Goal: Task Accomplishment & Management: Manage account settings

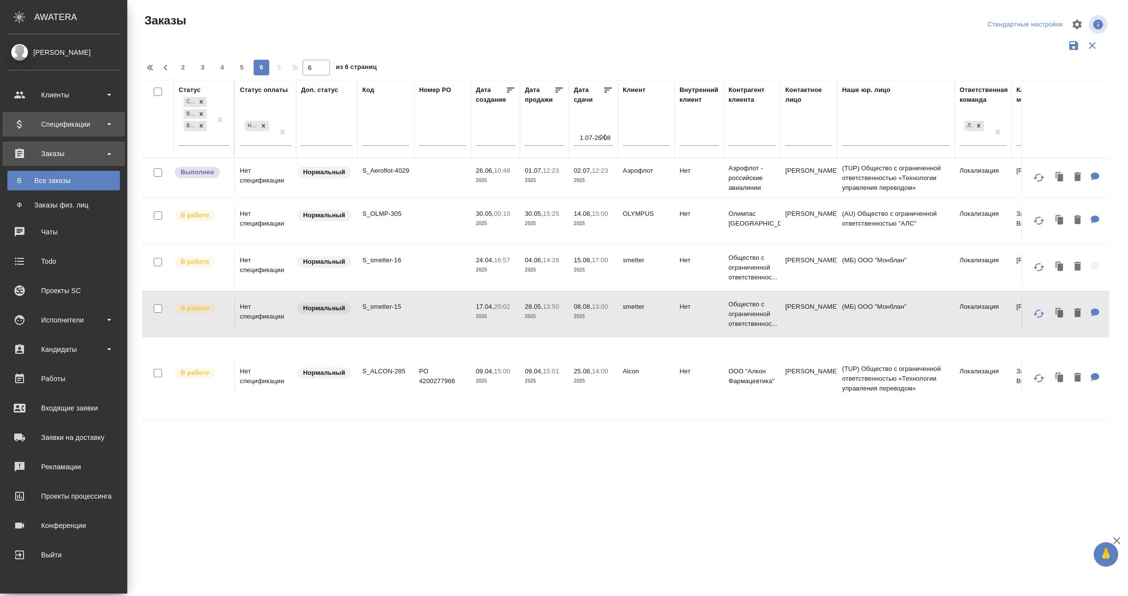
drag, startPoint x: 0, startPoint y: 0, endPoint x: 48, endPoint y: 124, distance: 133.4
click at [48, 118] on div "Спецификации" at bounding box center [63, 124] width 113 height 15
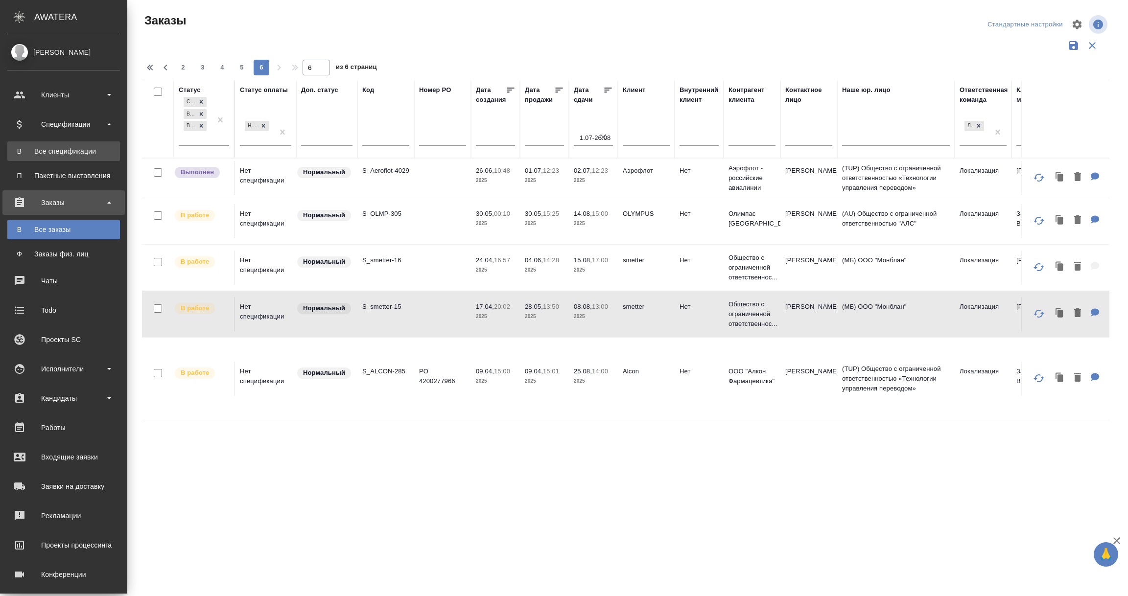
click at [47, 152] on div "Все спецификации" at bounding box center [63, 151] width 103 height 10
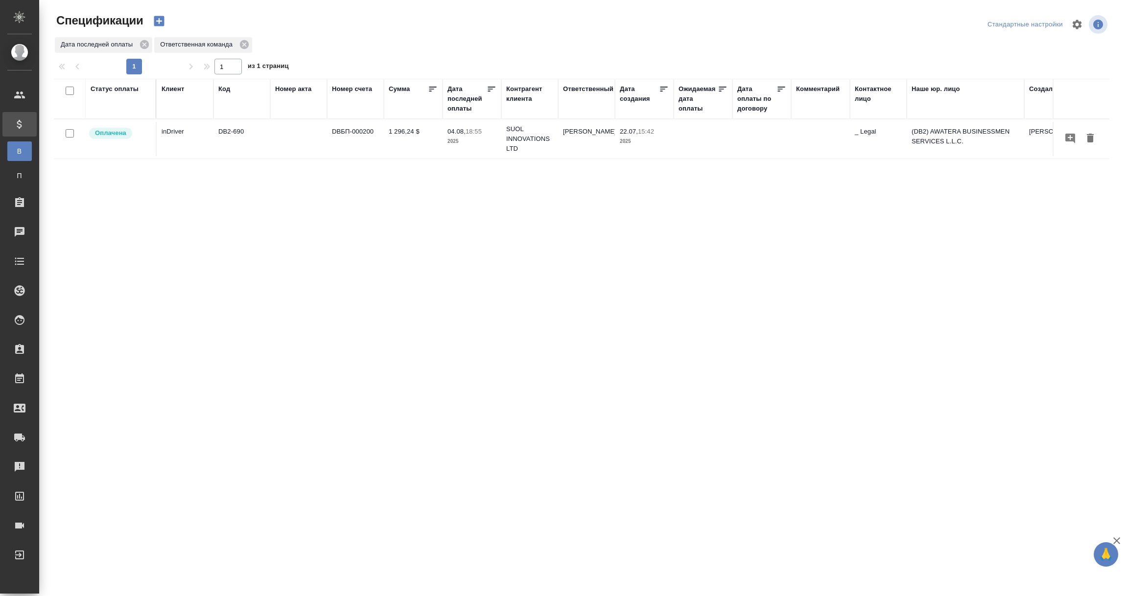
click at [462, 108] on div "Дата последней оплаты" at bounding box center [466, 98] width 39 height 29
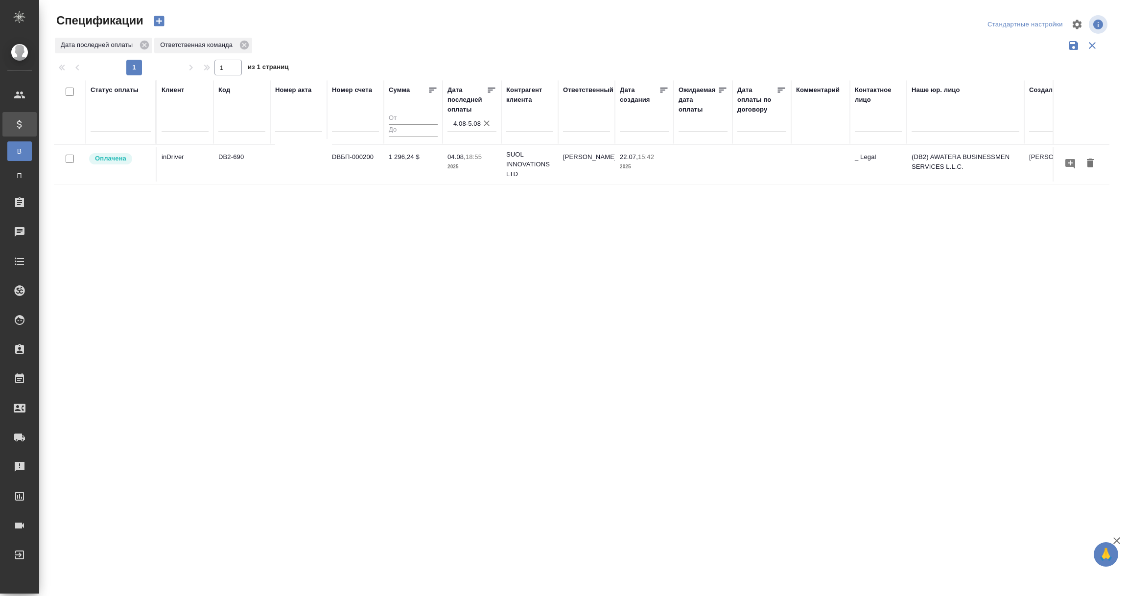
click at [465, 119] on input "4.08-5.08" at bounding box center [474, 124] width 43 height 14
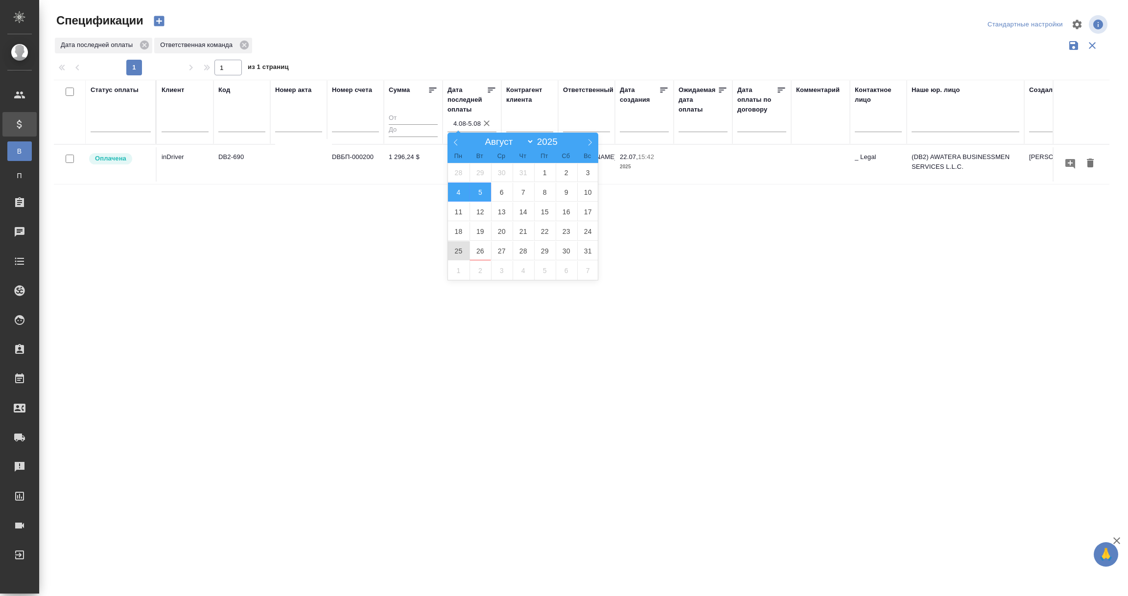
click at [461, 246] on span "25" at bounding box center [459, 250] width 22 height 19
click at [478, 248] on span "26" at bounding box center [480, 250] width 22 height 19
type div "2025-08-24T21:00:00.000Z — 2025-08-25T21:00:00.000Z"
type input "25.08-26.08"
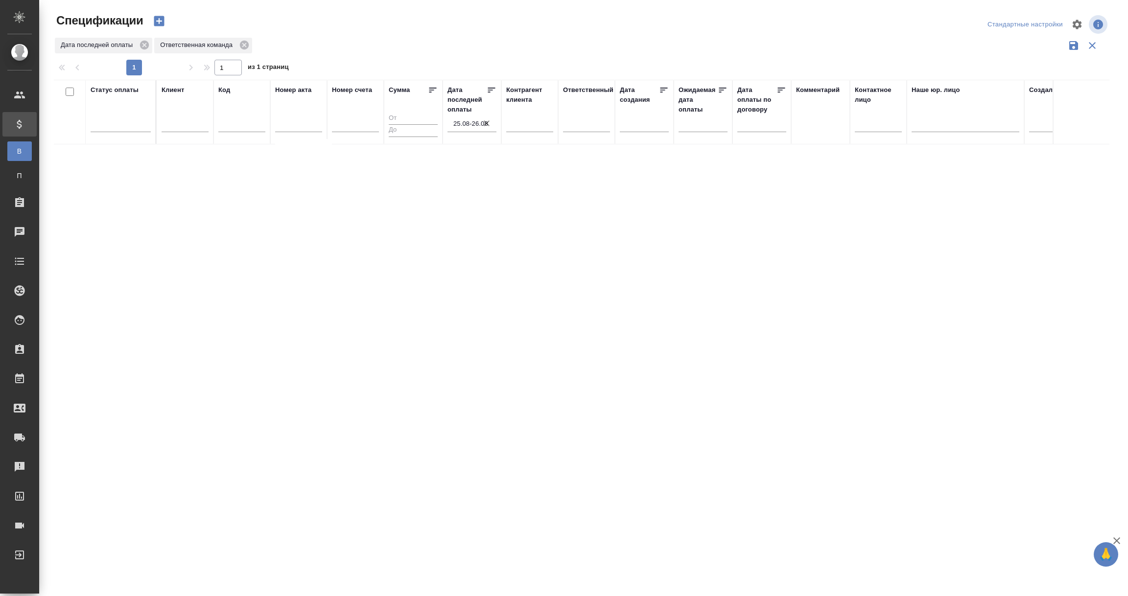
click at [455, 125] on input "25.08-26.08" at bounding box center [474, 124] width 43 height 14
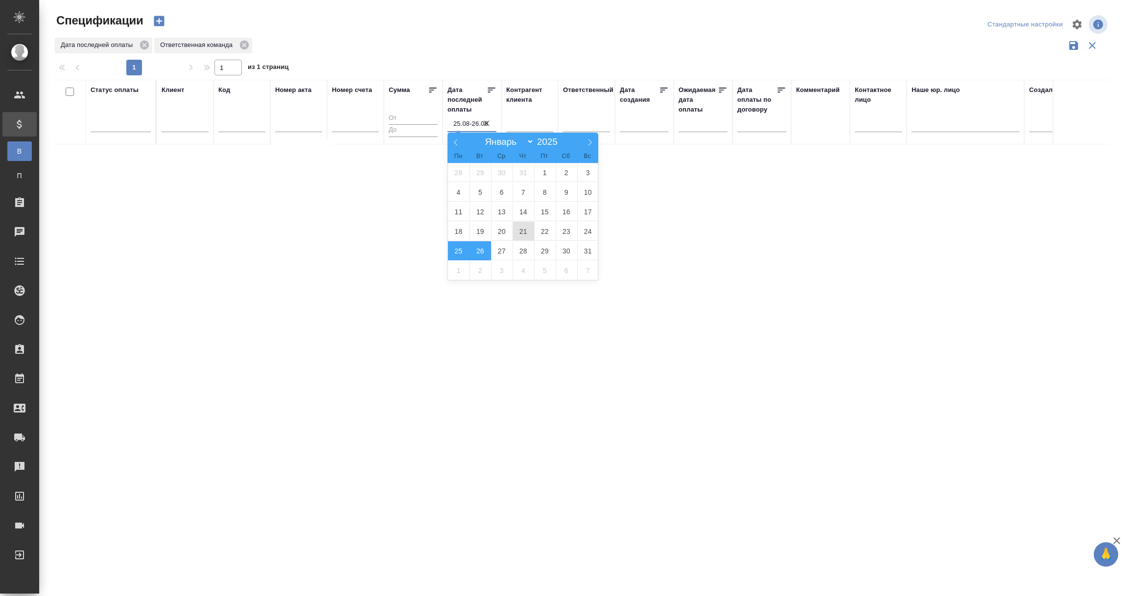
click at [521, 231] on span "21" at bounding box center [523, 231] width 22 height 19
click at [462, 252] on span "25" at bounding box center [459, 250] width 22 height 19
type div "2025-08-20T21:00:00.000Z — 2025-08-24T21:00:00.000Z"
type input "21.08-25.08"
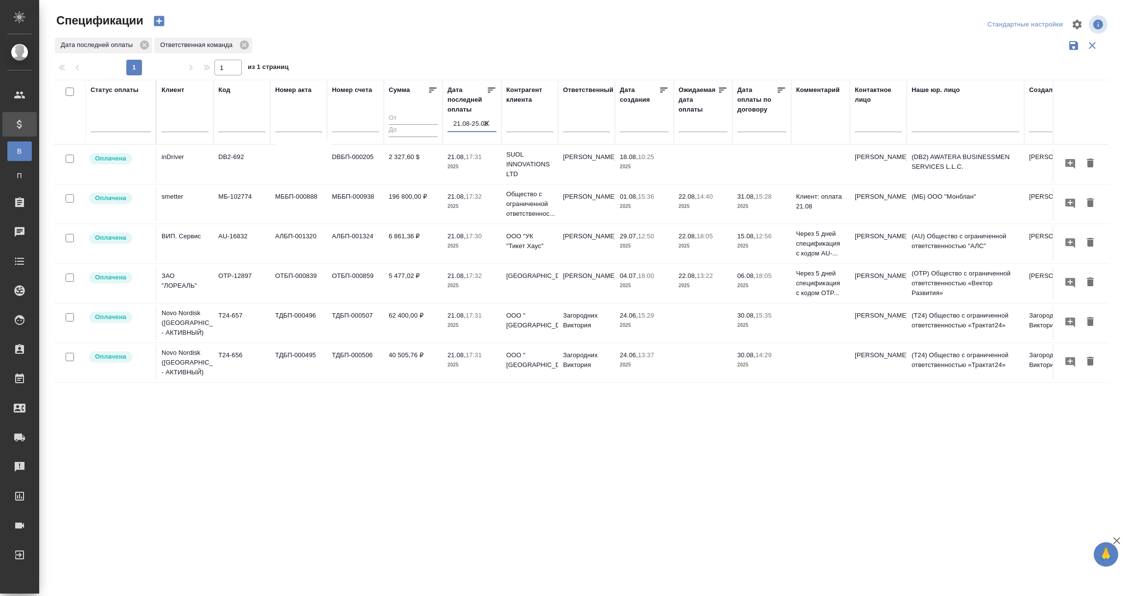
click at [463, 120] on input "21.08-25.08" at bounding box center [474, 124] width 43 height 14
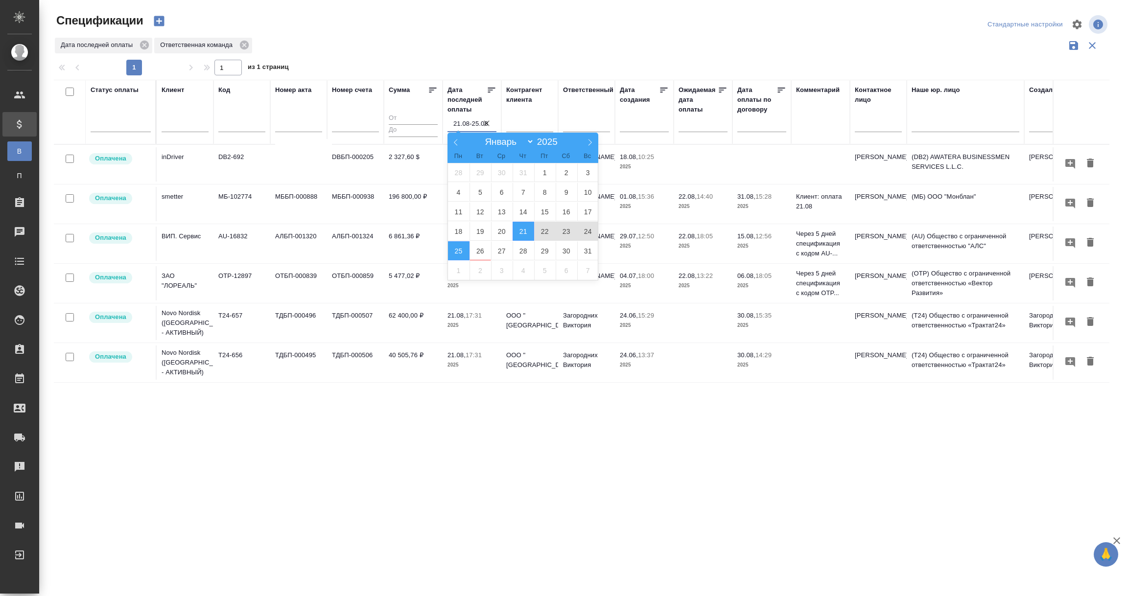
click at [544, 234] on span "22" at bounding box center [545, 231] width 22 height 19
click at [450, 254] on span "25" at bounding box center [459, 250] width 22 height 19
type div "2025-08-21T21:00:00.000Z — 2025-08-24T21:00:00.000Z"
type input "22.08-25.08"
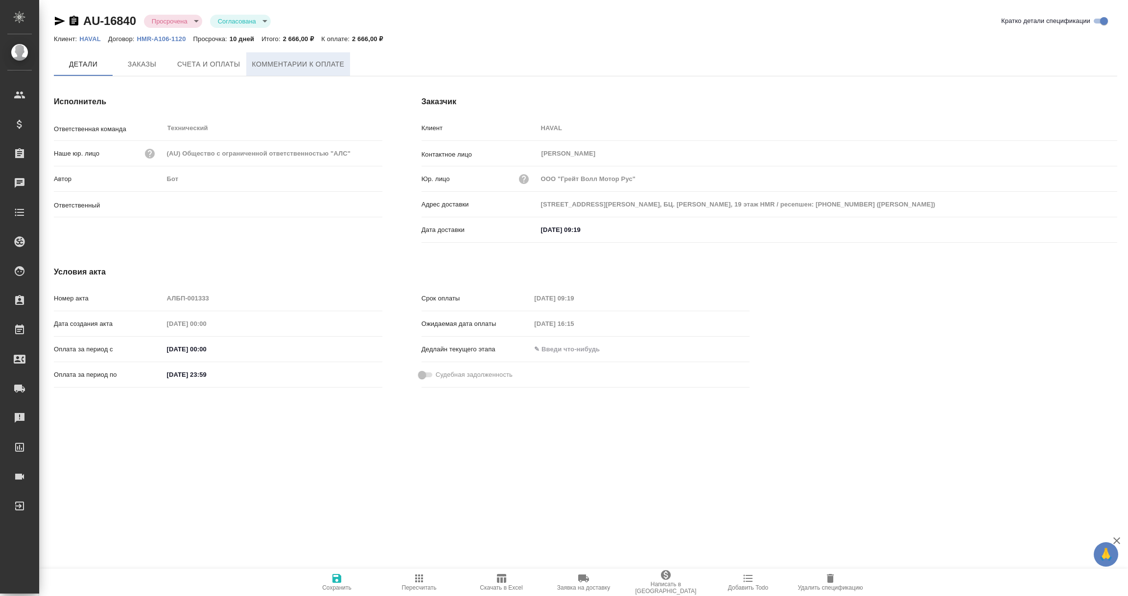
click at [316, 63] on span "Комментарии к оплате" at bounding box center [298, 64] width 92 height 12
type input "Никифорова Валерия"
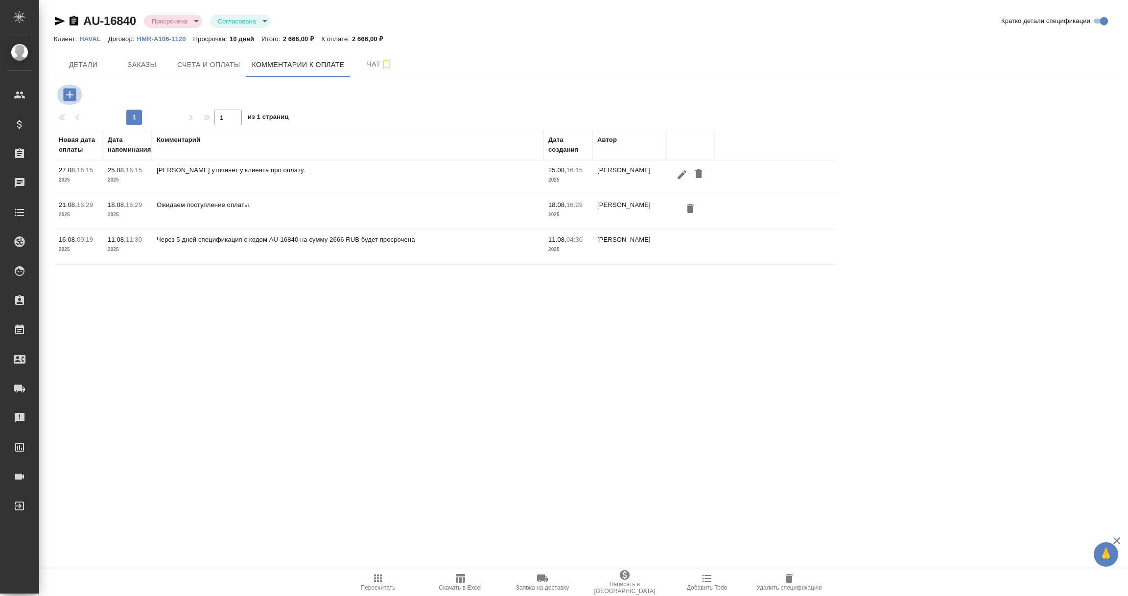
click at [70, 92] on icon "button" at bounding box center [69, 94] width 13 height 13
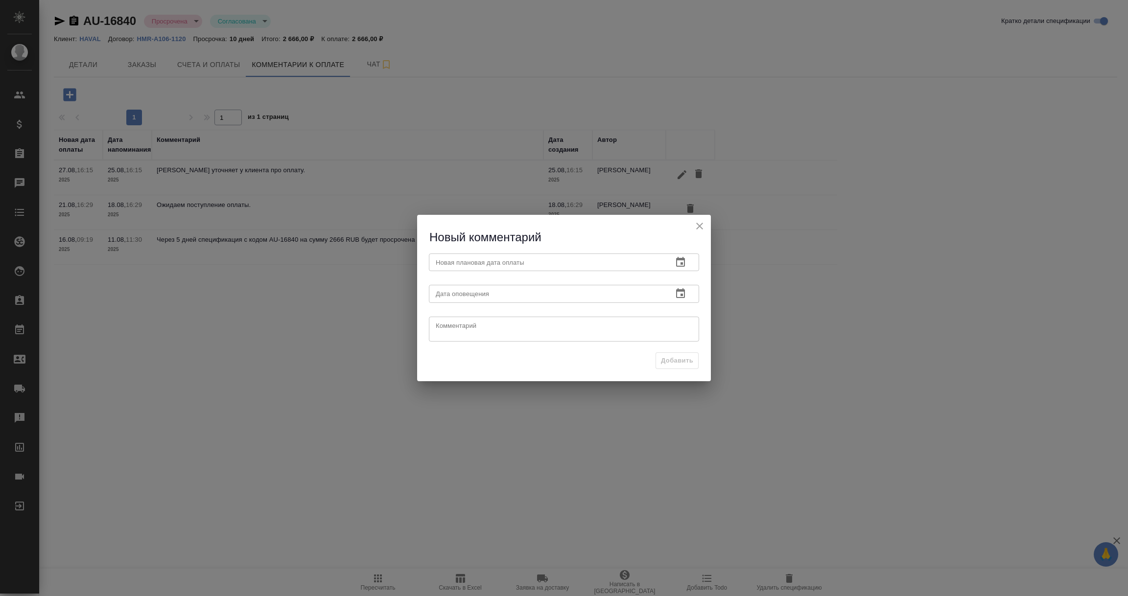
click at [681, 258] on icon "button" at bounding box center [680, 262] width 9 height 10
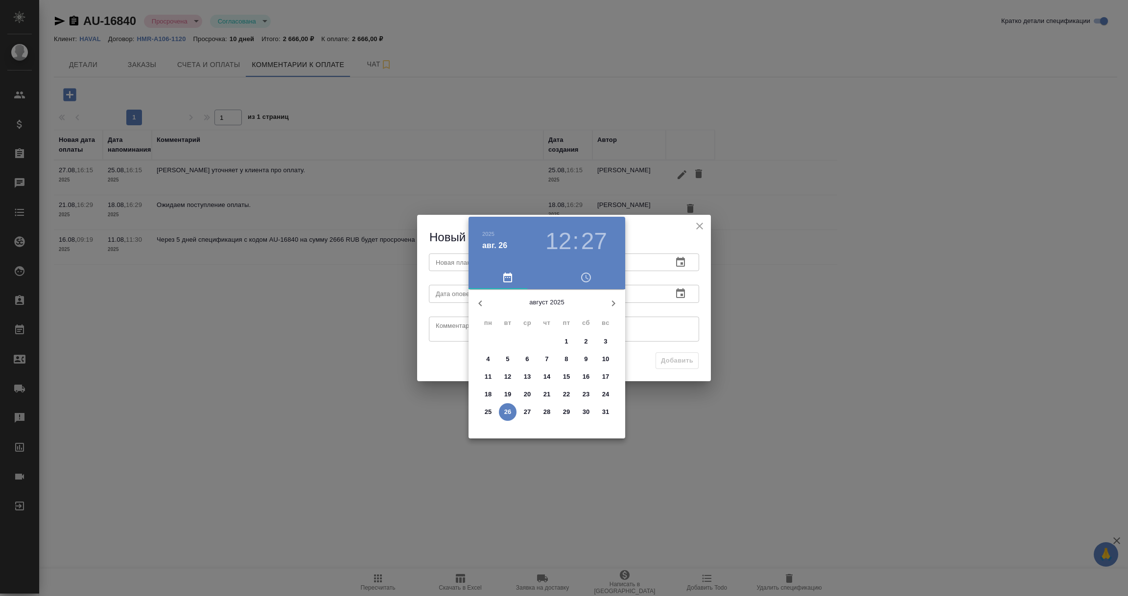
click at [615, 301] on icon "button" at bounding box center [613, 304] width 12 height 12
click at [506, 341] on p "2" at bounding box center [507, 342] width 3 height 10
type input "02.09.2025 12:27"
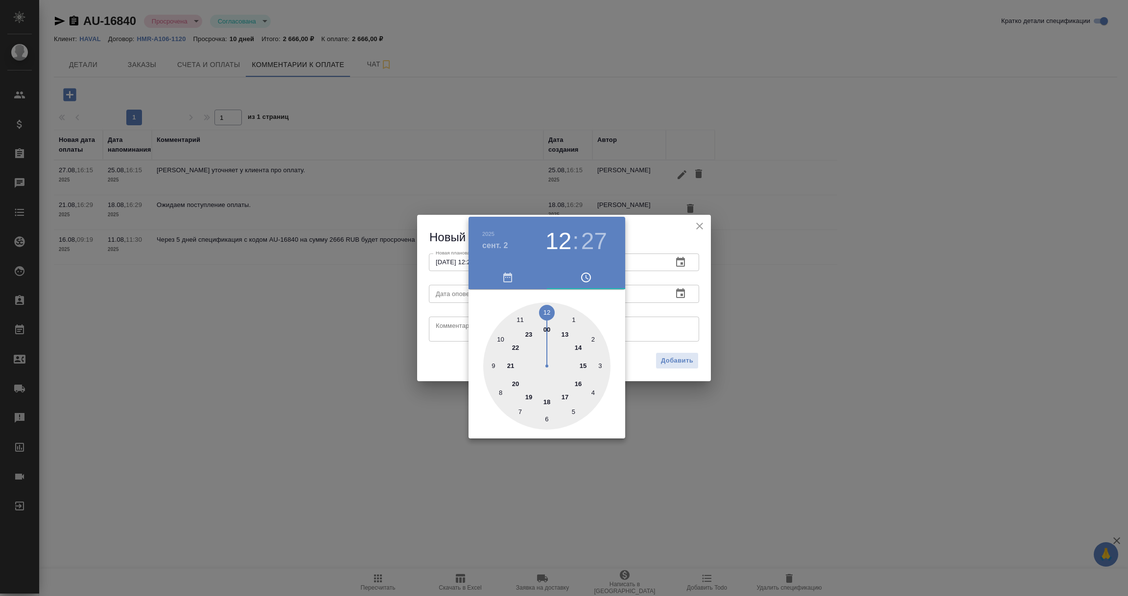
click at [685, 296] on div at bounding box center [564, 298] width 1128 height 596
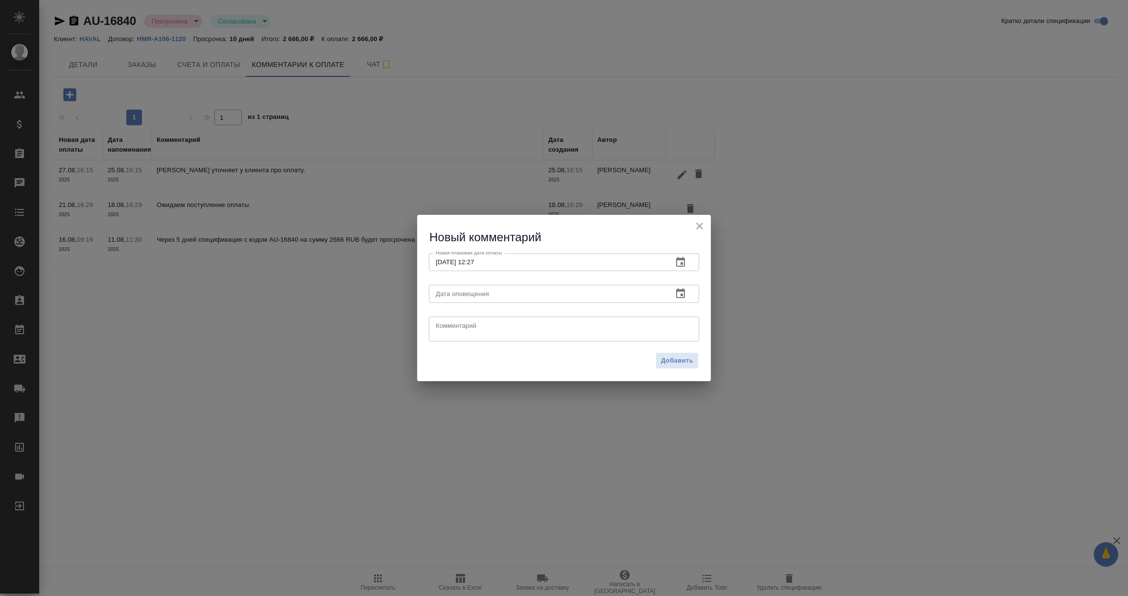
click at [679, 288] on icon "button" at bounding box center [680, 294] width 12 height 12
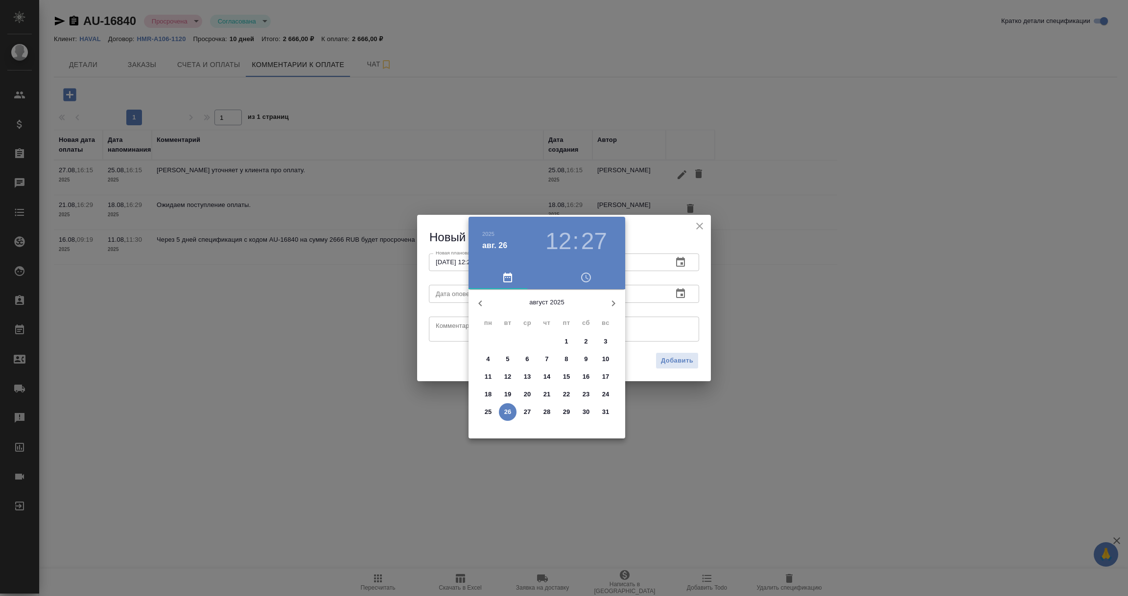
click at [504, 411] on p "26" at bounding box center [507, 412] width 7 height 10
type input "26.08.2025 12:27"
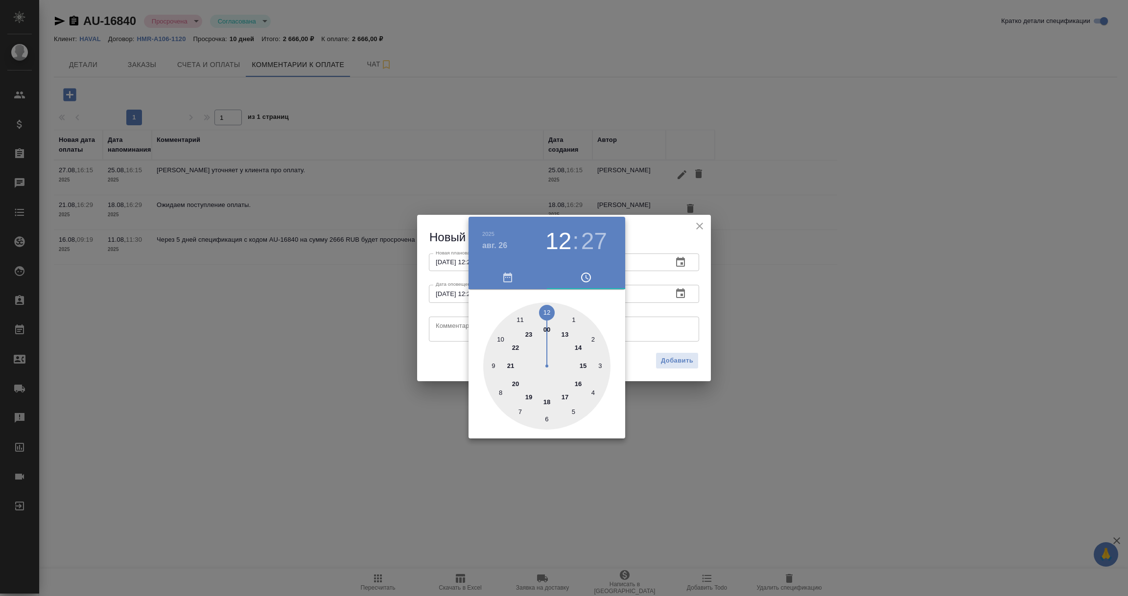
click at [437, 327] on div at bounding box center [564, 298] width 1128 height 596
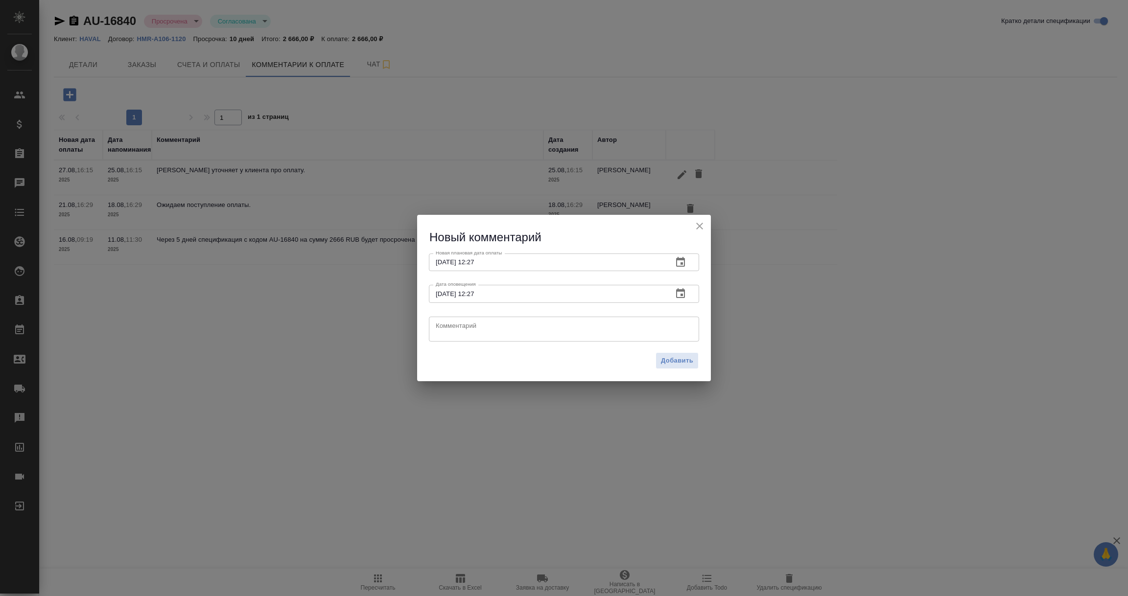
click at [437, 327] on textarea at bounding box center [564, 329] width 256 height 15
paste textarea "Валерия, добрый день. Закрывающие согласованы и подписаны с нашей стороны. Опла…"
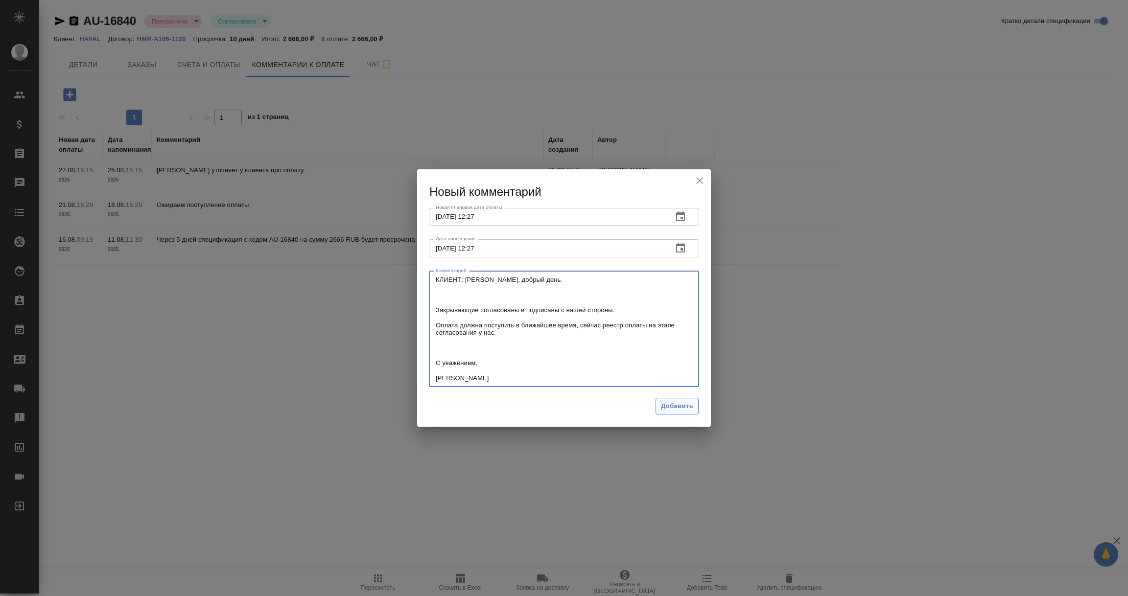
type textarea "КЛИЕНТ: Валерия, добрый день. Закрывающие согласованы и подписаны с нашей сторо…"
click at [669, 412] on span "Добавить" at bounding box center [677, 406] width 32 height 11
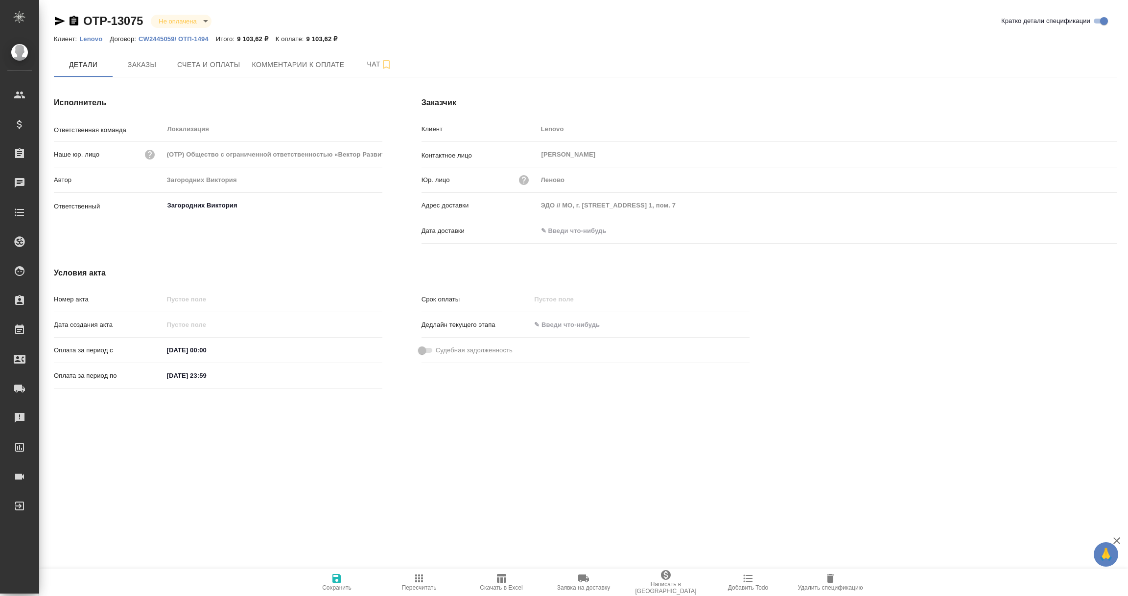
click at [578, 231] on input "text" at bounding box center [580, 231] width 86 height 14
click at [1090, 230] on icon "button" at bounding box center [1089, 230] width 12 height 12
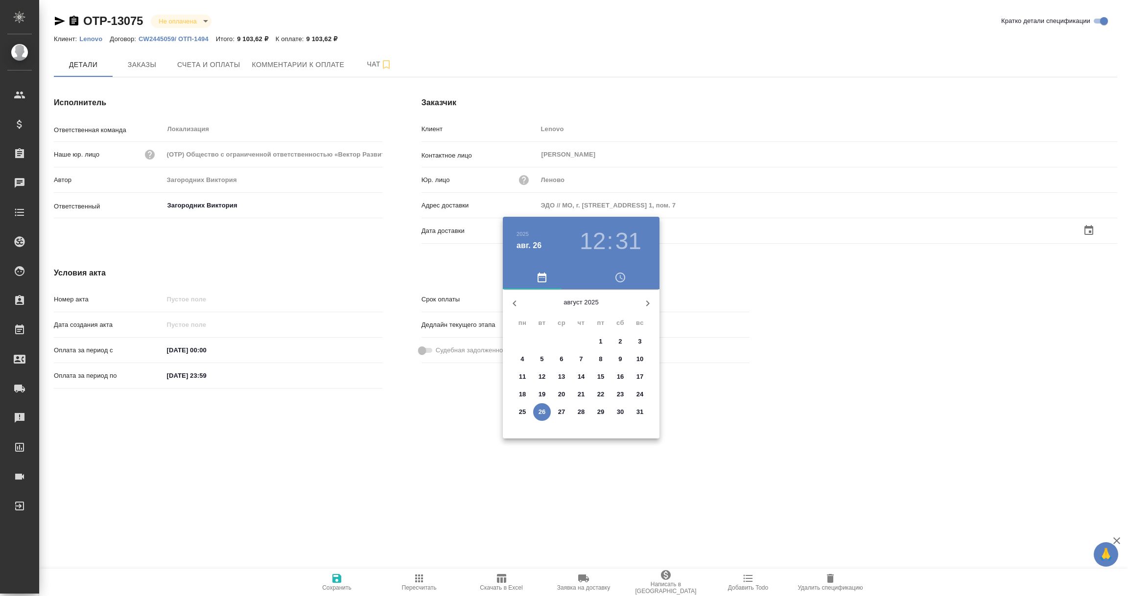
click at [540, 418] on button "26" at bounding box center [542, 412] width 18 height 18
type input "26.08.2025 12:31"
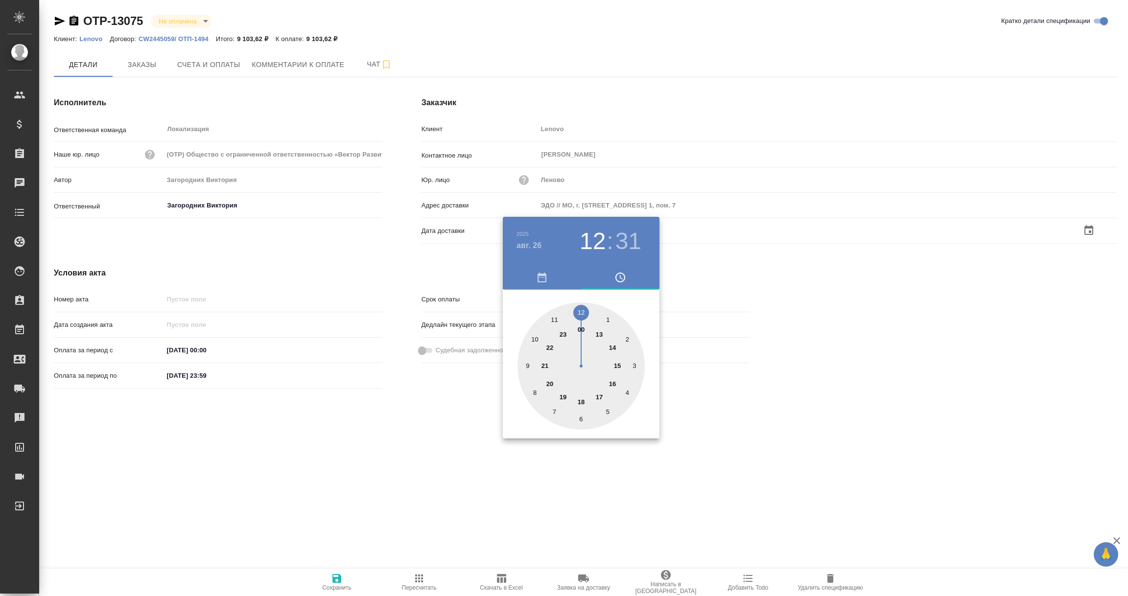
click at [486, 463] on div at bounding box center [564, 298] width 1128 height 596
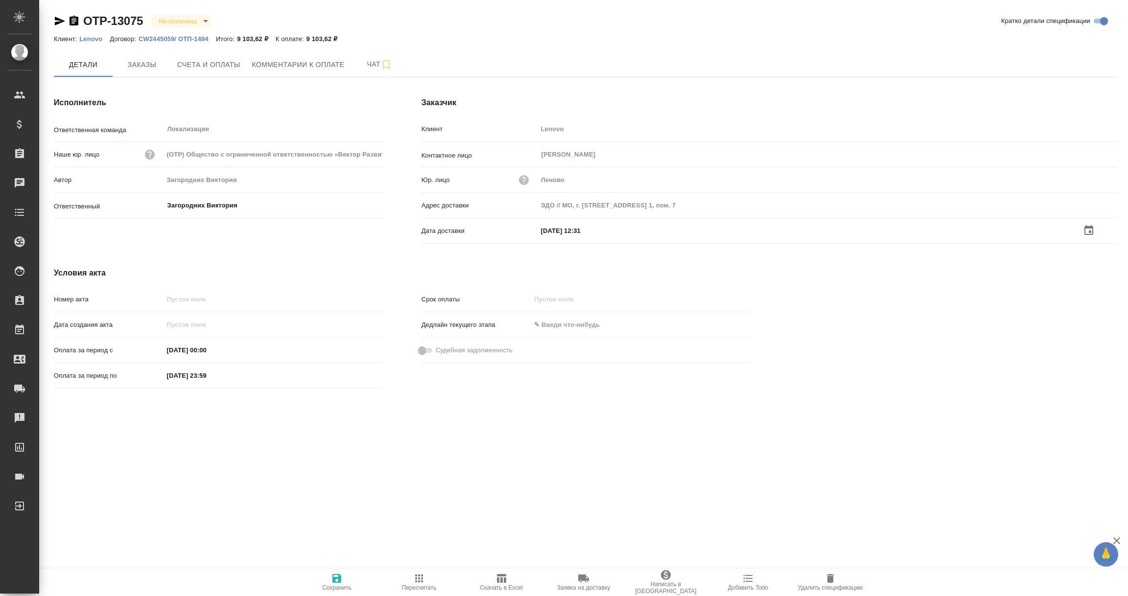
click at [339, 579] on icon "button" at bounding box center [336, 578] width 9 height 9
click at [218, 51] on div "OTP-13075 Не оплачена notPayed Кратко детали спецификации Клиент: Lenovo Догово…" at bounding box center [585, 208] width 1074 height 417
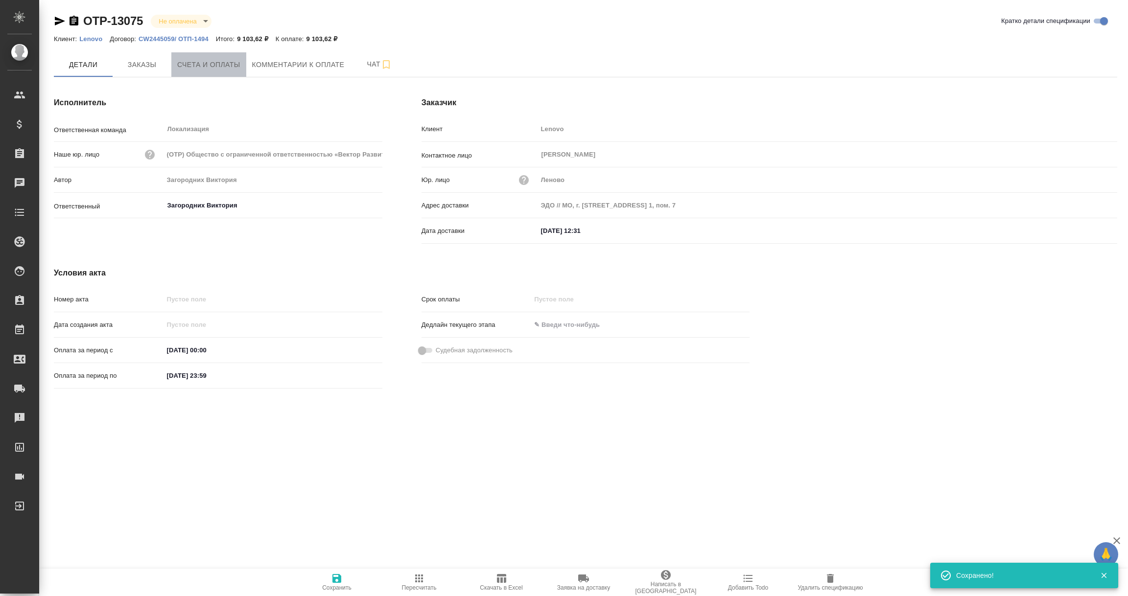
click at [218, 56] on button "Счета и оплаты" at bounding box center [208, 64] width 75 height 24
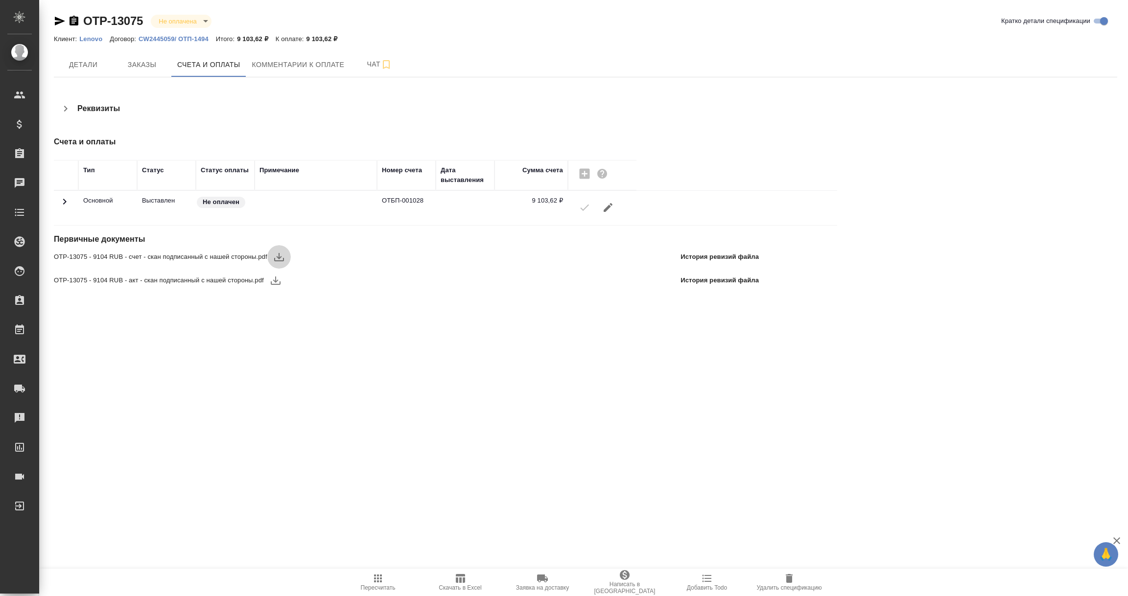
click at [283, 254] on icon "button" at bounding box center [279, 257] width 12 height 12
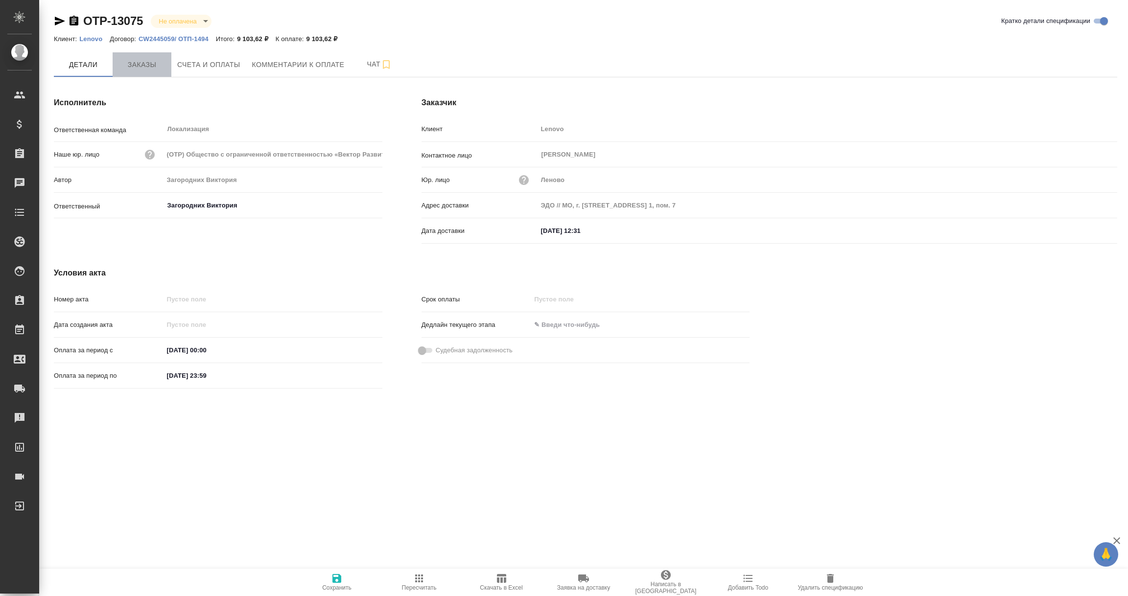
click at [141, 64] on span "Заказы" at bounding box center [141, 65] width 47 height 12
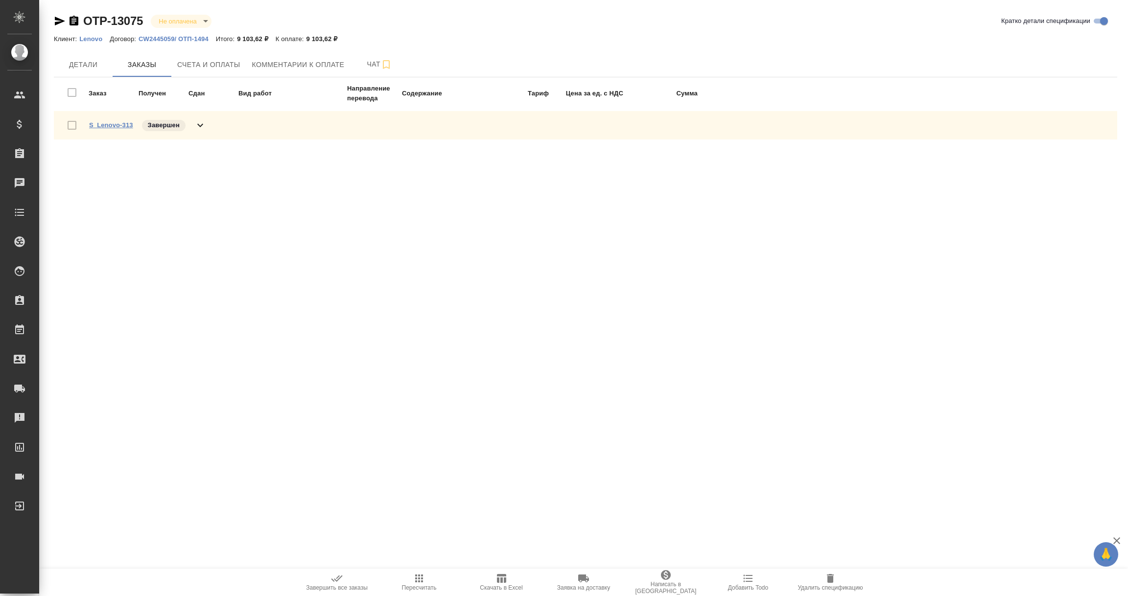
click at [114, 125] on link "S_Lenovo-313" at bounding box center [111, 124] width 44 height 7
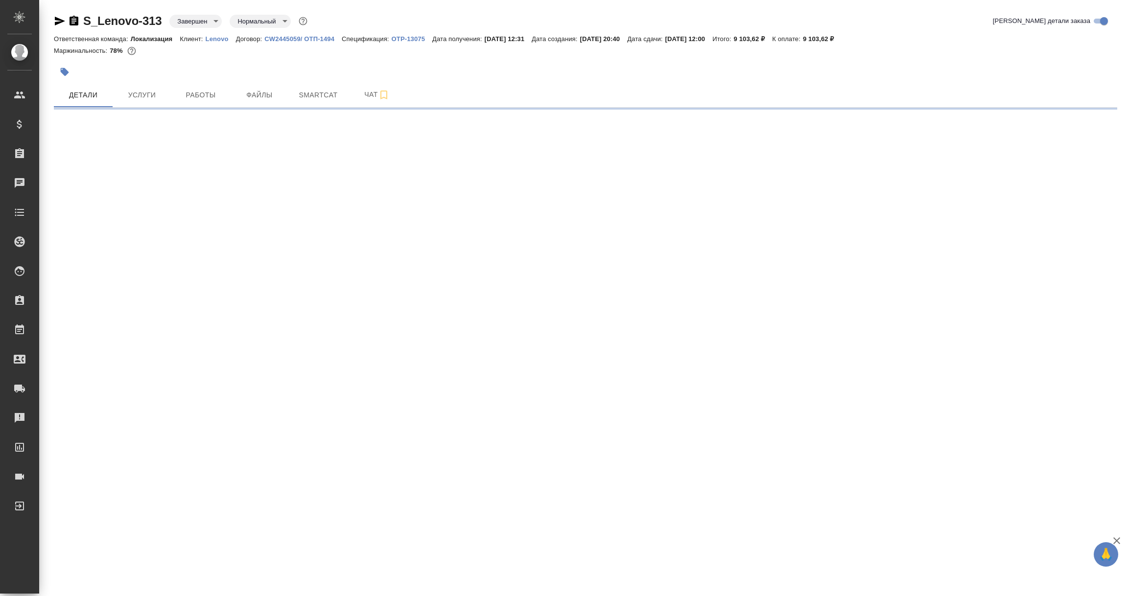
select select "RU"
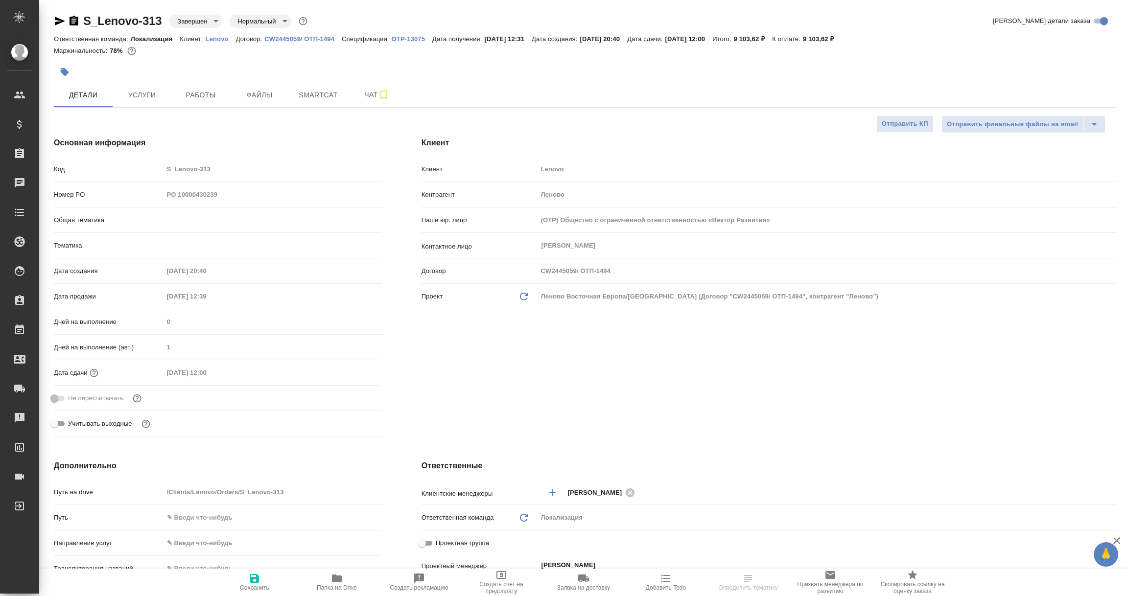
type textarea "x"
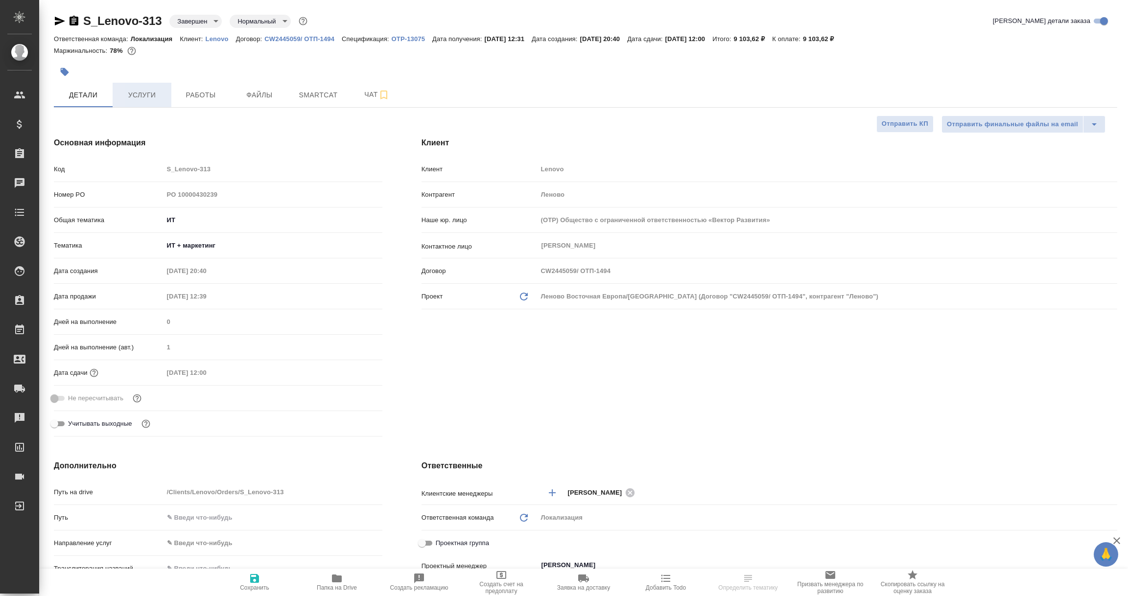
type textarea "x"
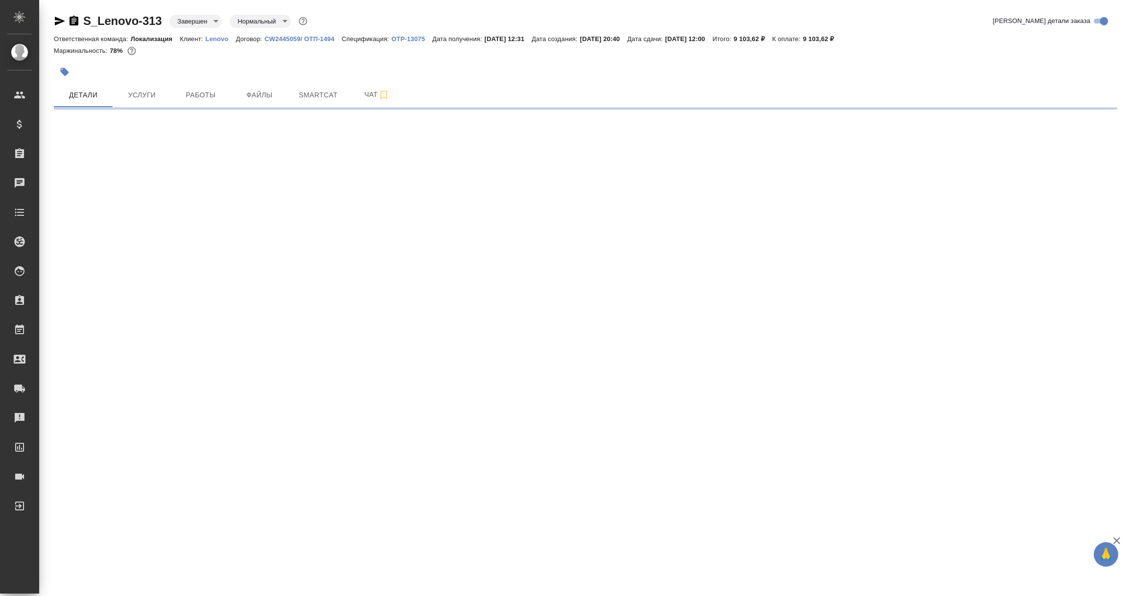
select select "RU"
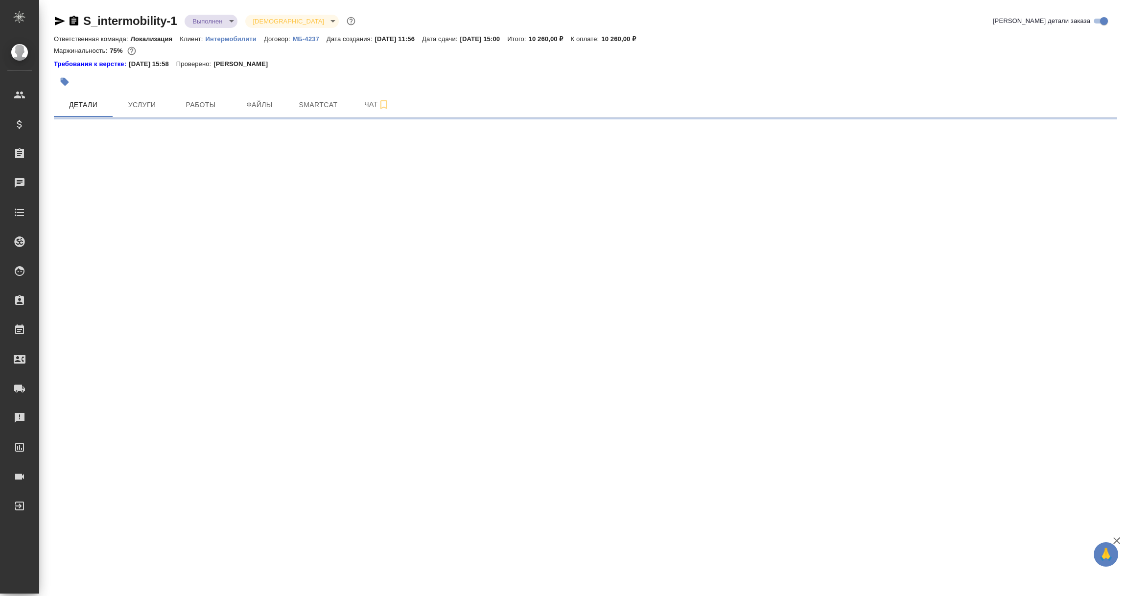
select select "RU"
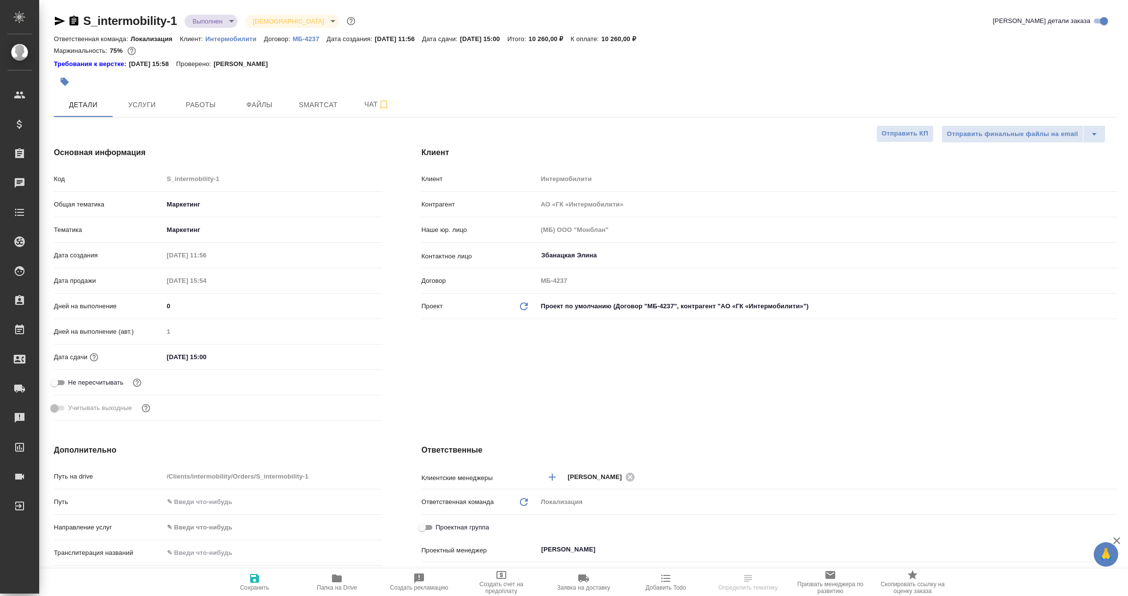
type textarea "x"
click at [217, 40] on p "Интермобилити" at bounding box center [235, 38] width 58 height 7
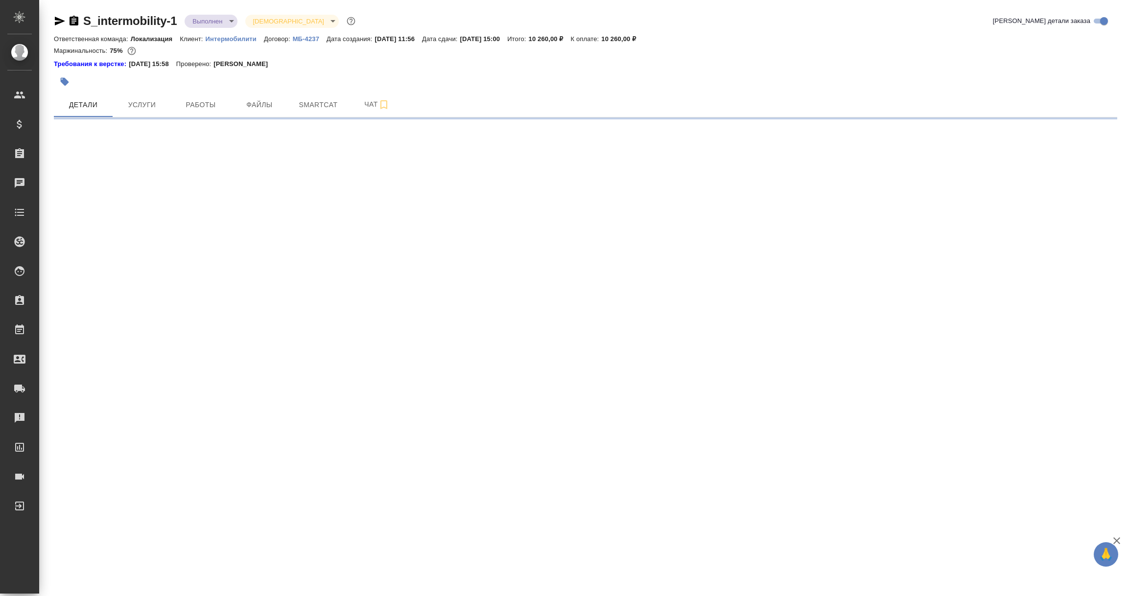
select select "RU"
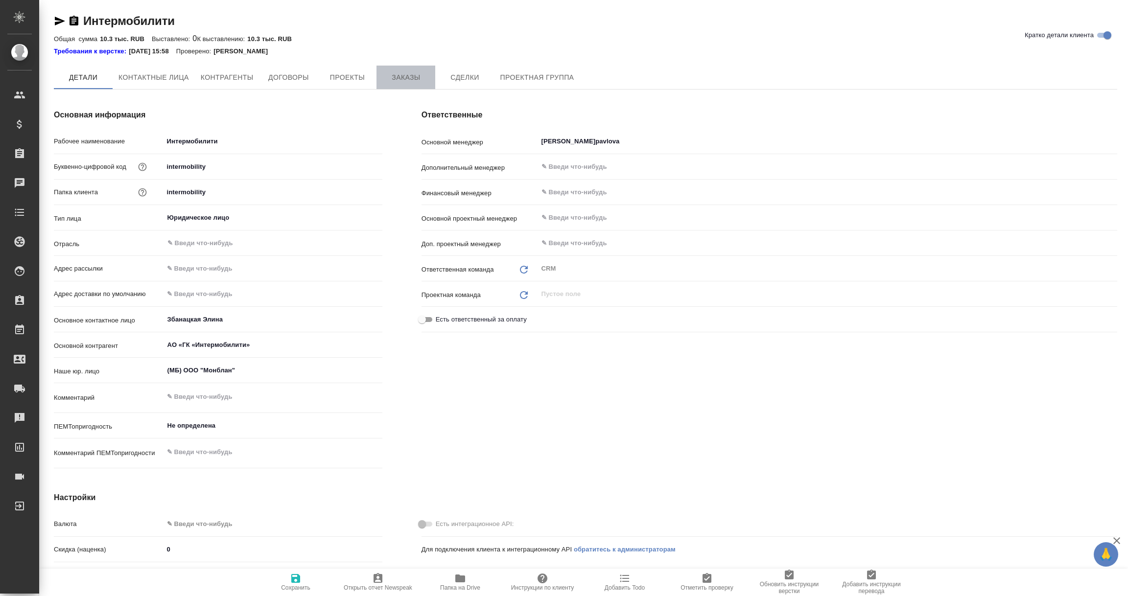
click at [404, 77] on span "Заказы" at bounding box center [405, 77] width 47 height 12
type textarea "x"
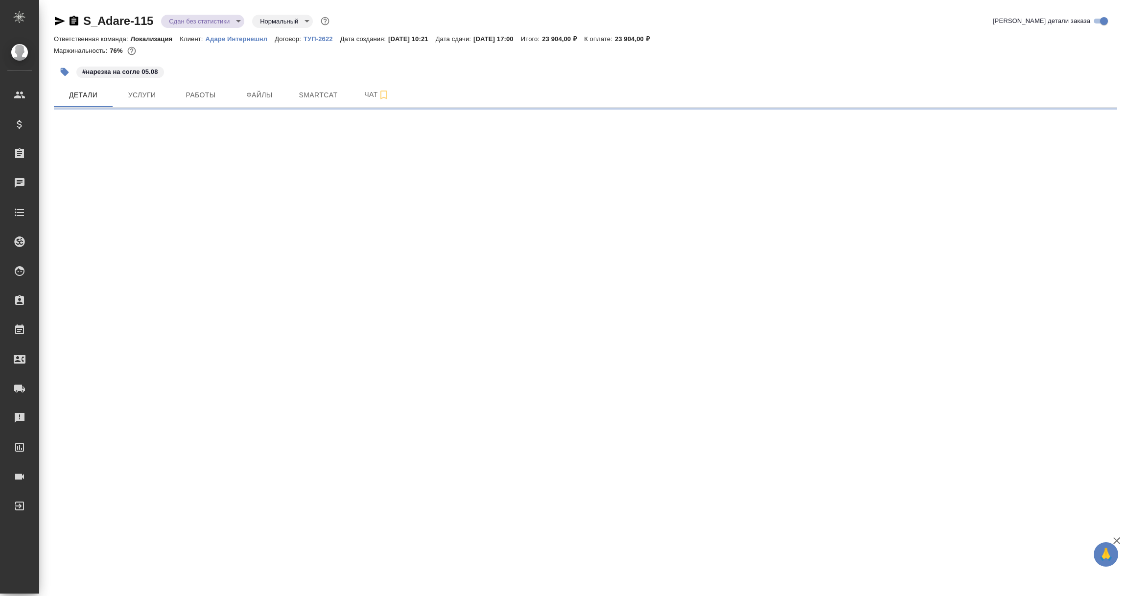
select select "RU"
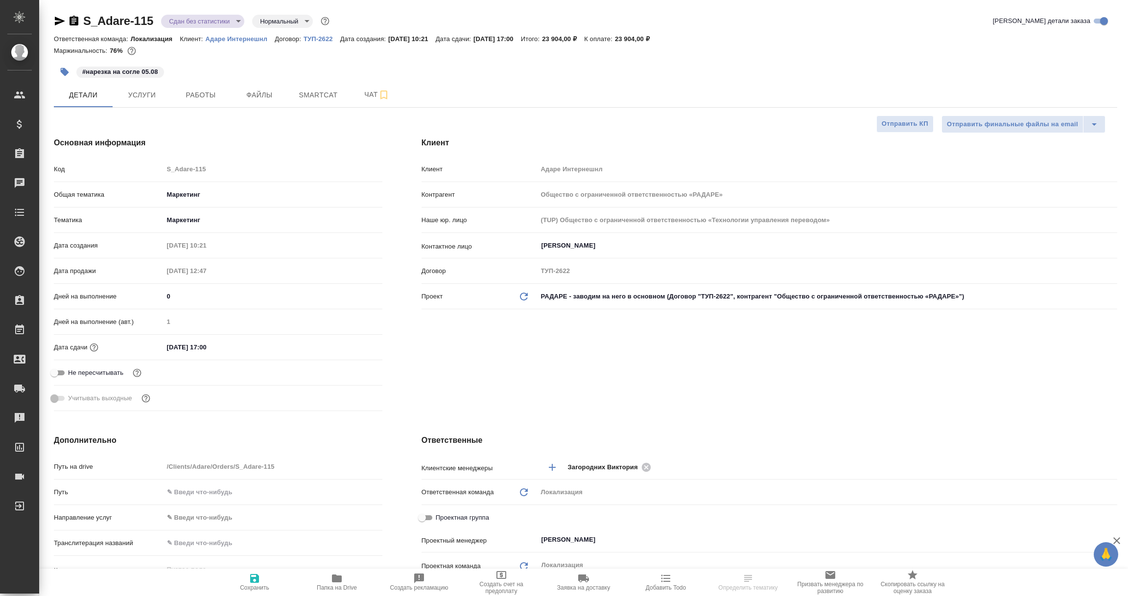
type textarea "x"
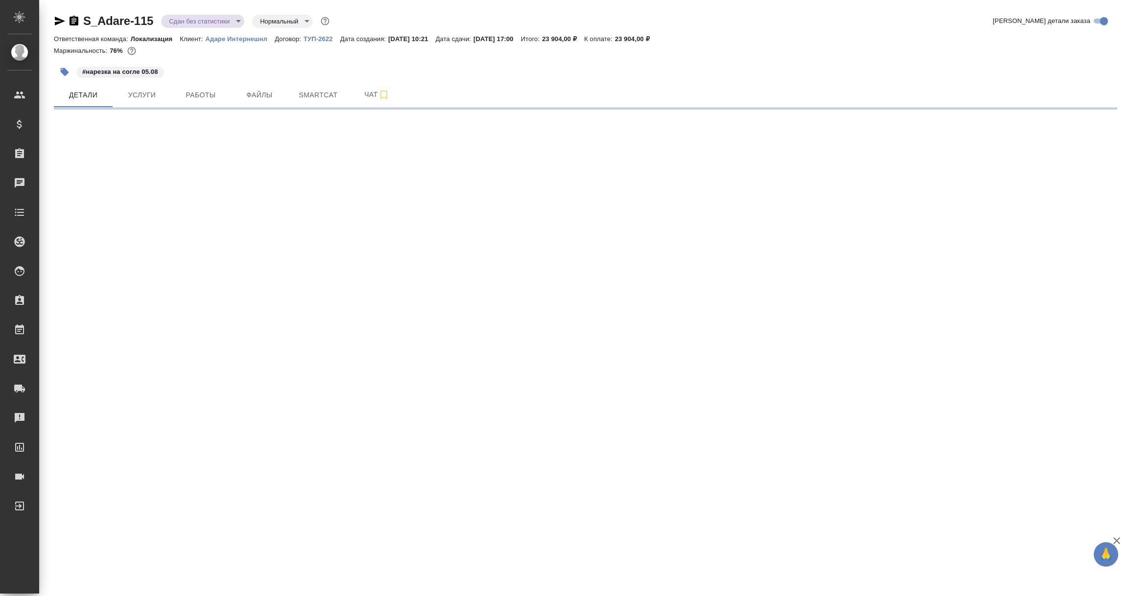
select select "RU"
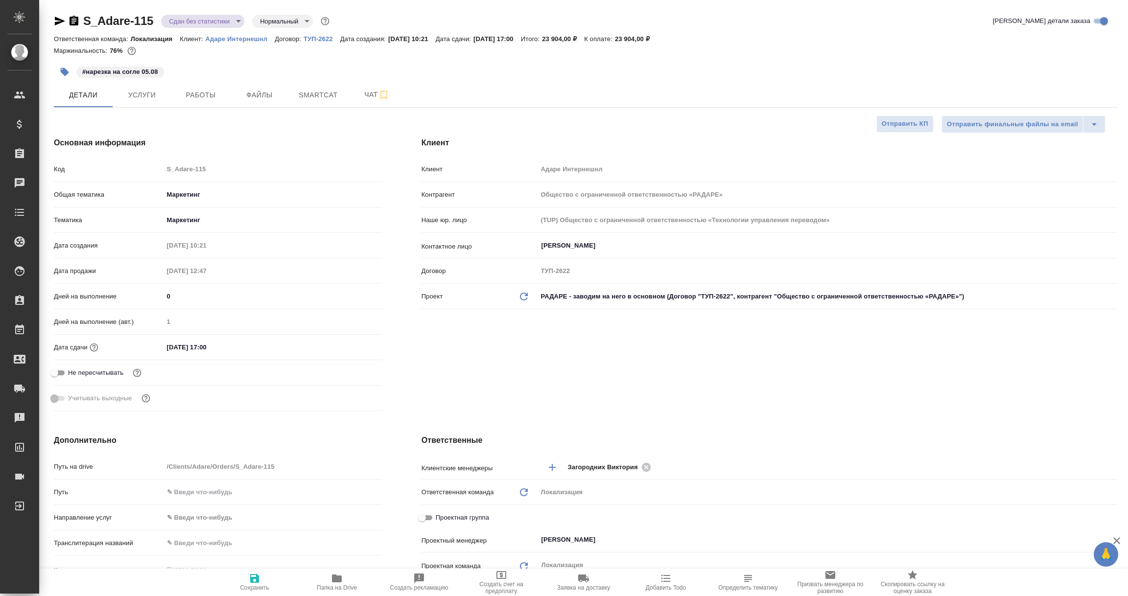
type textarea "x"
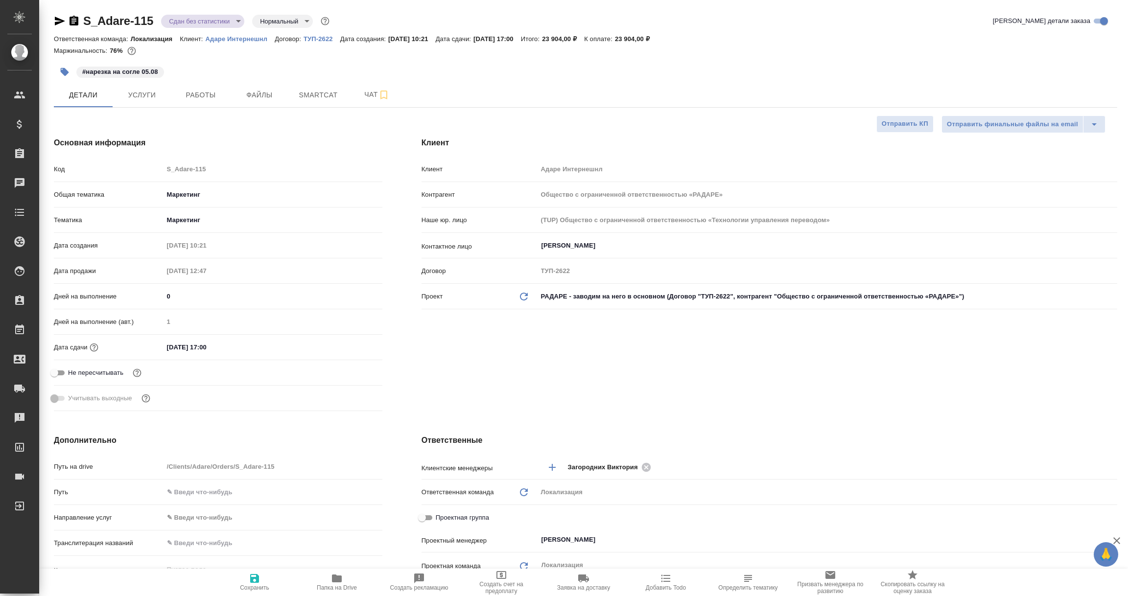
type textarea "x"
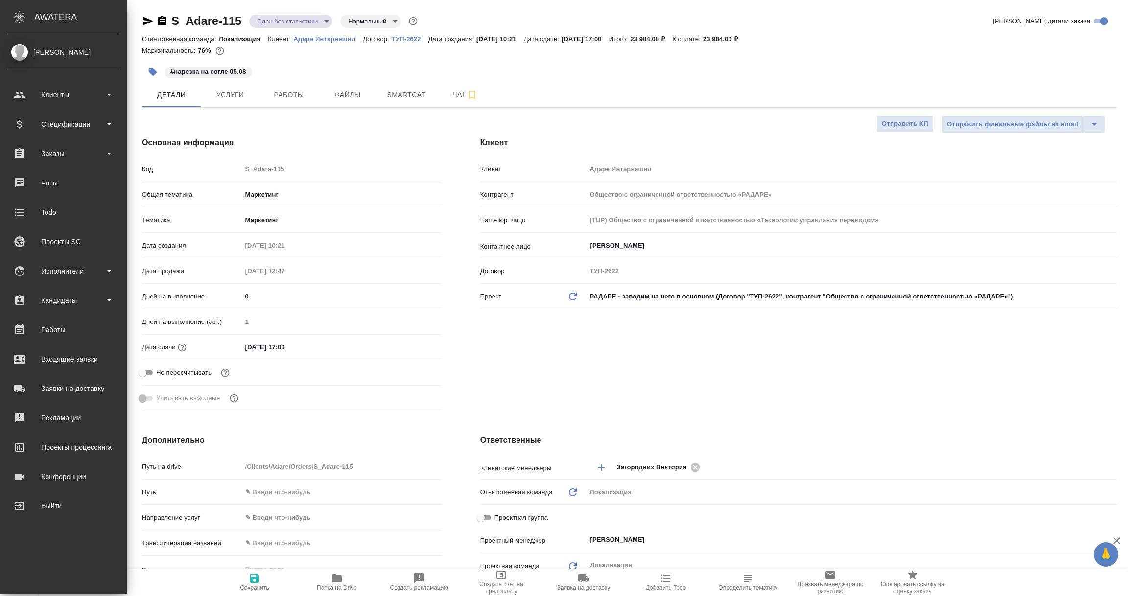
type textarea "x"
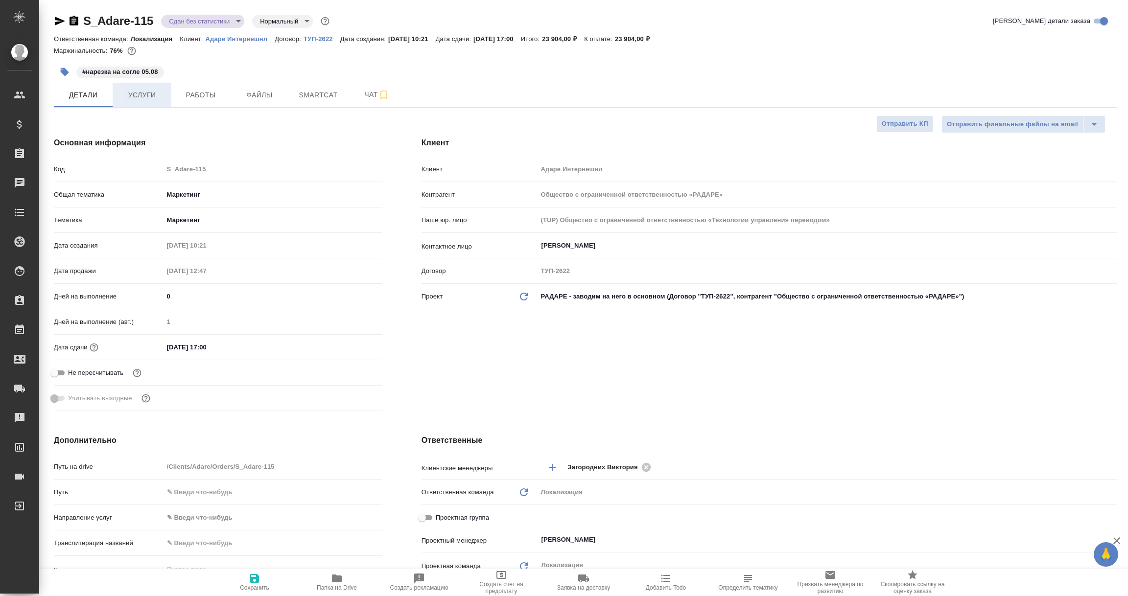
click at [149, 94] on span "Услуги" at bounding box center [141, 95] width 47 height 12
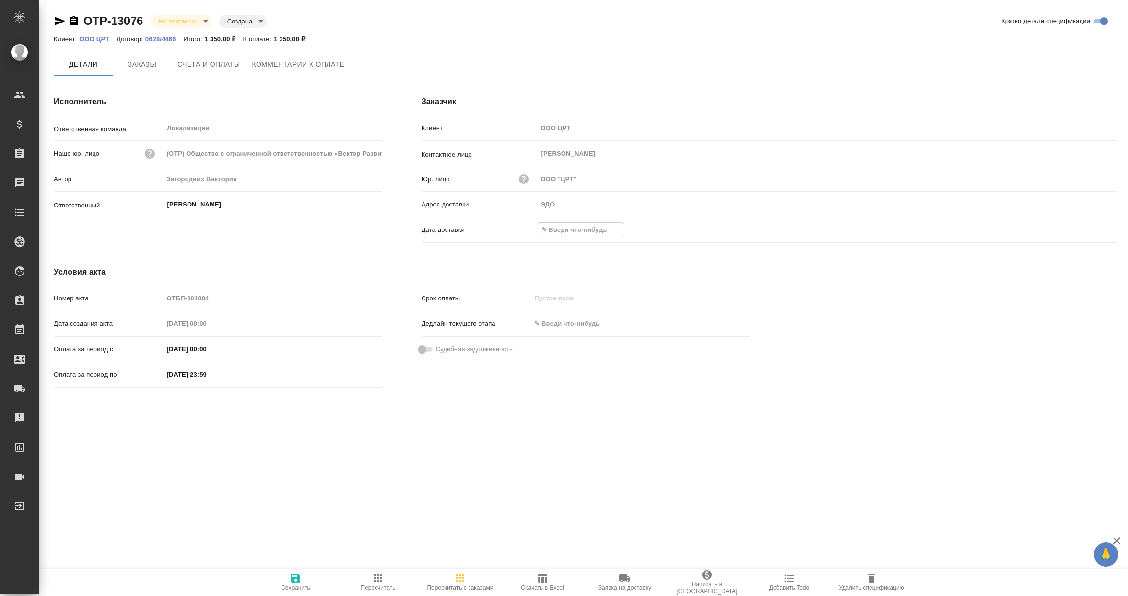
click at [580, 224] on input "text" at bounding box center [581, 230] width 86 height 14
click at [1091, 225] on icon "button" at bounding box center [1088, 230] width 9 height 10
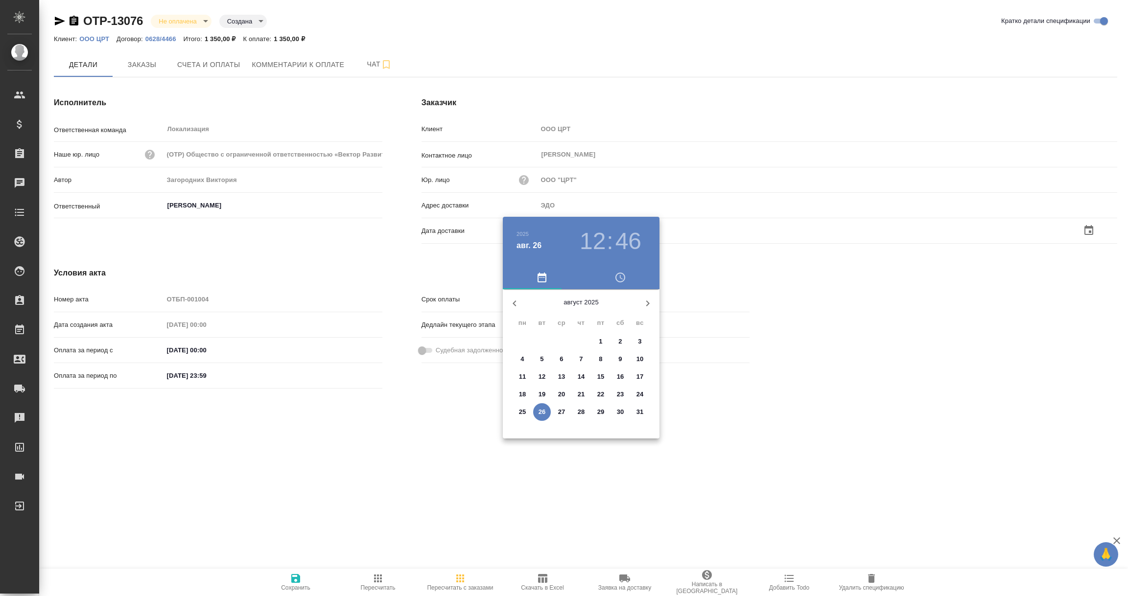
click at [545, 410] on span "26" at bounding box center [542, 412] width 18 height 10
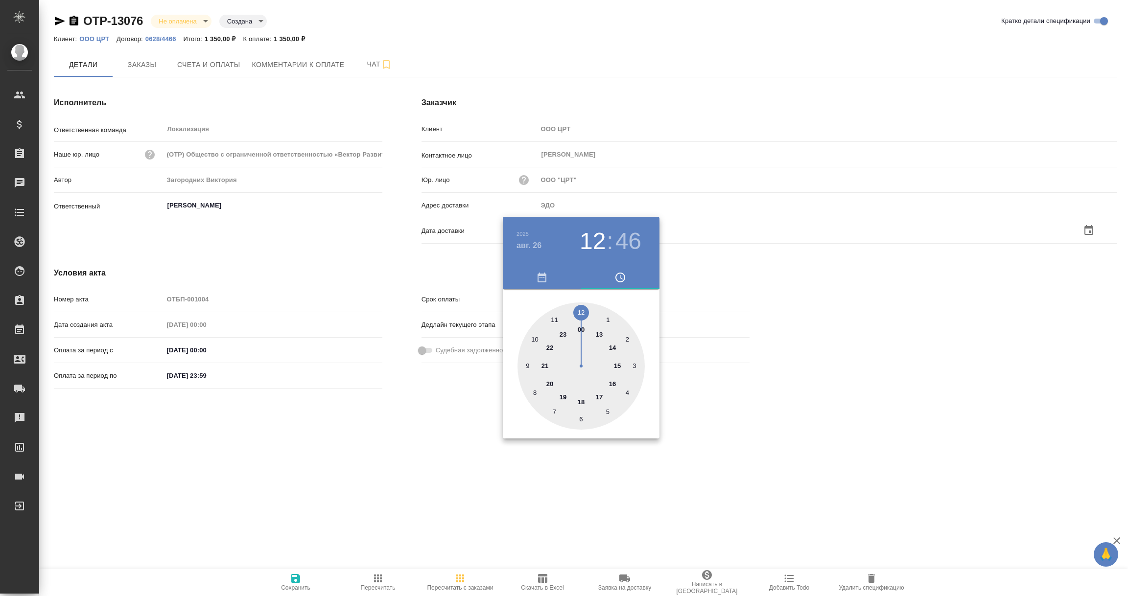
type input "26.08.2025 12:46"
click at [448, 475] on div at bounding box center [564, 298] width 1128 height 596
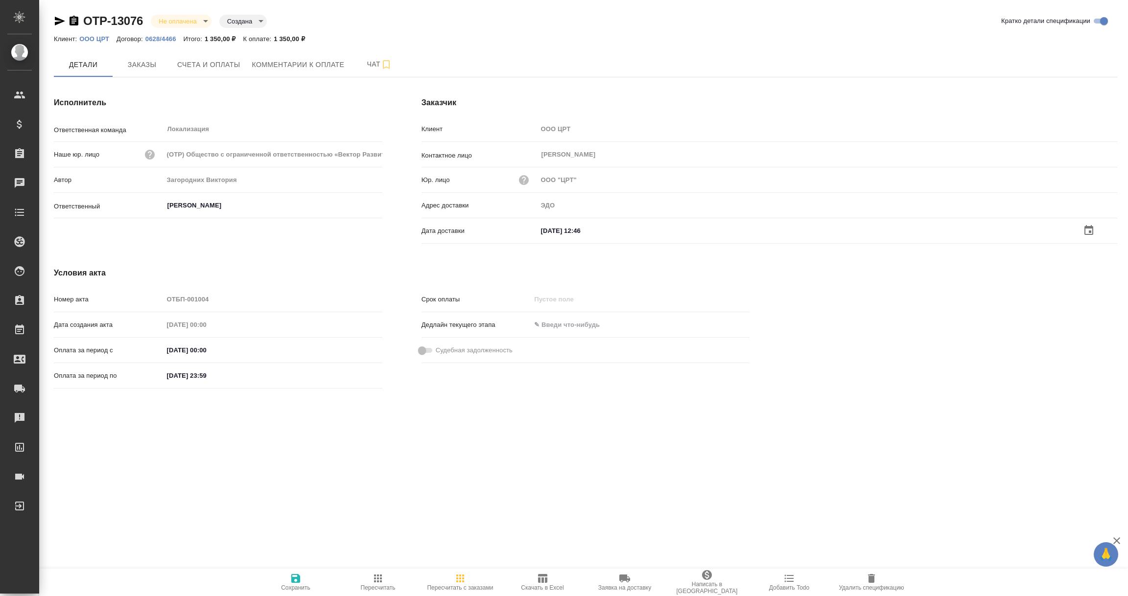
click at [292, 577] on icon "button" at bounding box center [295, 578] width 9 height 9
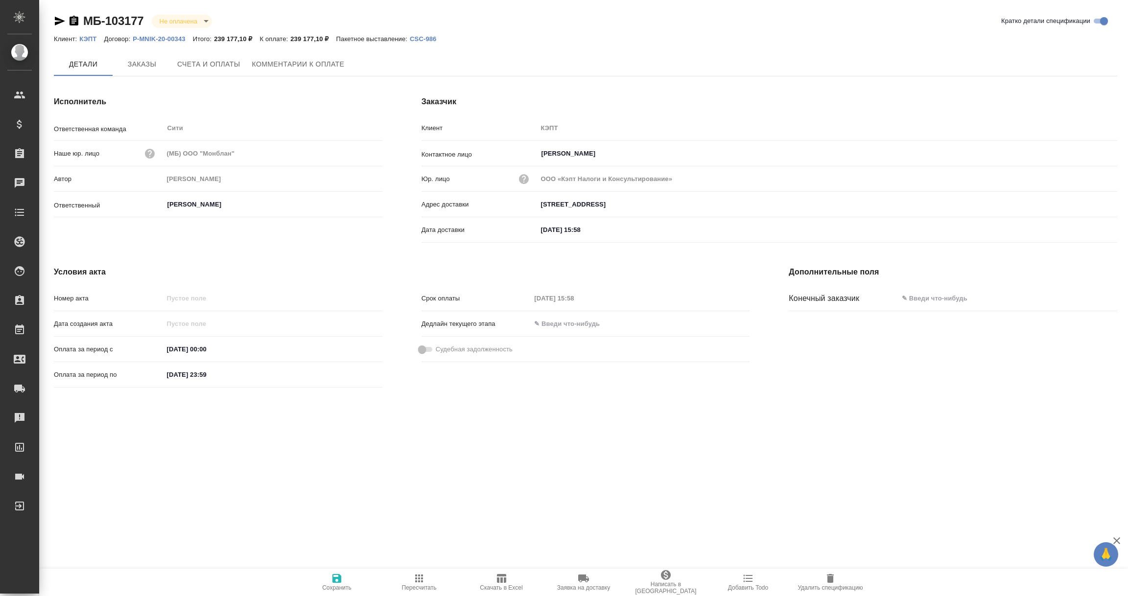
click at [142, 66] on span "Заказы" at bounding box center [141, 64] width 47 height 12
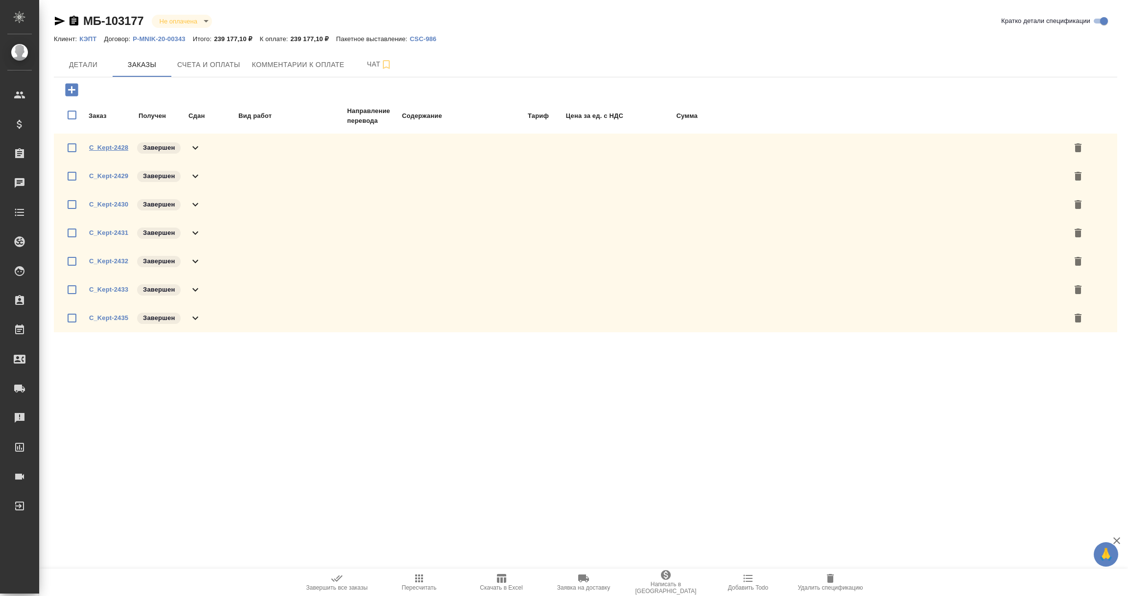
click at [110, 145] on link "C_Kept-2428" at bounding box center [108, 147] width 39 height 7
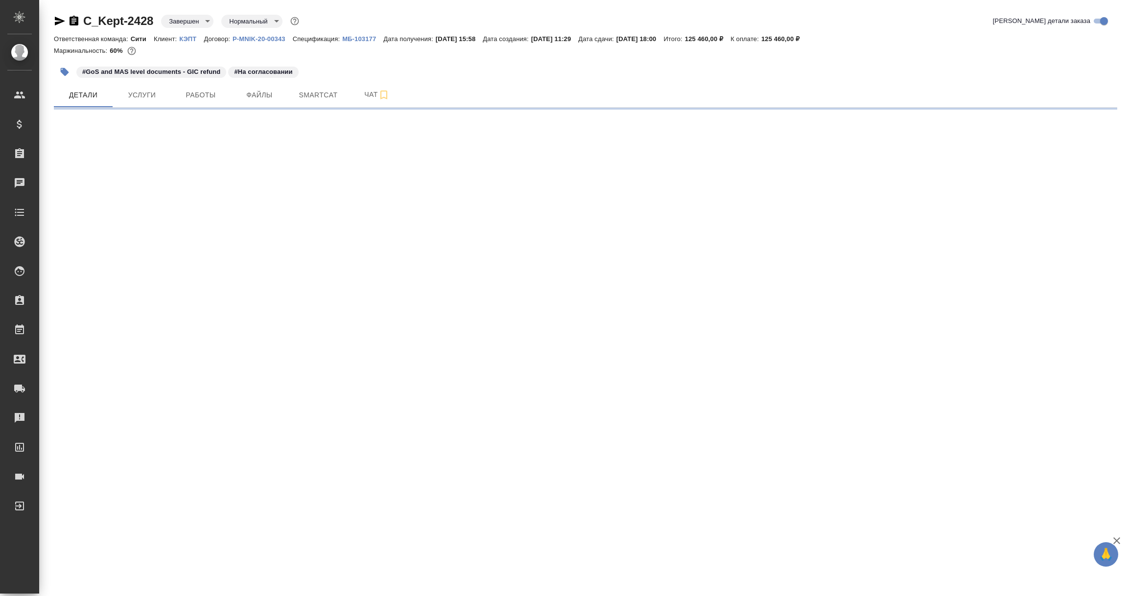
select select "RU"
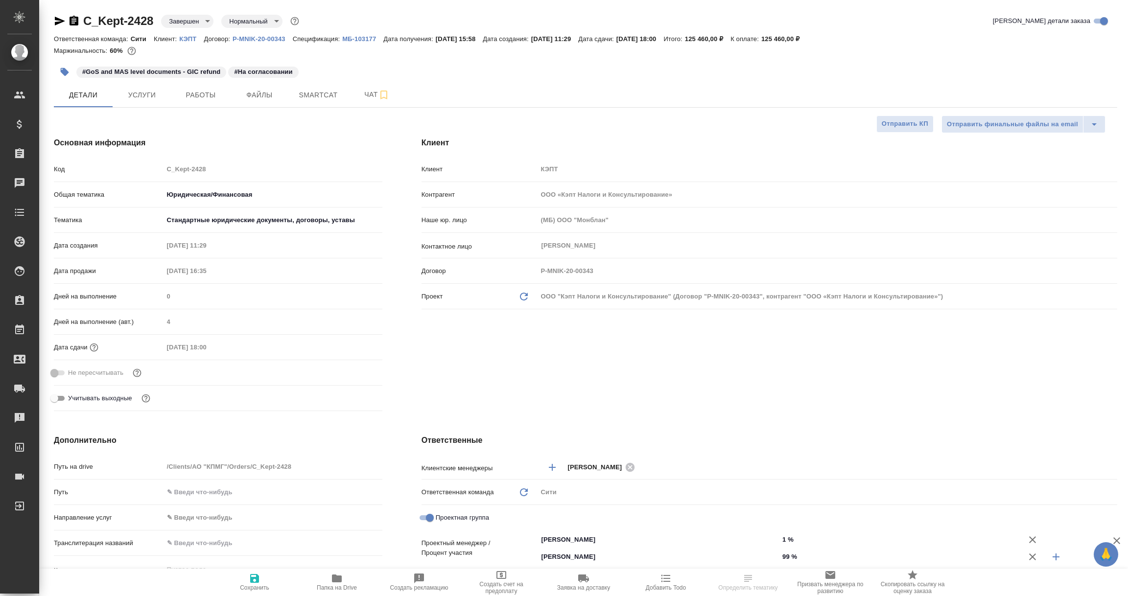
type textarea "x"
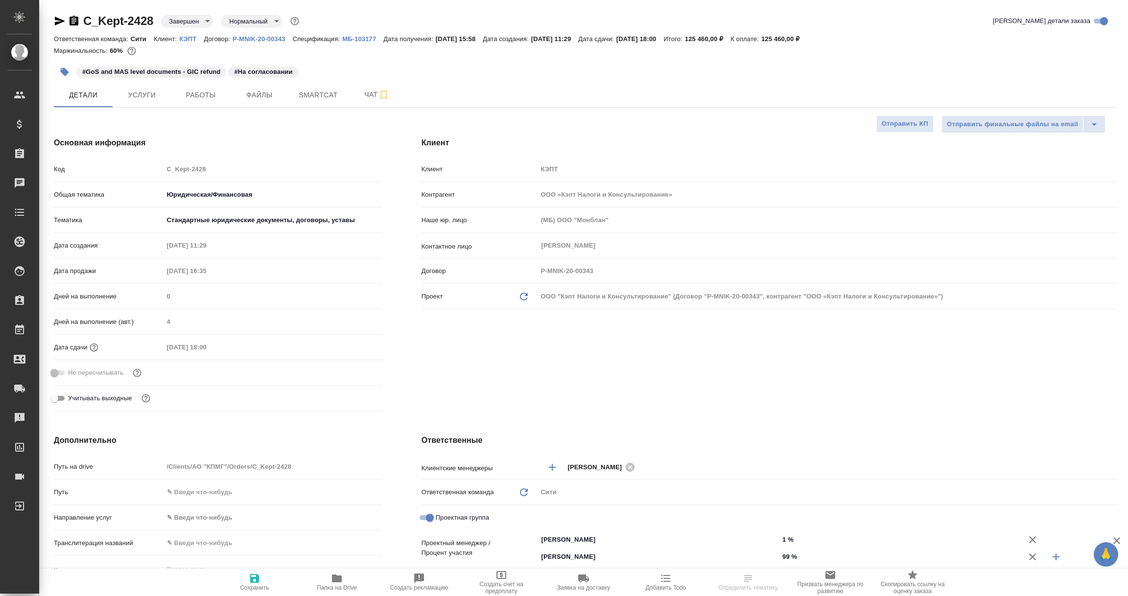
type textarea "x"
select select "RU"
type textarea "x"
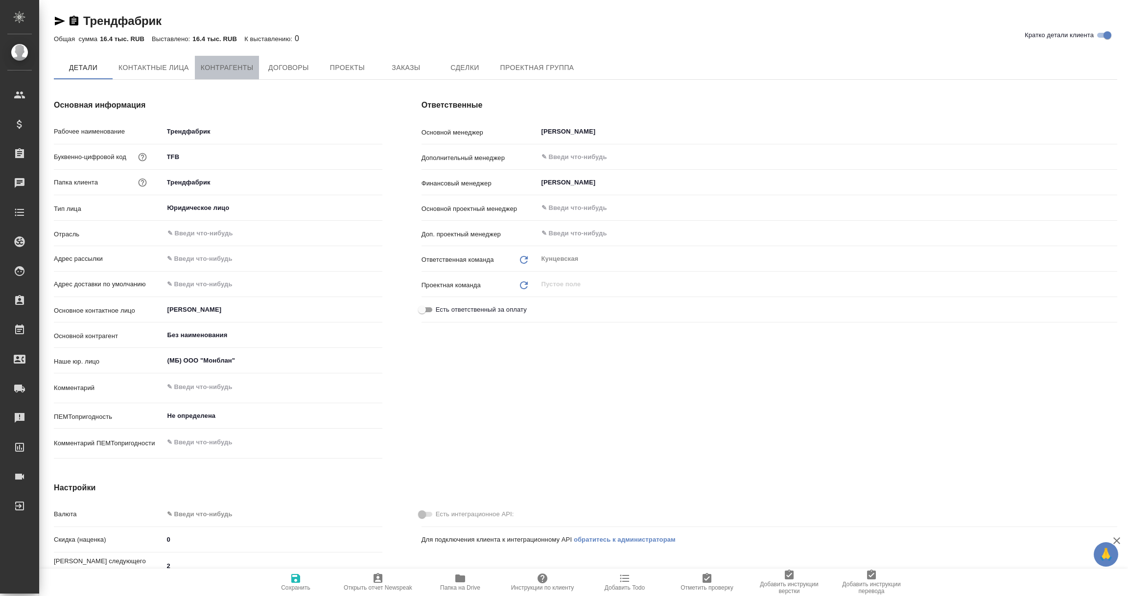
click at [230, 67] on span "Контрагенты" at bounding box center [227, 68] width 53 height 12
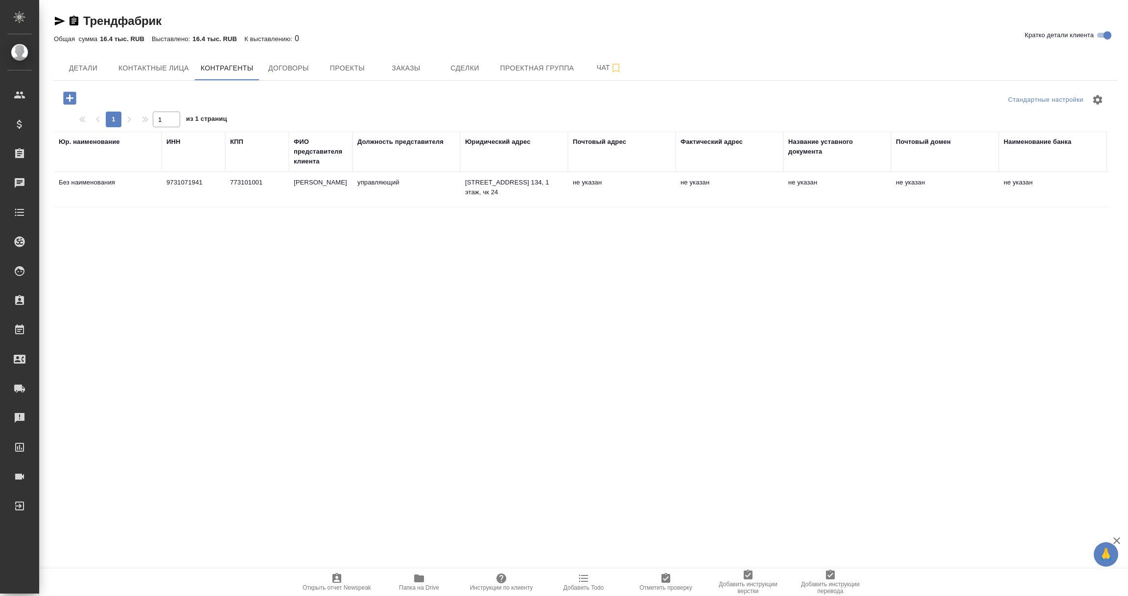
click at [249, 183] on td "773101001" at bounding box center [257, 190] width 64 height 34
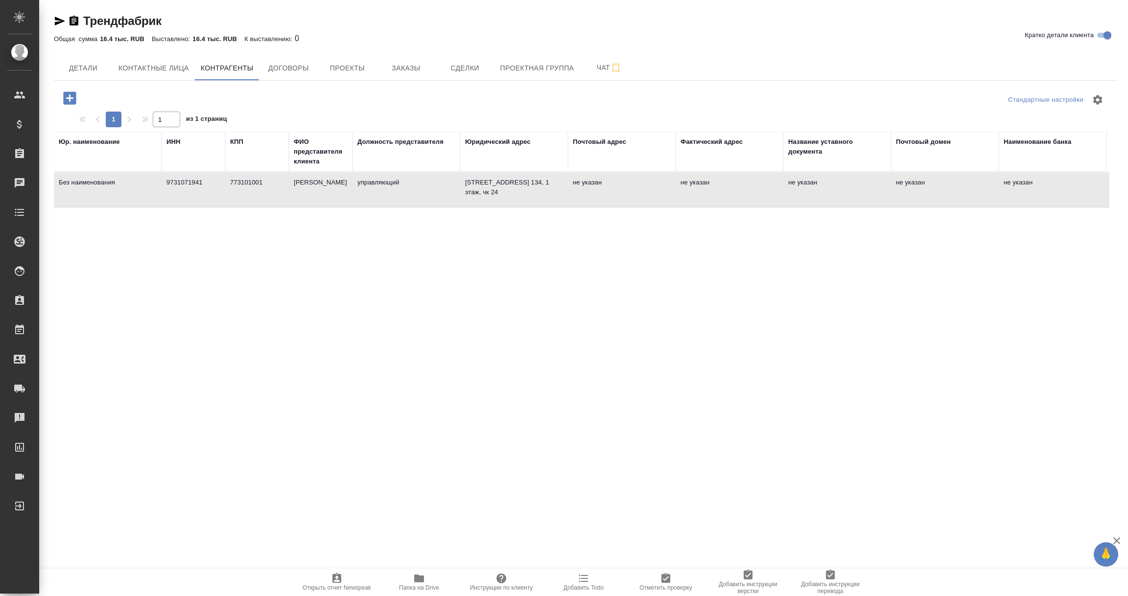
click at [178, 192] on td "9731071941" at bounding box center [194, 190] width 64 height 34
type textarea "Без наименования"
type input "9731071941"
type input "773101001"
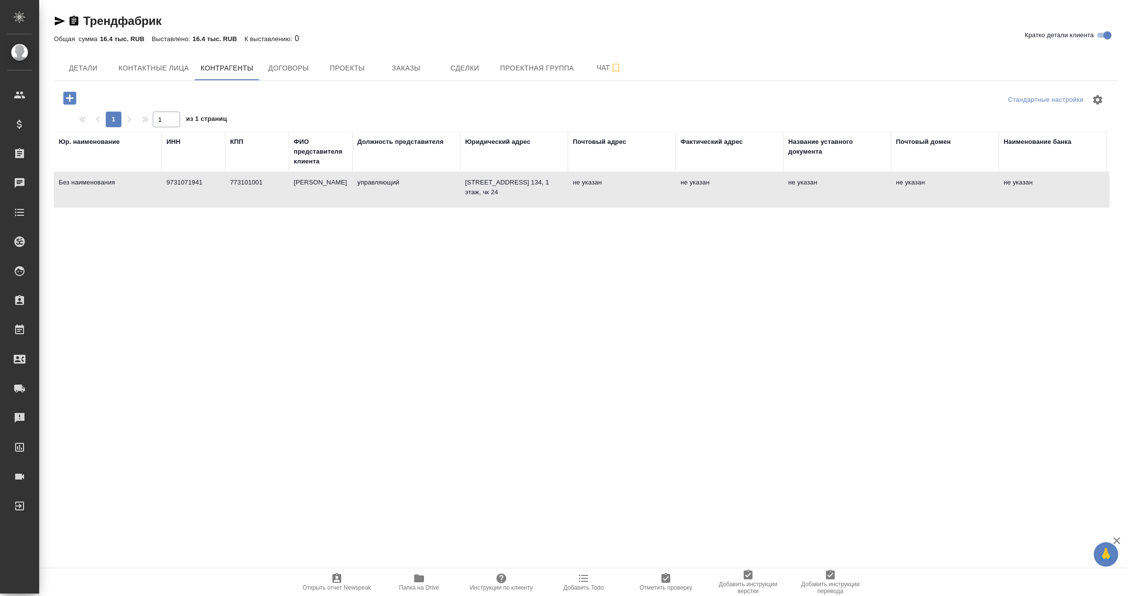
type input "[PERSON_NAME]"
type input "управляющий"
type textarea "121357 г. Москва, ул. Верейская, д. 29, стр. 134, 1 этаж, чк 24"
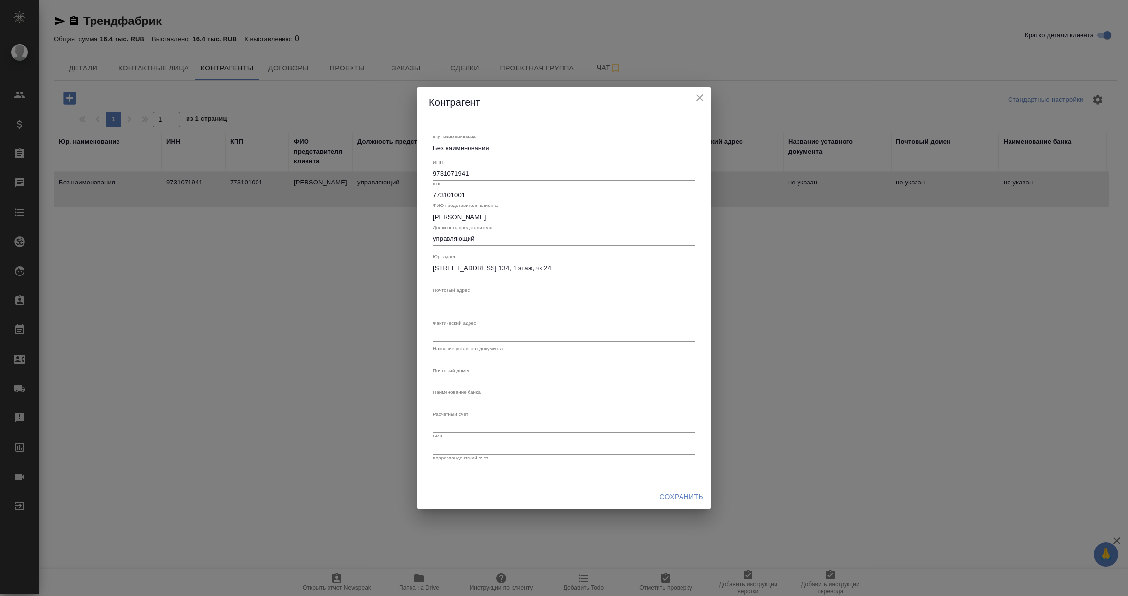
click at [448, 171] on input "9731071941" at bounding box center [564, 174] width 262 height 14
click at [525, 153] on div "Без наименования x" at bounding box center [564, 148] width 262 height 14
drag, startPoint x: 506, startPoint y: 152, endPoint x: 386, endPoint y: 151, distance: 119.9
click at [386, 151] on div "Контрагент Юр. наименование Без наименования x ИНН 9731071941 КПП 773101001 ФИО…" at bounding box center [564, 298] width 1128 height 596
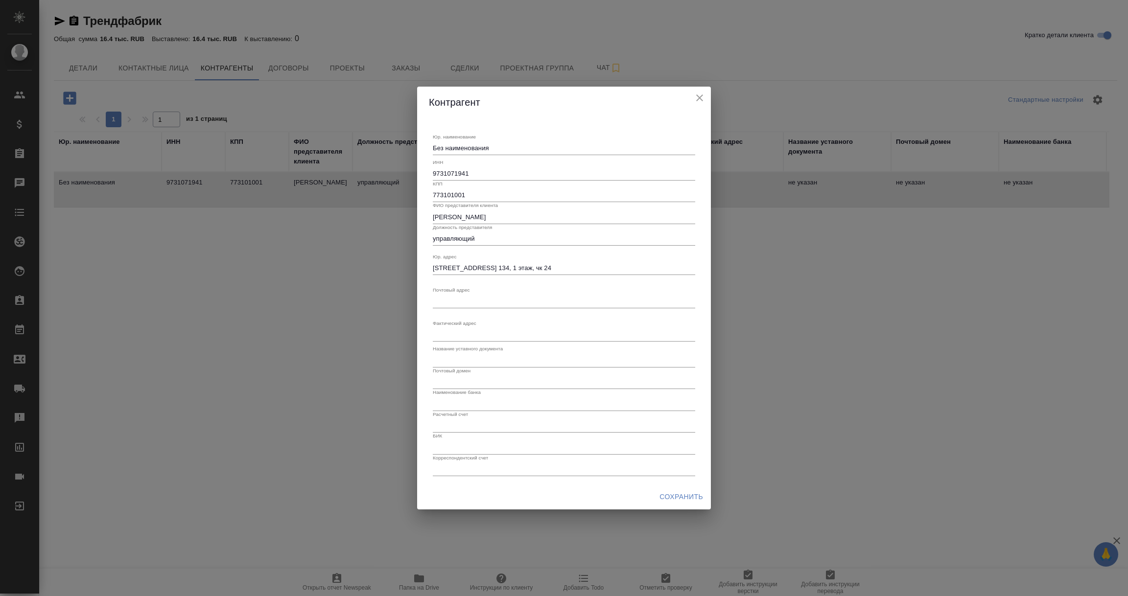
click at [528, 154] on div "Без наименования x" at bounding box center [564, 148] width 262 height 14
drag, startPoint x: 506, startPoint y: 150, endPoint x: 428, endPoint y: 150, distance: 78.3
click at [428, 150] on div "Юр. наименование Без наименования x ИНН 9731071941 КПП 773101001 ФИО представит…" at bounding box center [564, 301] width 294 height 366
paste textarea "ОО "ТРЕНДФАБРИК""
type textarea "ООО "ТРЕНДФАБРИК""
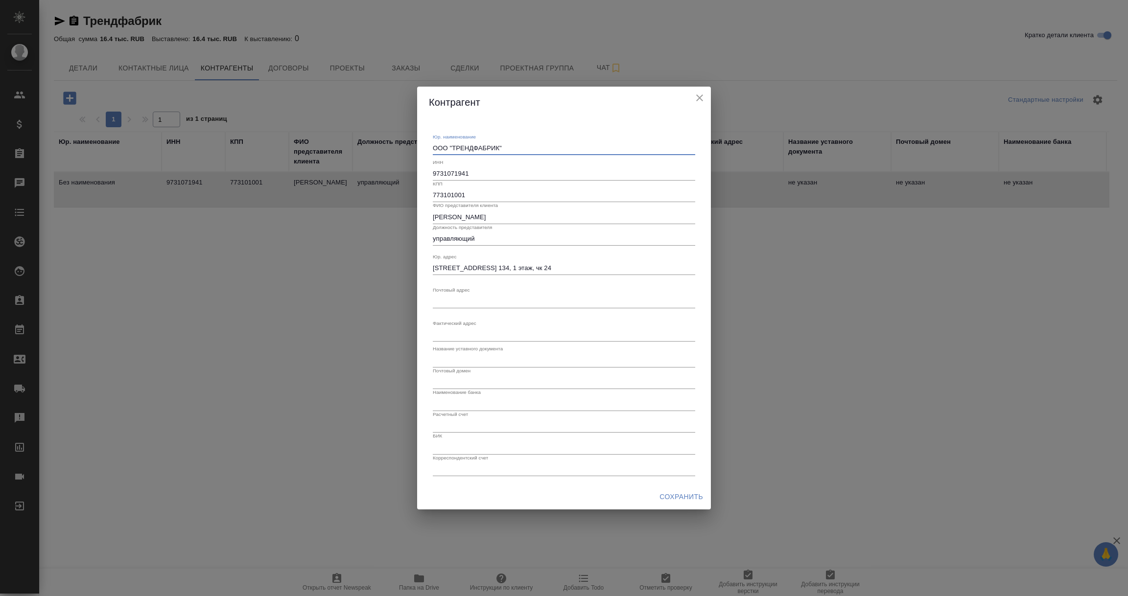
drag, startPoint x: 417, startPoint y: 150, endPoint x: 418, endPoint y: 162, distance: 12.2
click at [417, 152] on div "Юр. наименование ООО "ТРЕНДФАБРИК" x ИНН 9731071941 КПП 773101001 ФИО представи…" at bounding box center [564, 301] width 294 height 366
click at [674, 493] on span "Сохранить" at bounding box center [681, 497] width 44 height 12
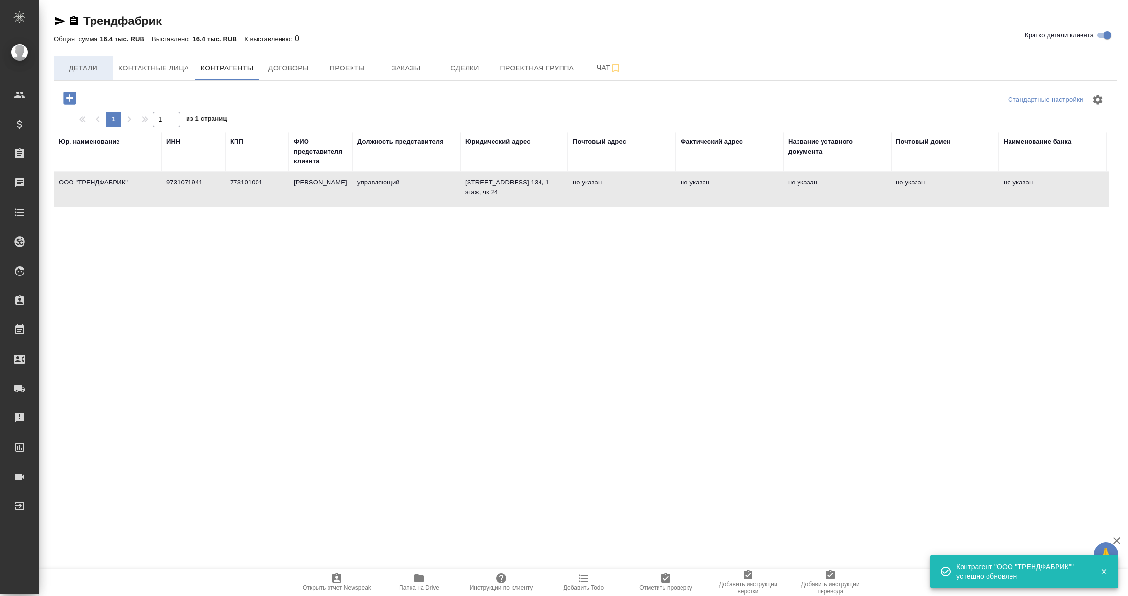
click at [83, 72] on span "Детали" at bounding box center [83, 68] width 47 height 12
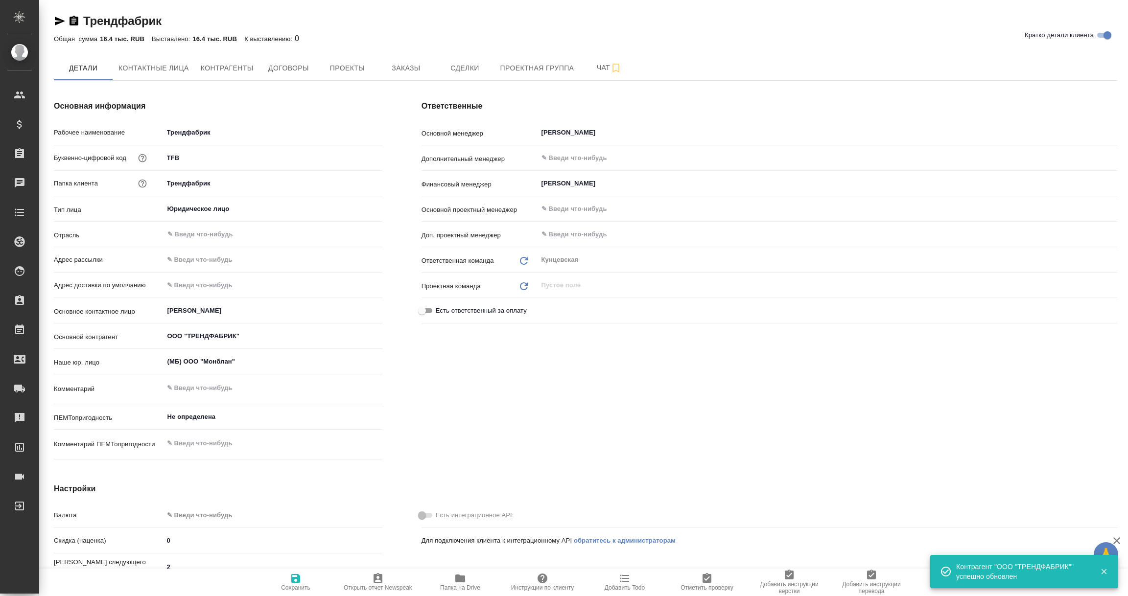
type textarea "x"
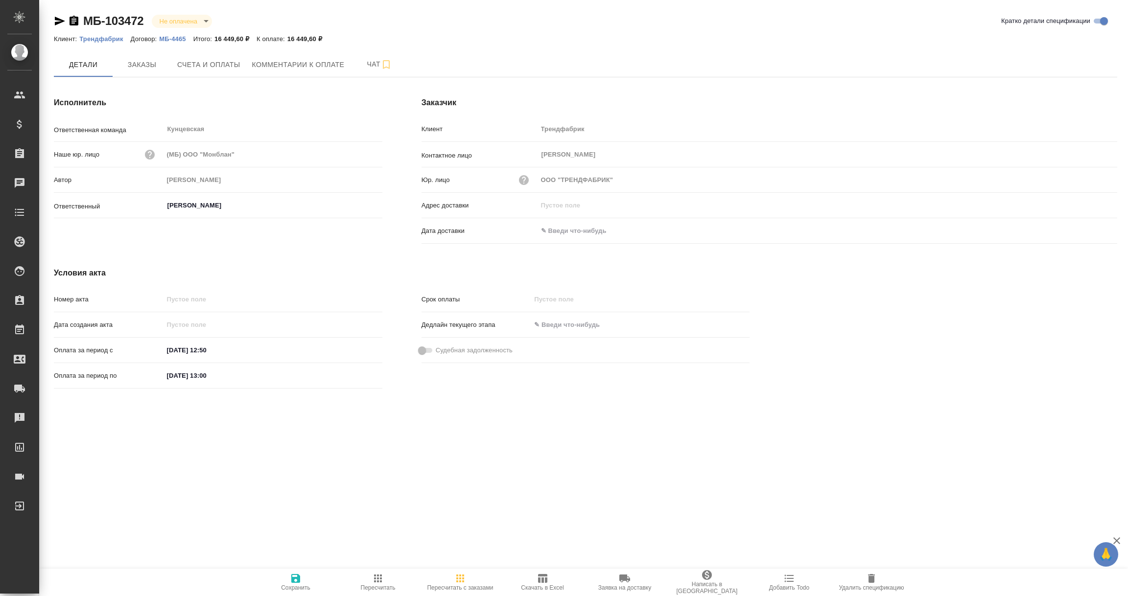
click at [170, 37] on p "МБ-4465" at bounding box center [176, 38] width 34 height 7
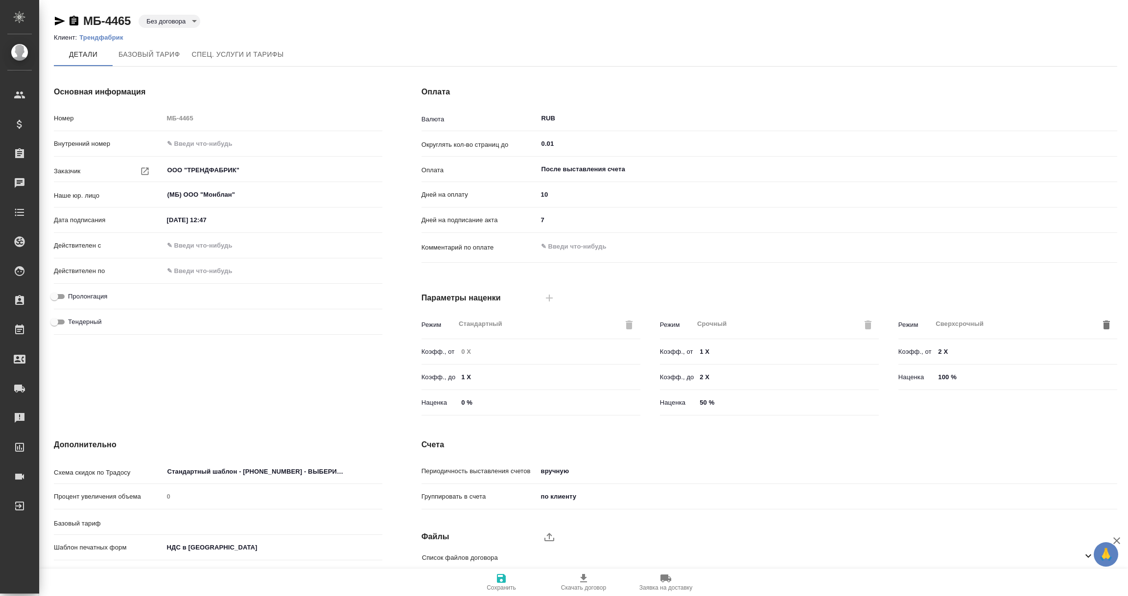
type input "Прайс_2025_филиалы"
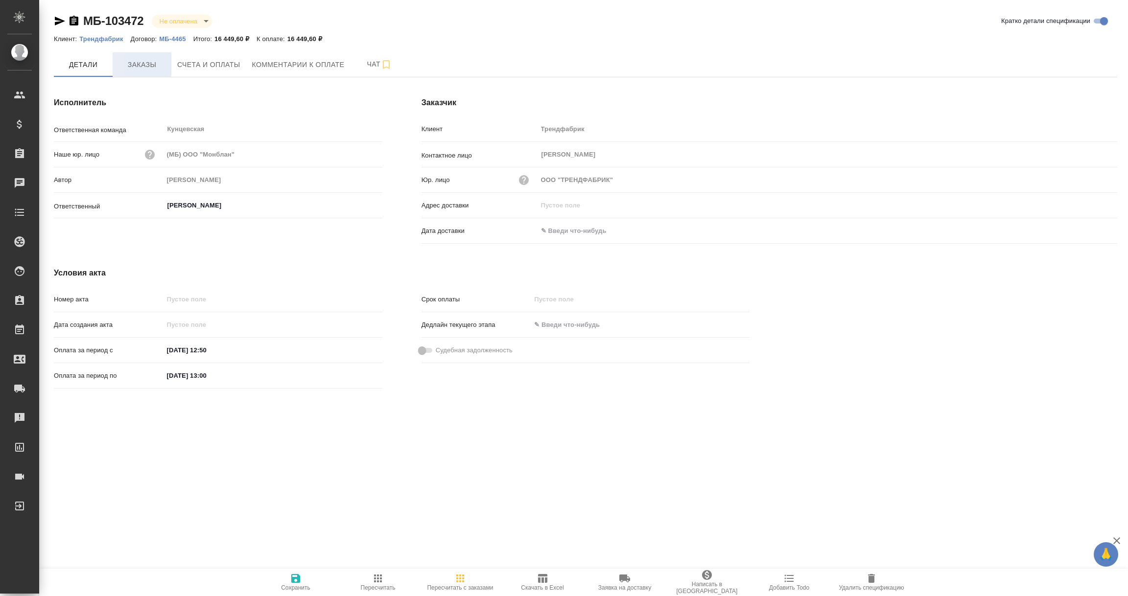
click at [152, 69] on span "Заказы" at bounding box center [141, 65] width 47 height 12
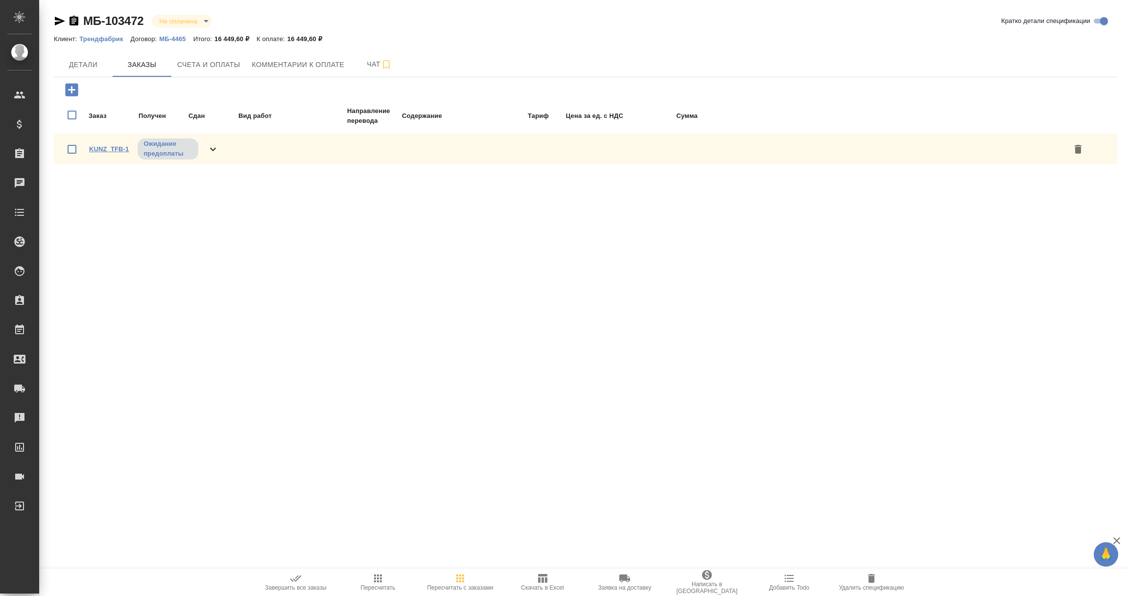
click at [111, 147] on link "KUNZ_TFB-1" at bounding box center [109, 148] width 40 height 7
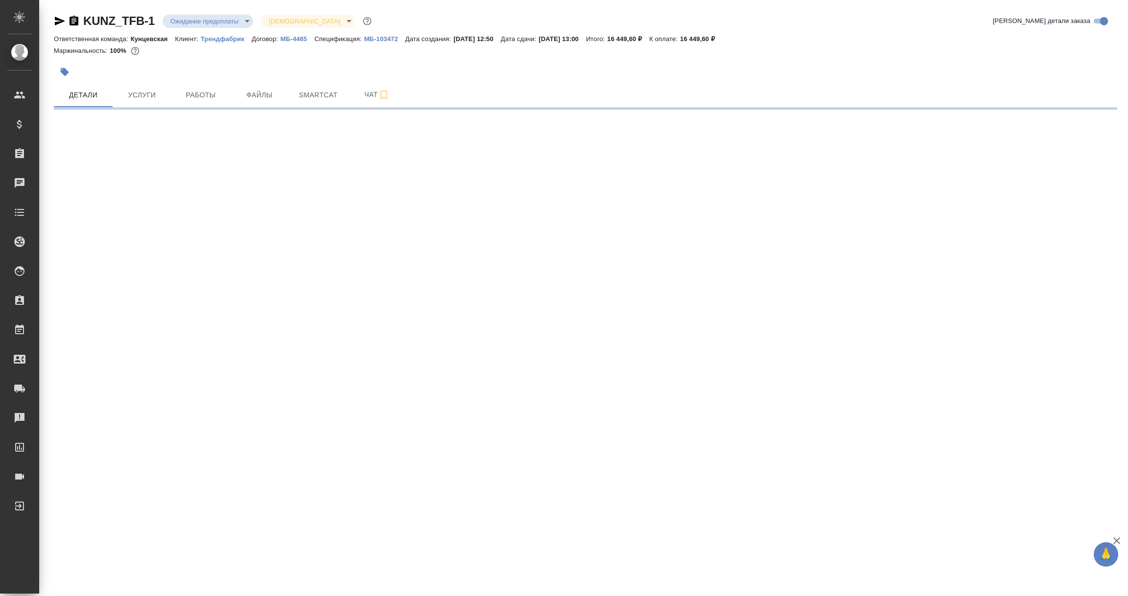
select select "RU"
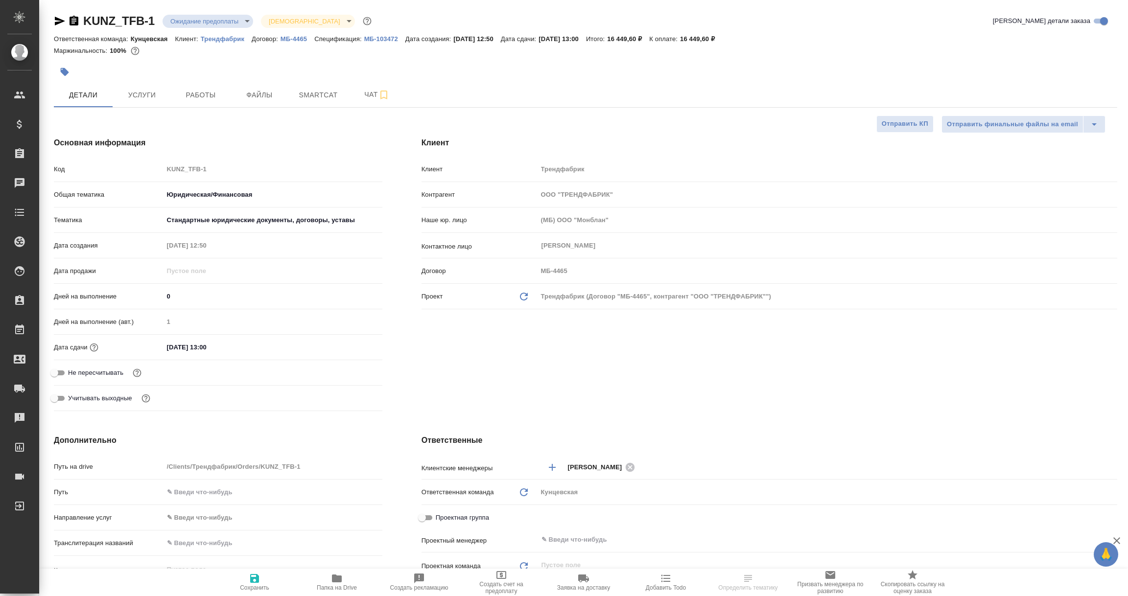
type textarea "x"
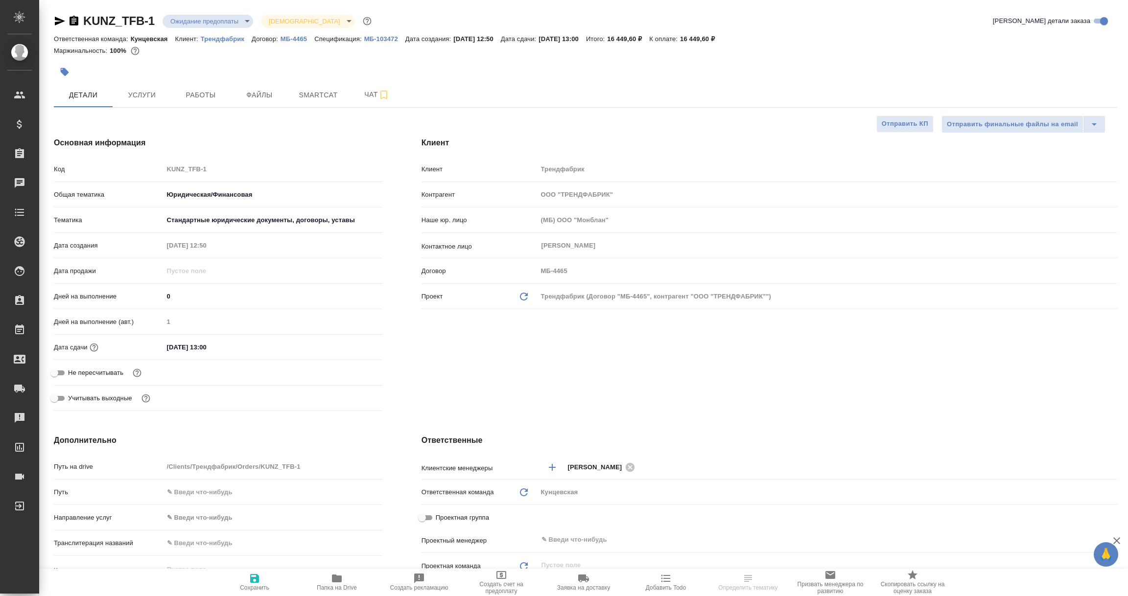
type textarea "x"
select select "RU"
type textarea "x"
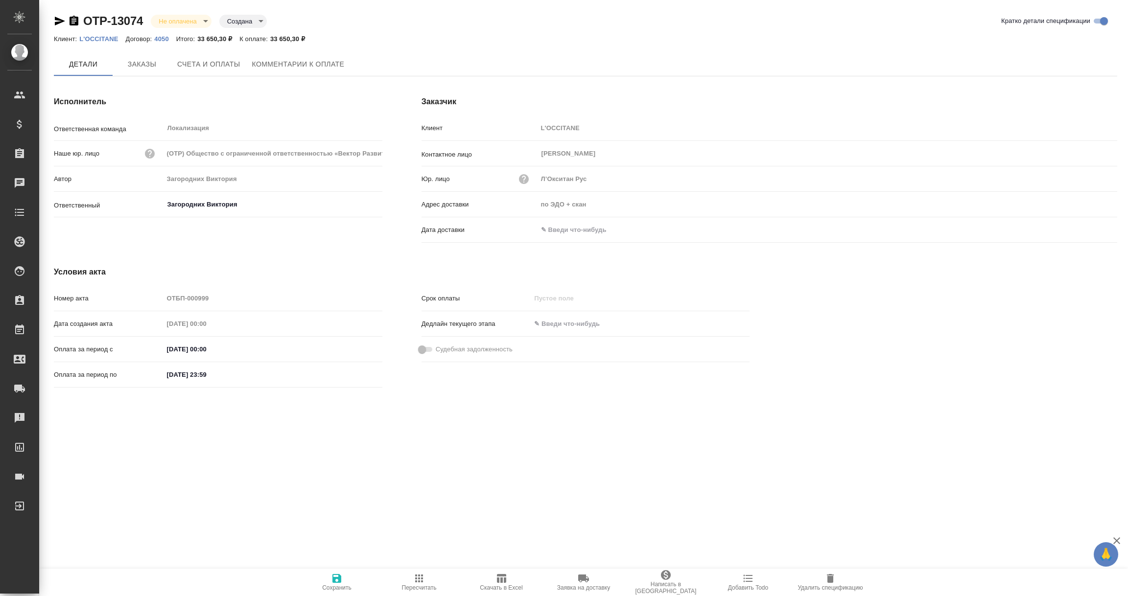
click at [565, 231] on input "text" at bounding box center [580, 230] width 86 height 14
click at [1091, 231] on icon "button" at bounding box center [1089, 230] width 12 height 12
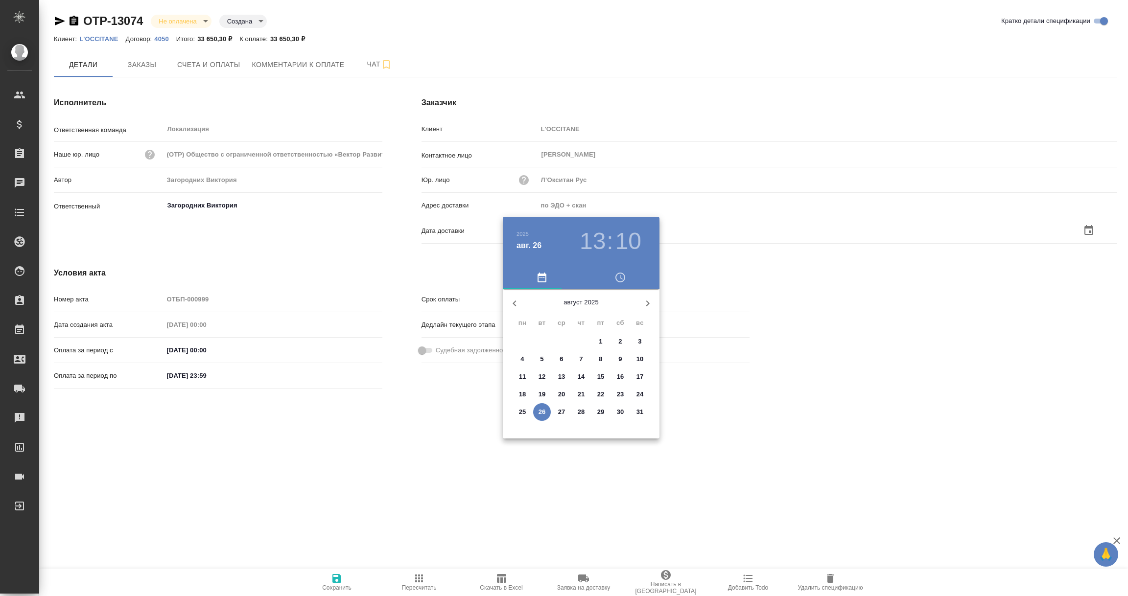
click at [540, 410] on p "26" at bounding box center [541, 412] width 7 height 10
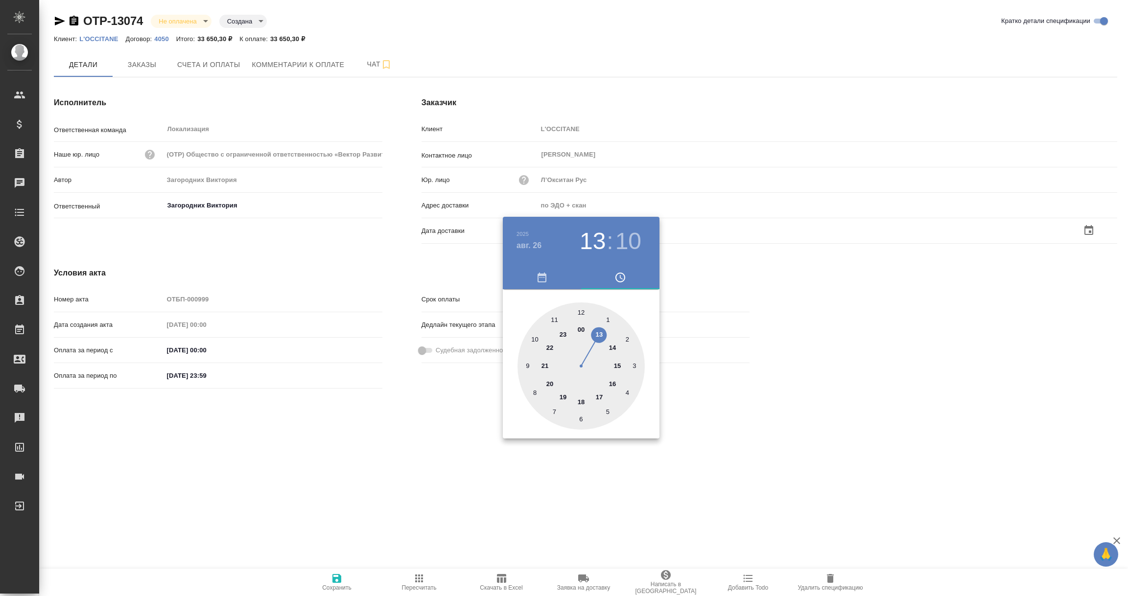
type input "26.08.2025 13:10"
click at [455, 484] on div at bounding box center [564, 298] width 1128 height 596
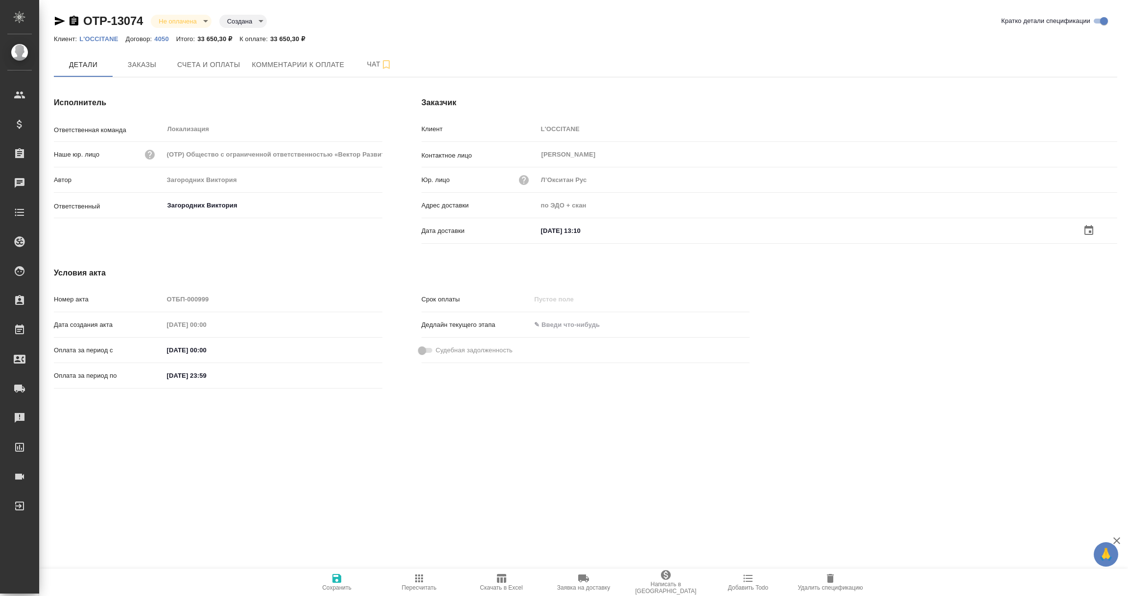
click at [338, 580] on icon "button" at bounding box center [336, 578] width 9 height 9
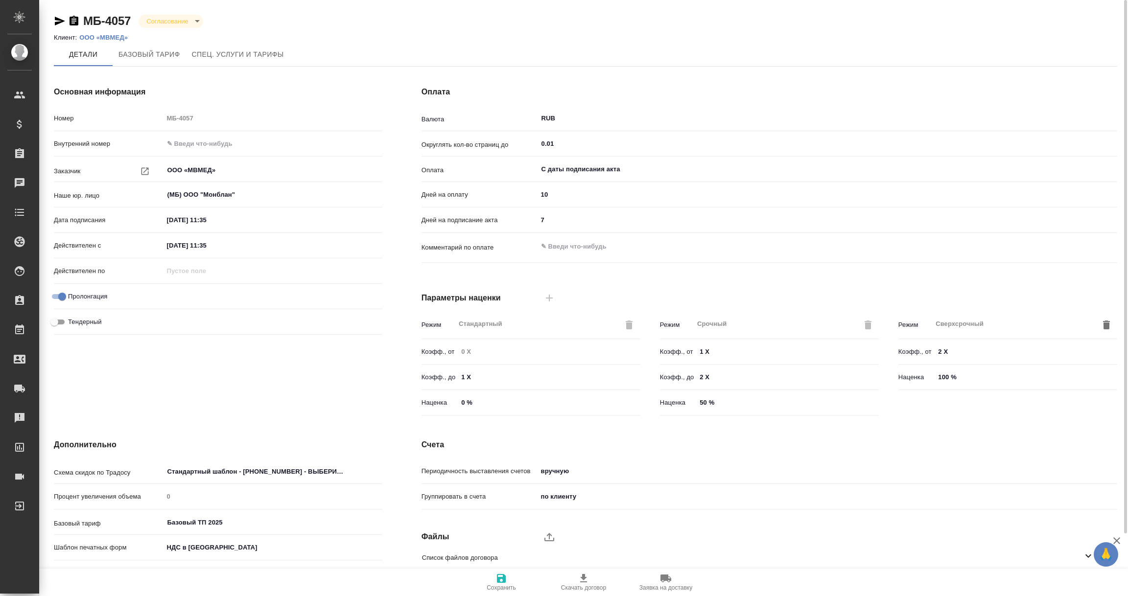
scroll to position [69, 0]
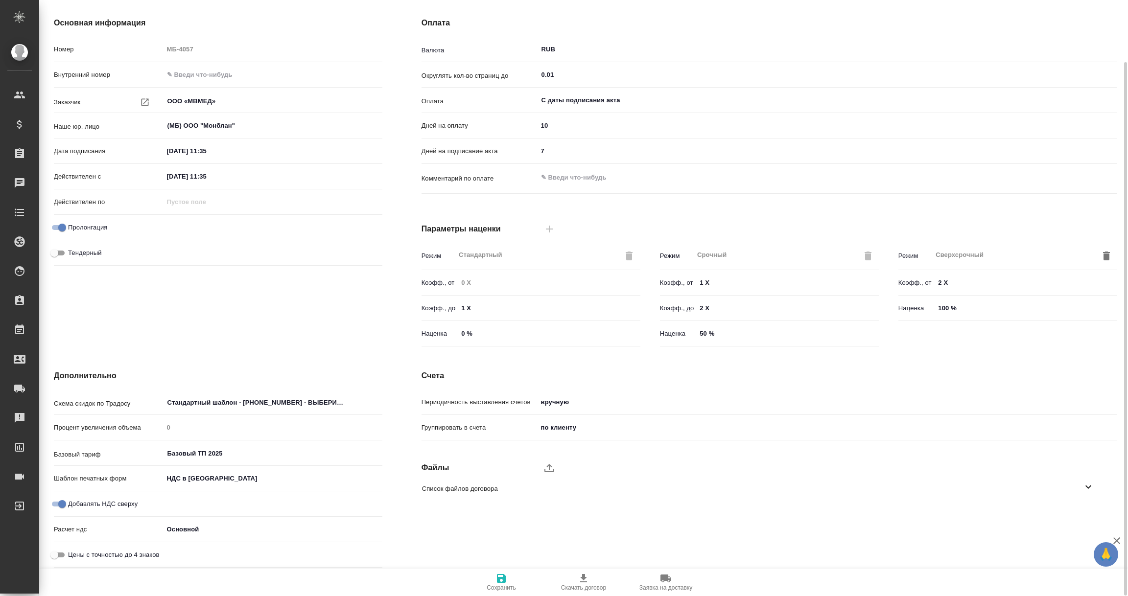
click at [1093, 488] on icon at bounding box center [1088, 487] width 12 height 12
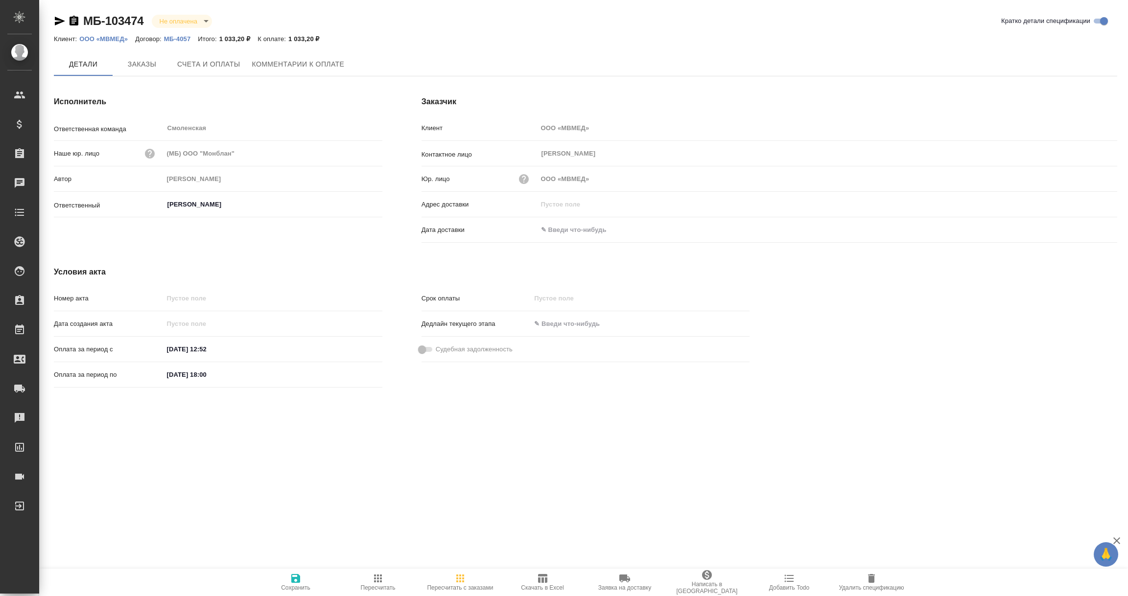
click at [138, 64] on span "Заказы" at bounding box center [141, 64] width 47 height 12
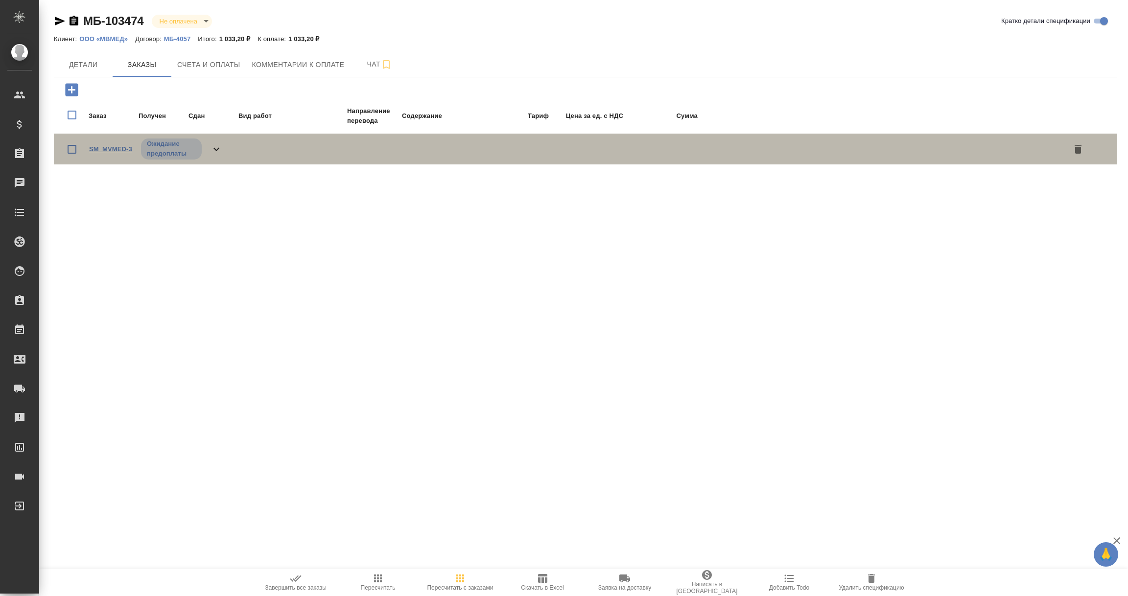
click at [115, 148] on link "SM_MVMED-3" at bounding box center [110, 148] width 43 height 7
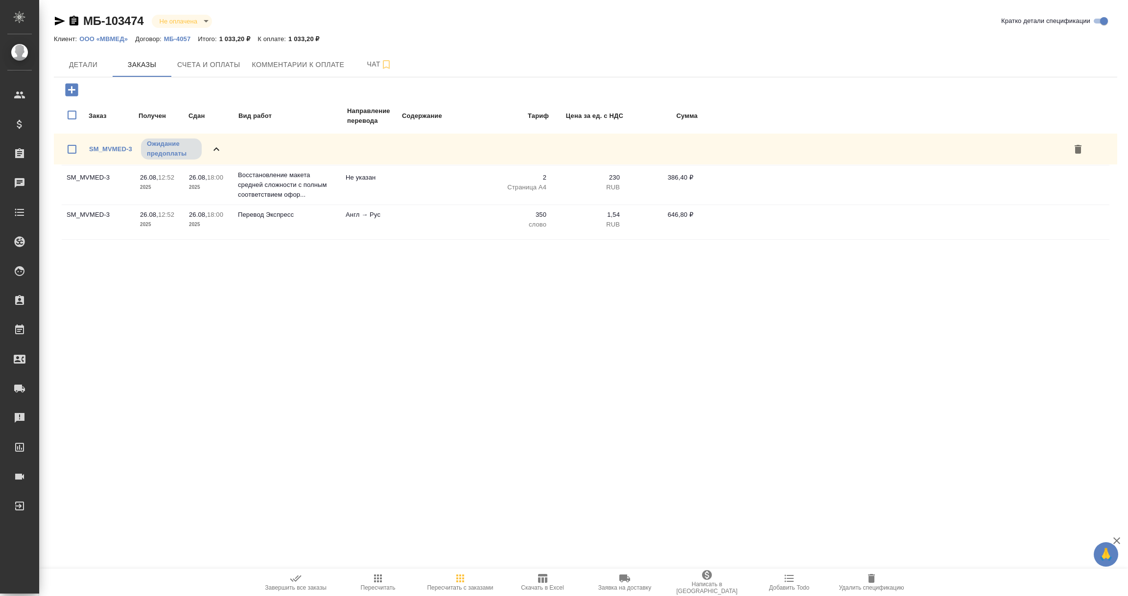
drag, startPoint x: 430, startPoint y: 327, endPoint x: 438, endPoint y: 351, distance: 25.2
click at [438, 351] on div ".cls-1 fill:#fff; AWATERA Vorobyova Ekaterina Клиенты Спецификации Заказы 0 Чат…" at bounding box center [564, 298] width 1128 height 596
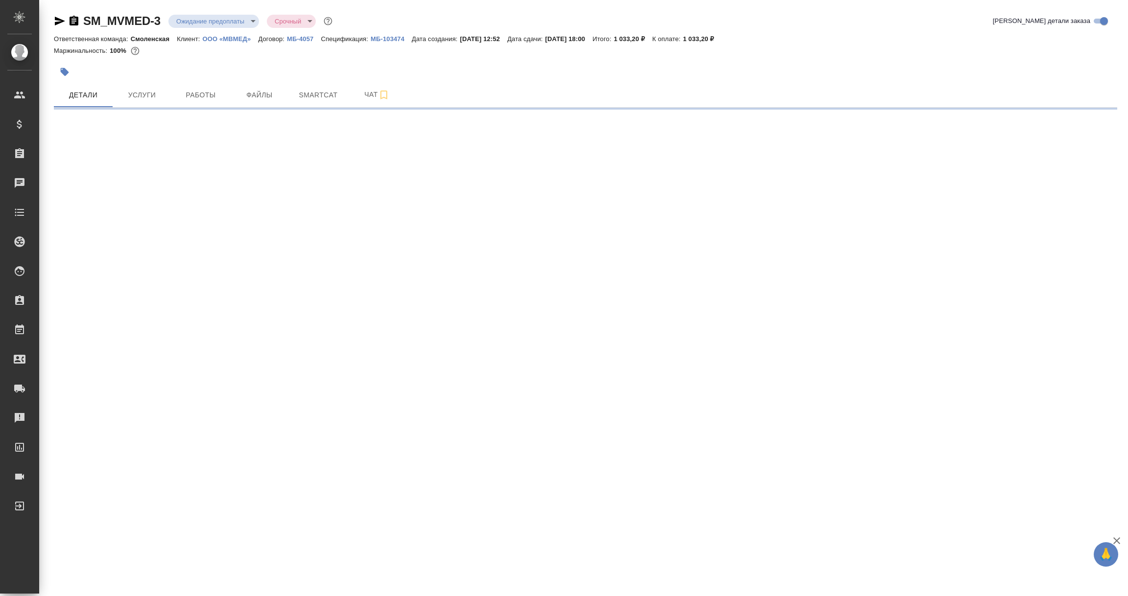
select select "RU"
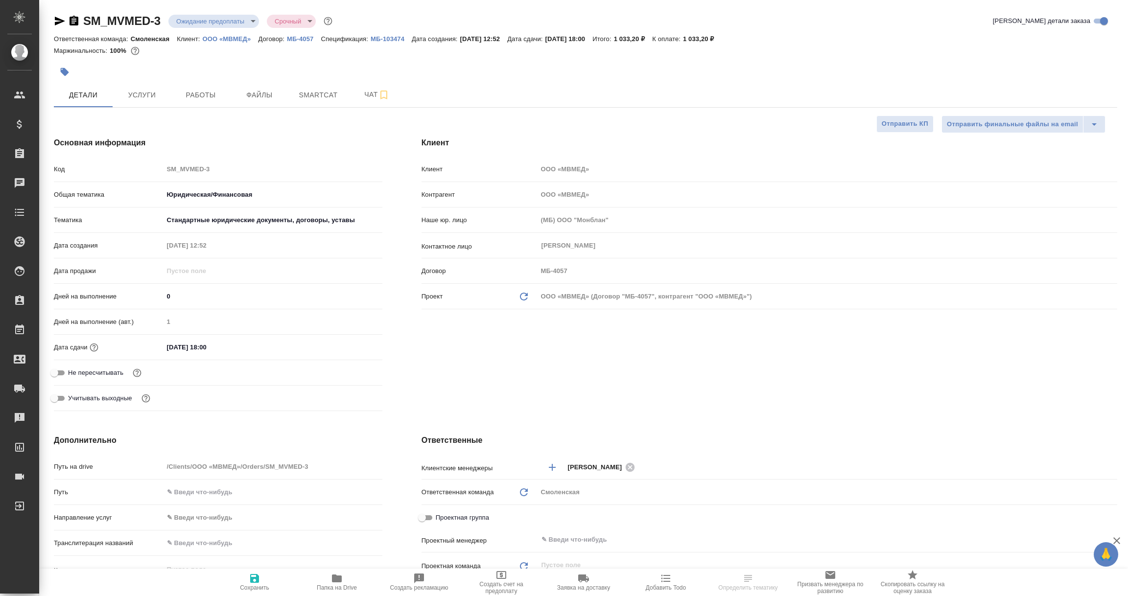
type textarea "x"
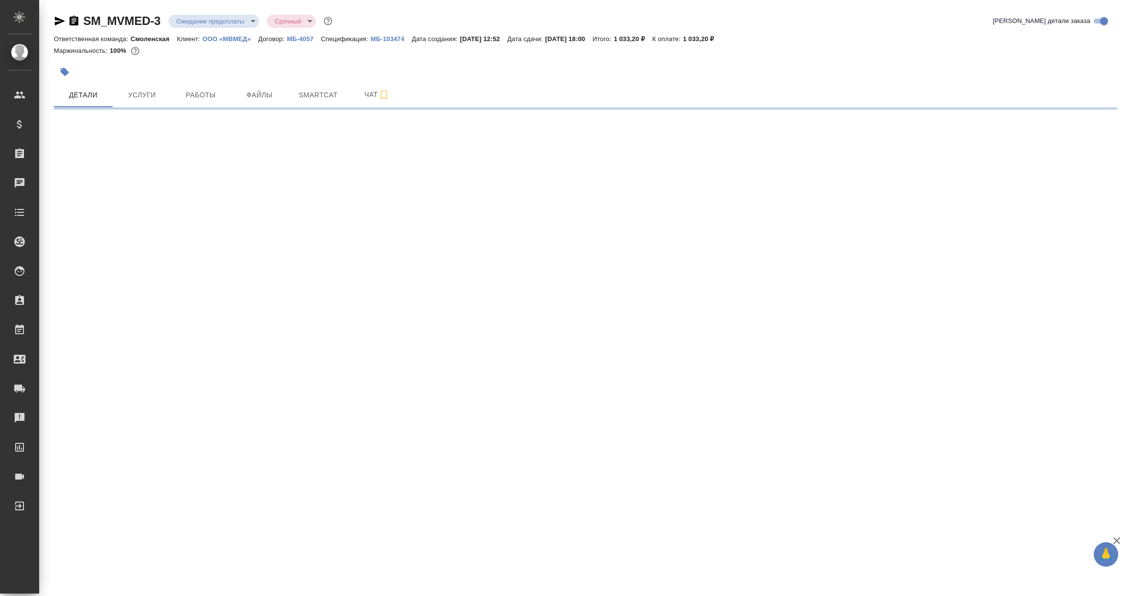
select select "RU"
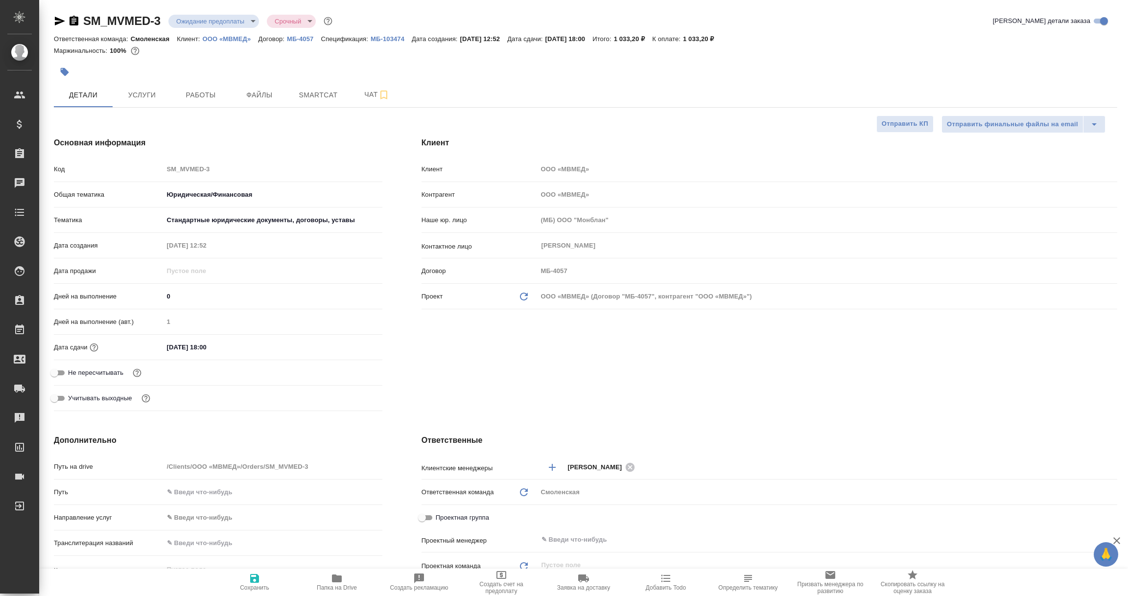
type textarea "x"
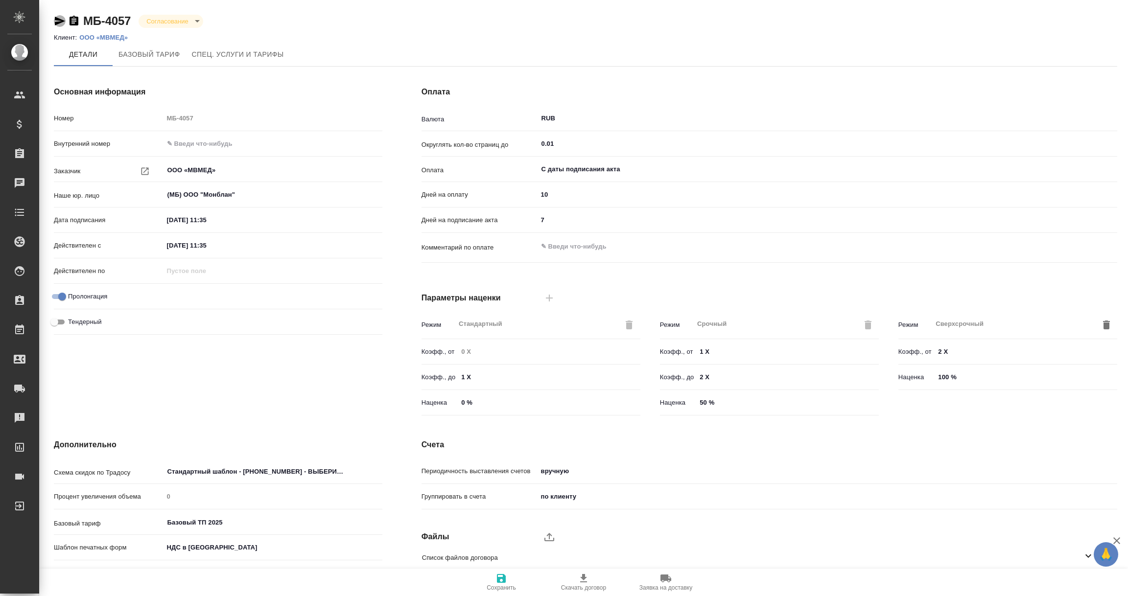
click at [54, 17] on icon "button" at bounding box center [60, 21] width 12 height 12
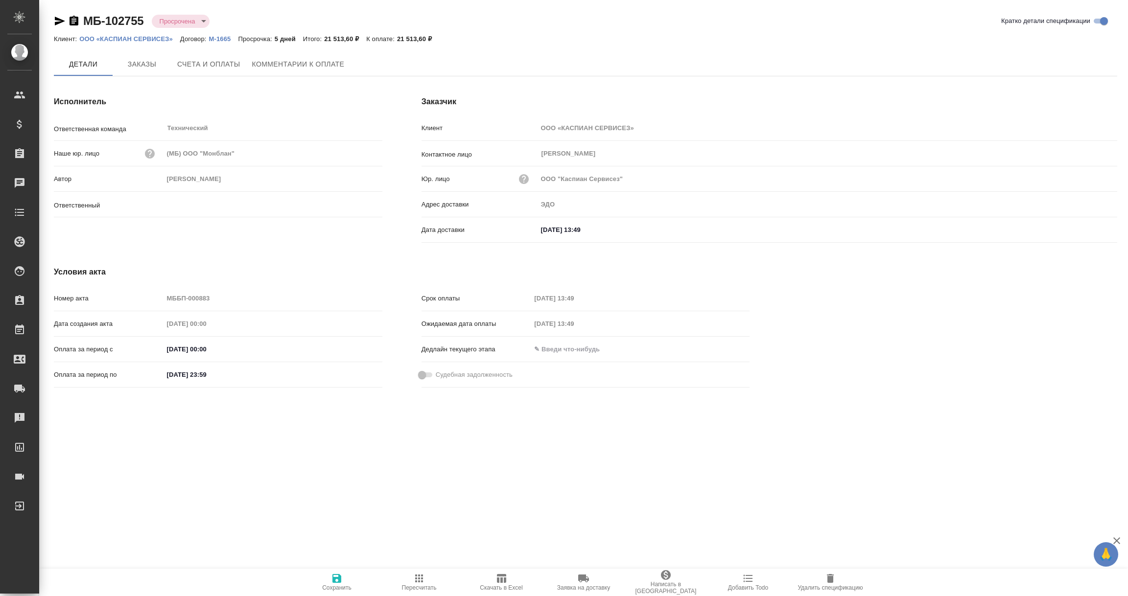
type input "Никифорова Валерия"
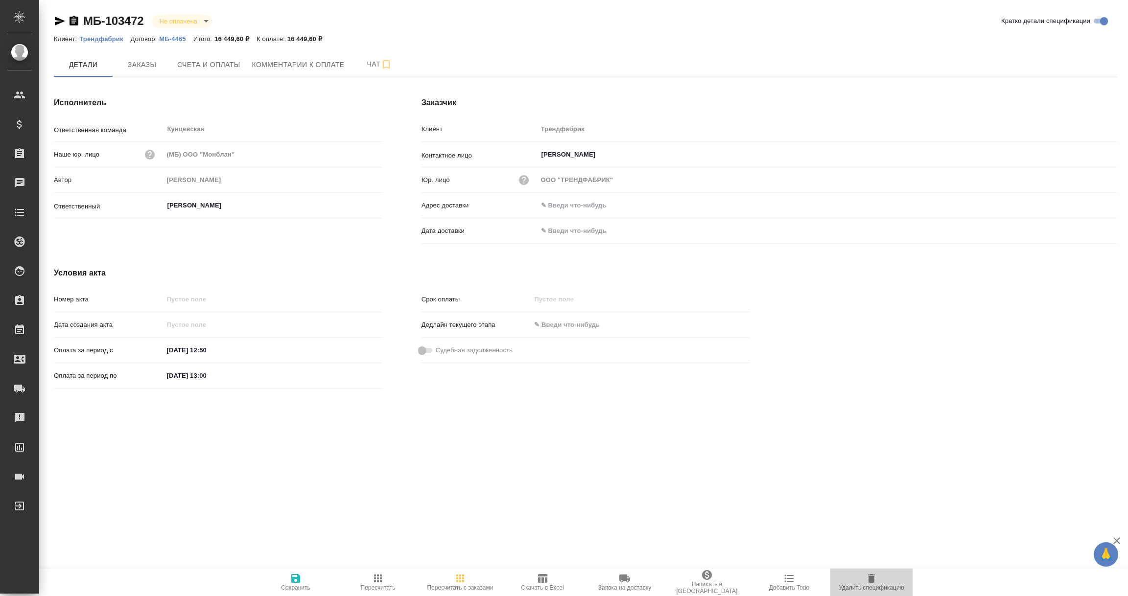
click at [873, 581] on icon "button" at bounding box center [871, 578] width 7 height 9
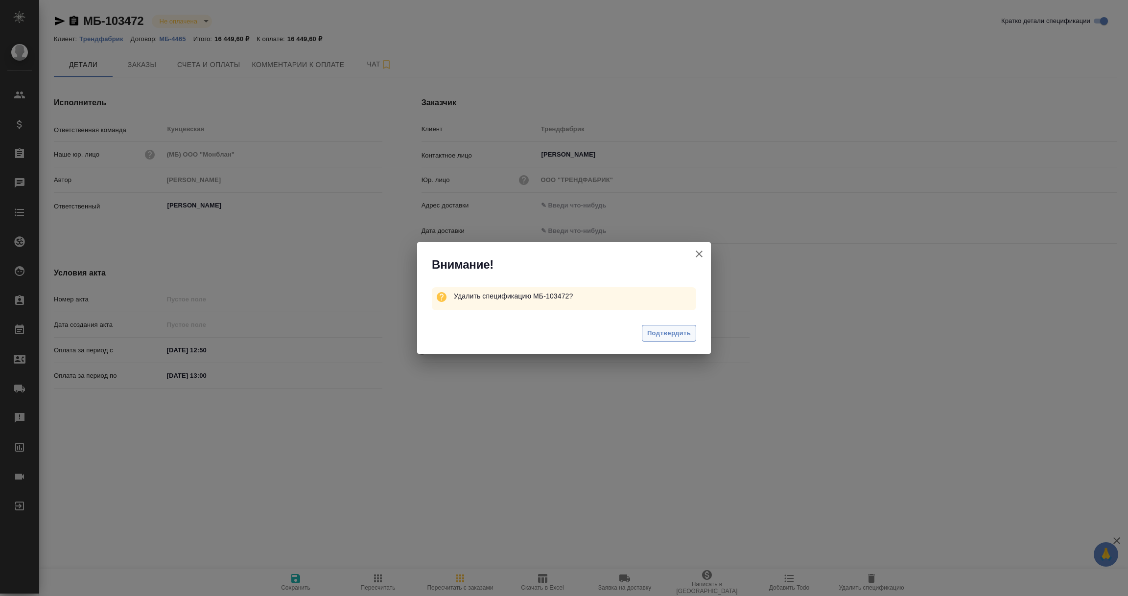
click at [668, 331] on span "Подтвердить" at bounding box center [669, 333] width 44 height 11
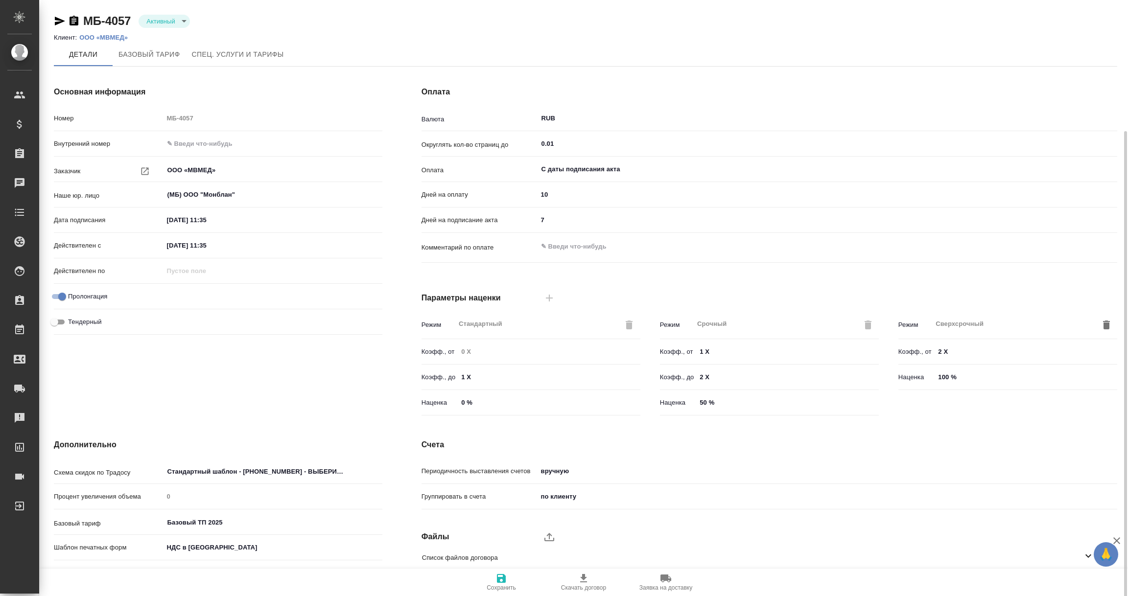
scroll to position [69, 0]
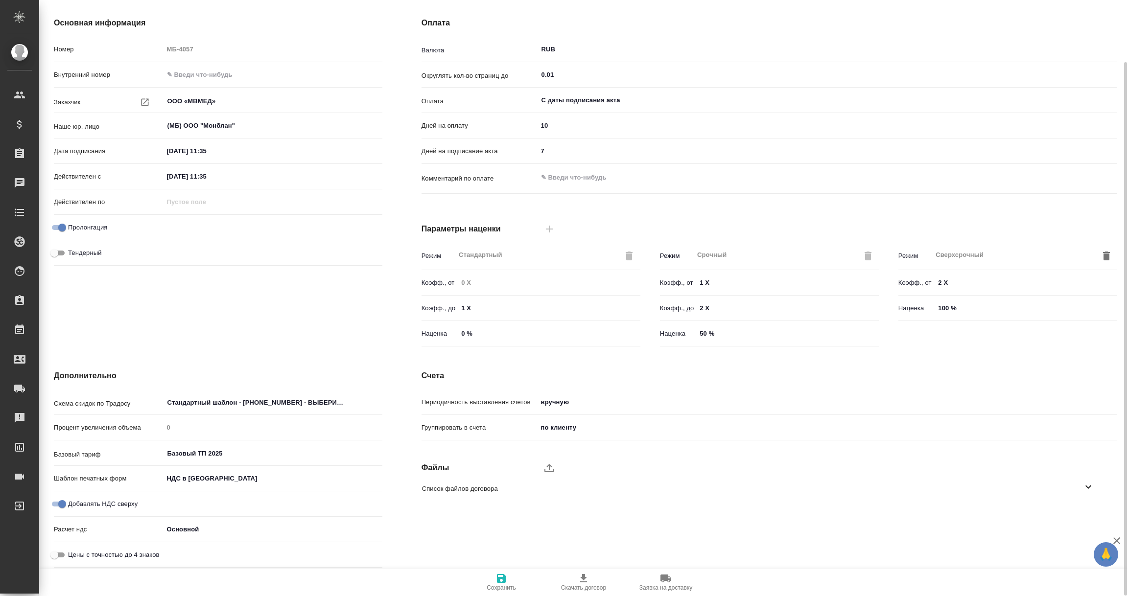
click at [1078, 483] on div "Список файлов договора" at bounding box center [761, 488] width 695 height 23
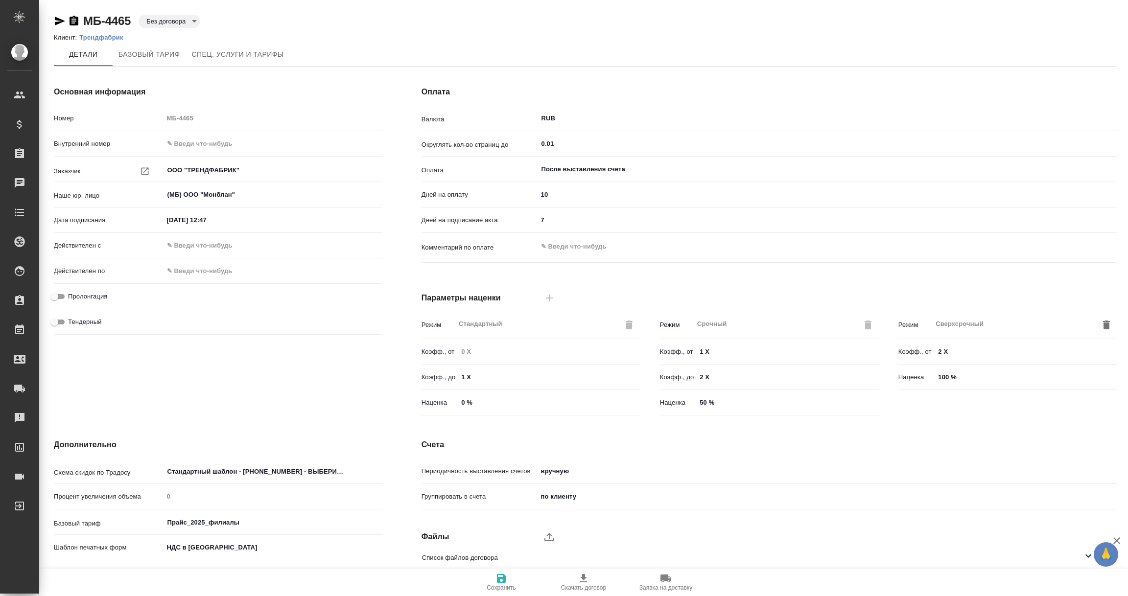
scroll to position [69, 0]
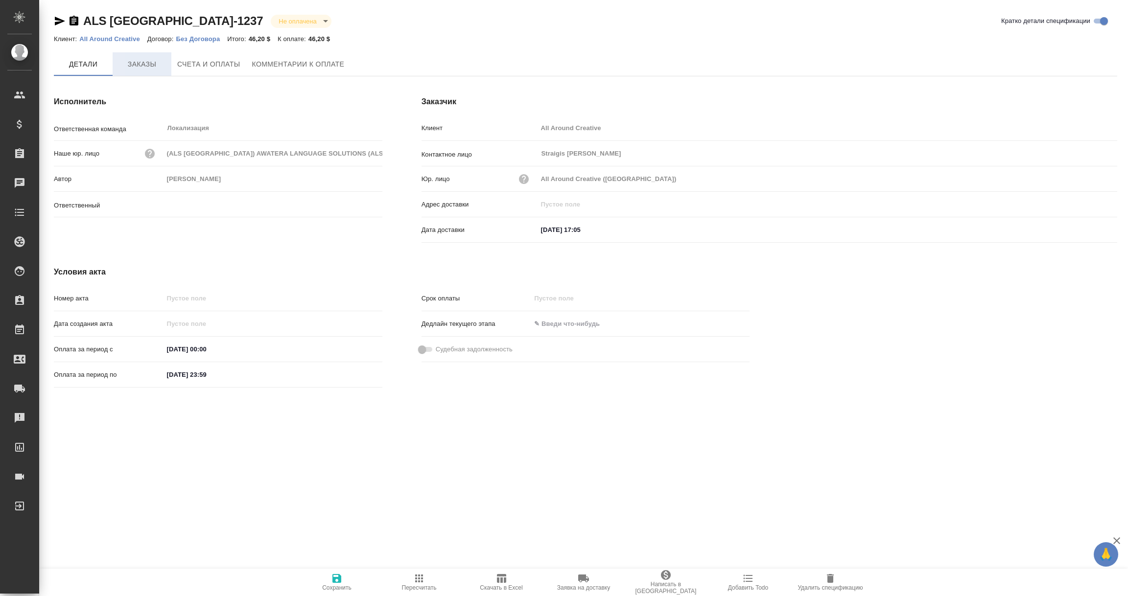
type input "Валяева Анна"
click at [140, 61] on span "Заказы" at bounding box center [141, 64] width 47 height 12
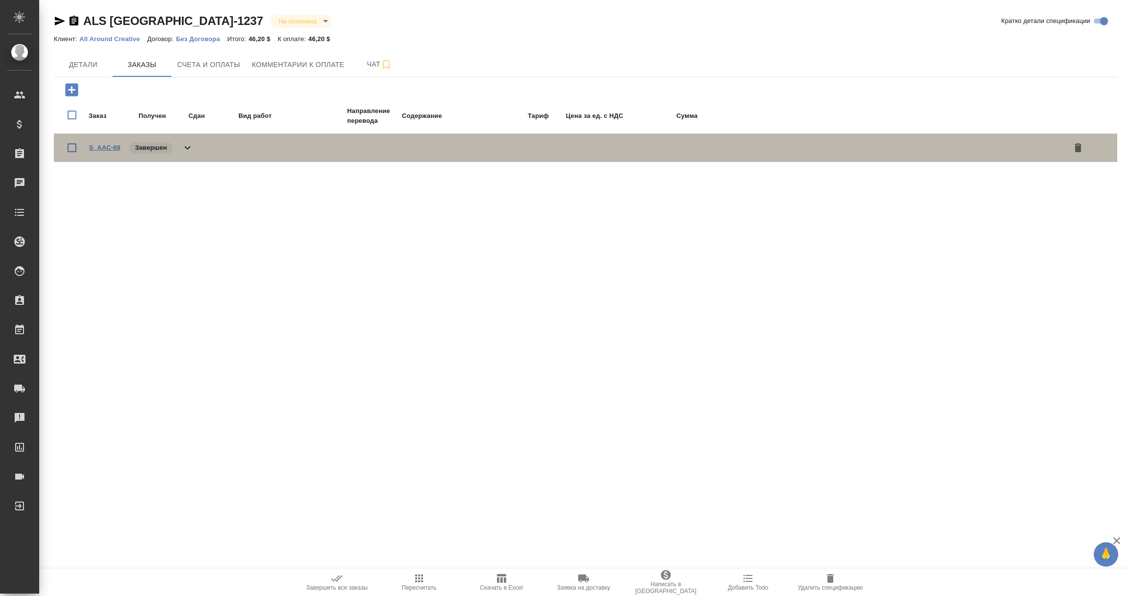
click at [105, 145] on link "S_AAC-69" at bounding box center [104, 147] width 31 height 7
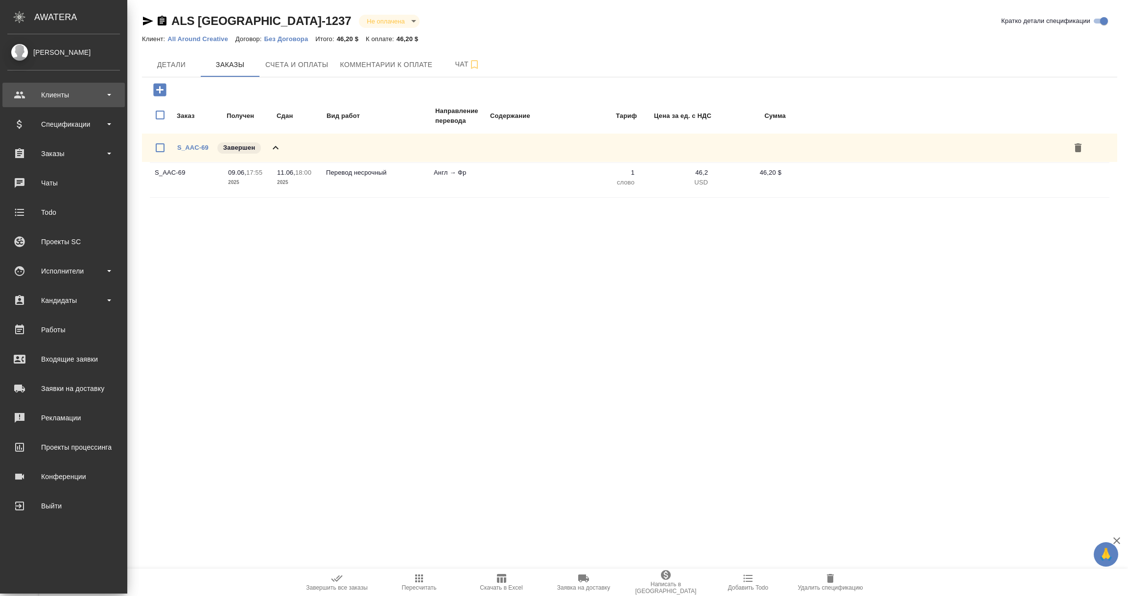
click at [46, 92] on div "Клиенты" at bounding box center [63, 95] width 113 height 15
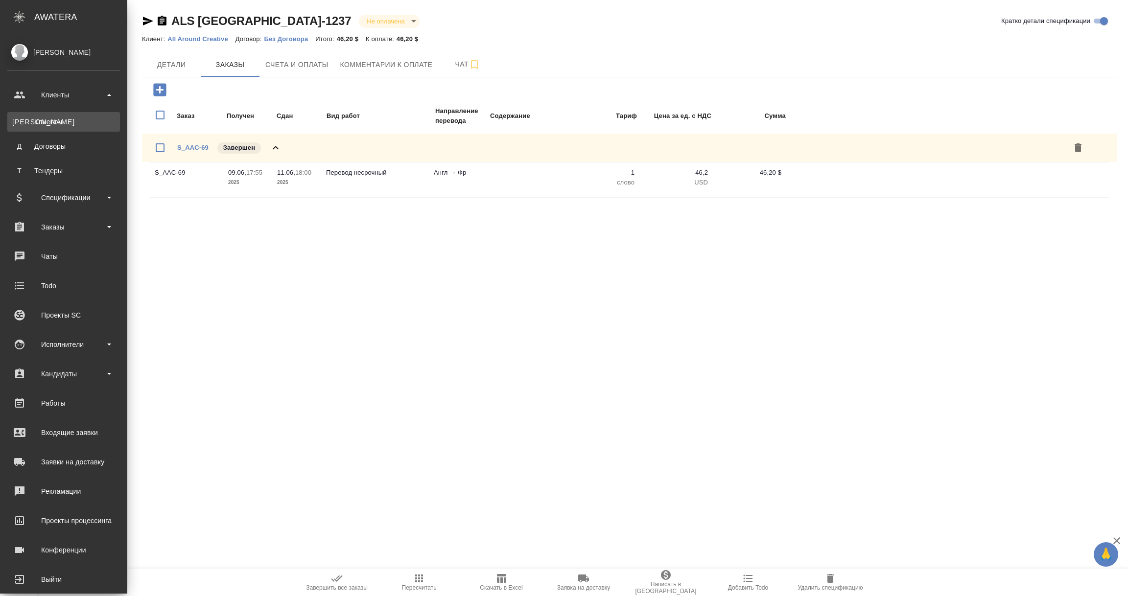
click at [41, 119] on div "Клиенты" at bounding box center [63, 122] width 103 height 10
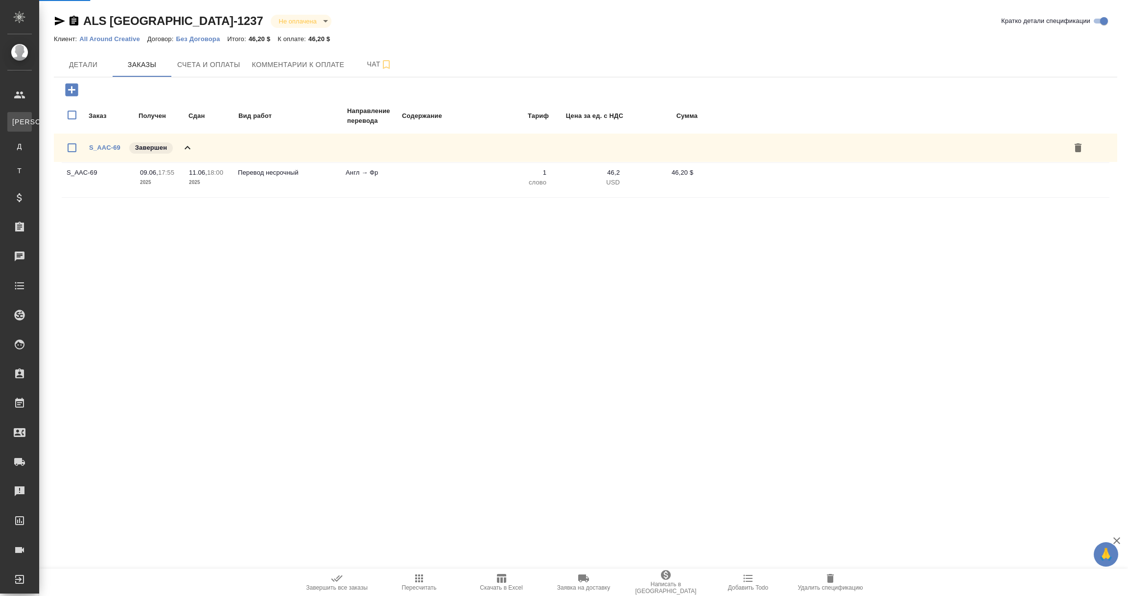
select select "RU"
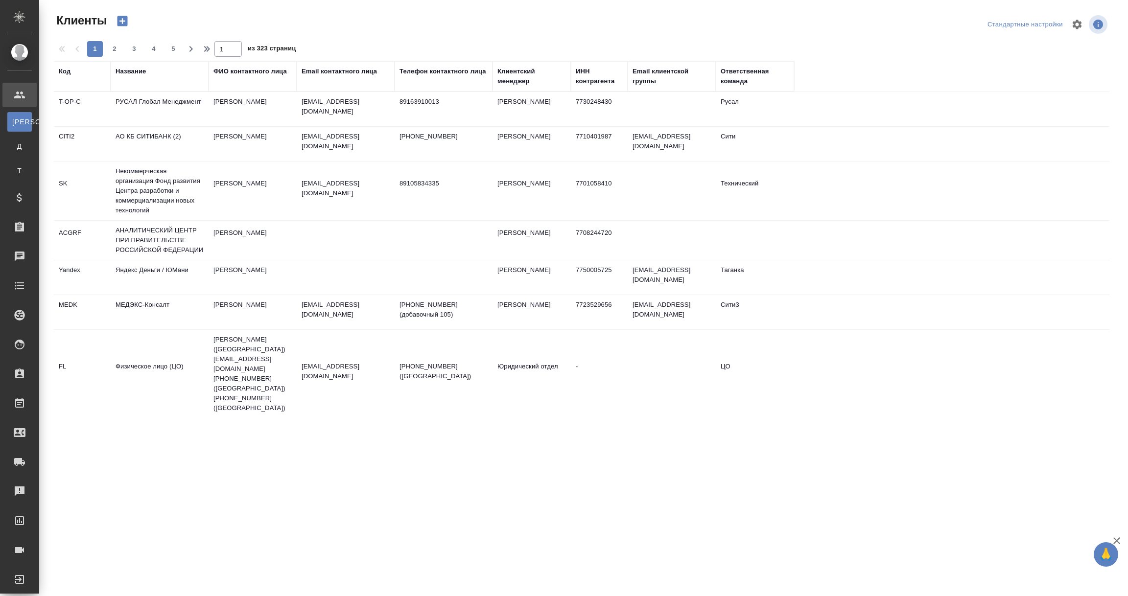
click at [133, 68] on div "Название" at bounding box center [131, 72] width 30 height 10
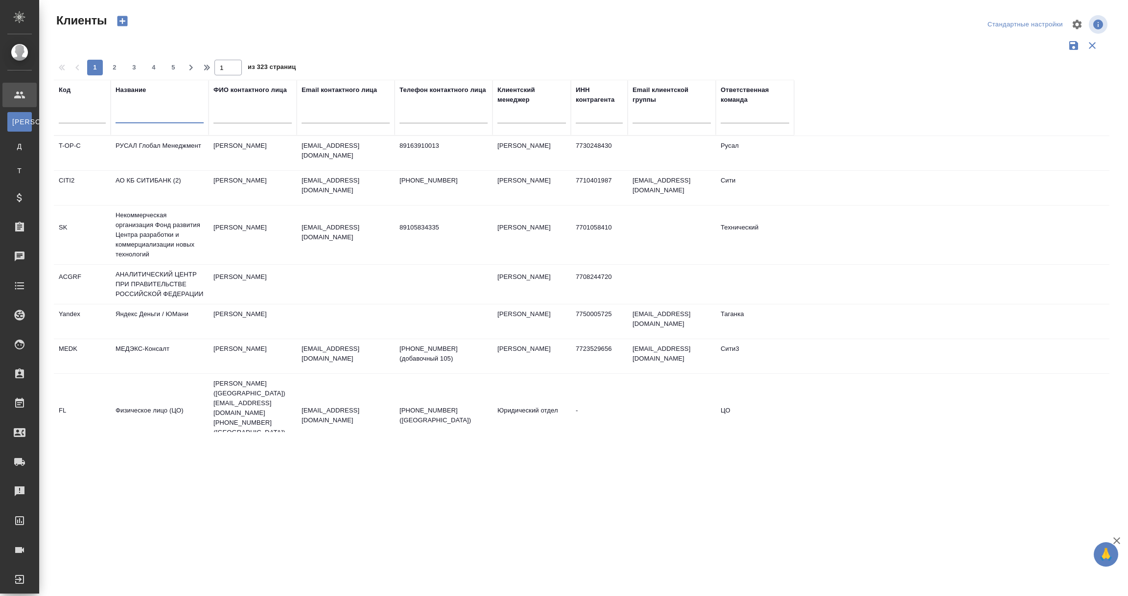
click at [133, 114] on input "text" at bounding box center [160, 117] width 88 height 12
paste input "Maytoni"
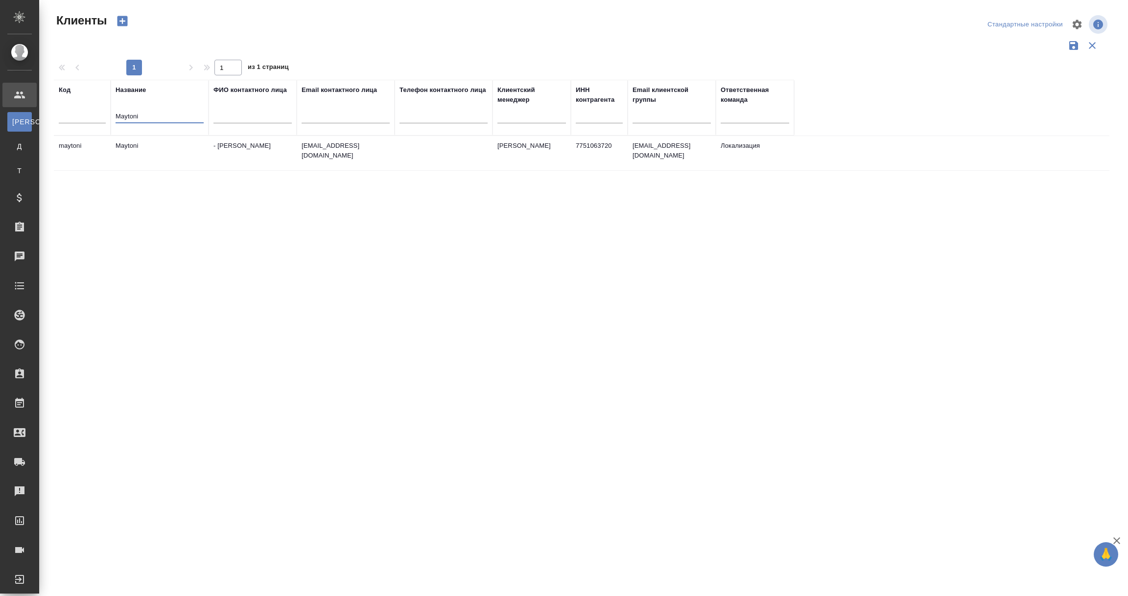
click at [128, 144] on td "Maytoni" at bounding box center [160, 153] width 98 height 34
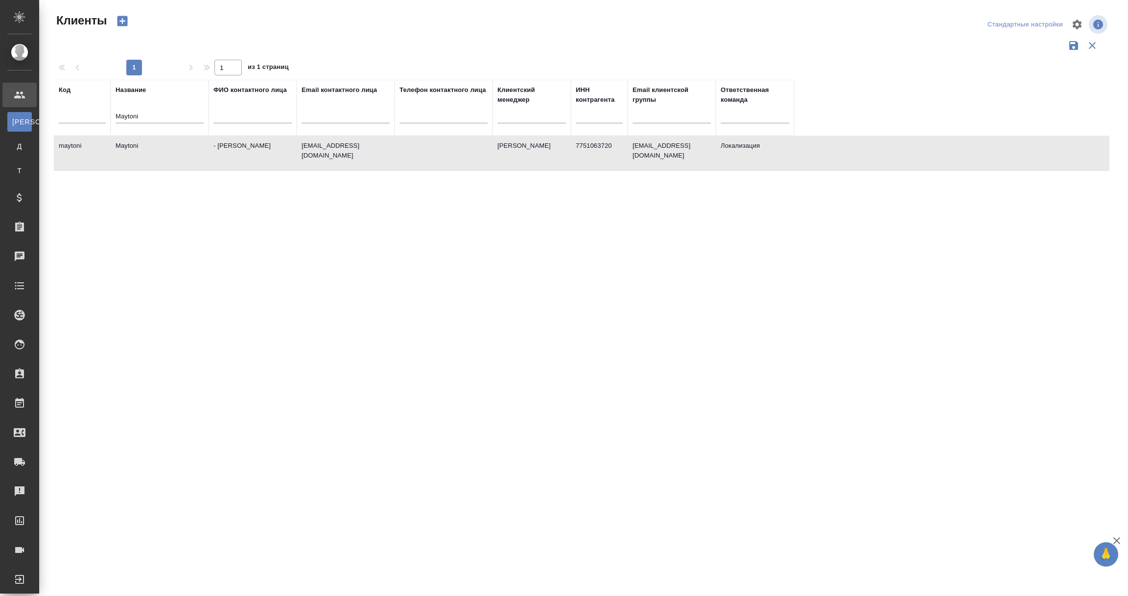
click at [128, 144] on td "Maytoni" at bounding box center [160, 153] width 98 height 34
drag, startPoint x: 151, startPoint y: 113, endPoint x: 43, endPoint y: 108, distance: 108.3
click at [43, 108] on div "Клиенты Стандартные настройки 1 1 из 1 страниц Код Название Maytoni ФИО контакт…" at bounding box center [583, 219] width 1088 height 438
paste input "Альфаматика"
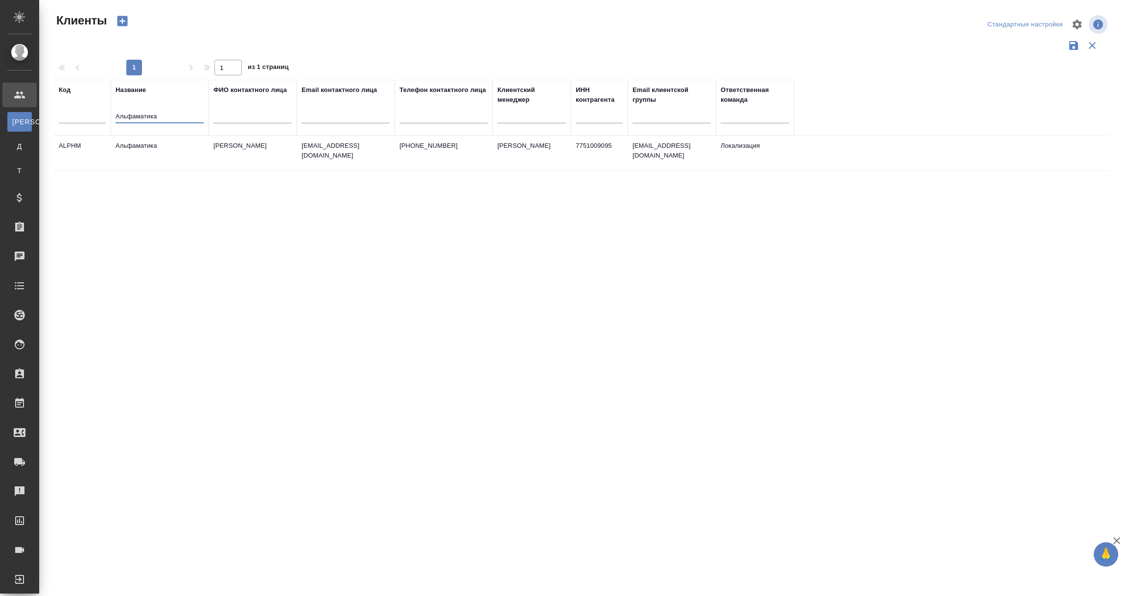
click at [157, 146] on td "Альфаматика" at bounding box center [160, 153] width 98 height 34
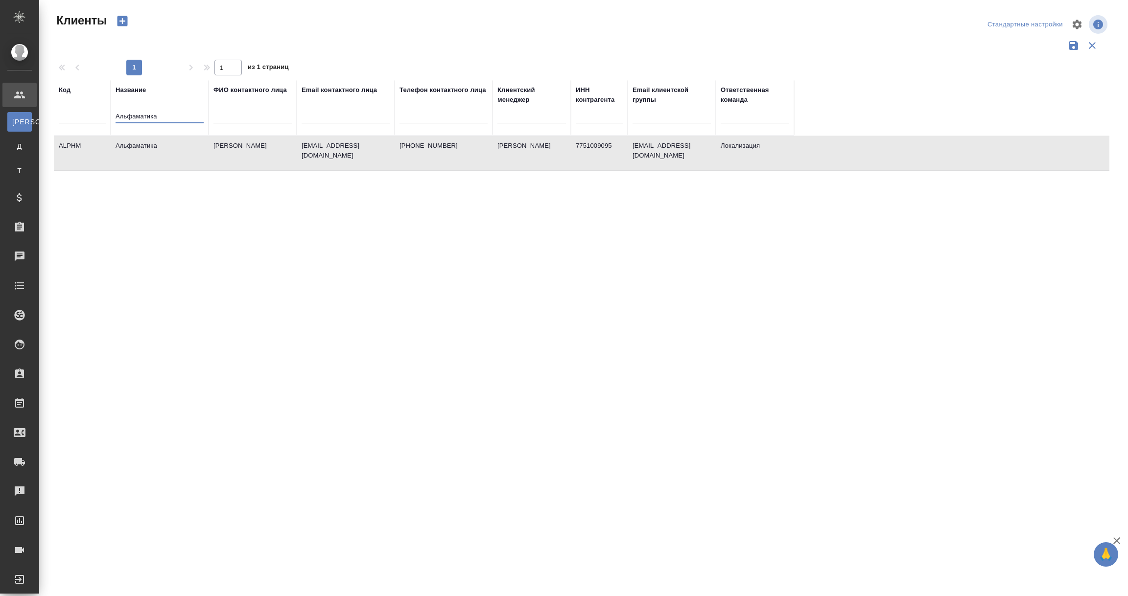
drag, startPoint x: 159, startPoint y: 114, endPoint x: 80, endPoint y: 119, distance: 78.9
click at [80, 119] on tr "Код Название Альфаматика ФИО контактного лица Email контактного лица Телефон ко…" at bounding box center [424, 108] width 740 height 56
paste input "узей АТОМ"
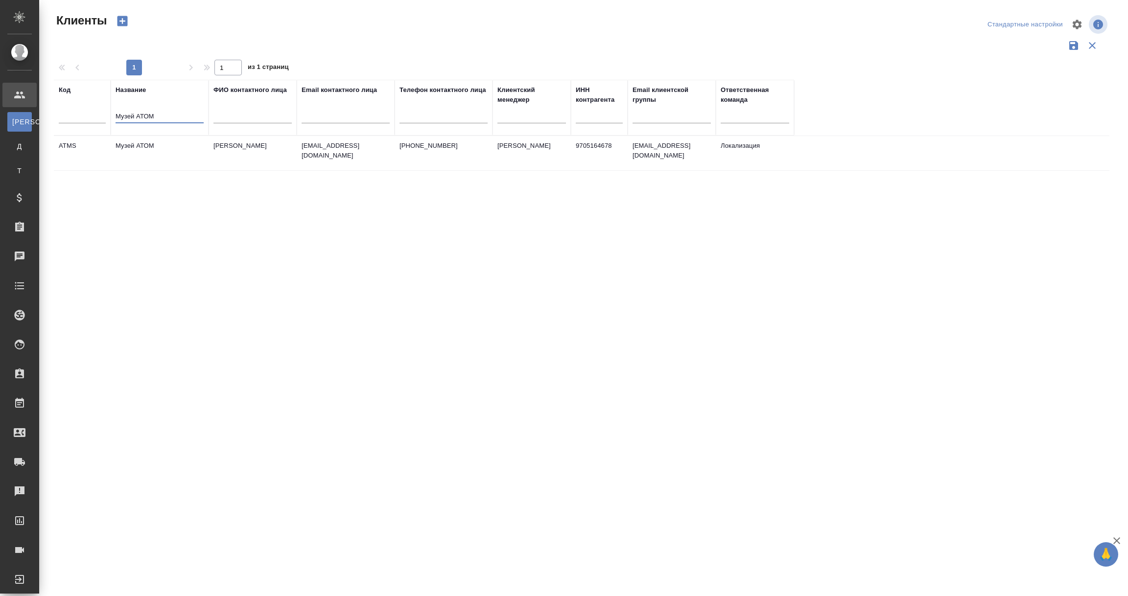
click at [150, 148] on td "Музей АТОМ" at bounding box center [160, 153] width 98 height 34
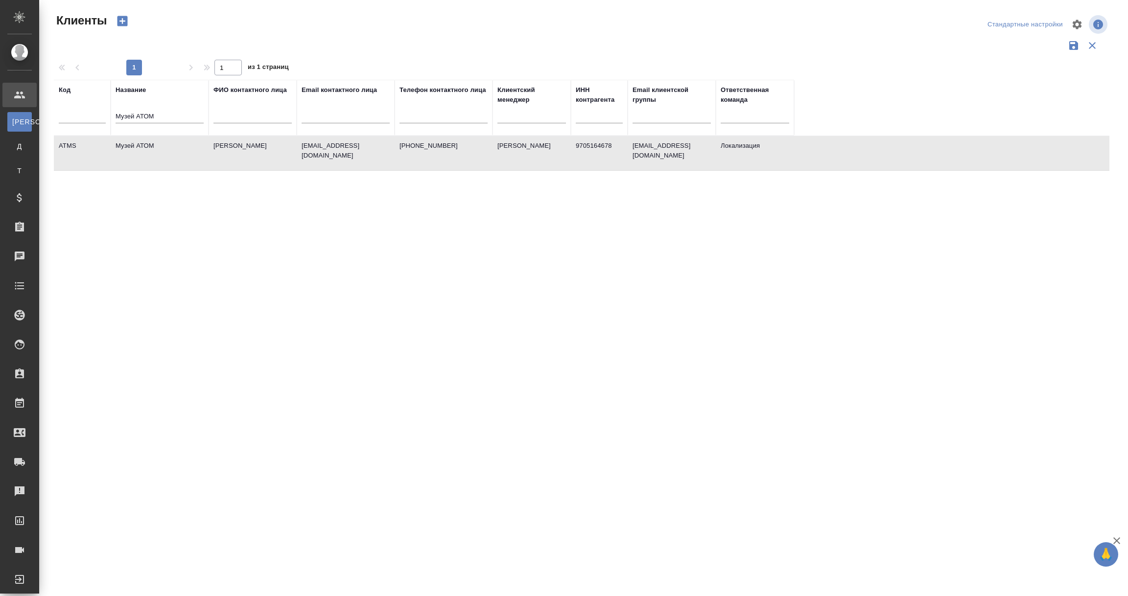
click at [150, 148] on td "Музей АТОМ" at bounding box center [160, 153] width 98 height 34
drag, startPoint x: 161, startPoint y: 113, endPoint x: 40, endPoint y: 113, distance: 121.4
click at [40, 113] on div "Клиенты Стандартные настройки 1 1 из 1 страниц Код Название Музей АТОМ ФИО конт…" at bounding box center [583, 219] width 1088 height 438
paste input "ИОФАРМРУС"
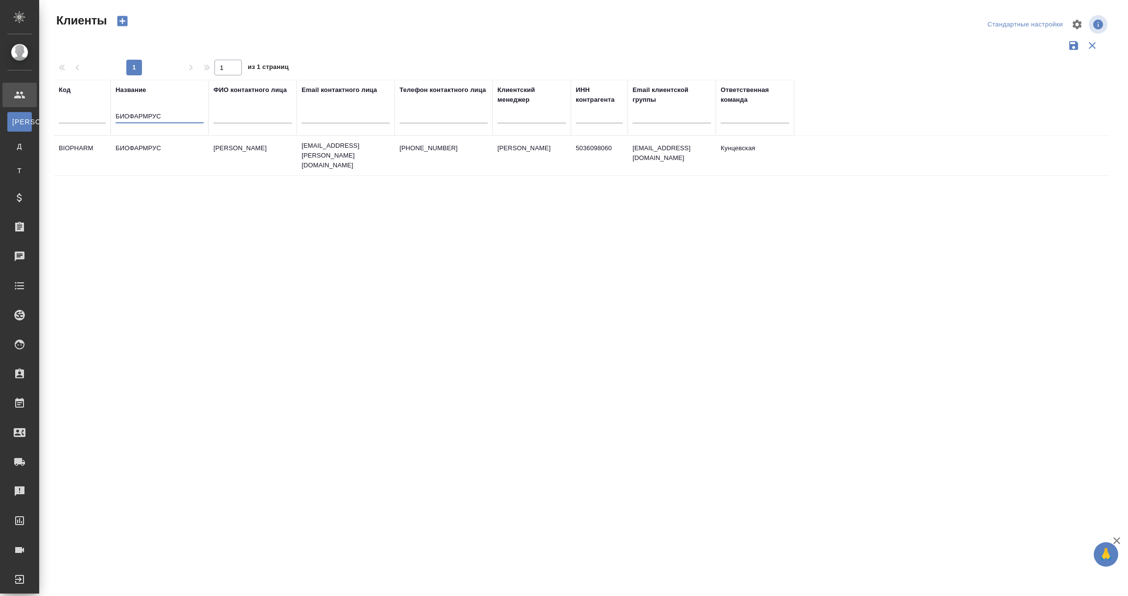
click at [151, 149] on td "БИОФАРМРУС" at bounding box center [160, 156] width 98 height 34
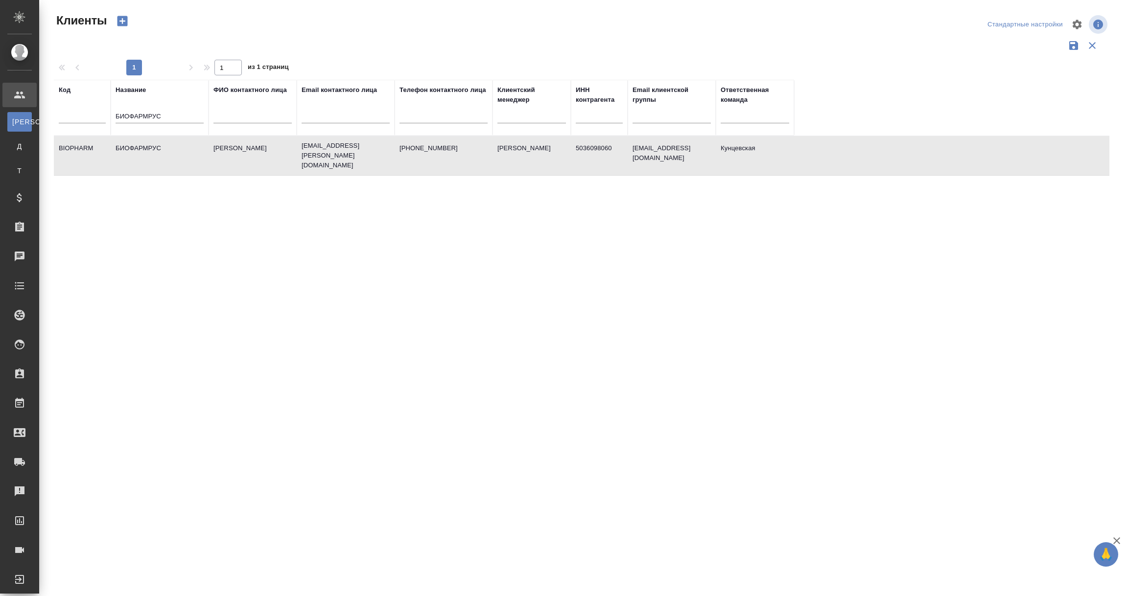
click at [151, 149] on td "БИОФАРМРУС" at bounding box center [160, 156] width 98 height 34
drag, startPoint x: 172, startPoint y: 114, endPoint x: 53, endPoint y: 115, distance: 118.9
click at [54, 115] on tr "Код Название БИОФАРМРУС ФИО контактного лица Email контактного лица Телефон кон…" at bounding box center [424, 108] width 740 height 56
paste input "ОО "Сен-Гобен Строительная Продукция Рус""
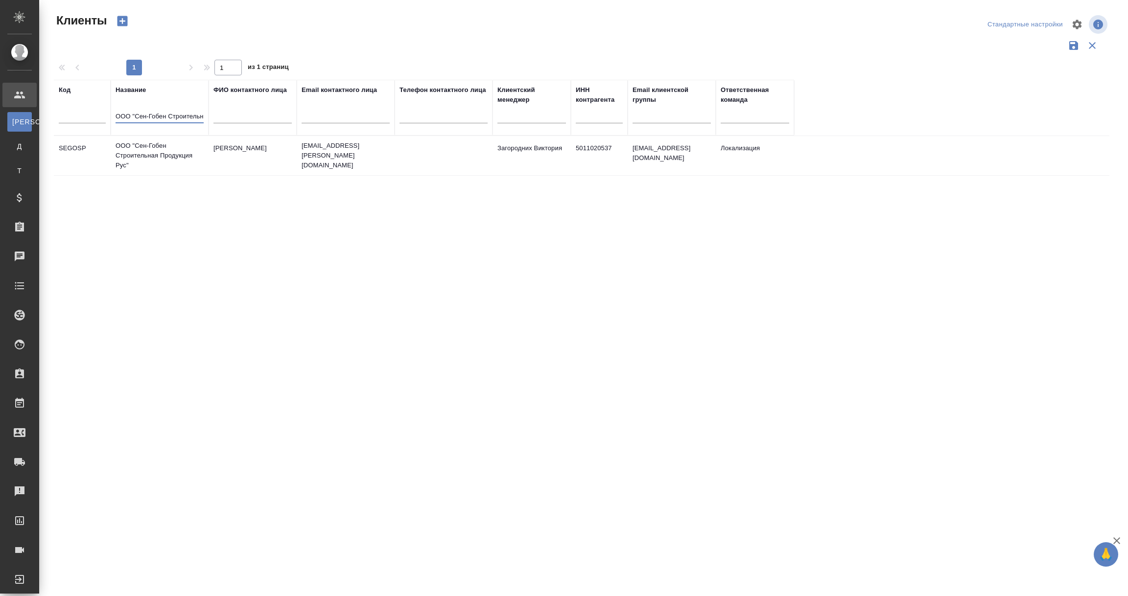
click at [166, 150] on td "ООО "Сен-Гобен Строительная Продукция Рус"" at bounding box center [160, 155] width 98 height 39
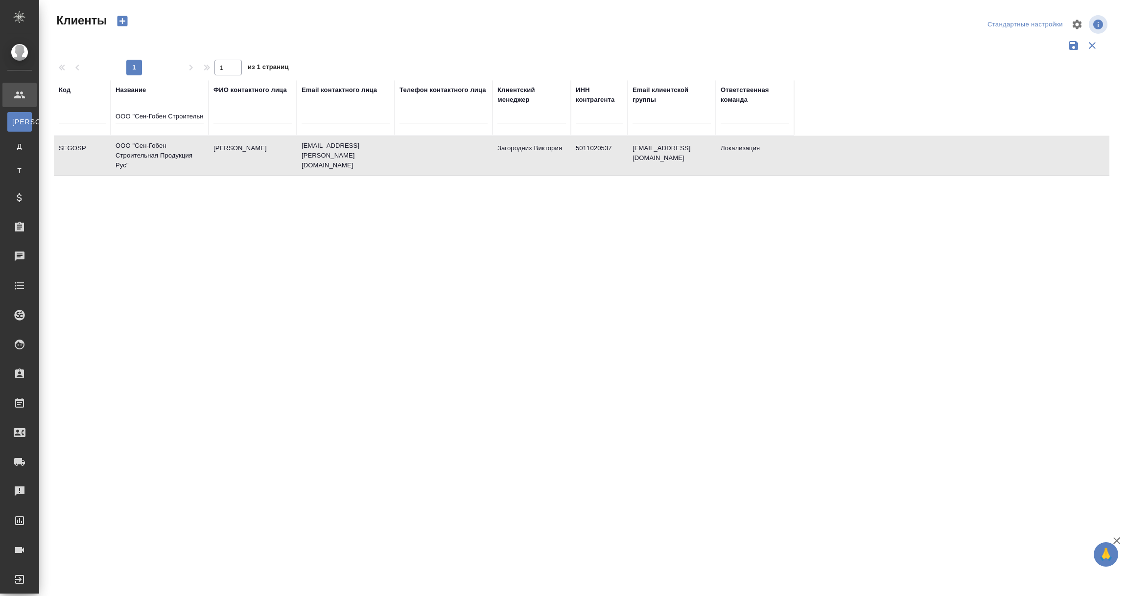
click at [166, 150] on td "ООО "Сен-Гобен Строительная Продукция Рус"" at bounding box center [160, 155] width 98 height 39
drag, startPoint x: 118, startPoint y: 116, endPoint x: 366, endPoint y: 113, distance: 247.7
click at [349, 120] on tr "Код Название ООО "Сен-Гобен Строительная Продукция Рус" ФИО контактного лица Em…" at bounding box center [424, 108] width 740 height 56
type input "О"
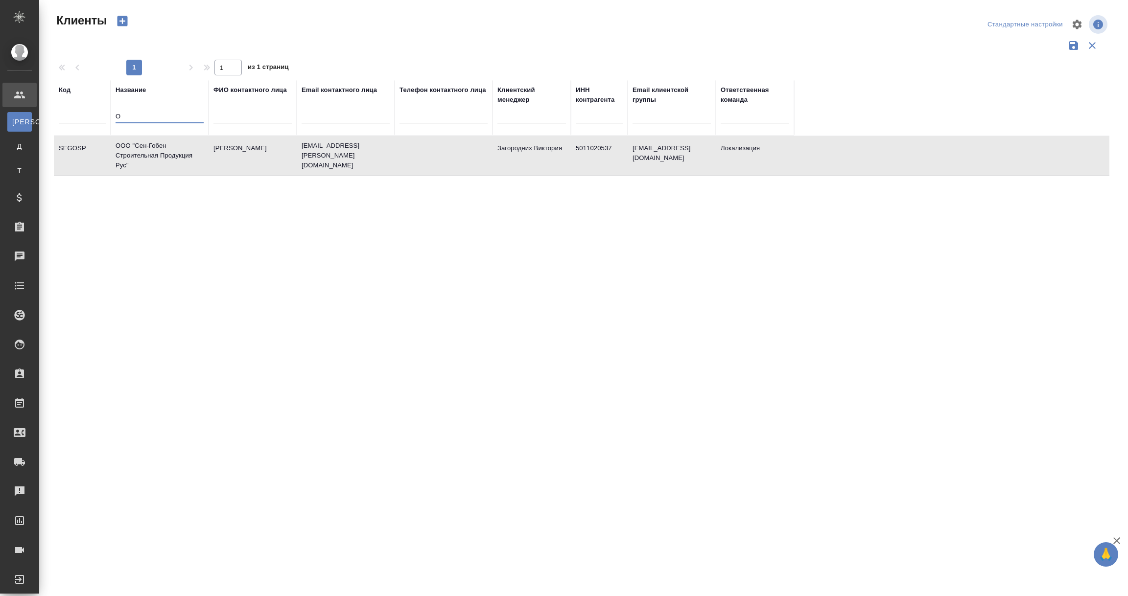
scroll to position [0, 0]
paste input "Рублев-Медиа"
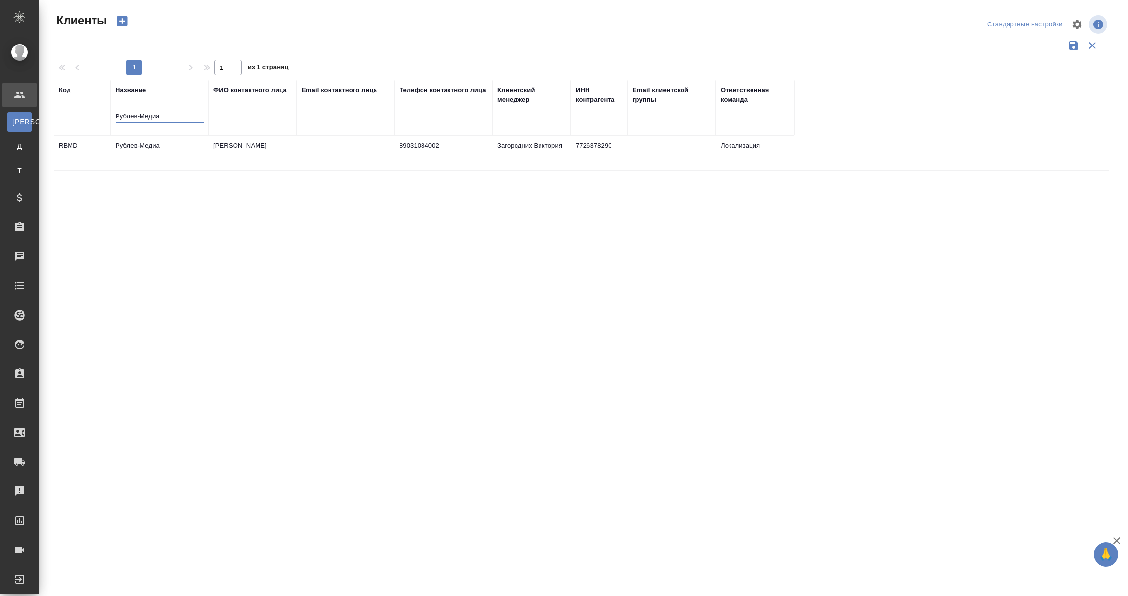
type input "Рублев-Медиа"
click at [146, 146] on td "Рублев-Медиа" at bounding box center [160, 153] width 98 height 34
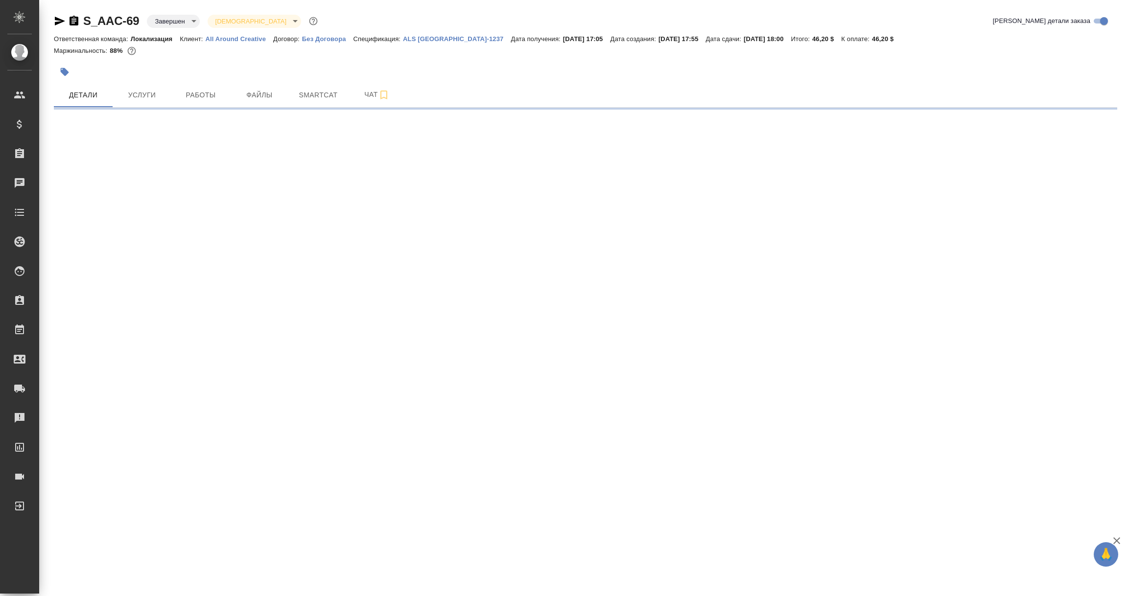
select select "RU"
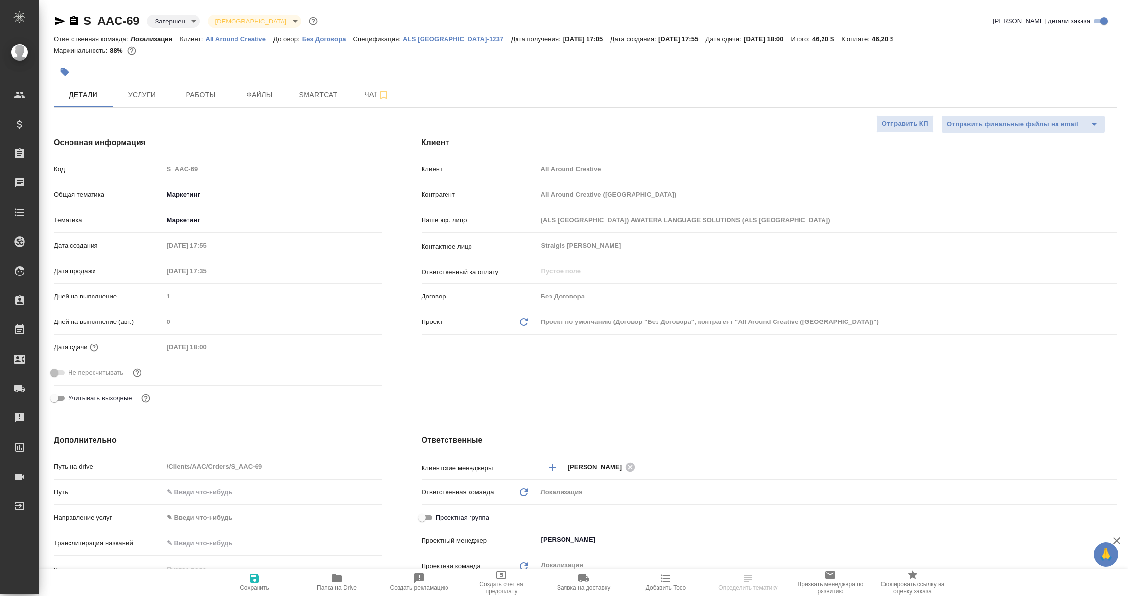
type textarea "x"
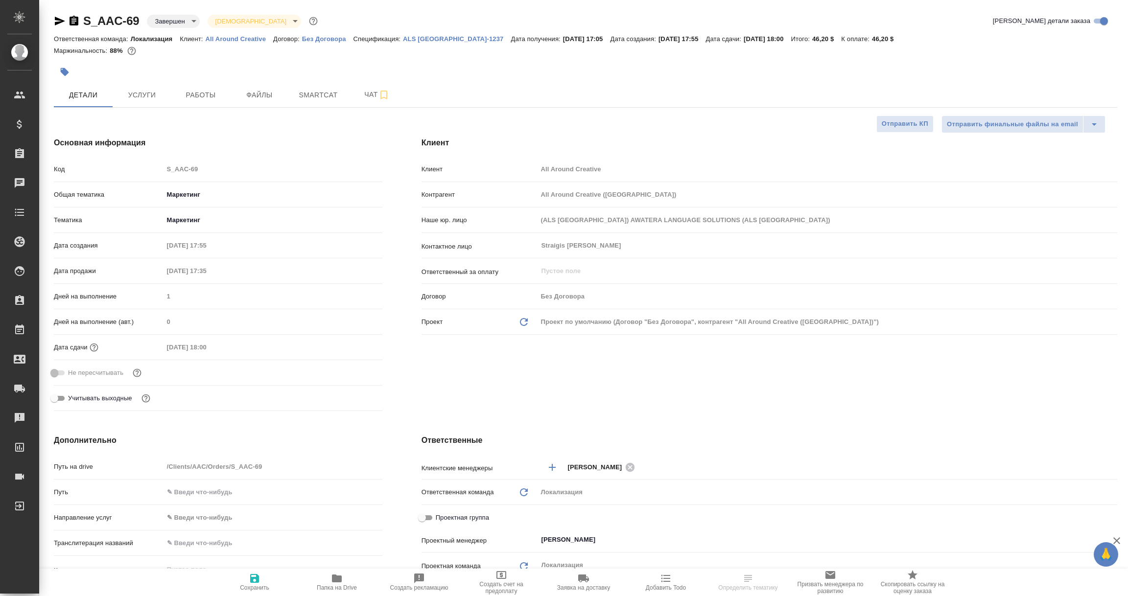
type textarea "x"
click at [74, 22] on icon "button" at bounding box center [73, 21] width 9 height 10
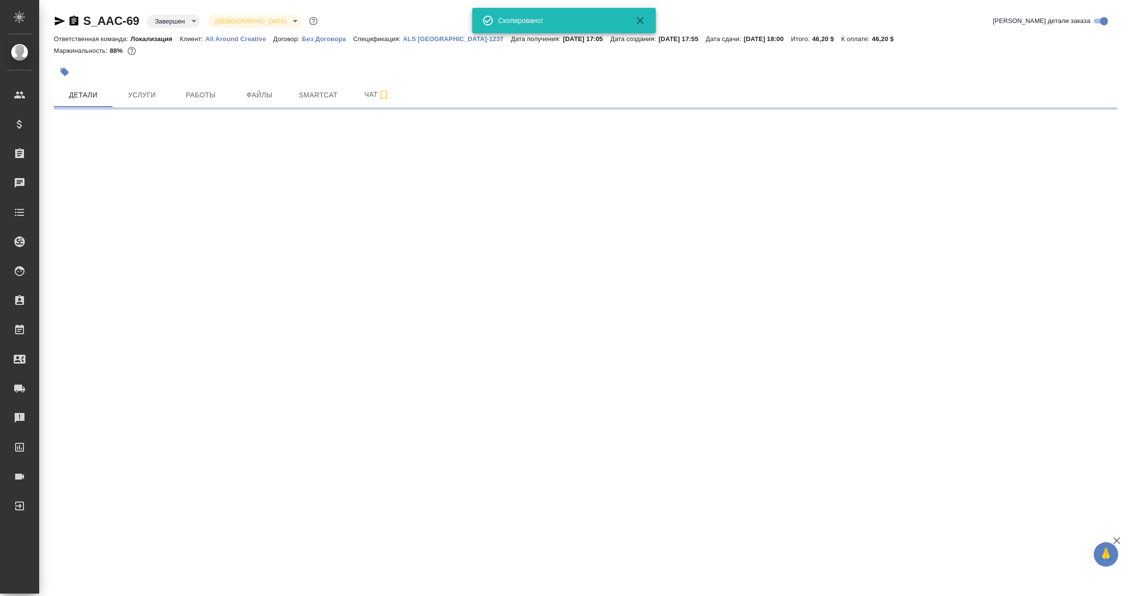
select select "RU"
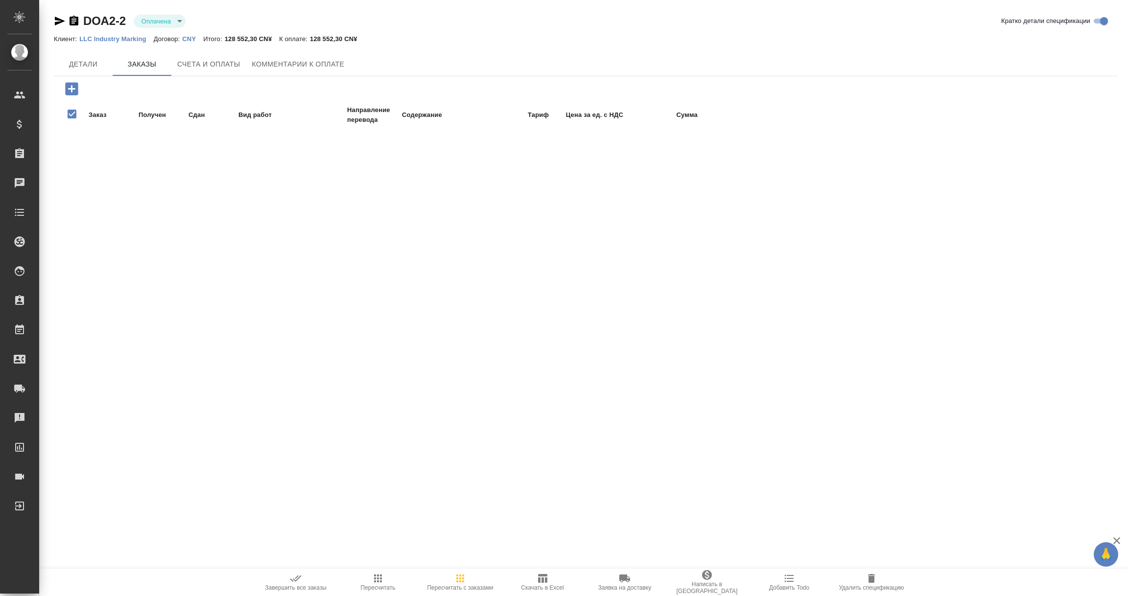
checkbox input "false"
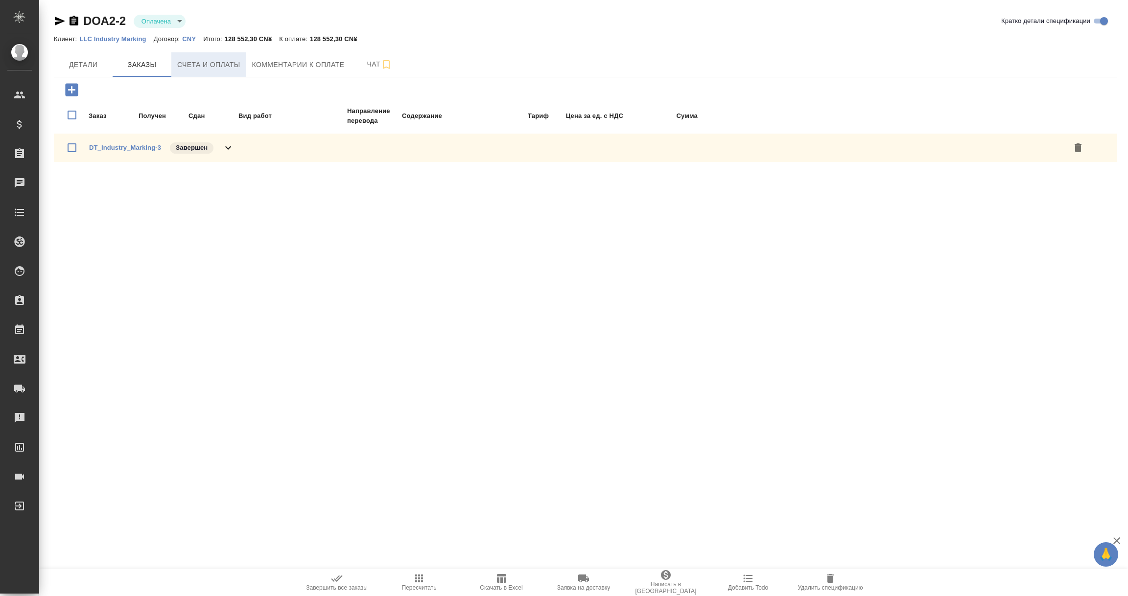
click at [202, 60] on span "Счета и оплаты" at bounding box center [208, 65] width 63 height 12
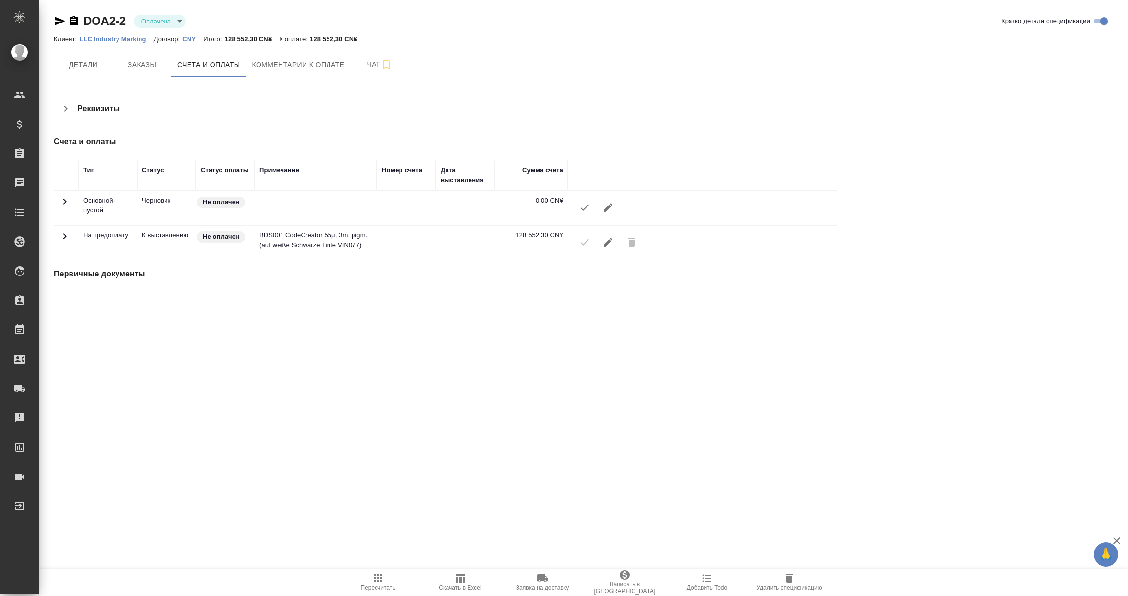
click at [65, 236] on icon at bounding box center [64, 236] width 3 height 6
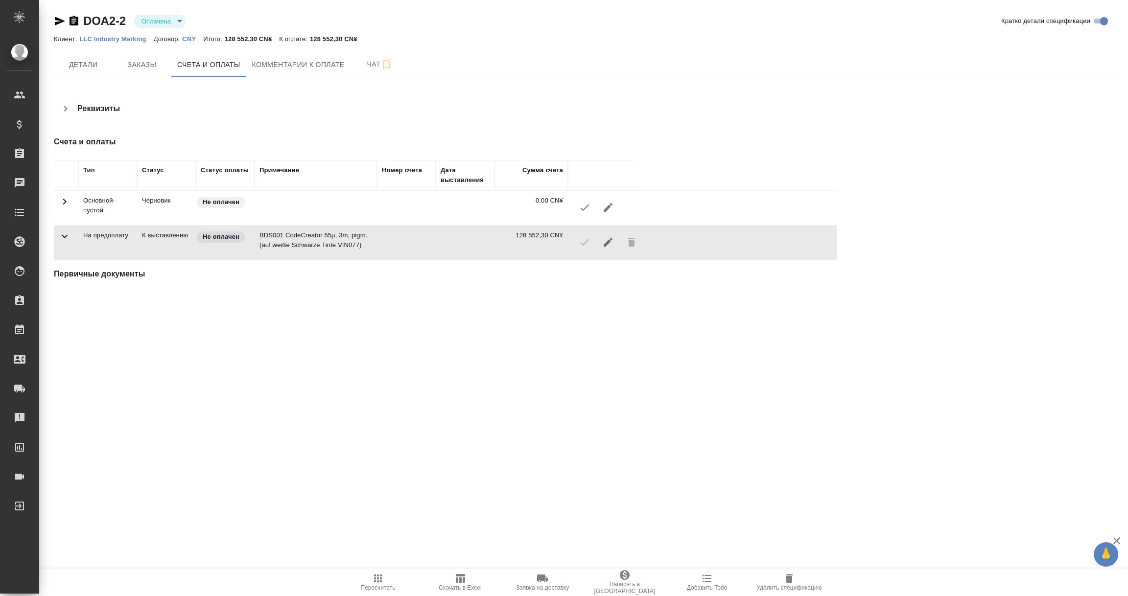
click at [69, 206] on icon at bounding box center [65, 202] width 12 height 12
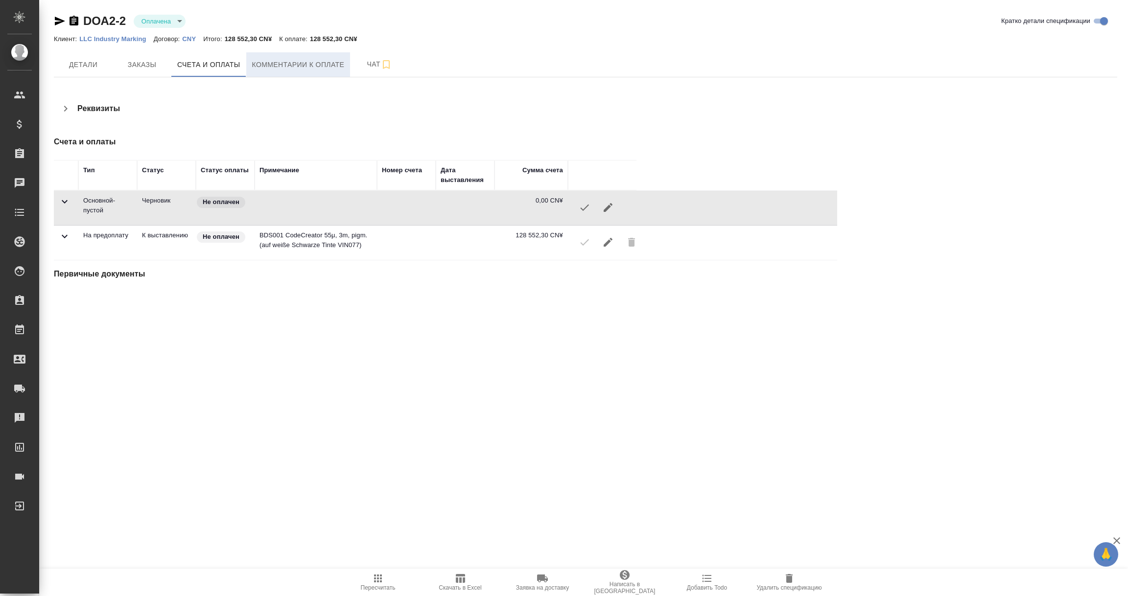
click at [286, 56] on button "Комментарии к оплате" at bounding box center [298, 64] width 104 height 24
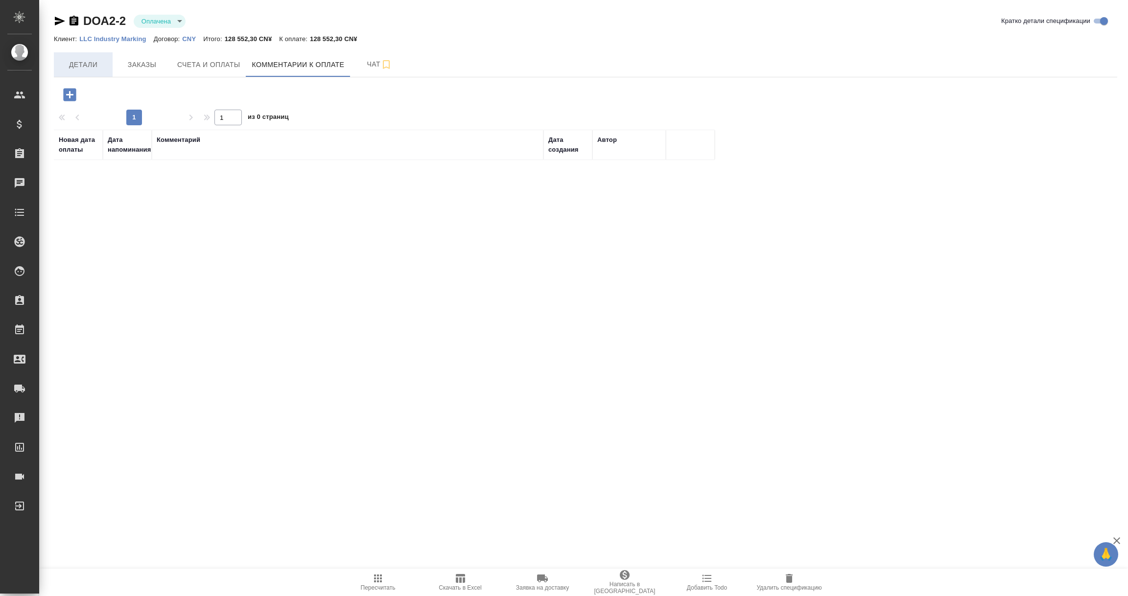
click at [92, 66] on span "Детали" at bounding box center [83, 65] width 47 height 12
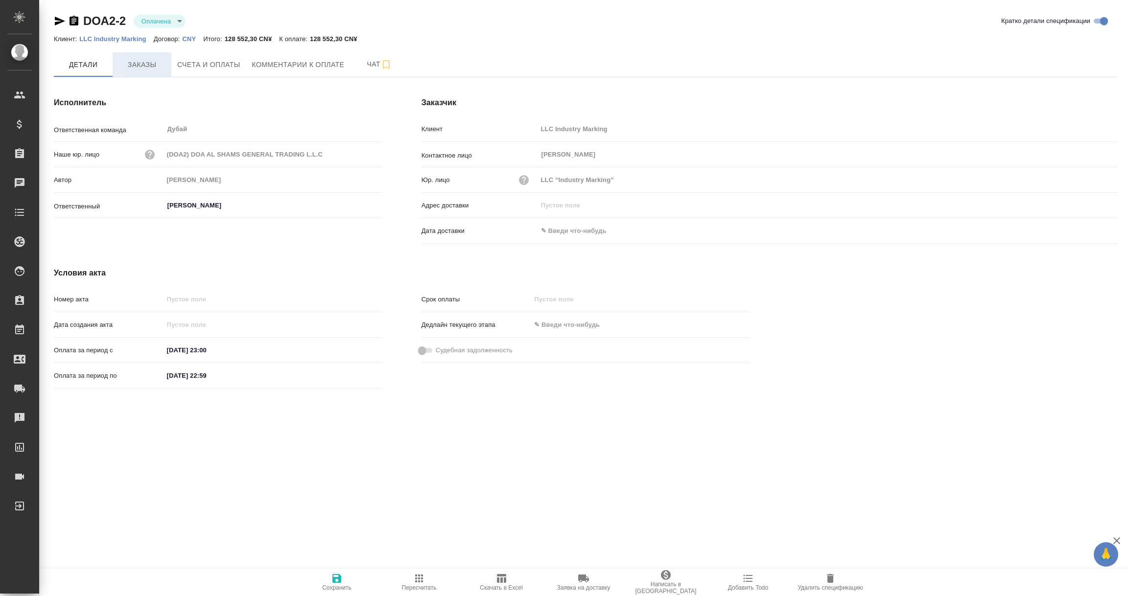
click at [133, 63] on span "Заказы" at bounding box center [141, 65] width 47 height 12
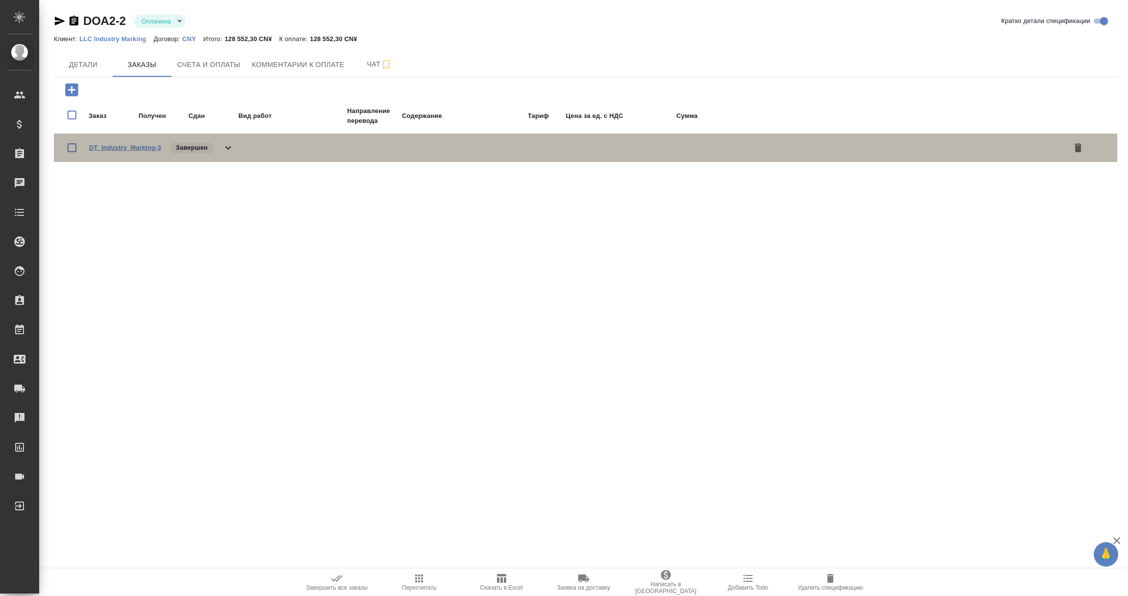
click at [117, 146] on link "DT_Industry_Marking-3" at bounding box center [125, 147] width 72 height 7
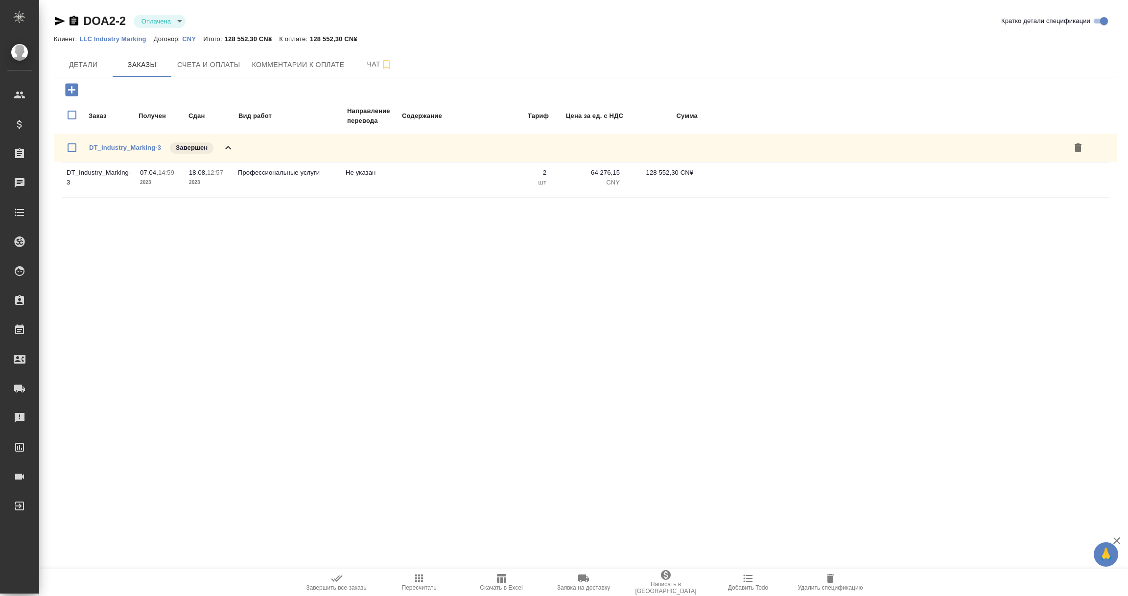
click at [178, 21] on body "🙏 .cls-1 fill:#fff; AWATERA Vorobyova Ekaterina Клиенты Спецификации Заказы 0 Ч…" at bounding box center [564, 298] width 1128 height 596
click at [170, 20] on button "Не оплачена" at bounding box center [163, 20] width 44 height 11
type input "notPayed"
click at [84, 59] on span "Детали" at bounding box center [83, 65] width 47 height 12
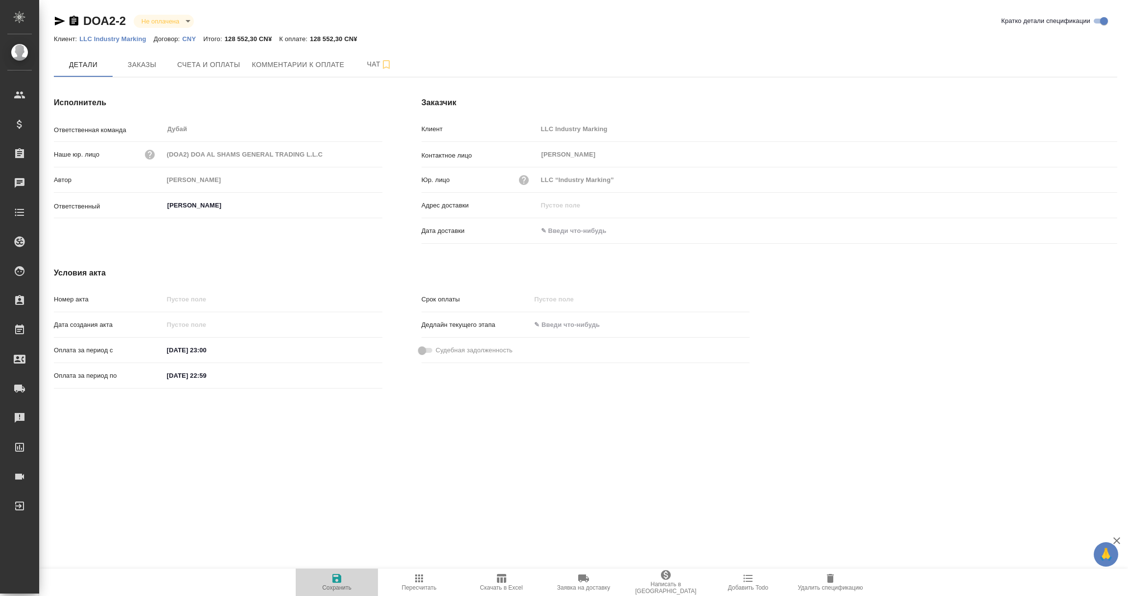
click at [336, 582] on icon "button" at bounding box center [336, 578] width 9 height 9
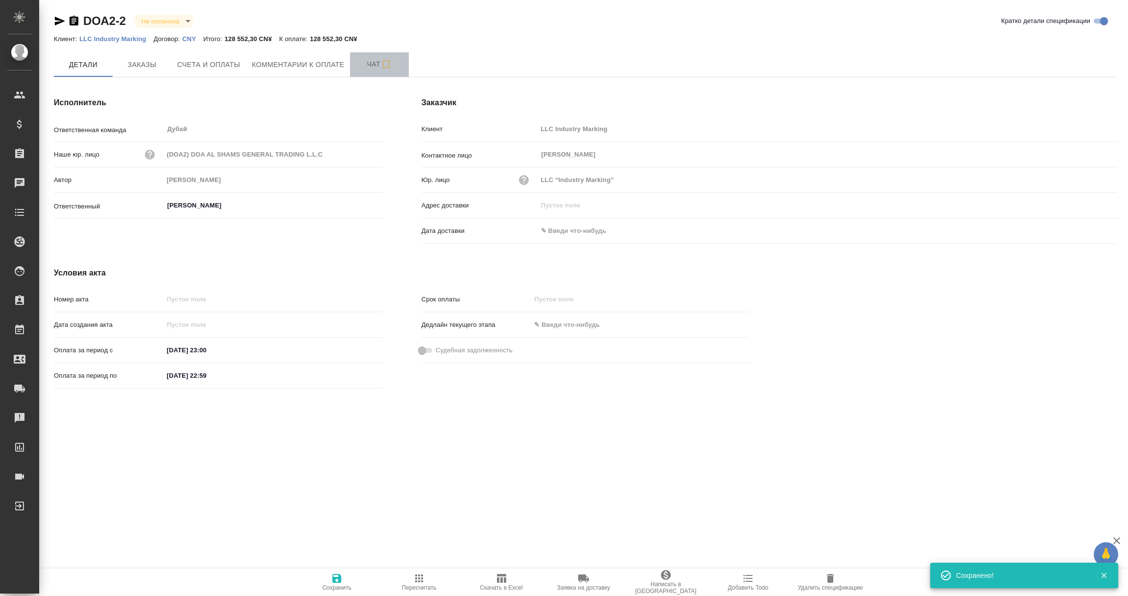
click at [371, 67] on span "Чат" at bounding box center [379, 64] width 47 height 12
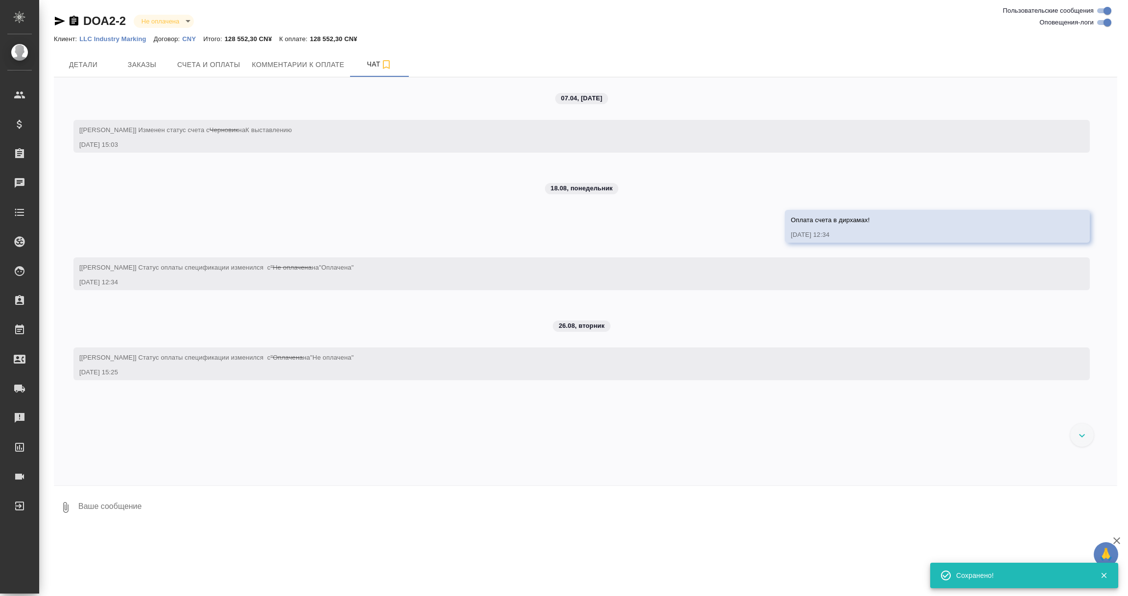
click at [185, 504] on textarea at bounding box center [597, 507] width 1040 height 33
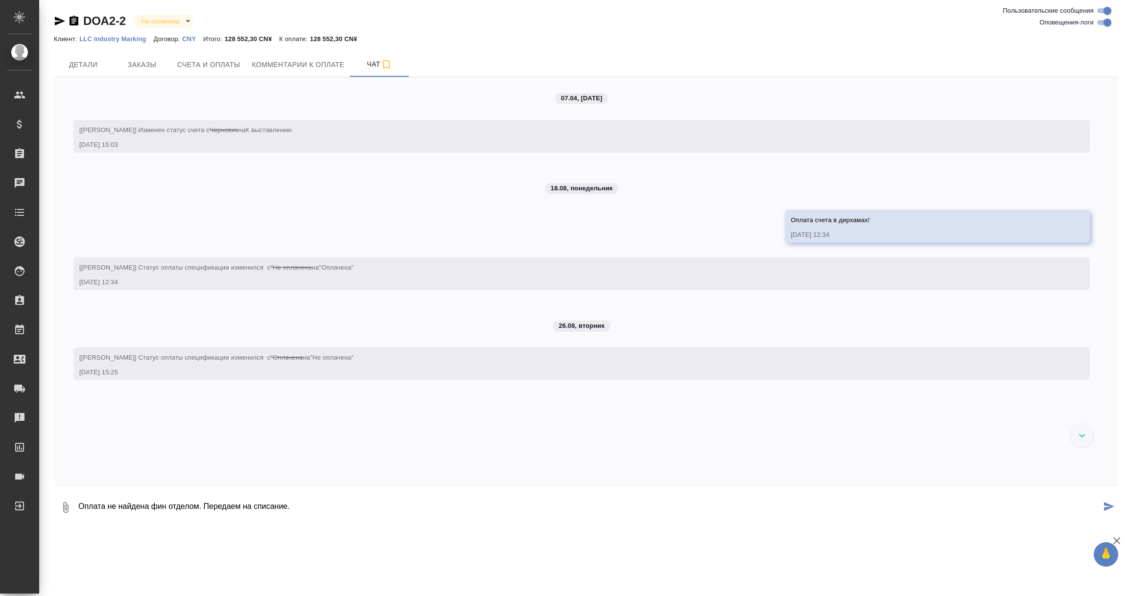
type textarea "Оплата не найдена фин отделом. Передаем на списание."
click at [1109, 506] on icon "submit" at bounding box center [1109, 506] width 10 height 9
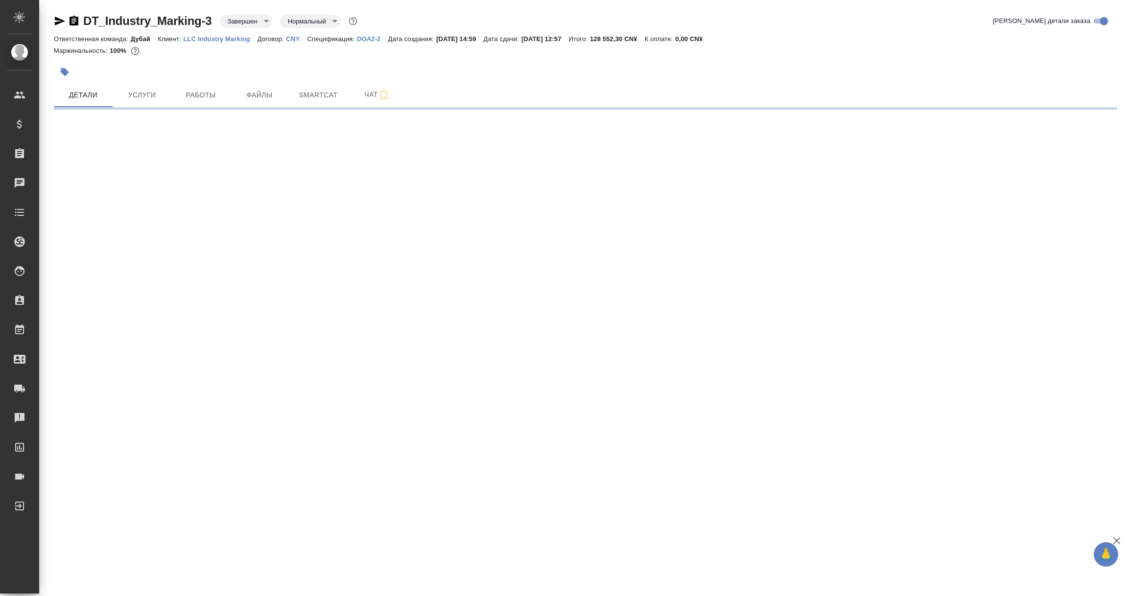
select select "RU"
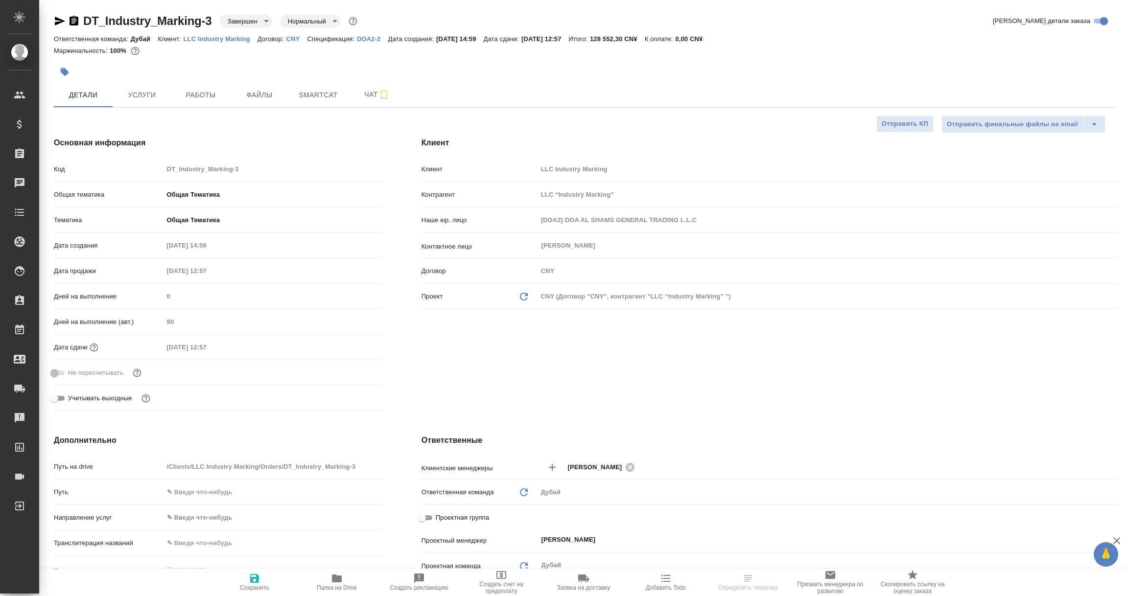
type textarea "x"
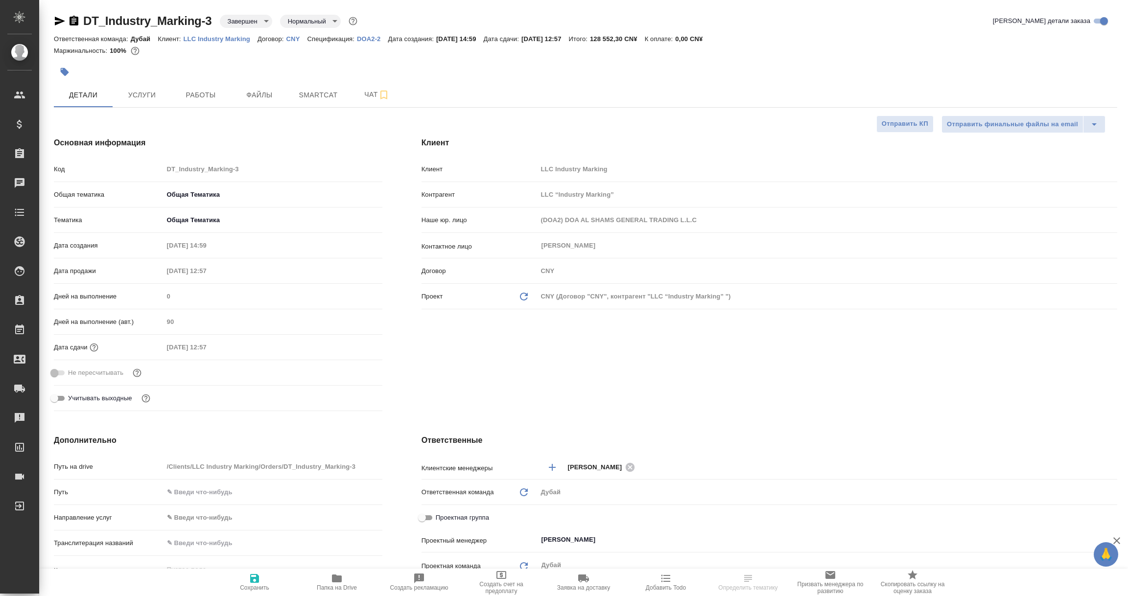
type textarea "x"
click at [372, 92] on span "Чат" at bounding box center [376, 95] width 47 height 12
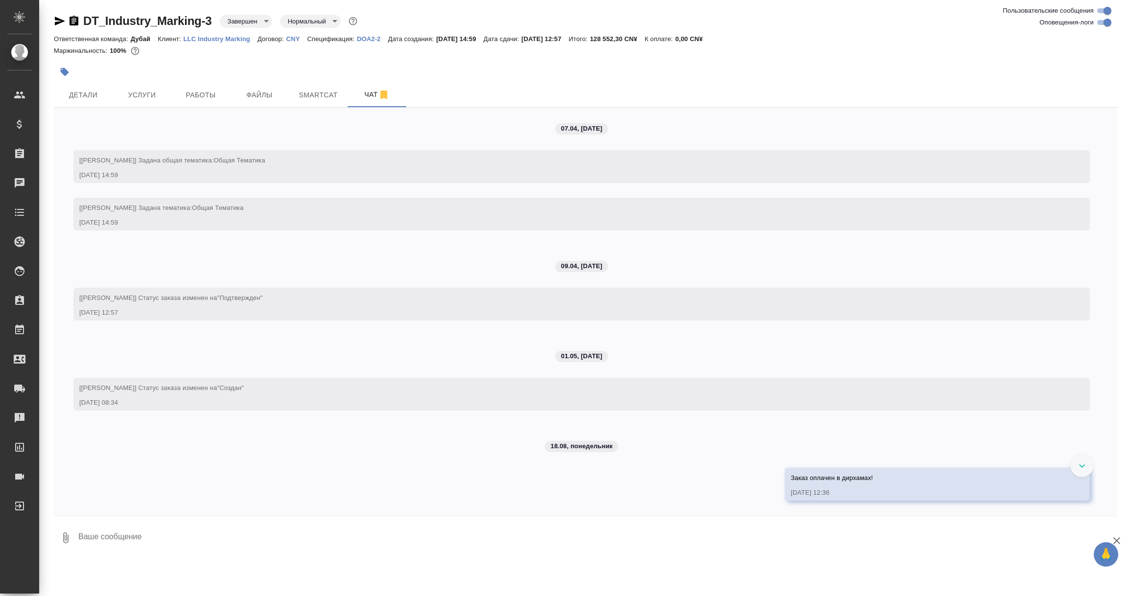
click at [1080, 465] on icon at bounding box center [1082, 465] width 6 height 3
click at [801, 541] on div at bounding box center [564, 298] width 1128 height 596
click at [221, 530] on div at bounding box center [564, 298] width 1128 height 596
click at [177, 543] on textarea at bounding box center [597, 537] width 1040 height 33
type textarea "Оплата не найдена фин отделом. Передаем заказ на списание."
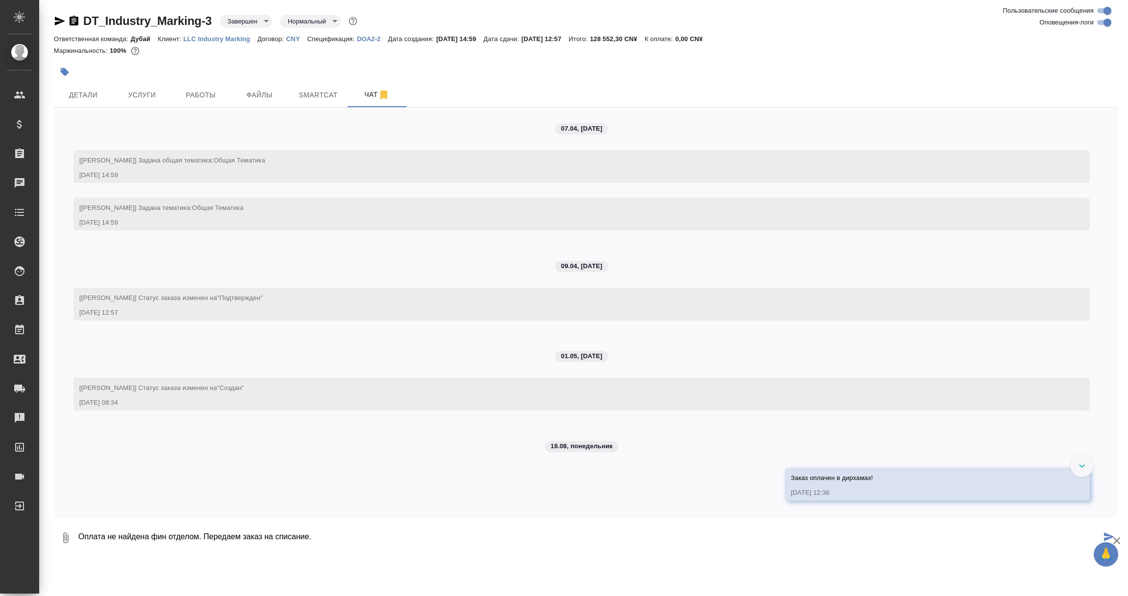
click at [1105, 535] on icon "submit" at bounding box center [1109, 536] width 10 height 9
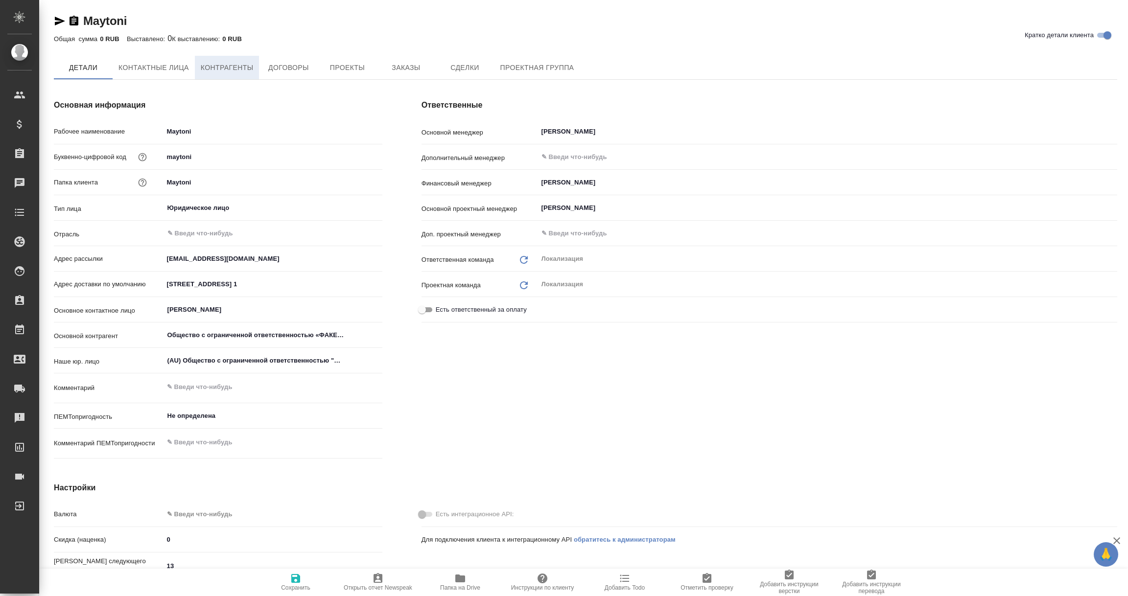
click at [218, 71] on span "Контрагенты" at bounding box center [227, 68] width 53 height 12
type textarea "x"
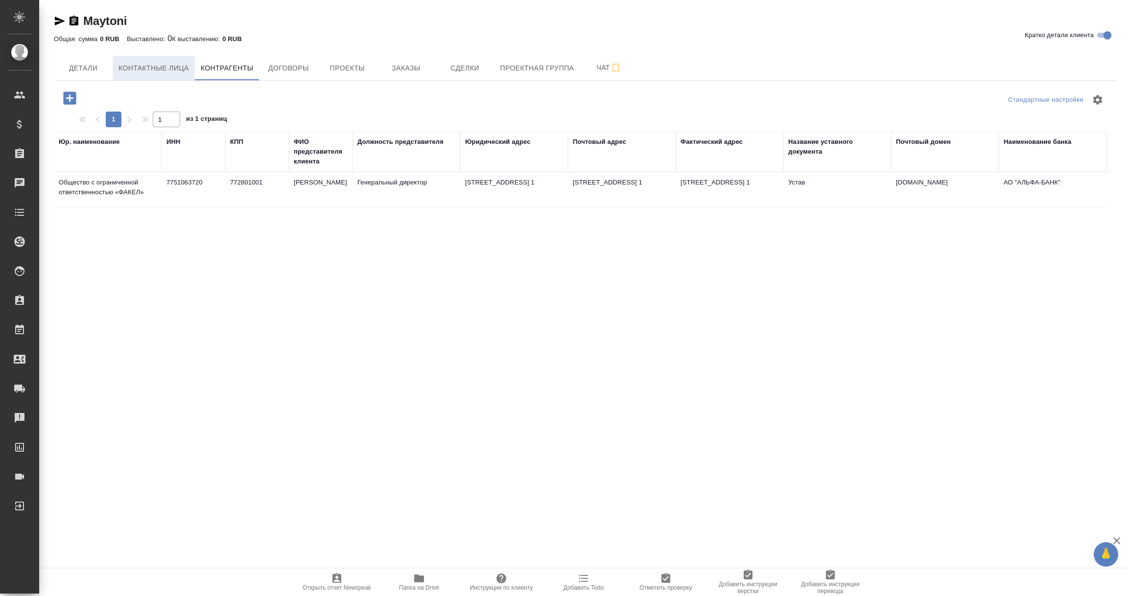
click at [143, 63] on span "Контактные лица" at bounding box center [153, 68] width 70 height 12
select select "RU"
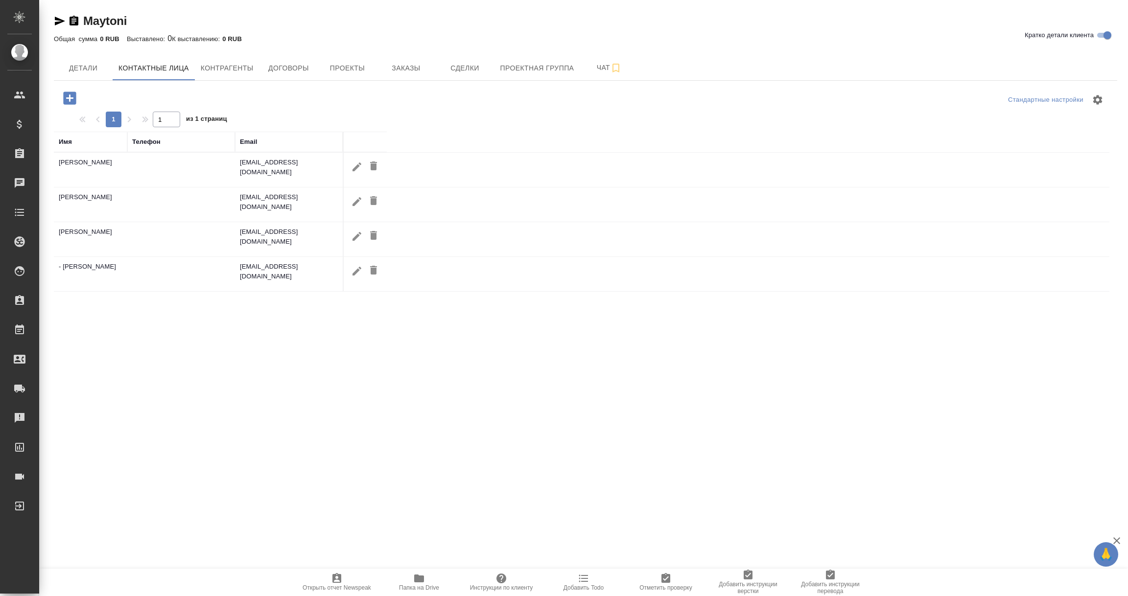
click at [360, 165] on icon "button" at bounding box center [356, 166] width 9 height 9
type input "Виталина"
type input "Егерева"
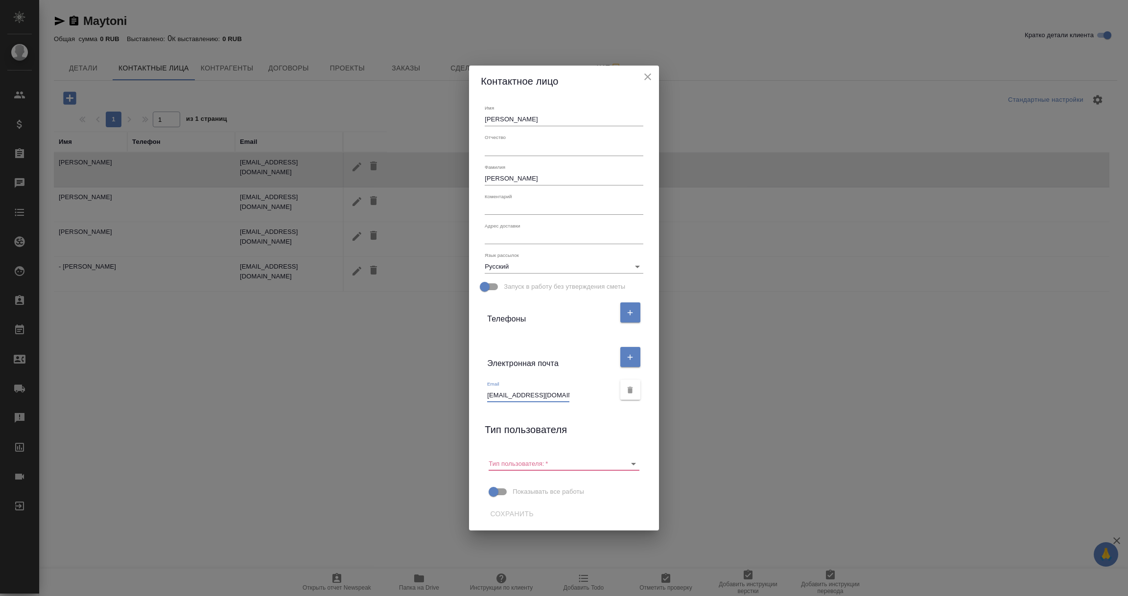
drag, startPoint x: 487, startPoint y: 393, endPoint x: 582, endPoint y: 395, distance: 95.0
click at [582, 395] on div "Email v.egereva@maytoni.com" at bounding box center [550, 392] width 127 height 22
click at [652, 75] on icon "close" at bounding box center [648, 77] width 12 height 12
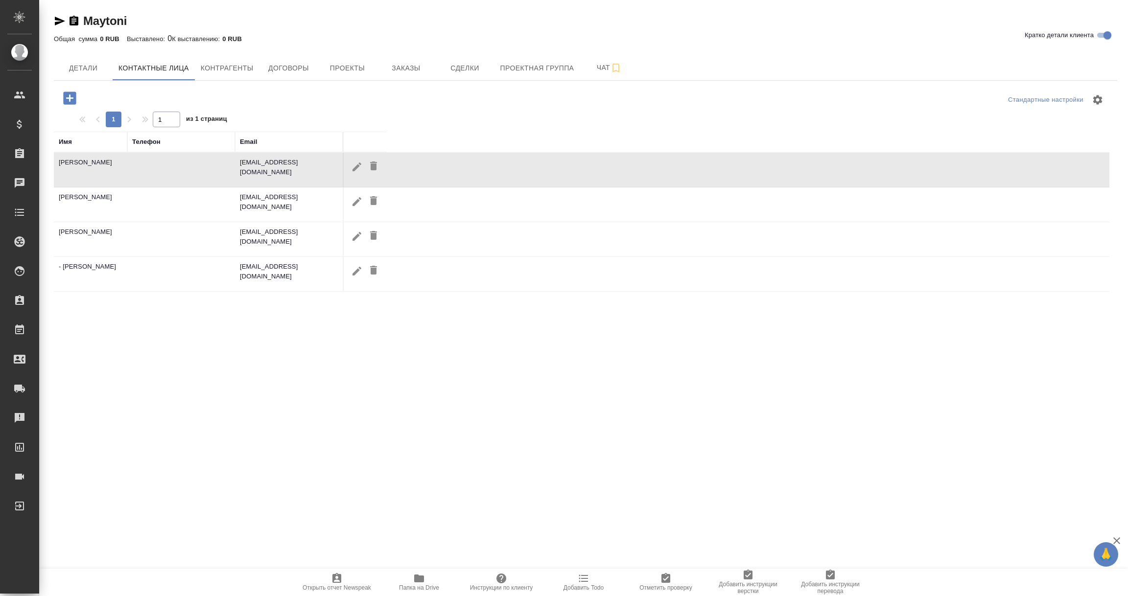
click at [354, 203] on icon "button" at bounding box center [356, 201] width 9 height 9
type input "Амира"
type input "Закерова"
type input "a.zakerova@maytoni.com"
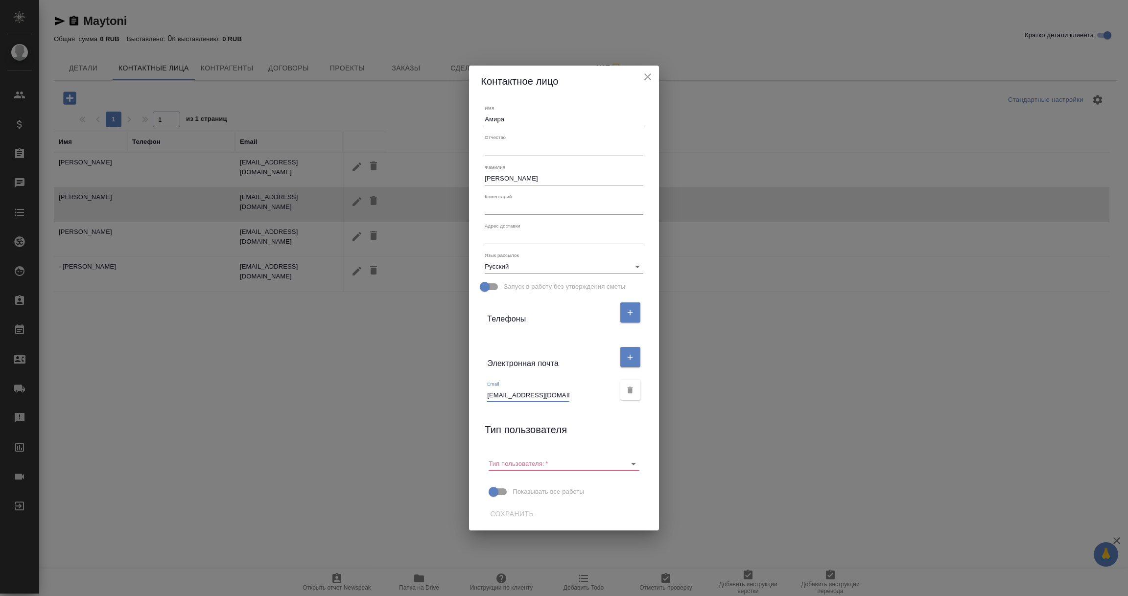
drag, startPoint x: 488, startPoint y: 395, endPoint x: 562, endPoint y: 397, distance: 74.4
click at [562, 397] on input "a.zakerova@maytoni.com" at bounding box center [528, 396] width 82 height 14
click at [646, 77] on icon "close" at bounding box center [647, 76] width 7 height 7
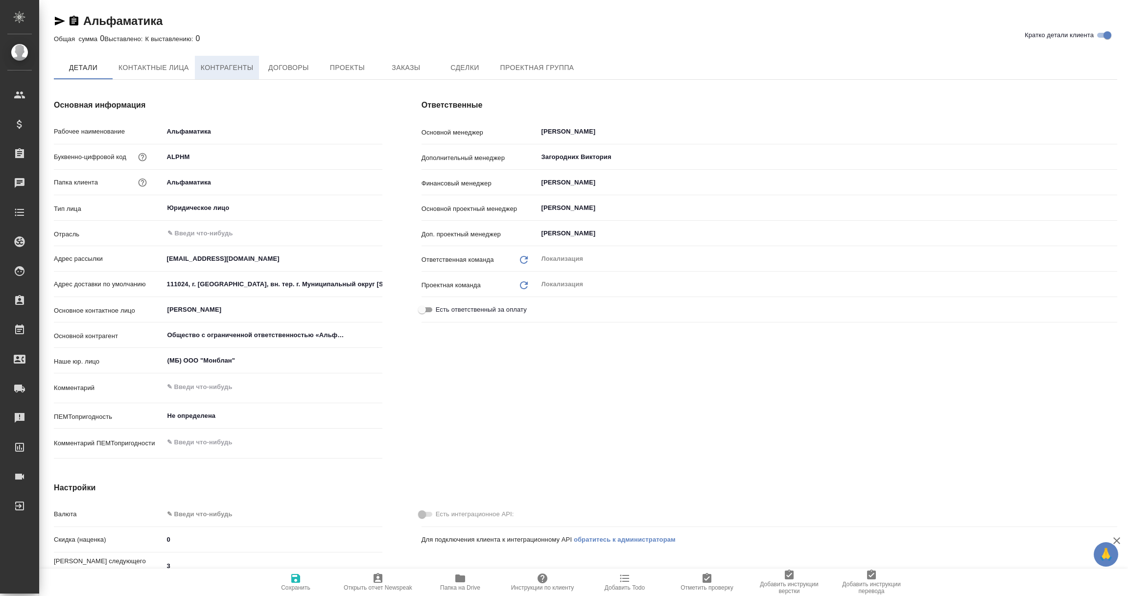
click at [221, 72] on span "Контрагенты" at bounding box center [227, 68] width 53 height 12
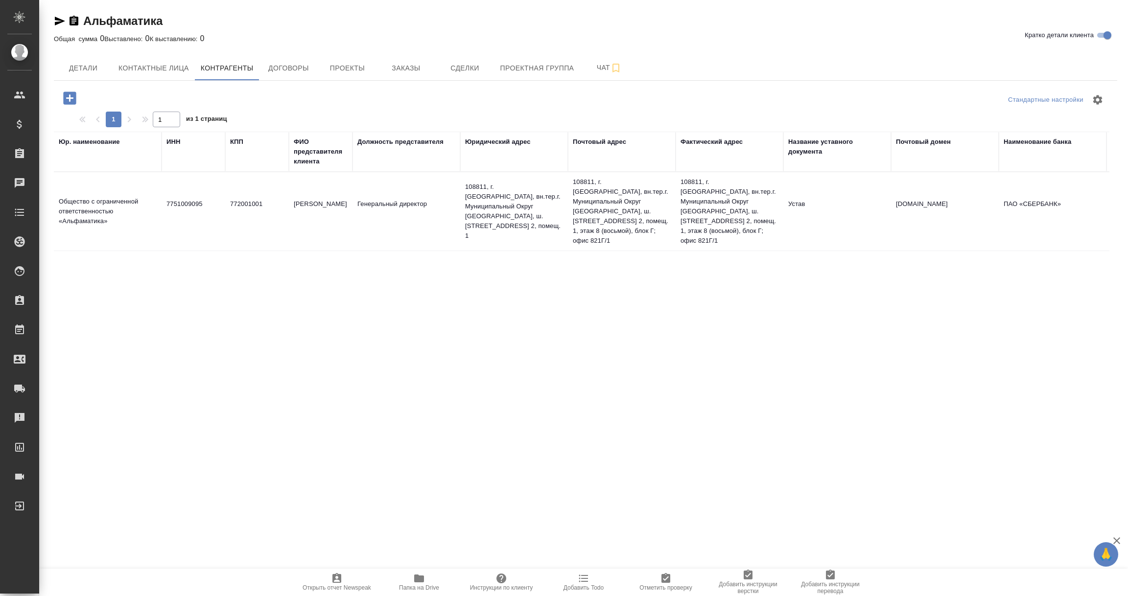
click at [181, 202] on td "7751009095" at bounding box center [194, 211] width 64 height 34
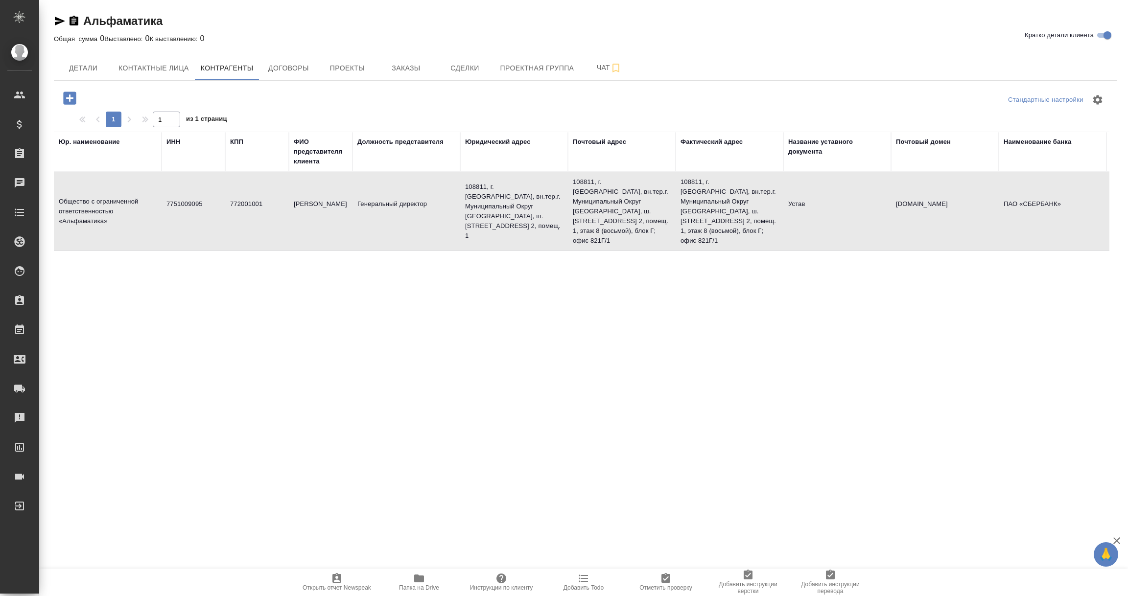
click at [181, 202] on td "7751009095" at bounding box center [194, 211] width 64 height 34
type textarea "Общество с ограниченной ответственностью «Альфаматика»"
type input "7751009095"
type input "772001001"
type input "[PERSON_NAME]"
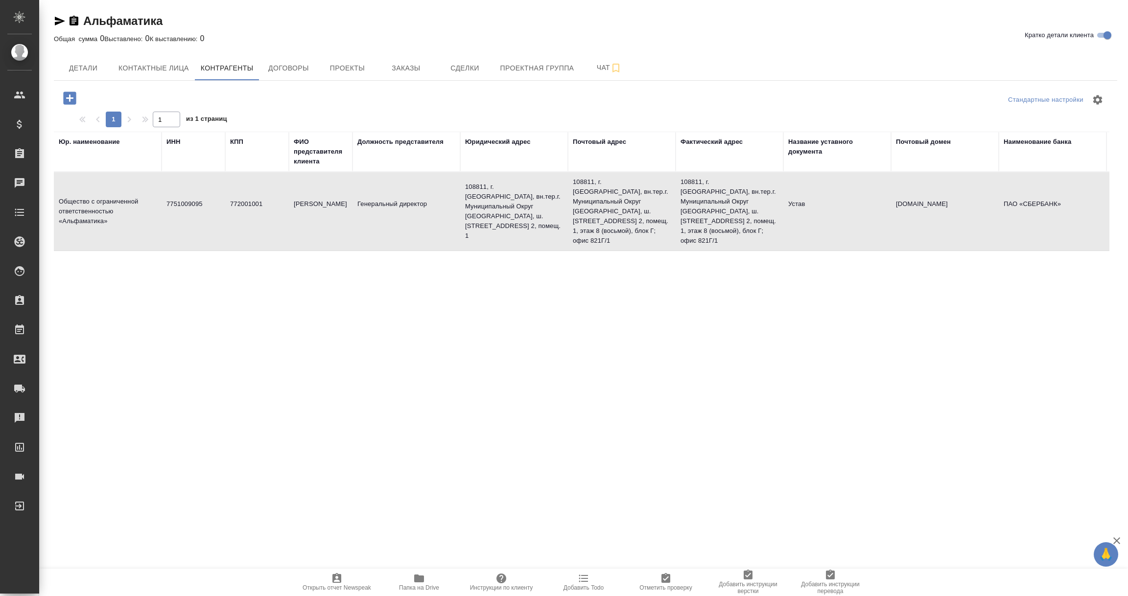
type input "Генеральный директор"
type textarea "108811, г. [GEOGRAPHIC_DATA], вн.тер.г. Муниципальный Округ [GEOGRAPHIC_DATA], …"
type input "Устав"
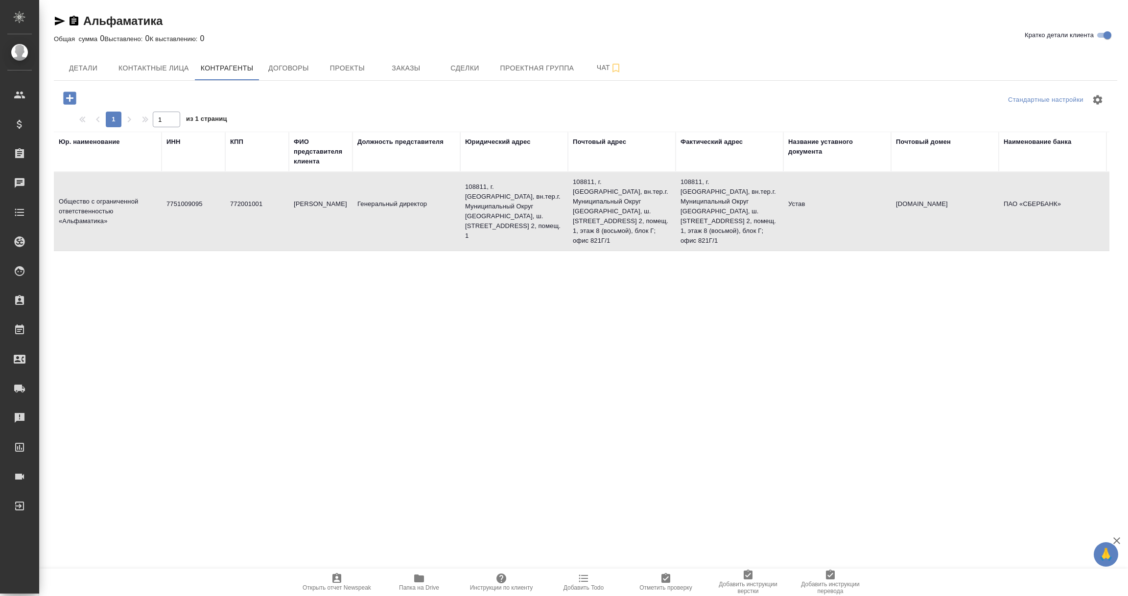
type input "[DOMAIN_NAME]"
type input "ПАО «СБЕРБАНК»"
type input "40702810038000034074"
type input "044525225"
type input "30101810400000000225"
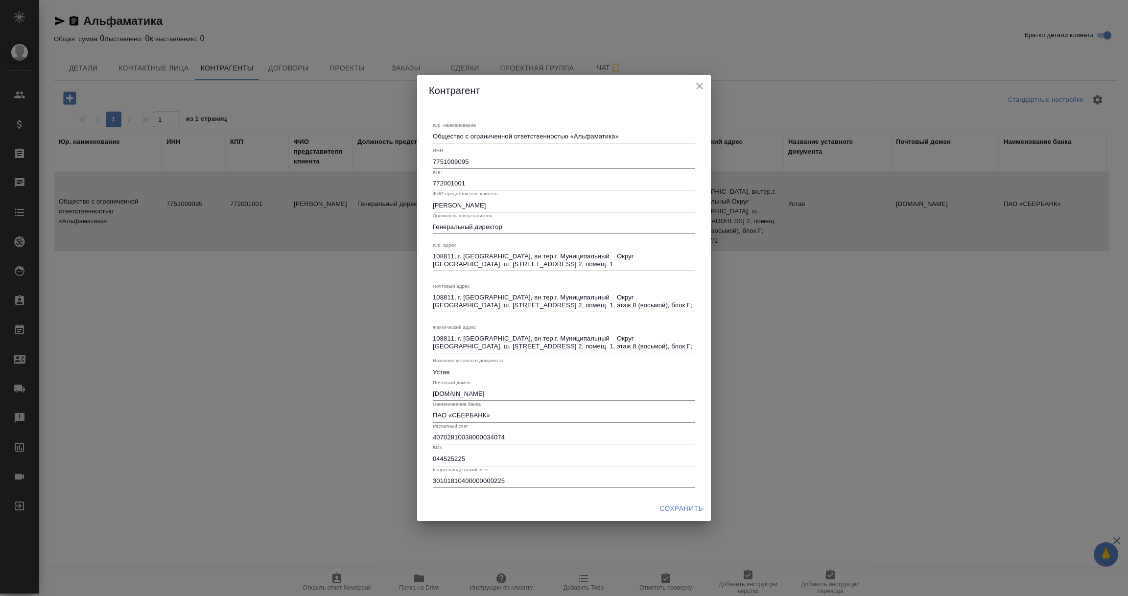
click at [454, 161] on input "7751009095" at bounding box center [564, 162] width 262 height 14
drag, startPoint x: 698, startPoint y: 86, endPoint x: 616, endPoint y: 121, distance: 88.8
click at [698, 86] on icon "close" at bounding box center [700, 86] width 12 height 12
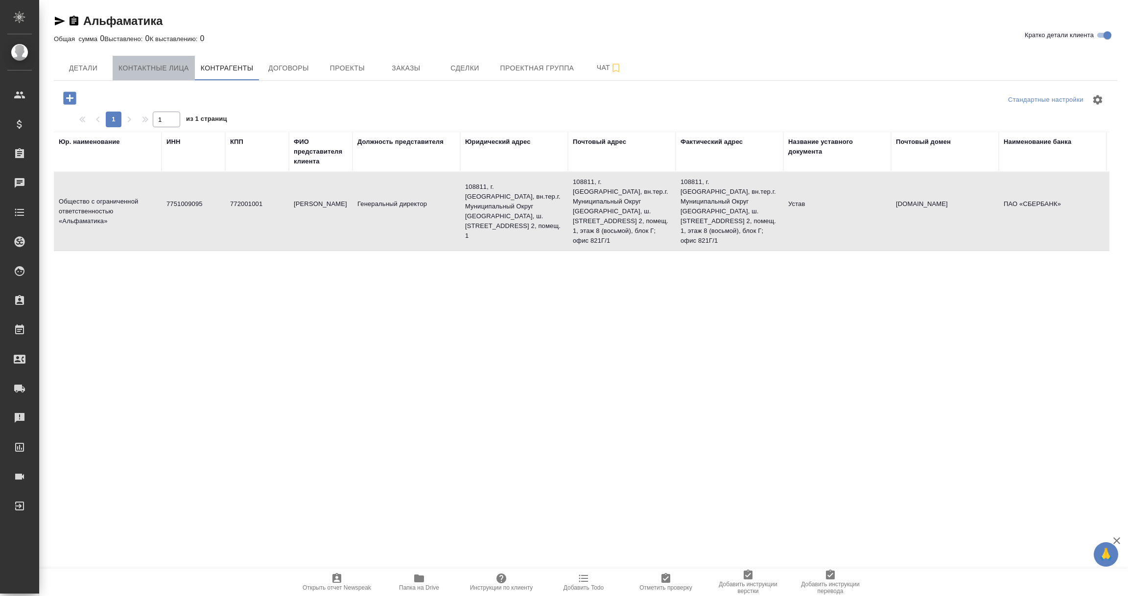
click at [133, 71] on span "Контактные лица" at bounding box center [153, 68] width 70 height 12
select select "RU"
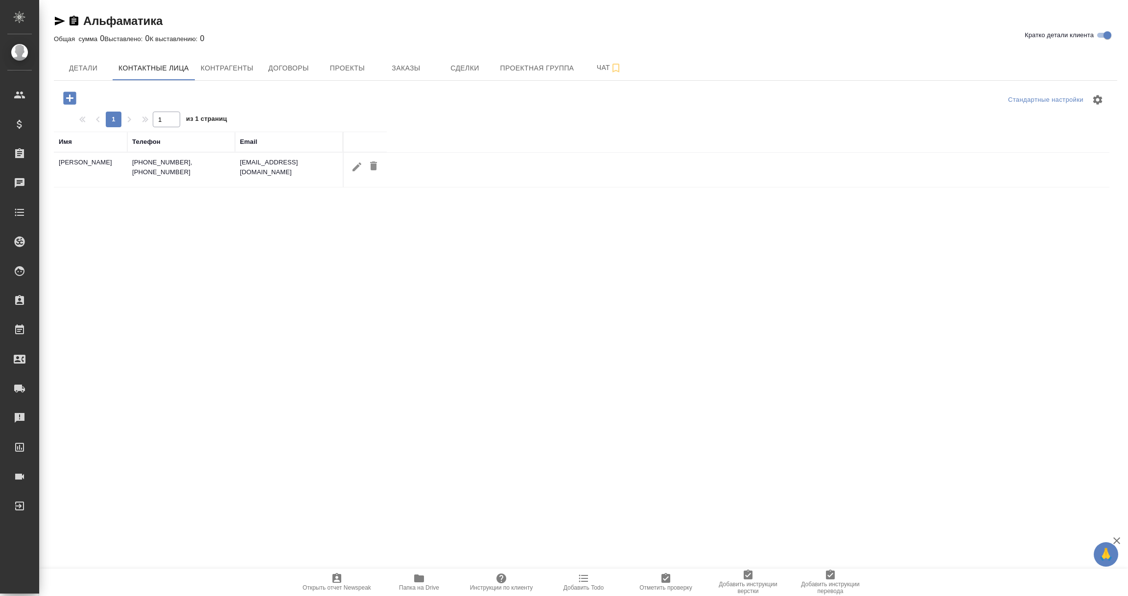
click at [355, 166] on icon "button" at bounding box center [357, 167] width 12 height 12
type input "Вероника"
type input "Струц"
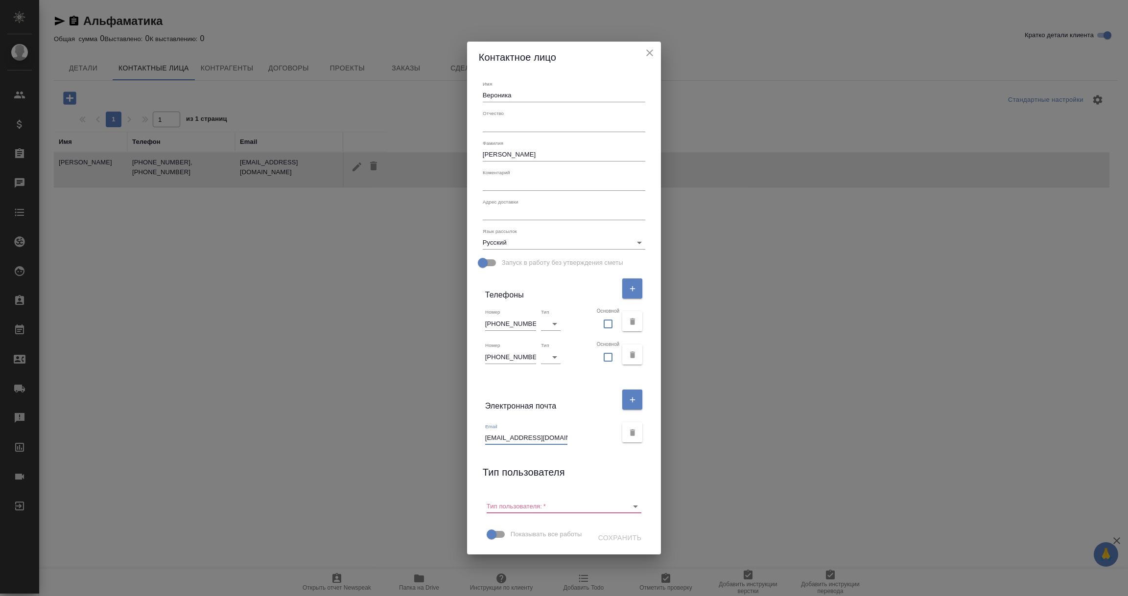
drag, startPoint x: 488, startPoint y: 430, endPoint x: 533, endPoint y: 431, distance: 45.5
click at [533, 431] on input "vstruts@a-bt.ru" at bounding box center [526, 438] width 82 height 14
click at [648, 49] on icon "close" at bounding box center [649, 52] width 7 height 7
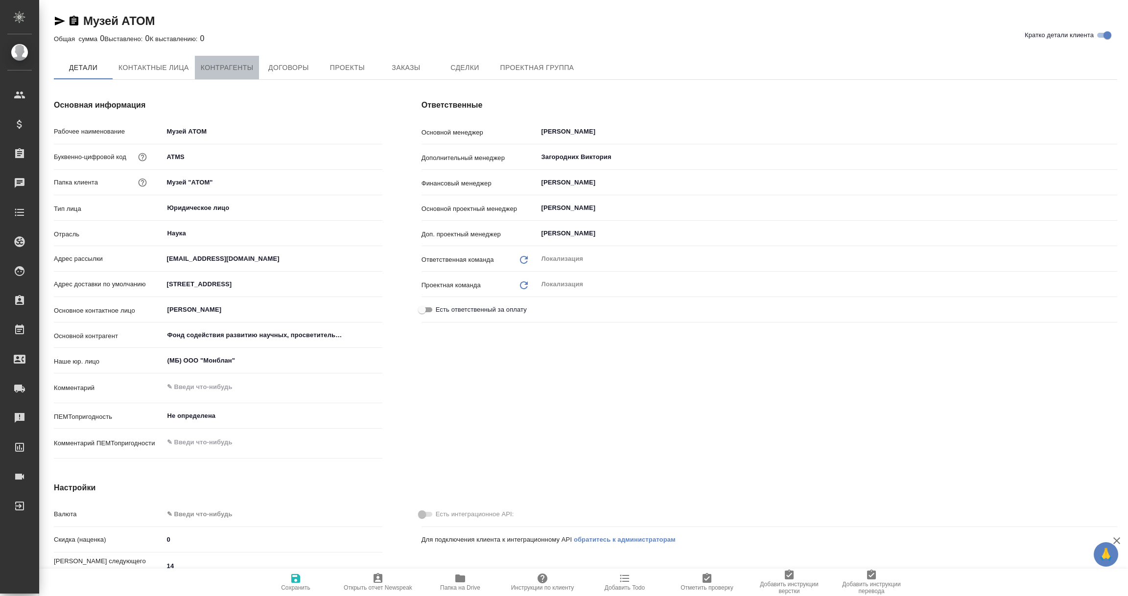
click at [229, 57] on button "Контрагенты" at bounding box center [227, 67] width 65 height 23
type textarea "x"
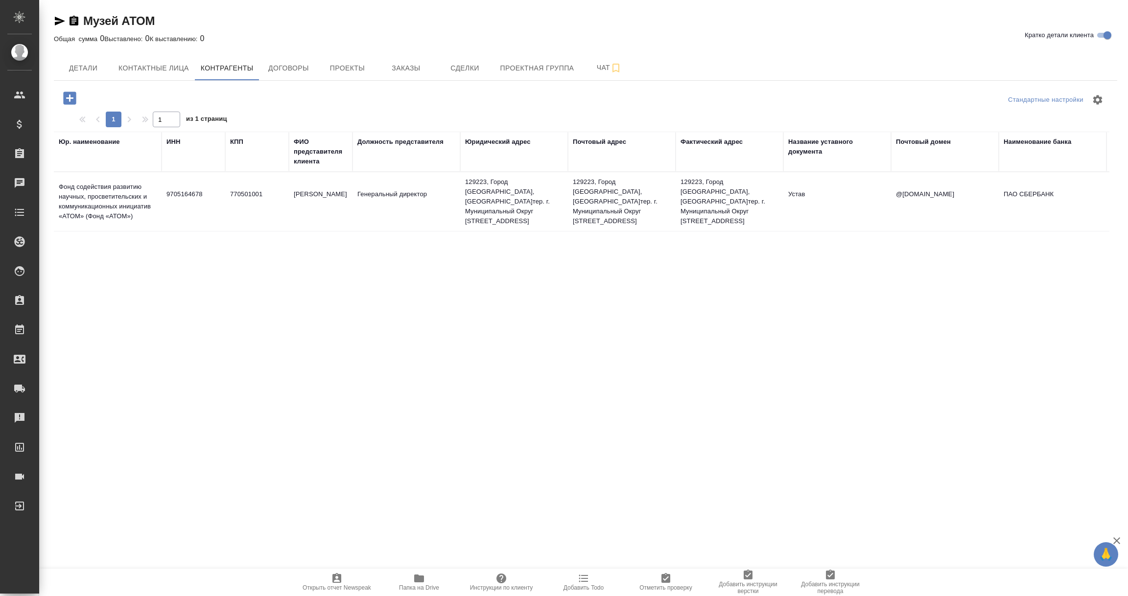
click at [193, 207] on td "9705164678" at bounding box center [194, 202] width 64 height 34
type textarea "Фонд содействия развитию научных, просветительских и коммуникационных инициатив…"
type input "9705164678"
type input "770501001"
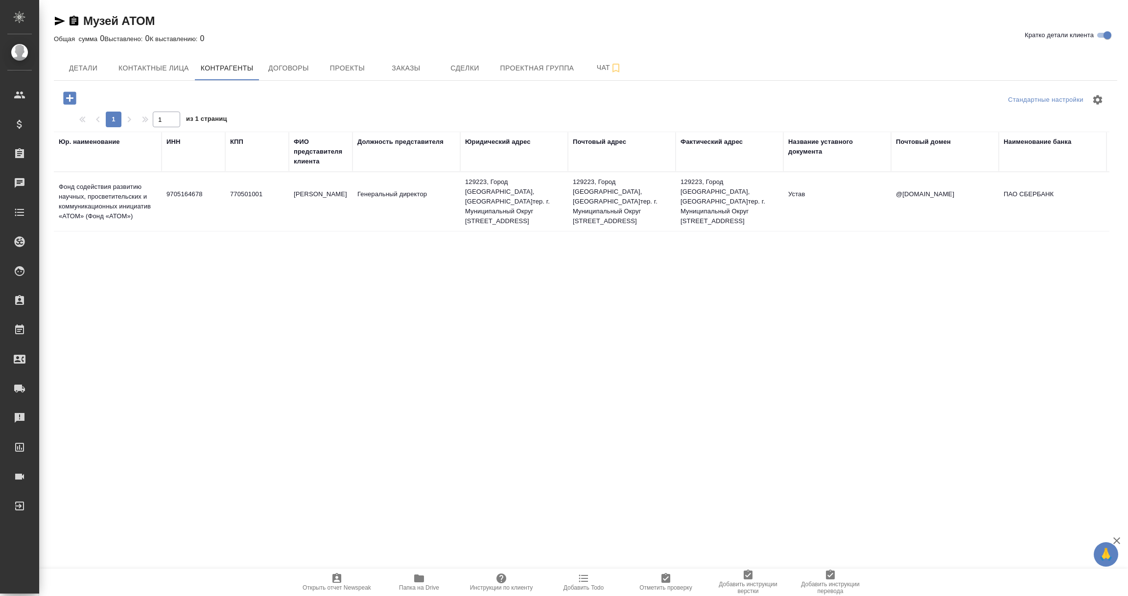
type input "[PERSON_NAME]"
type input "Генеральный директор"
type textarea "129223, Город [GEOGRAPHIC_DATA], [GEOGRAPHIC_DATA]тер. г. Муниципальный Округ […"
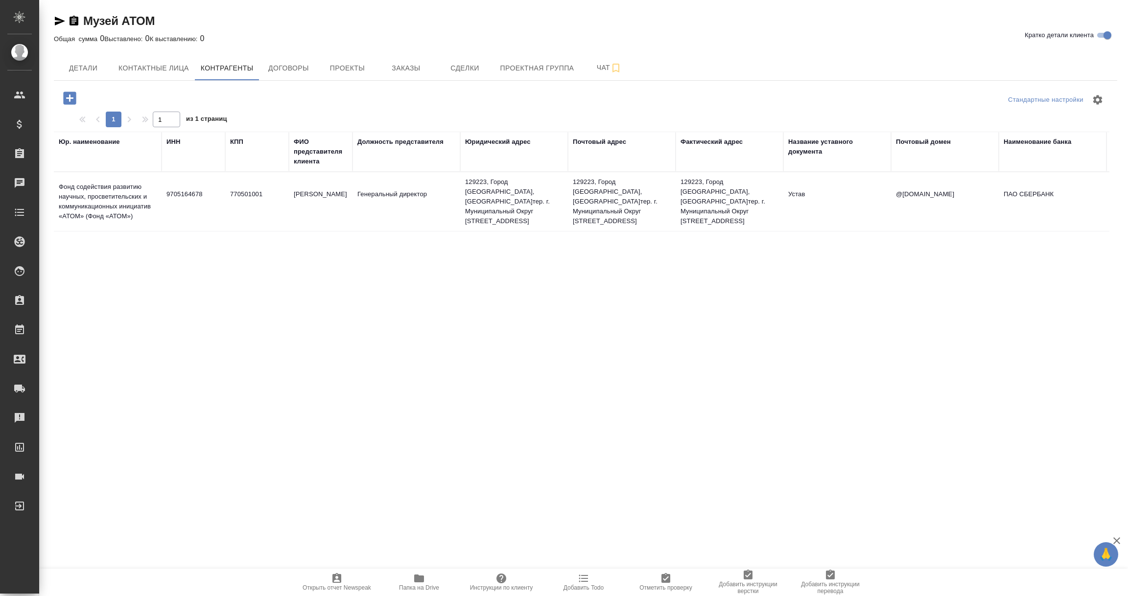
type input "Устав"
type input "@[DOMAIN_NAME]"
type input "ПАО СБЕРБАНК"
type input "40703810638000020306"
type input "044525225"
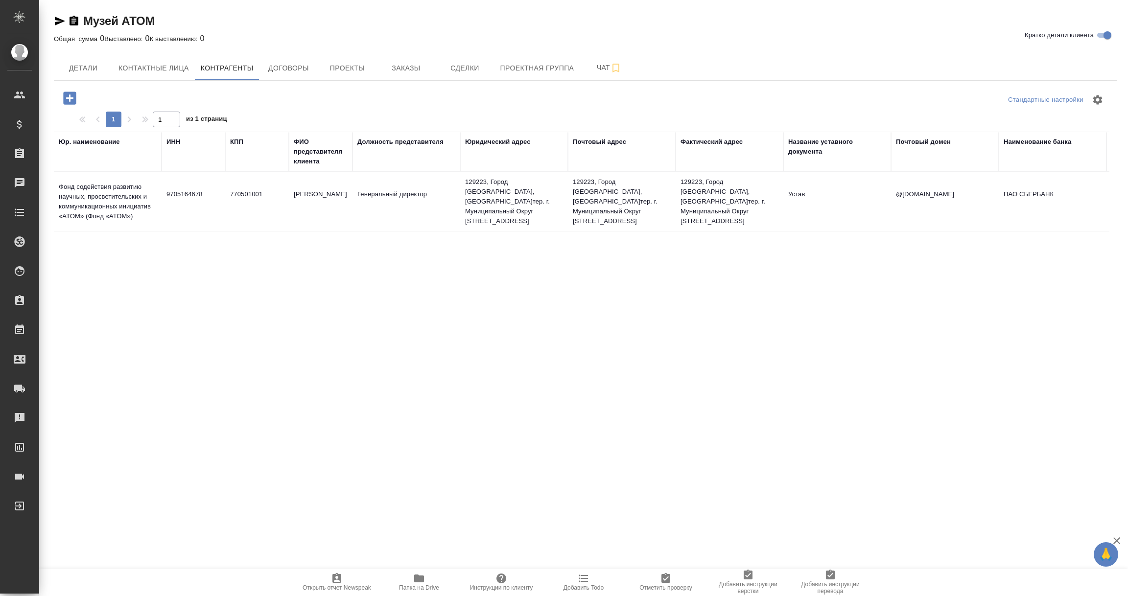
type input "30101810400000000225"
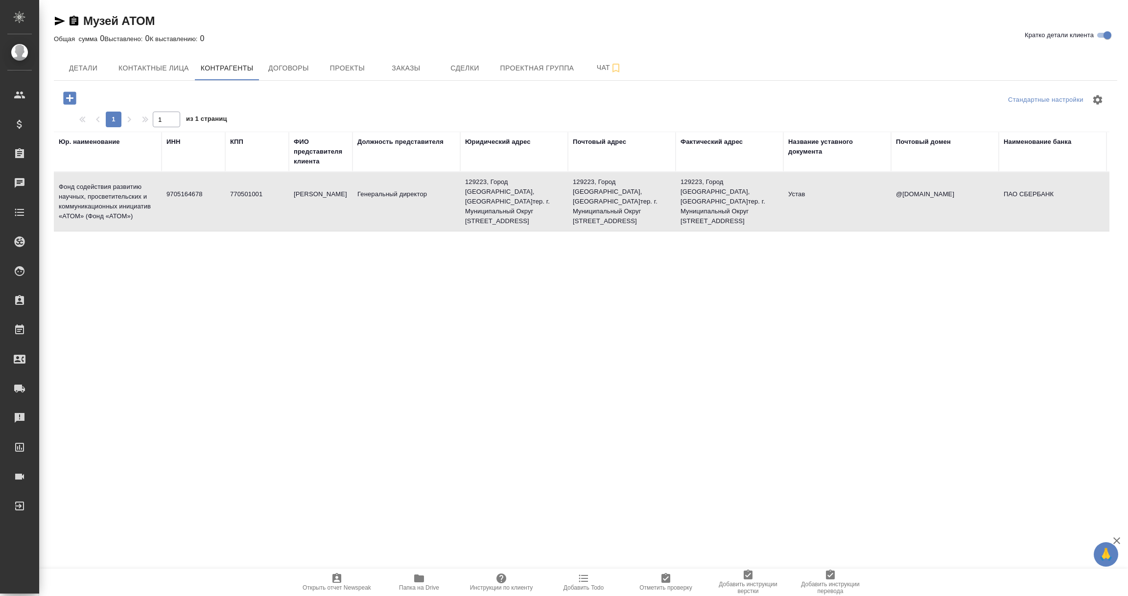
click at [460, 161] on div at bounding box center [460, 151] width 1 height 39
click at [149, 199] on td "Фонд содействия развитию научных, просветительских и коммуникационных инициатив…" at bounding box center [108, 201] width 108 height 49
click at [174, 215] on tr "Фонд содействия развитию научных, просветительских и коммуникационных инициатив…" at bounding box center [763, 201] width 1418 height 59
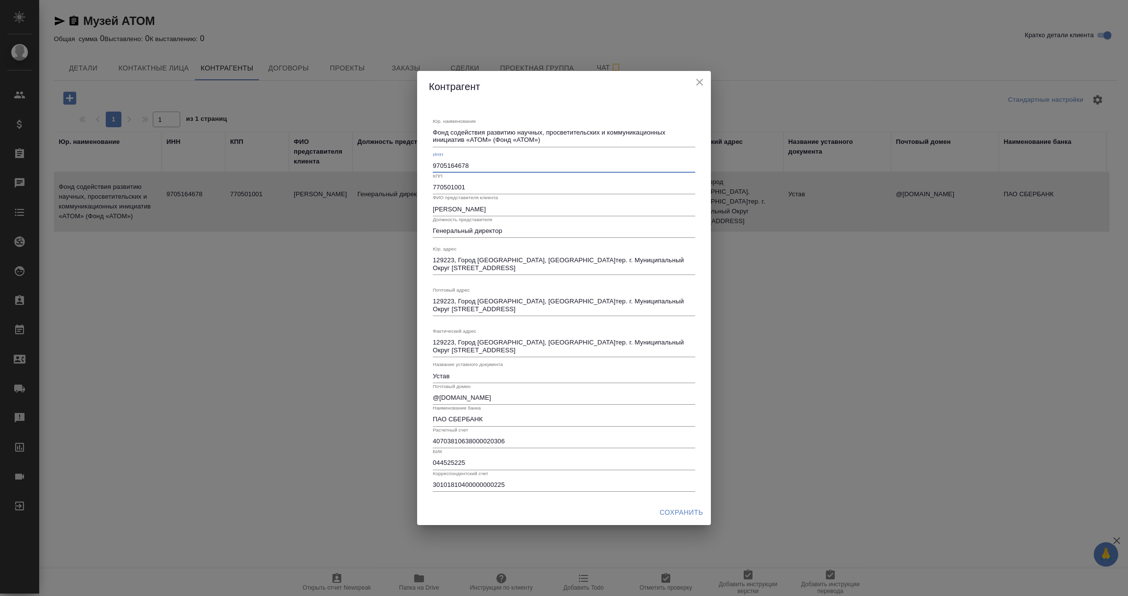
click at [438, 162] on input "9705164678" at bounding box center [564, 166] width 262 height 14
click at [700, 81] on icon "close" at bounding box center [699, 82] width 7 height 7
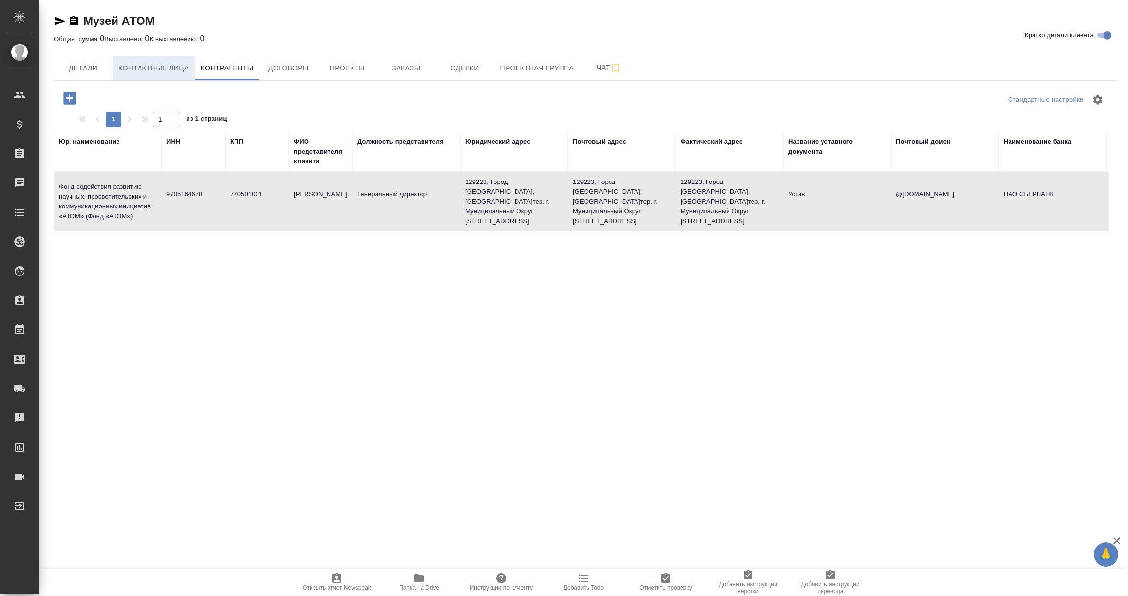
click at [137, 66] on span "Контактные лица" at bounding box center [153, 68] width 70 height 12
select select "RU"
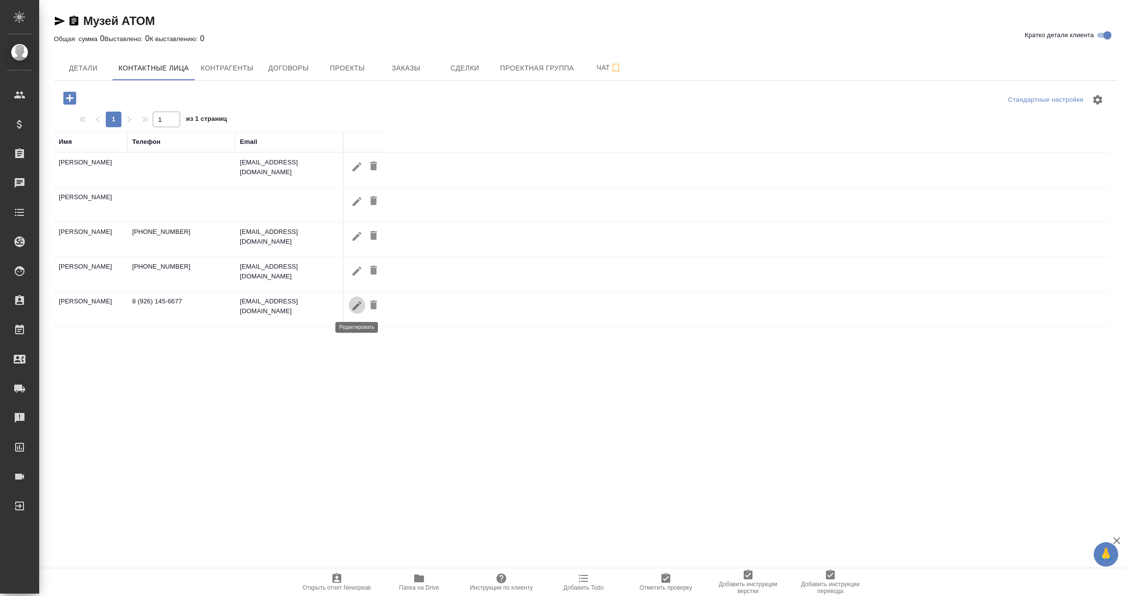
click at [359, 309] on icon "button" at bounding box center [357, 306] width 12 height 12
type input "Марина"
type input "Толкачева"
type input "Пользователь"
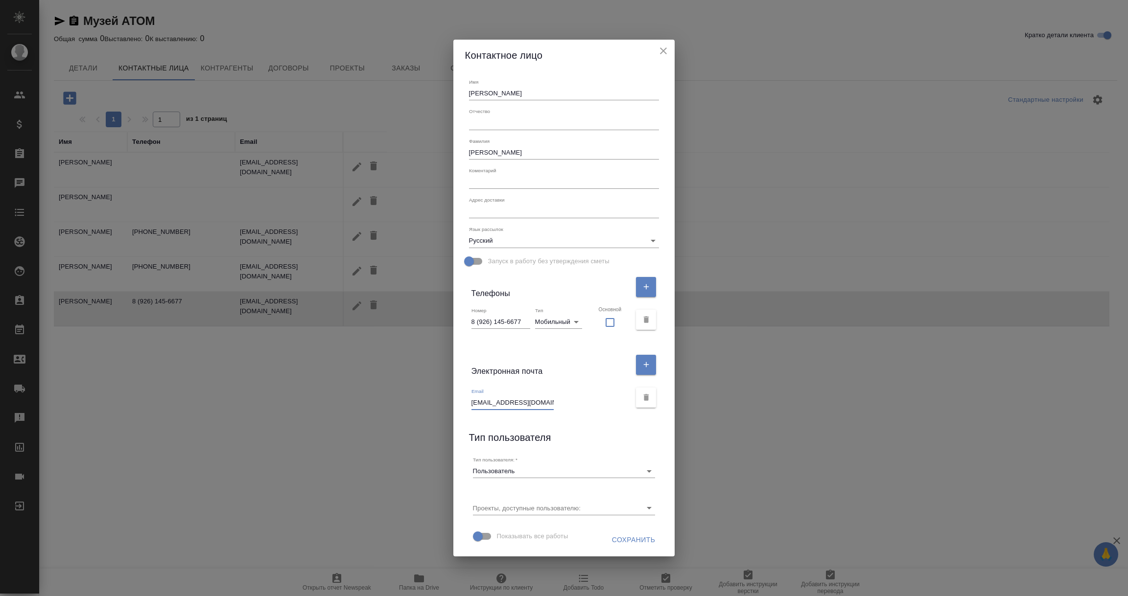
scroll to position [0, 16]
drag, startPoint x: 509, startPoint y: 406, endPoint x: 577, endPoint y: 409, distance: 67.6
click at [577, 409] on div "Email m.tolkacheva@atom-museum.ru" at bounding box center [551, 399] width 160 height 22
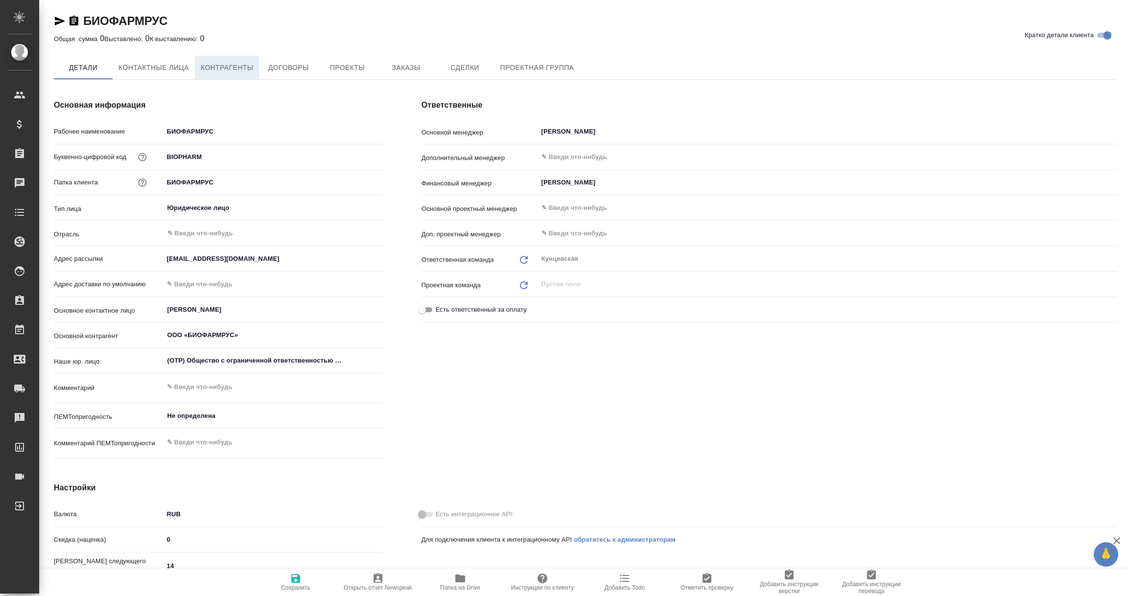
type textarea "x"
click at [222, 72] on span "Контрагенты" at bounding box center [227, 68] width 53 height 12
type textarea "x"
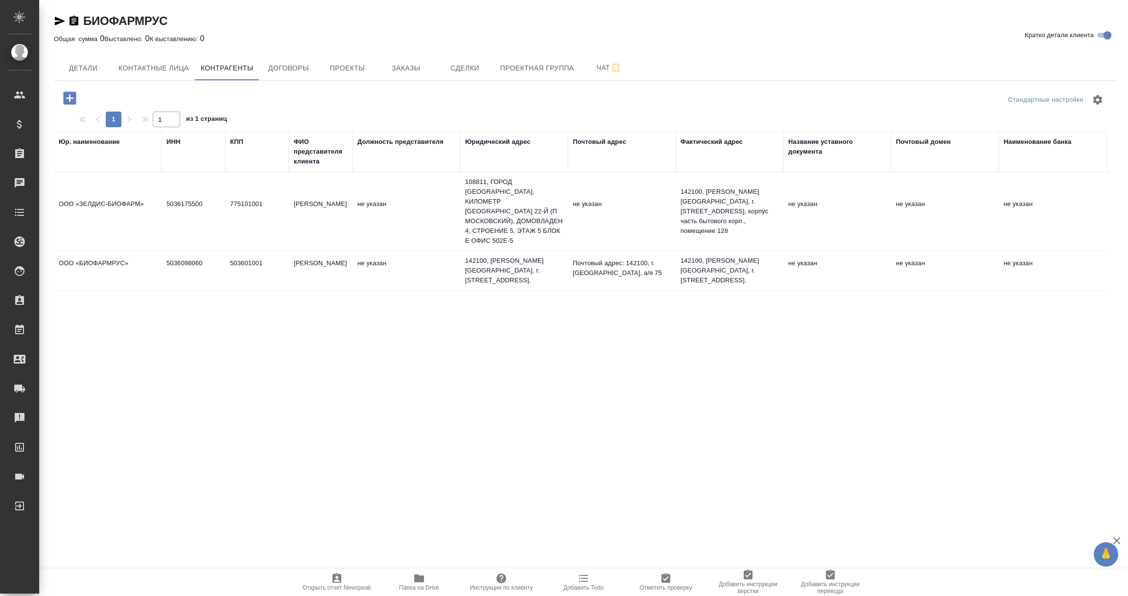
click at [174, 258] on td "5036098060" at bounding box center [194, 271] width 64 height 34
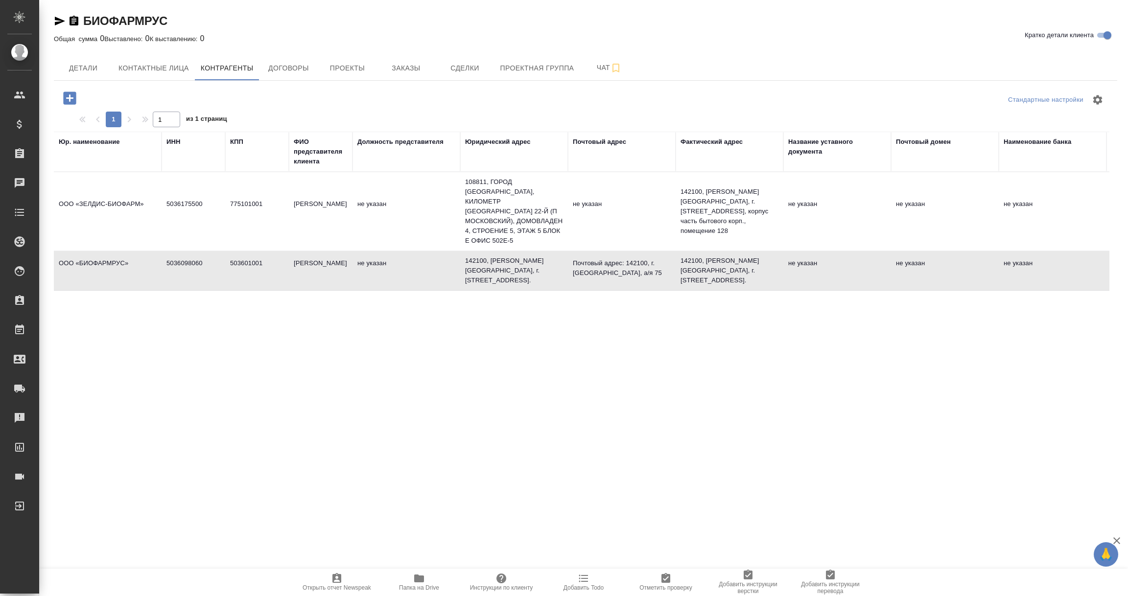
click at [174, 259] on td "5036098060" at bounding box center [194, 271] width 64 height 34
type textarea "ООО «БИОФАРМРУС»"
type input "5036098060"
type input "503601001"
type input "[PERSON_NAME]"
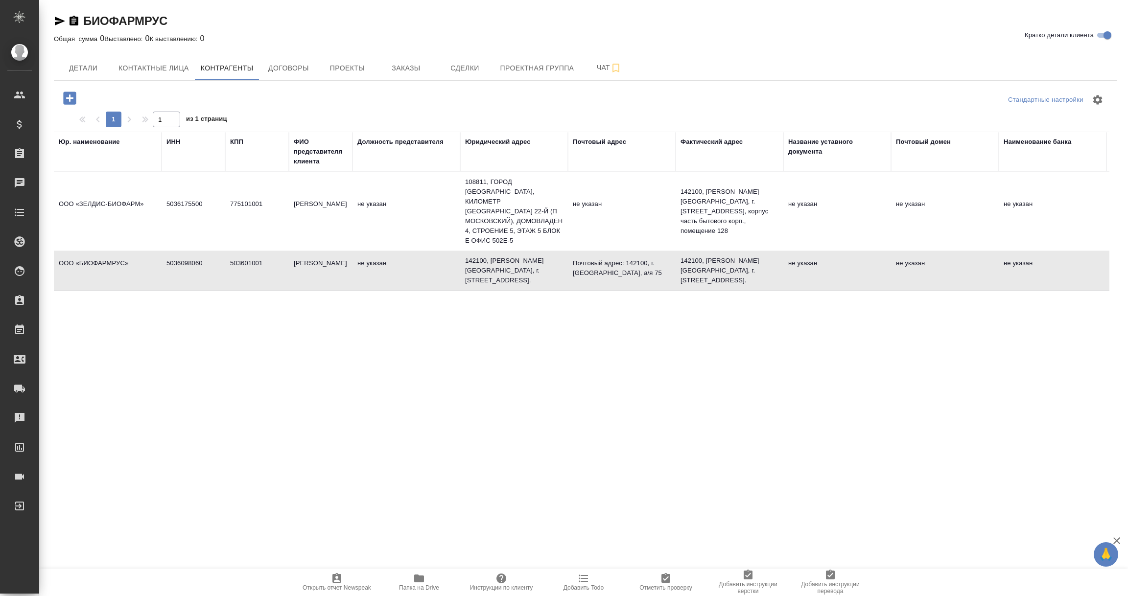
type textarea "142100, [PERSON_NAME][GEOGRAPHIC_DATA], г. [STREET_ADDRESS]."
type textarea "Почтовый адрес: 142100, г. [GEOGRAPHIC_DATA], а/я 75"
type textarea "142100, [PERSON_NAME][GEOGRAPHIC_DATA], г. [STREET_ADDRESS]."
type input "40702810640330003914"
type input "044525225"
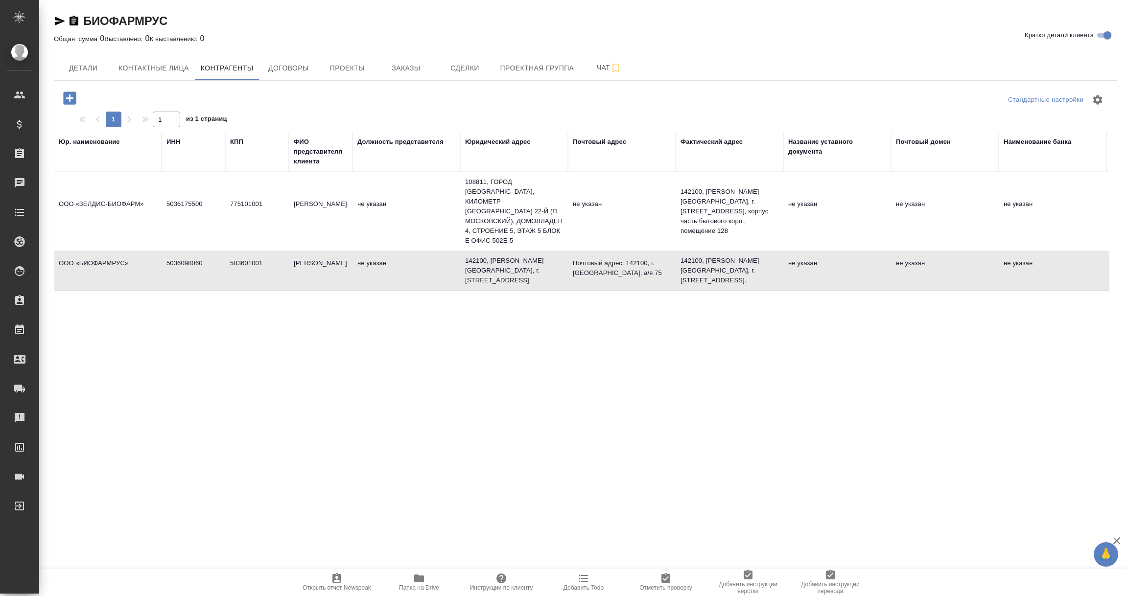
type input "30101810400000000225"
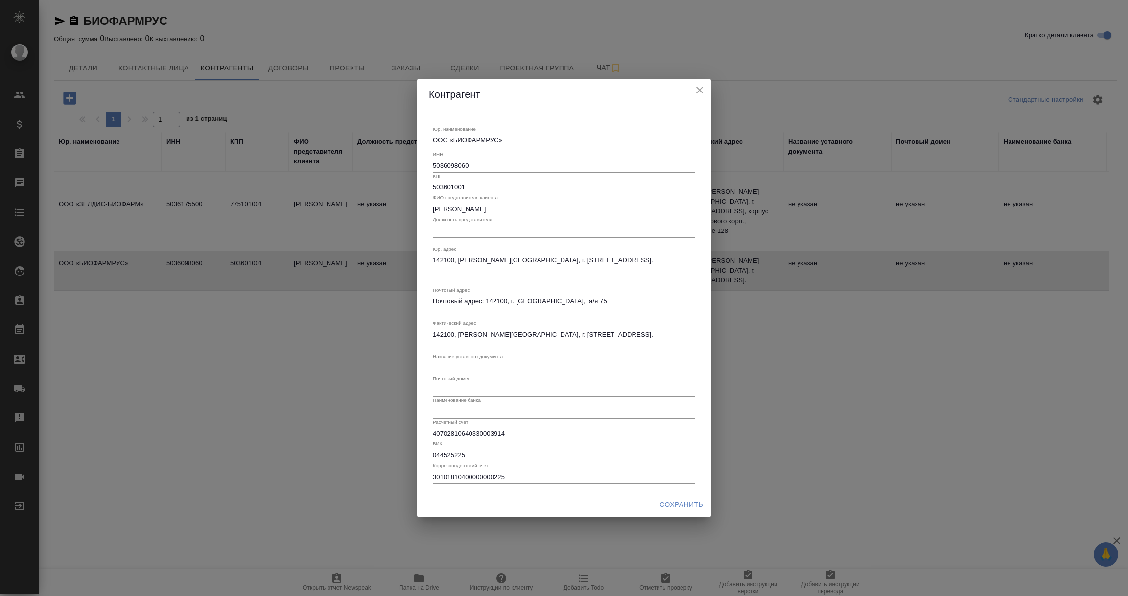
click at [443, 165] on input "5036098060" at bounding box center [564, 166] width 262 height 14
click at [701, 90] on icon "close" at bounding box center [700, 90] width 12 height 12
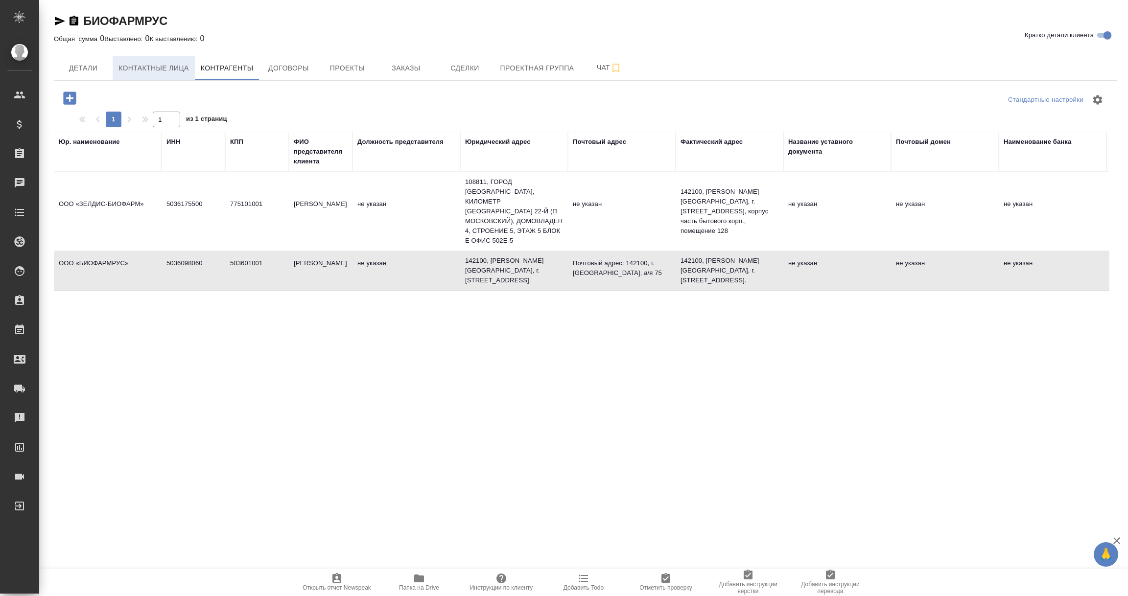
click at [155, 68] on span "Контактные лица" at bounding box center [153, 68] width 70 height 12
select select "RU"
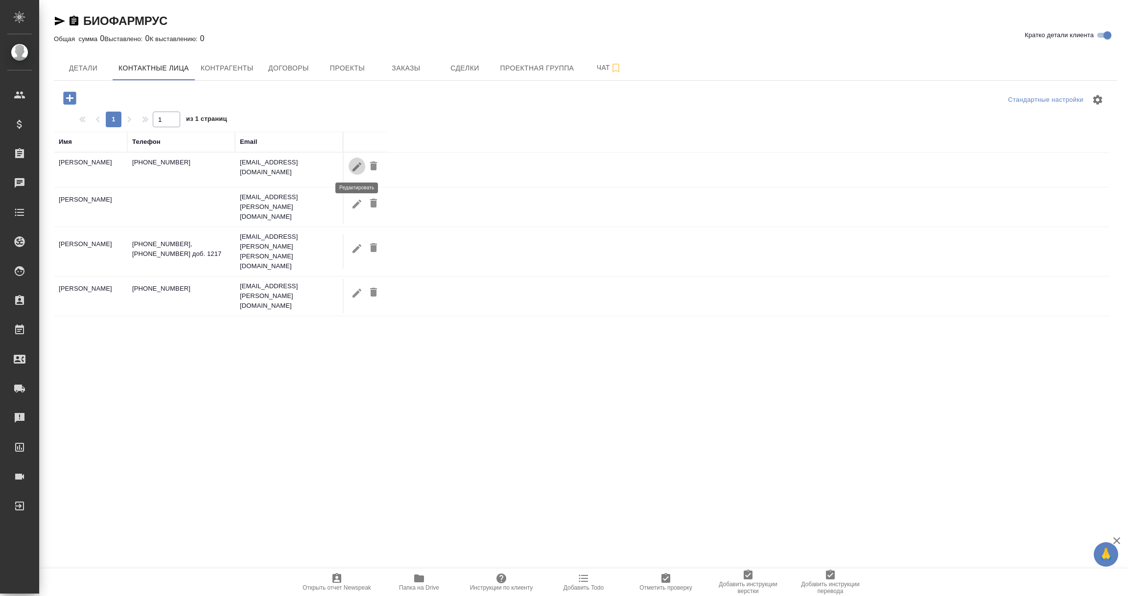
click at [355, 166] on icon "button" at bounding box center [357, 167] width 12 height 12
type input "[PERSON_NAME]"
type input "Пользователь"
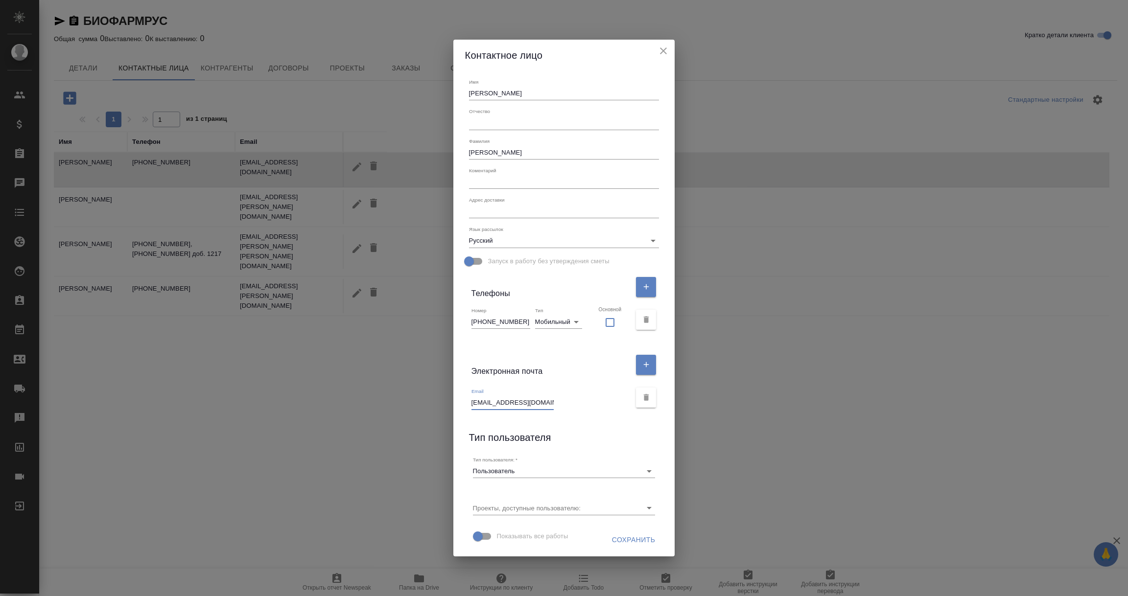
scroll to position [0, 4]
drag, startPoint x: 484, startPoint y: 403, endPoint x: 575, endPoint y: 403, distance: 91.0
click at [575, 403] on div "Email [EMAIL_ADDRESS][DOMAIN_NAME]" at bounding box center [551, 399] width 160 height 22
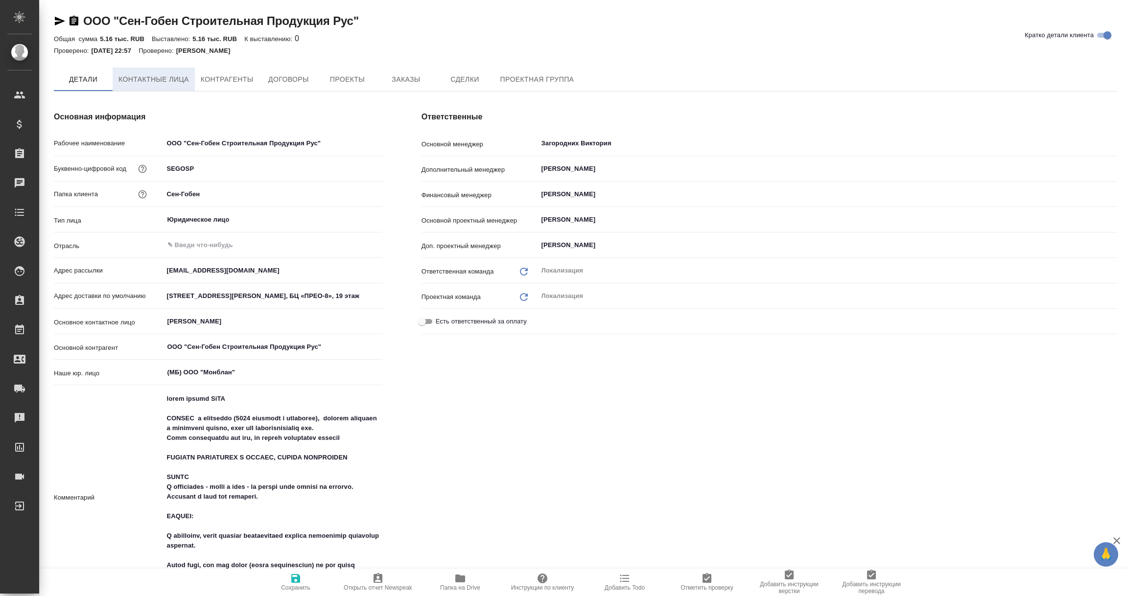
click at [161, 77] on span "Контактные лица" at bounding box center [153, 79] width 70 height 12
type textarea "x"
select select "RU"
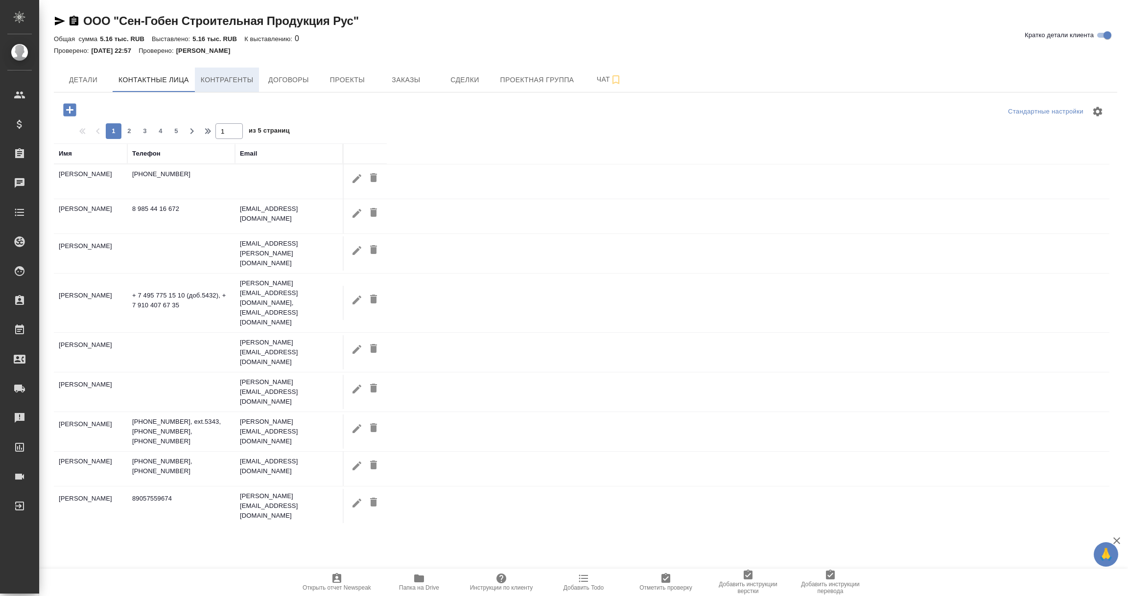
click at [224, 78] on span "Контрагенты" at bounding box center [227, 80] width 53 height 12
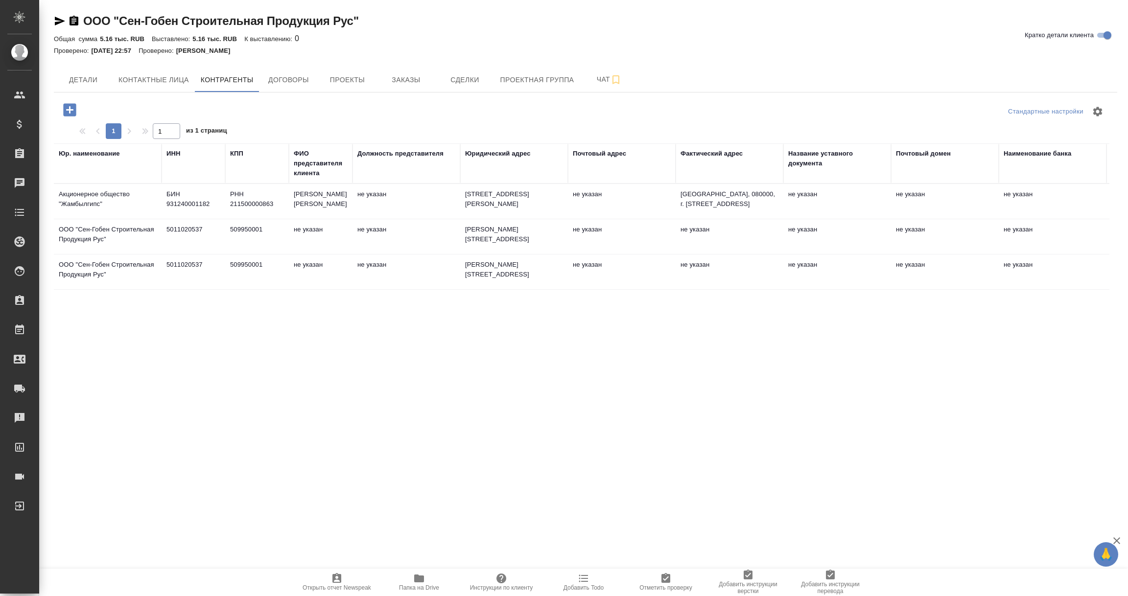
click at [201, 240] on td "5011020537" at bounding box center [194, 237] width 64 height 34
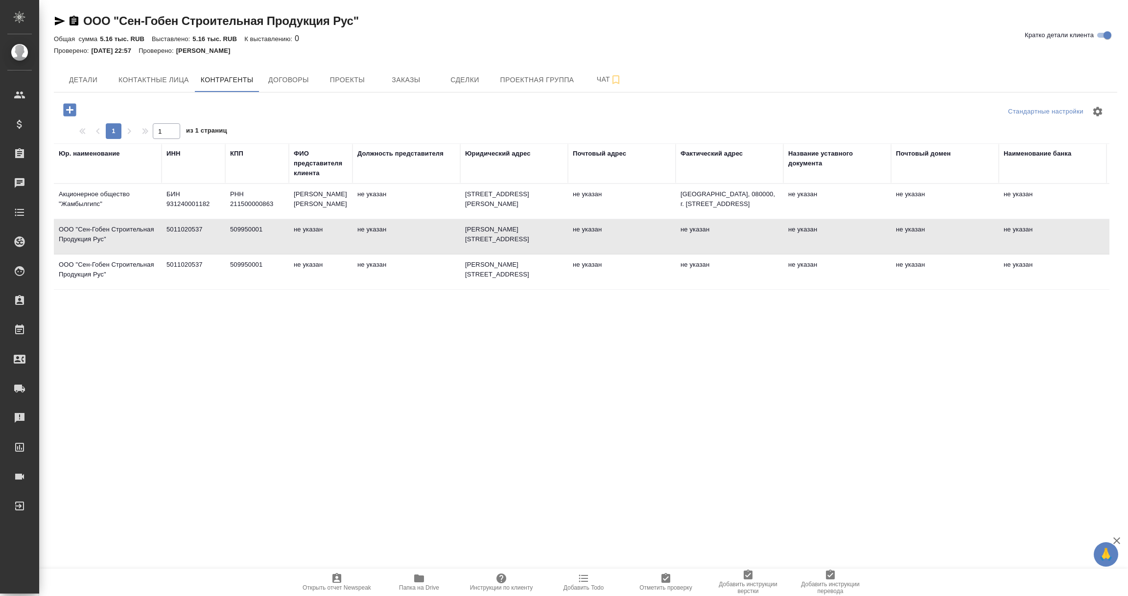
click at [201, 240] on td "5011020537" at bounding box center [194, 237] width 64 height 34
type textarea "ООО "Сен-Гобен Строительная Продукция Рус""
type input "5011020537"
type input "509950001"
type textarea "Московская обл, Егорьевск г, Смычка ул, дом № 60"
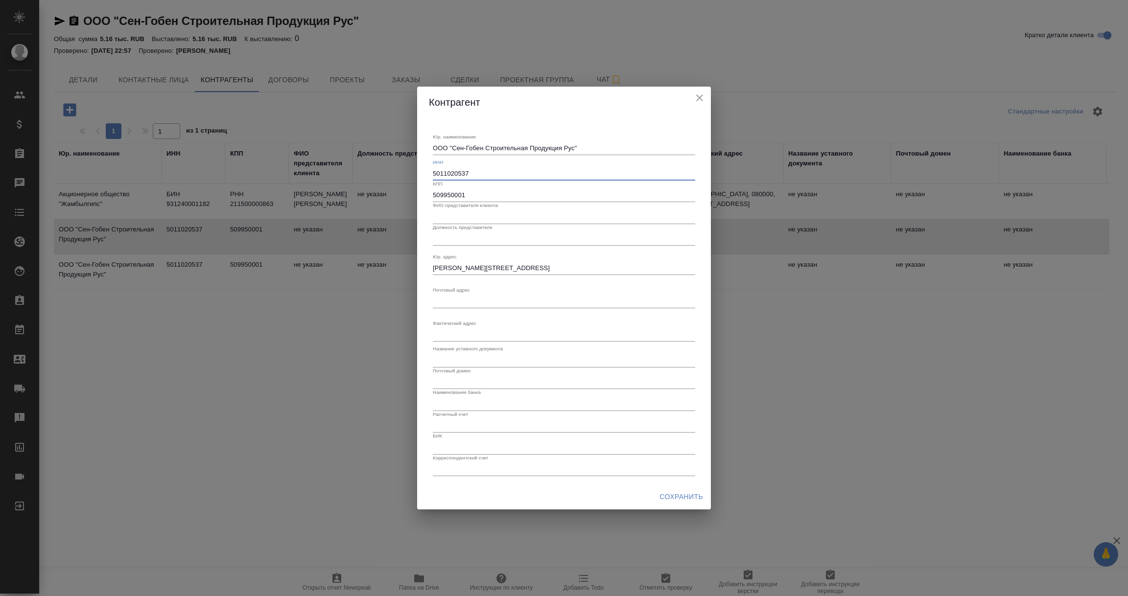
click at [458, 171] on input "5011020537" at bounding box center [564, 174] width 262 height 14
click at [696, 96] on icon "close" at bounding box center [700, 98] width 12 height 12
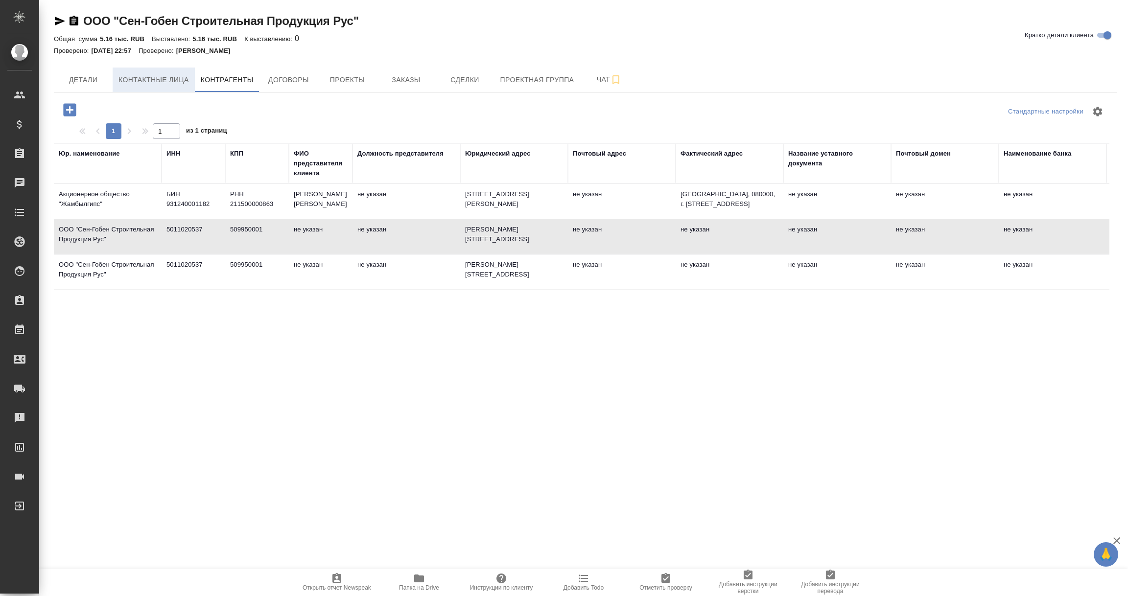
click at [171, 78] on span "Контактные лица" at bounding box center [153, 80] width 70 height 12
select select "RU"
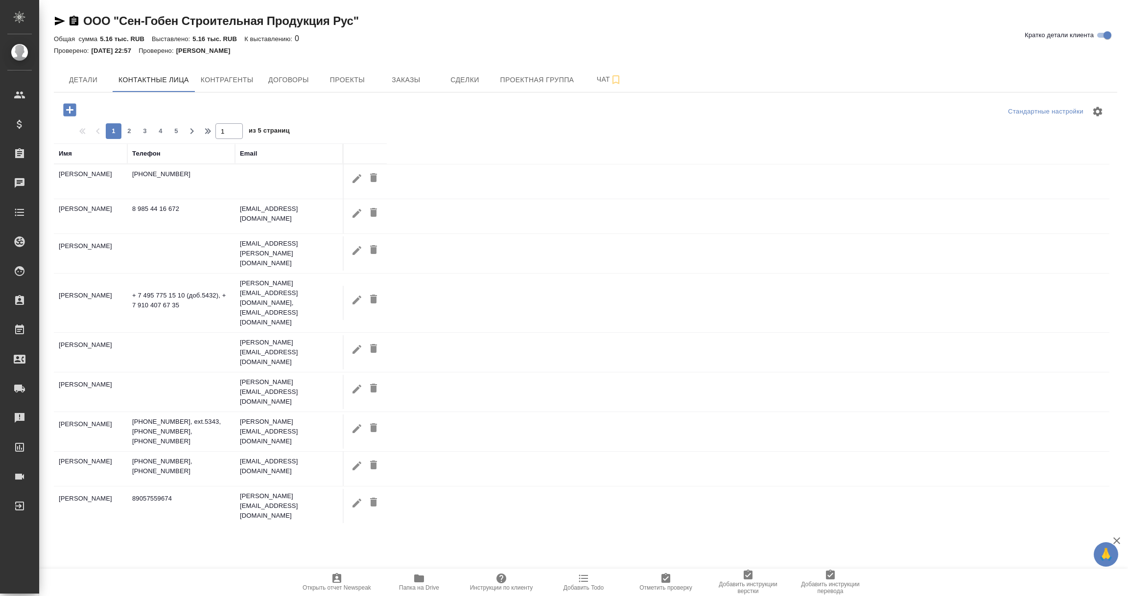
click at [353, 216] on icon "button" at bounding box center [356, 212] width 9 height 9
type input "Алёна"
type input "Морозова"
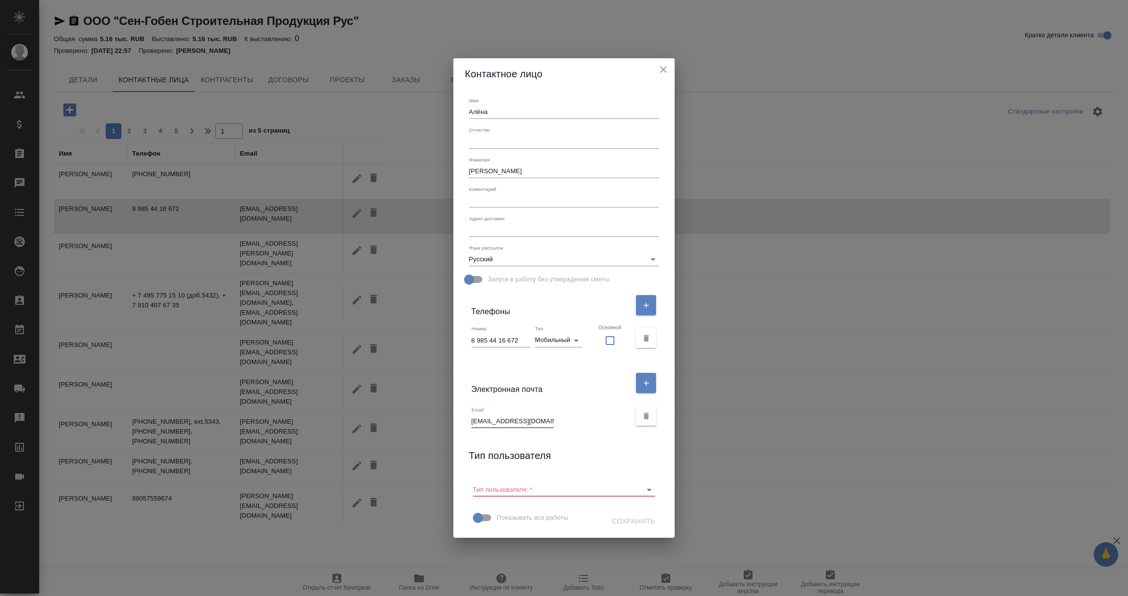
scroll to position [0, 1]
drag, startPoint x: 486, startPoint y: 421, endPoint x: 615, endPoint y: 429, distance: 129.0
click at [615, 429] on div "Email Alyona.Morozova@sgcp.ru" at bounding box center [564, 415] width 198 height 33
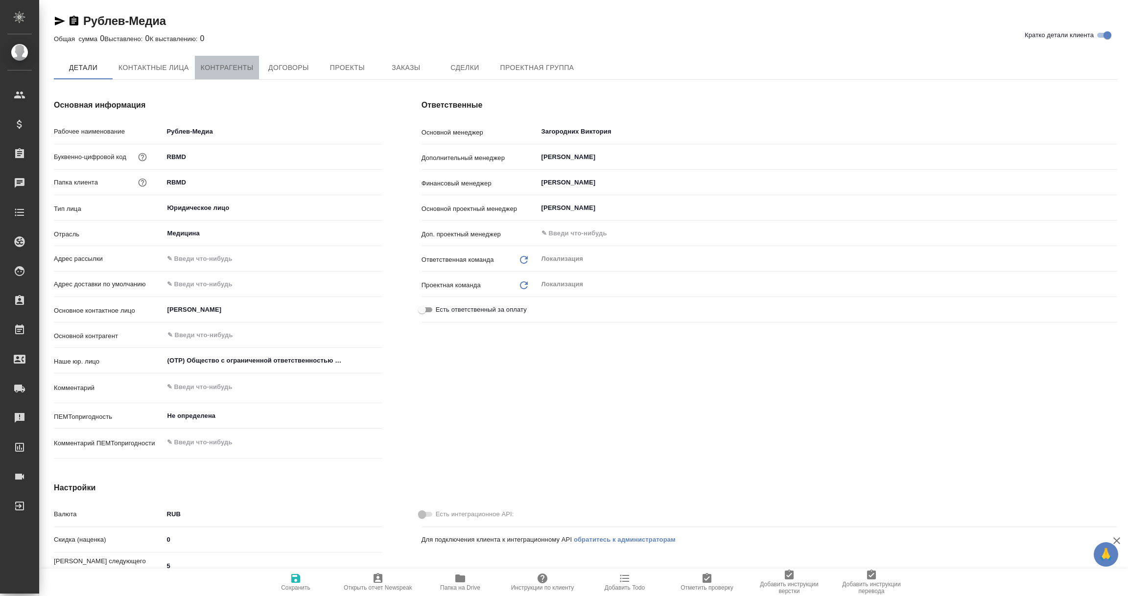
click at [230, 62] on span "Контрагенты" at bounding box center [227, 68] width 53 height 12
type textarea "x"
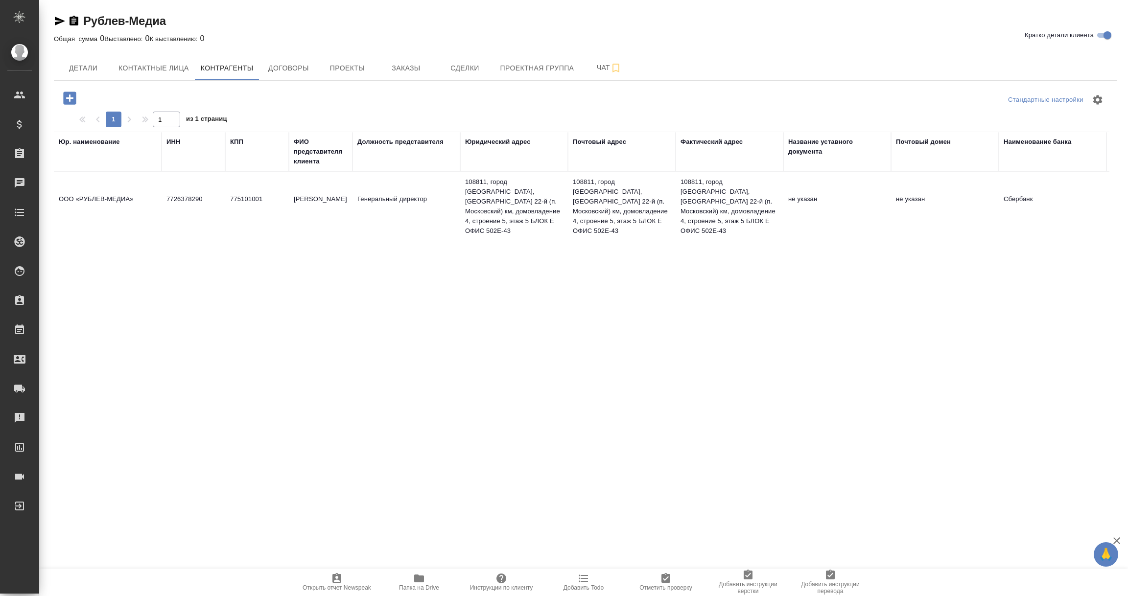
click at [122, 194] on td "ООО «РУБЛЕВ-МЕДИА»" at bounding box center [108, 206] width 108 height 34
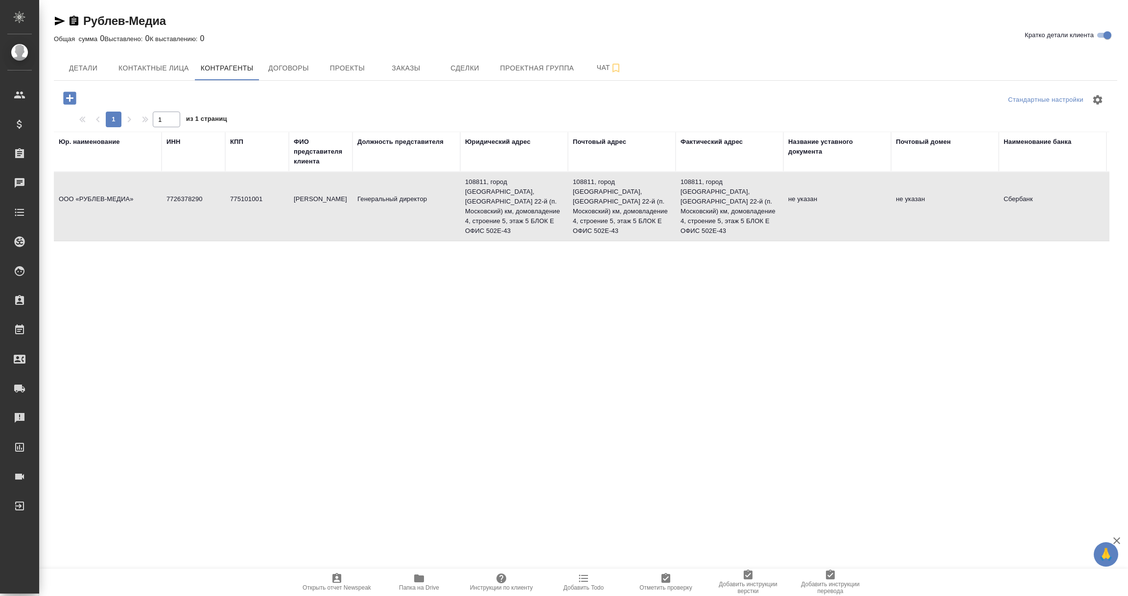
click at [122, 194] on td "ООО «РУБЛЕВ-МЕДИА»" at bounding box center [108, 206] width 108 height 34
type textarea "ООО «РУБЛЕВ-МЕДИА»"
type input "7726378290"
type input "775101001"
type input "[PERSON_NAME]"
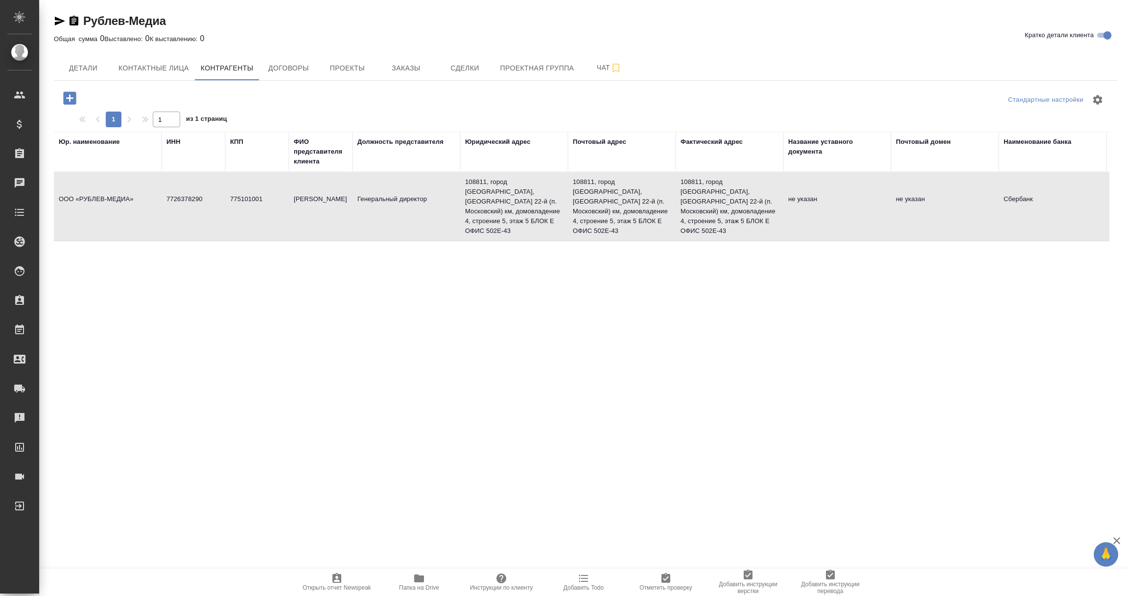
type input "Генеральный директор"
type textarea "108811, город [GEOGRAPHIC_DATA], [GEOGRAPHIC_DATA] 22-й (п. Московский) км, дом…"
type input "Сбербанк"
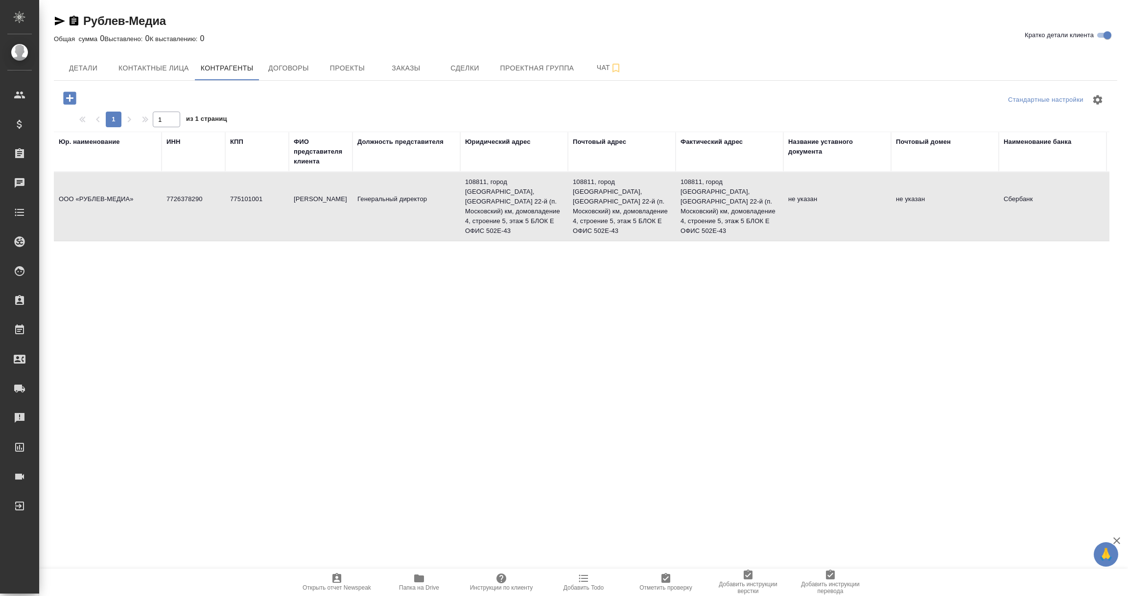
type input "40702810440000020100"
type input "044525225"
type input "30101810400000000225"
click at [144, 204] on td "ООО «РУБЛЕВ-МЕДИА»" at bounding box center [108, 206] width 108 height 34
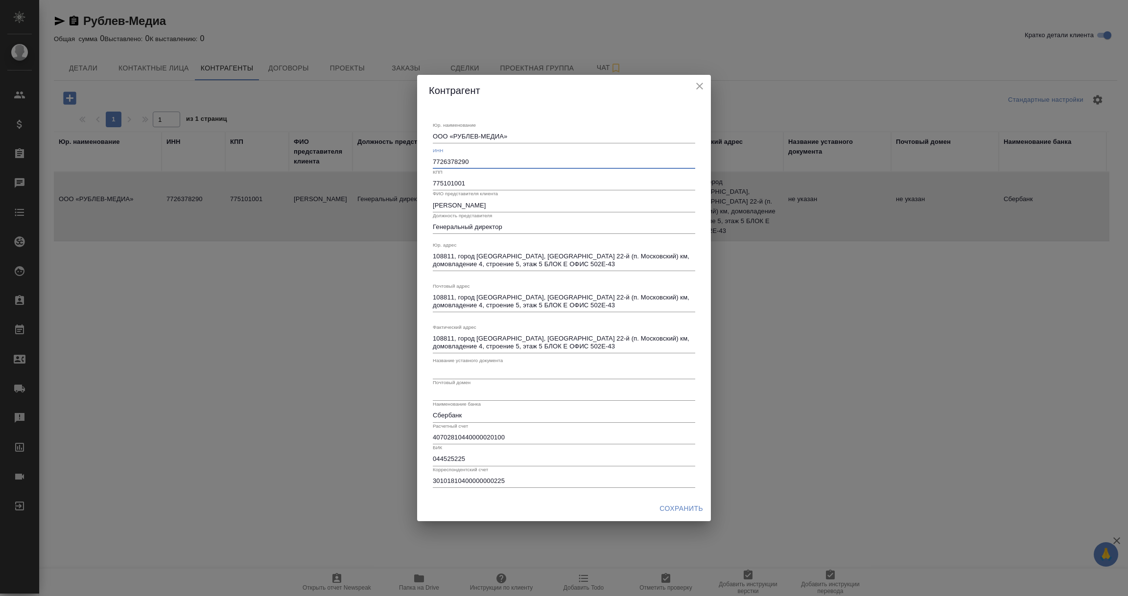
click at [451, 159] on input "7726378290" at bounding box center [564, 162] width 262 height 14
click at [697, 82] on icon "close" at bounding box center [700, 86] width 12 height 12
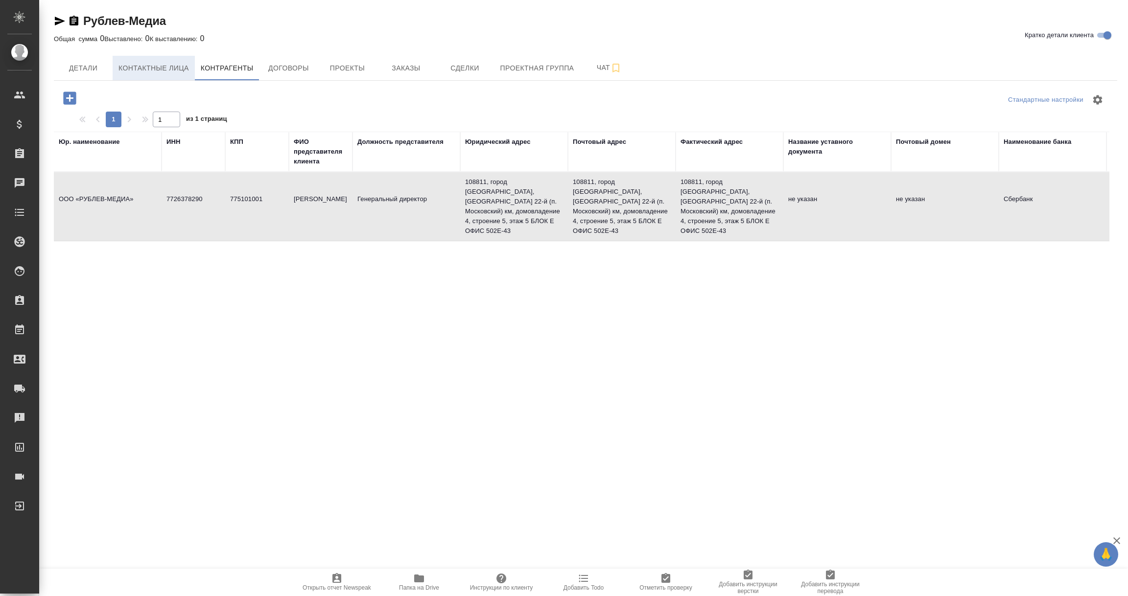
click at [160, 69] on span "Контактные лица" at bounding box center [153, 68] width 70 height 12
select select "RU"
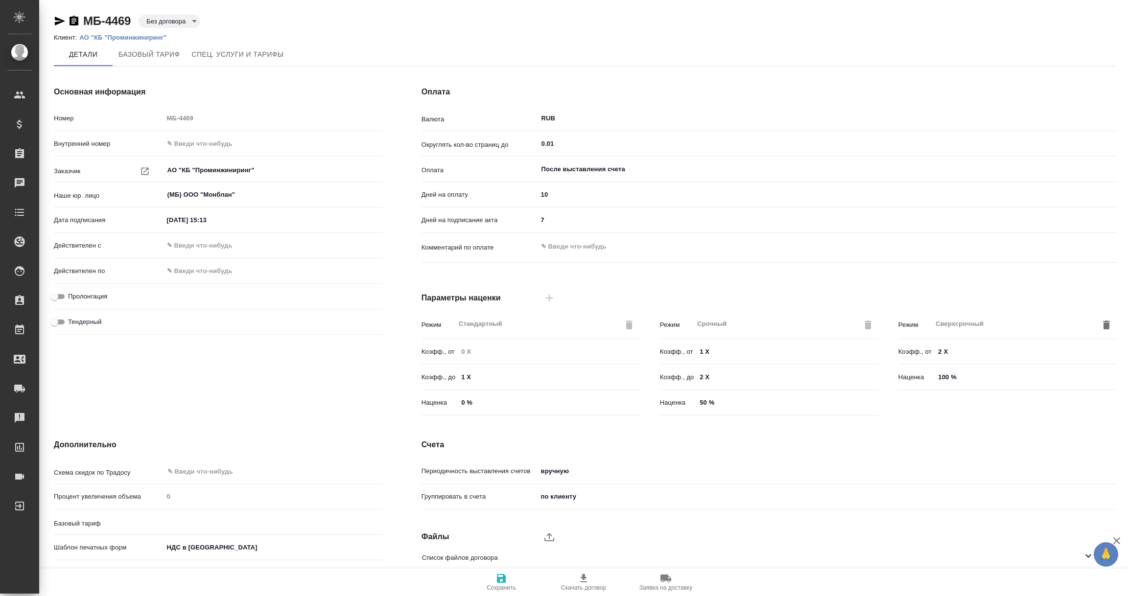
type input "Базовый ТП 2025"
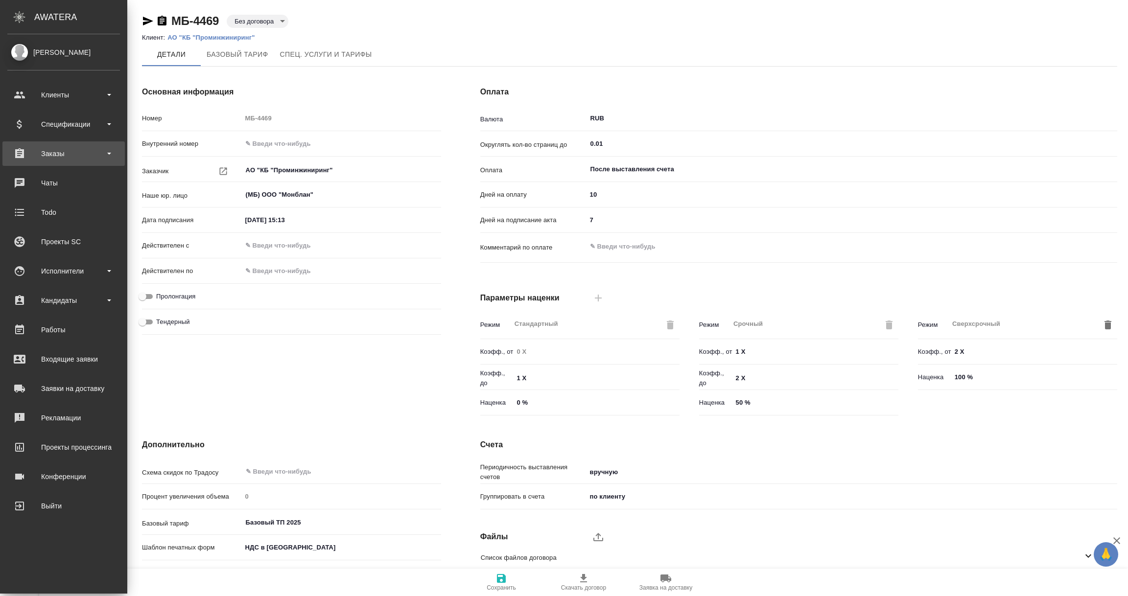
click at [54, 153] on div "Заказы" at bounding box center [63, 153] width 113 height 15
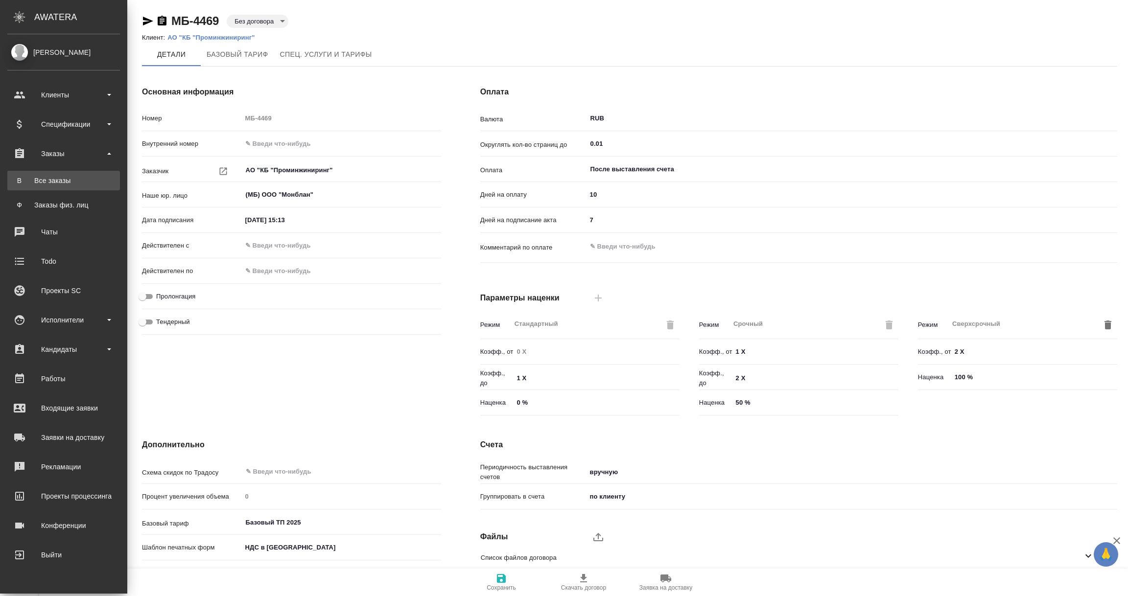
click at [48, 182] on div "Все заказы" at bounding box center [63, 181] width 103 height 10
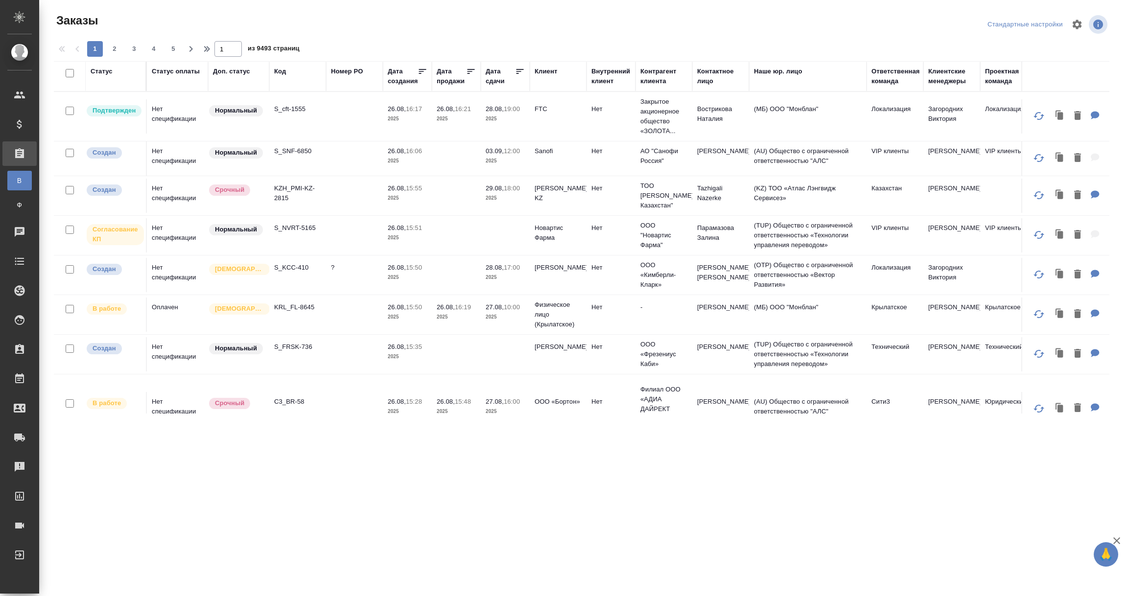
click at [885, 83] on div "Ответственная команда" at bounding box center [895, 77] width 48 height 20
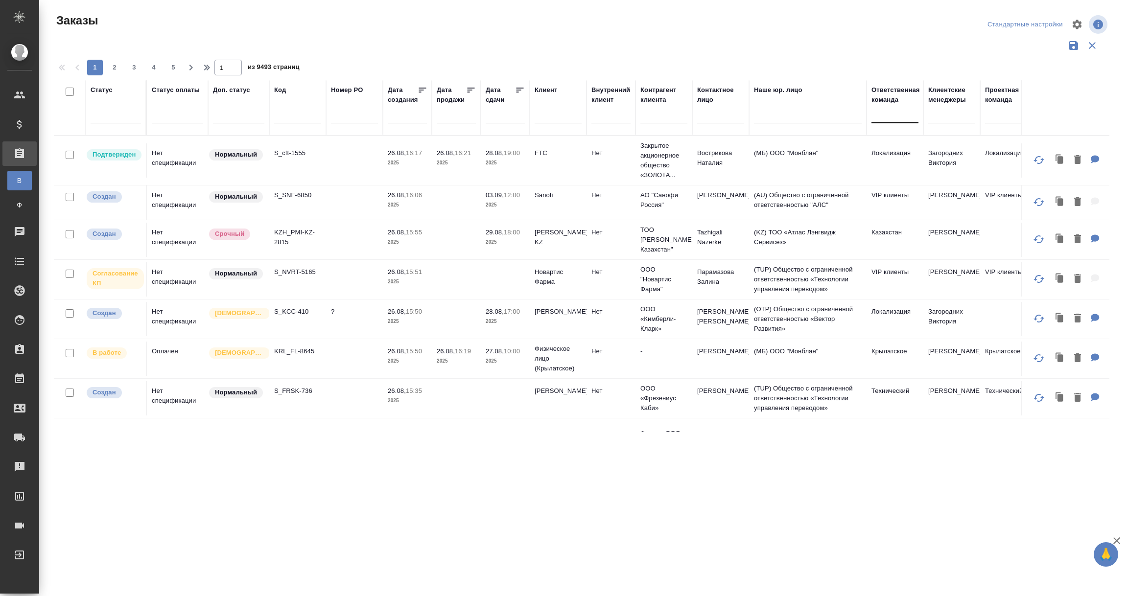
click at [888, 114] on div at bounding box center [894, 113] width 47 height 14
type input "локали"
click at [910, 163] on div "Локализация" at bounding box center [944, 163] width 147 height 18
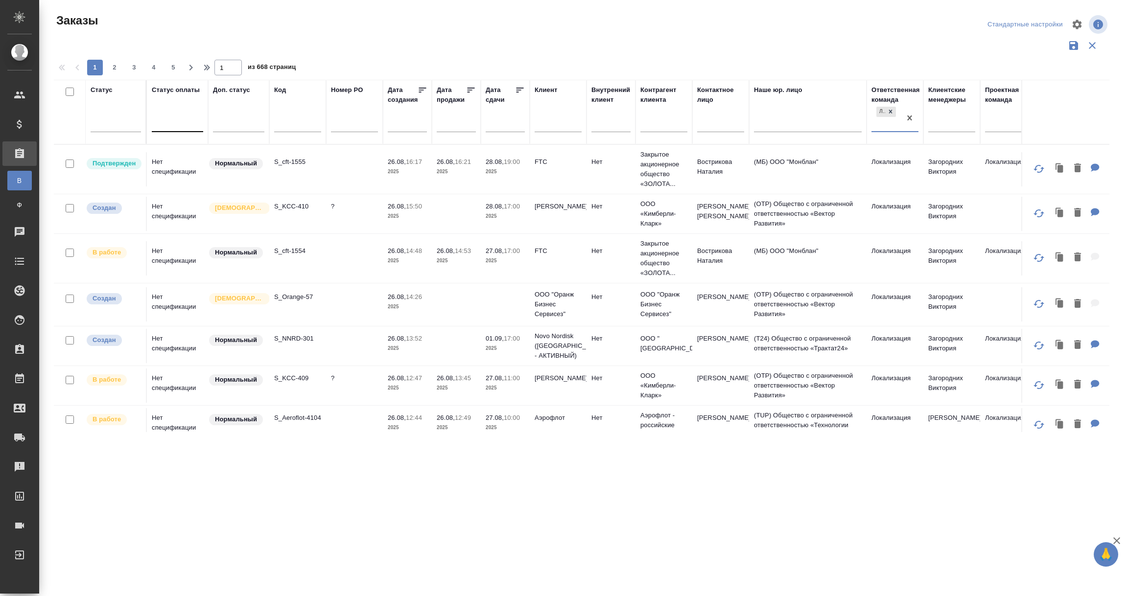
click at [181, 121] on div at bounding box center [177, 122] width 51 height 14
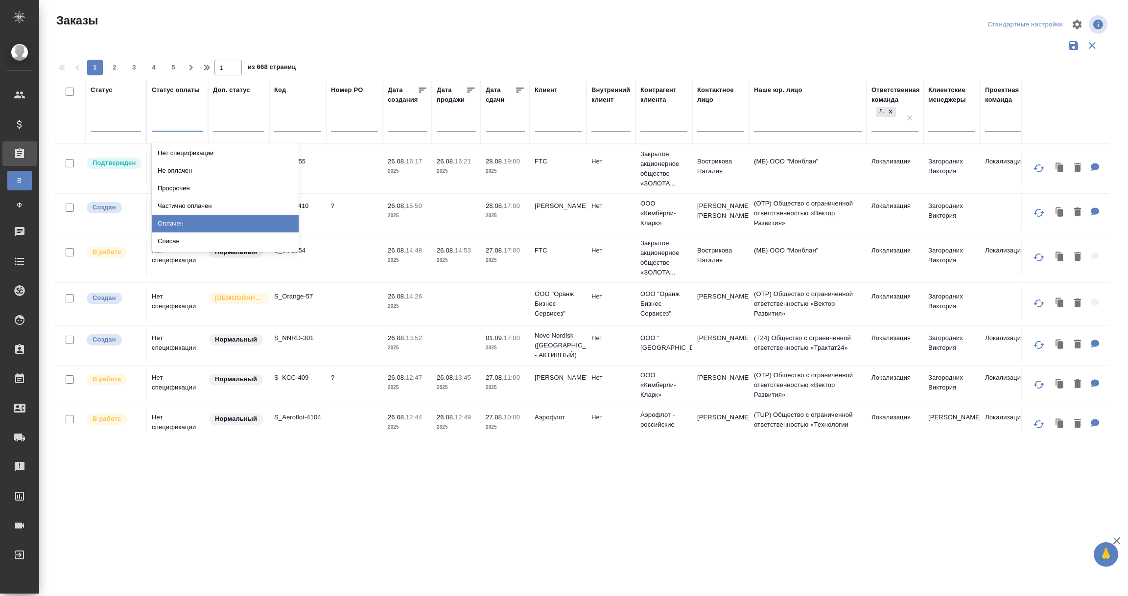
click at [160, 222] on div "Оплачен" at bounding box center [225, 224] width 147 height 18
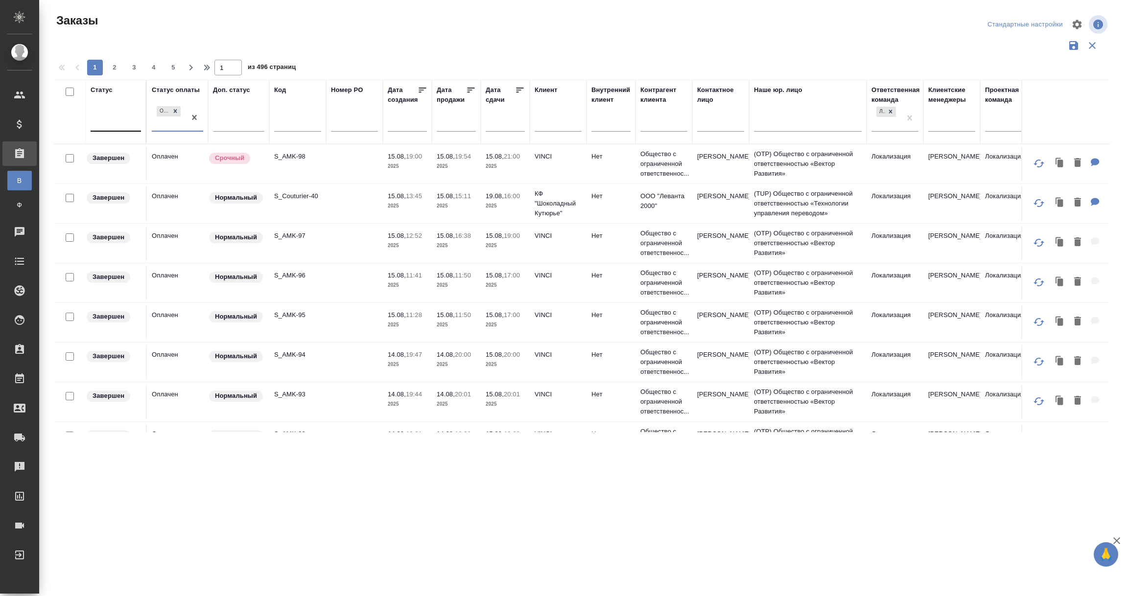
click at [111, 119] on div at bounding box center [116, 122] width 50 height 14
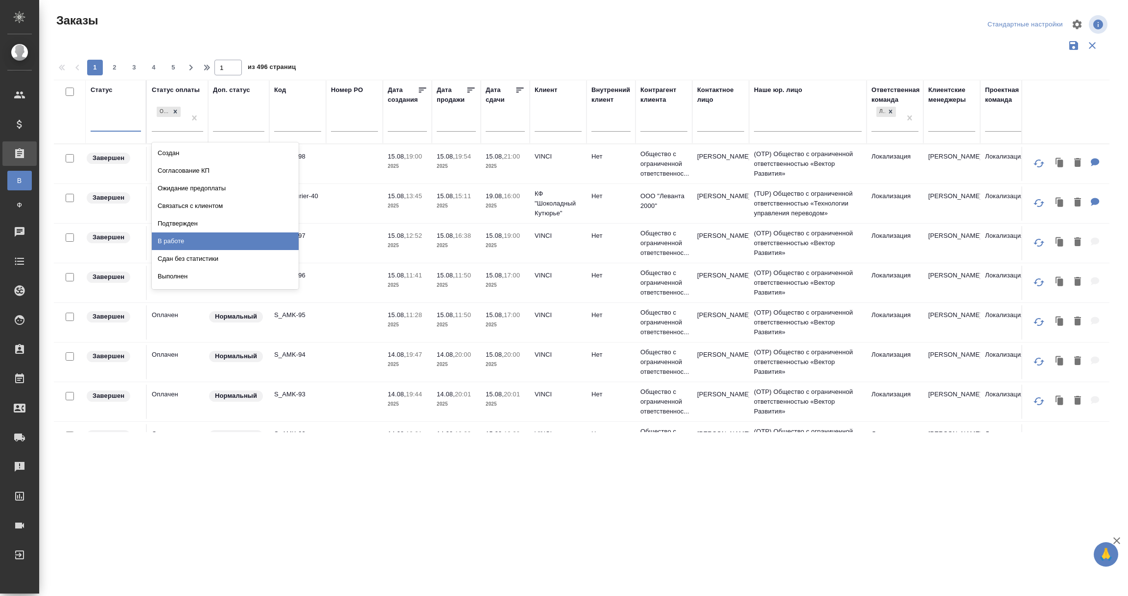
click at [186, 247] on div "В работе" at bounding box center [225, 241] width 147 height 18
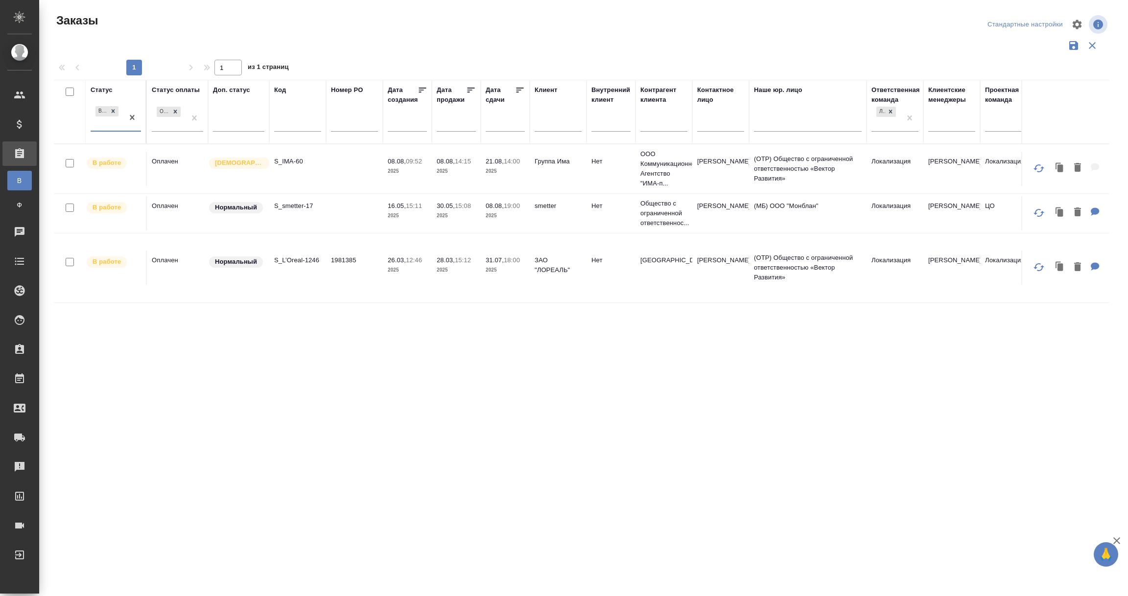
click at [183, 228] on td "Оплачен" at bounding box center [177, 213] width 61 height 34
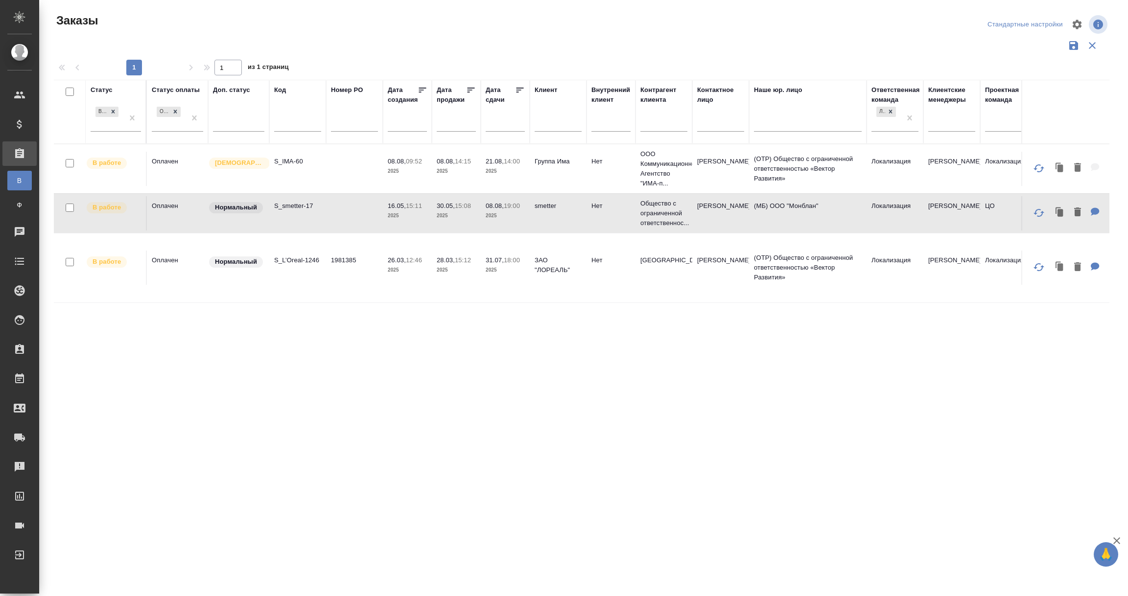
click at [183, 228] on td "Оплачен" at bounding box center [177, 213] width 61 height 34
click at [158, 256] on td "Оплачен" at bounding box center [177, 268] width 61 height 34
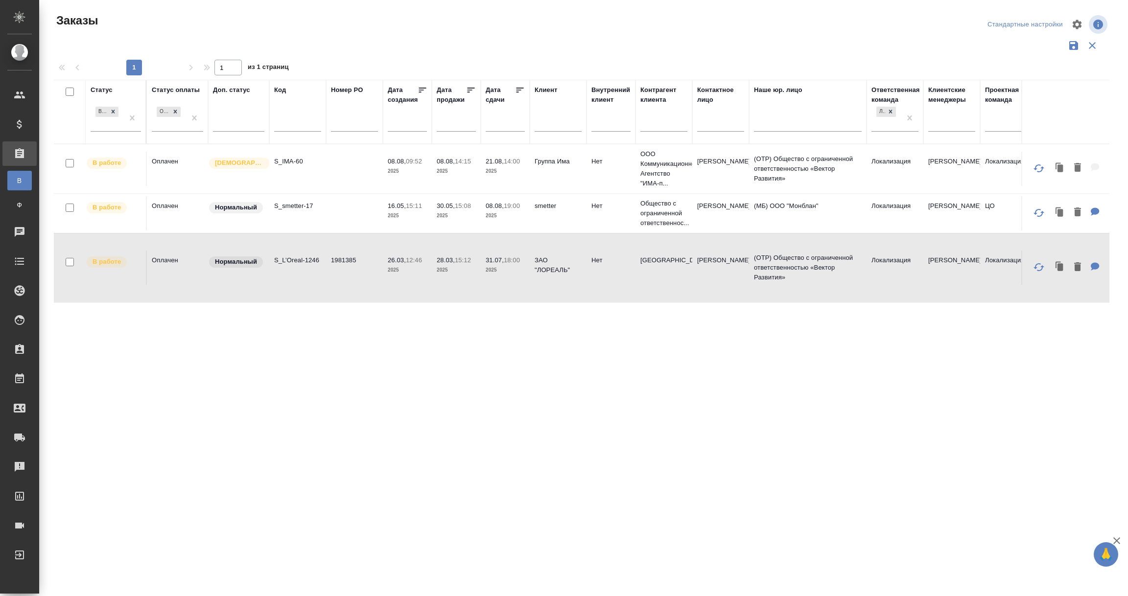
click at [295, 177] on td "S_IMA-60" at bounding box center [297, 169] width 57 height 34
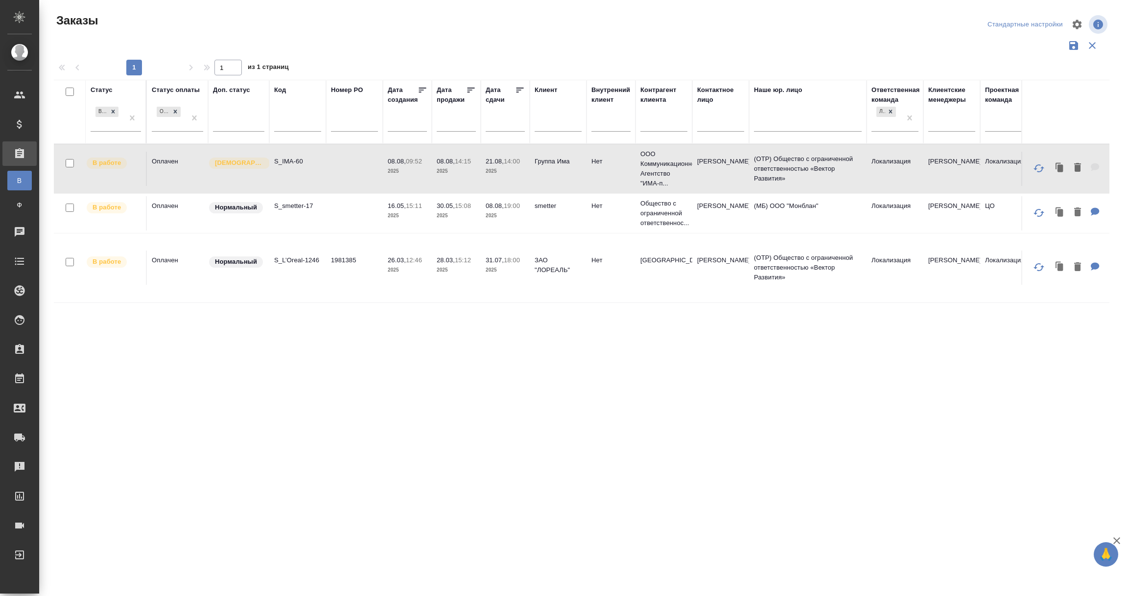
click at [295, 177] on td "S_IMA-60" at bounding box center [297, 169] width 57 height 34
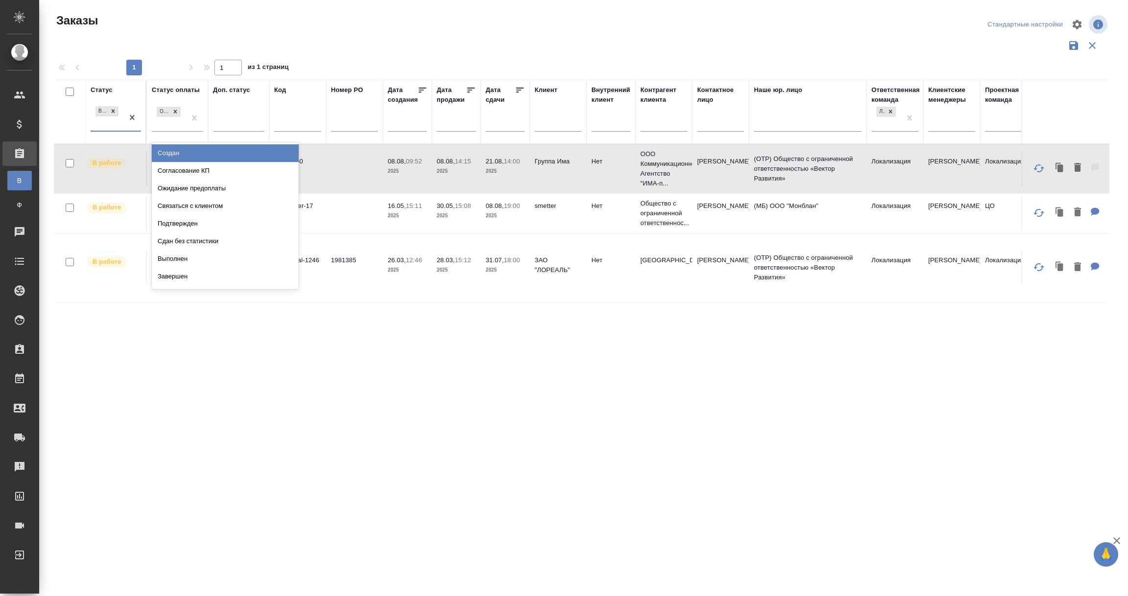
click at [111, 122] on div "В работе" at bounding box center [107, 117] width 33 height 26
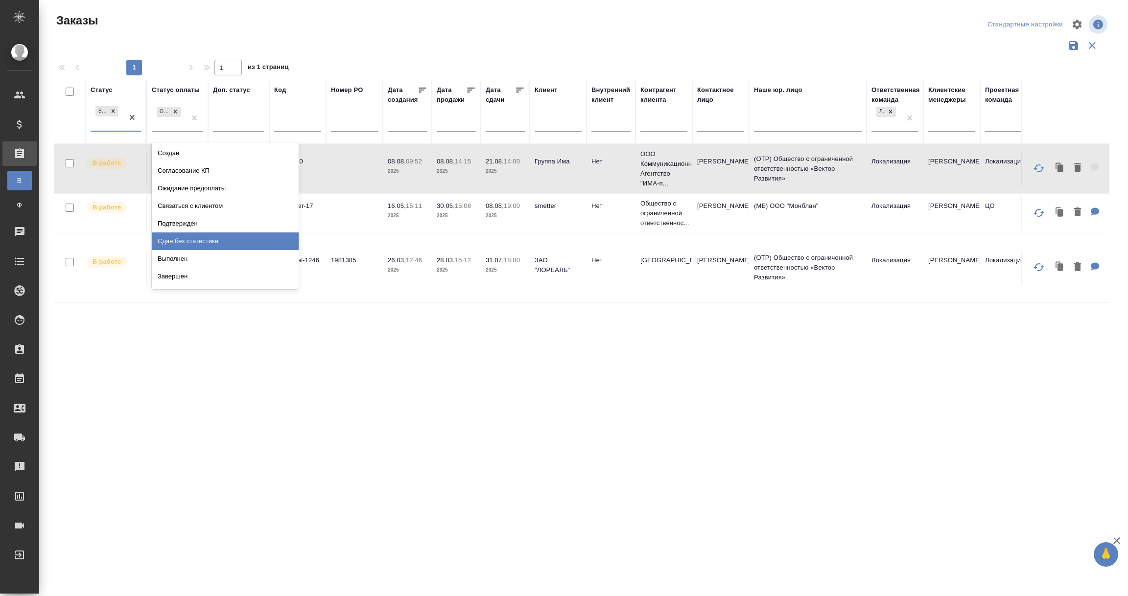
click at [183, 242] on div "Сдан без статистики" at bounding box center [225, 241] width 147 height 18
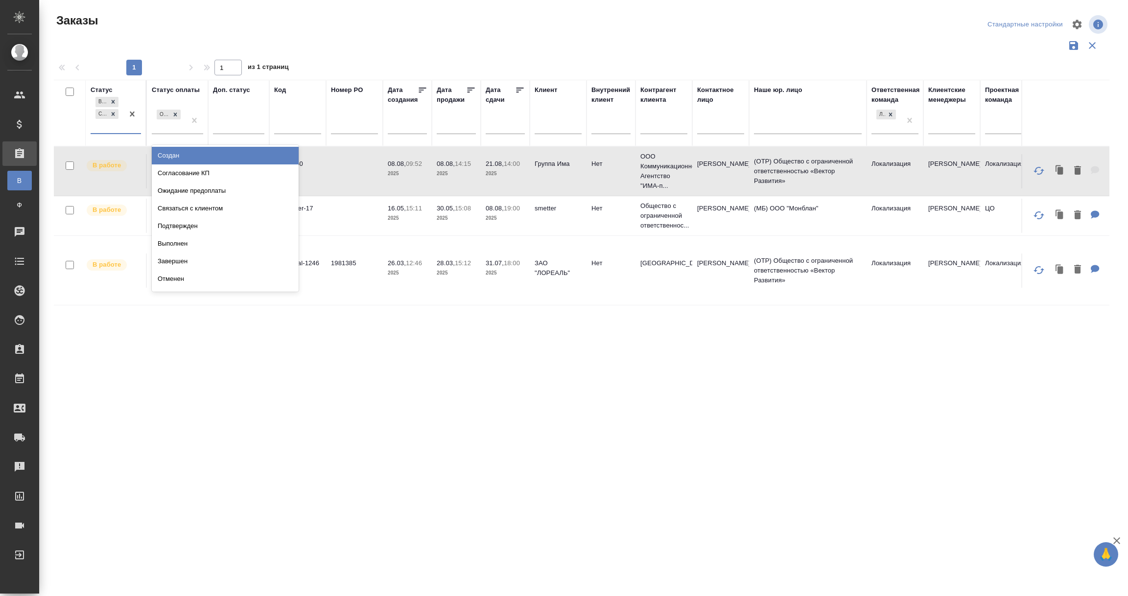
click at [110, 127] on div "В работе Сдан без статистики" at bounding box center [107, 114] width 33 height 38
click at [172, 161] on div "Создан" at bounding box center [225, 156] width 147 height 18
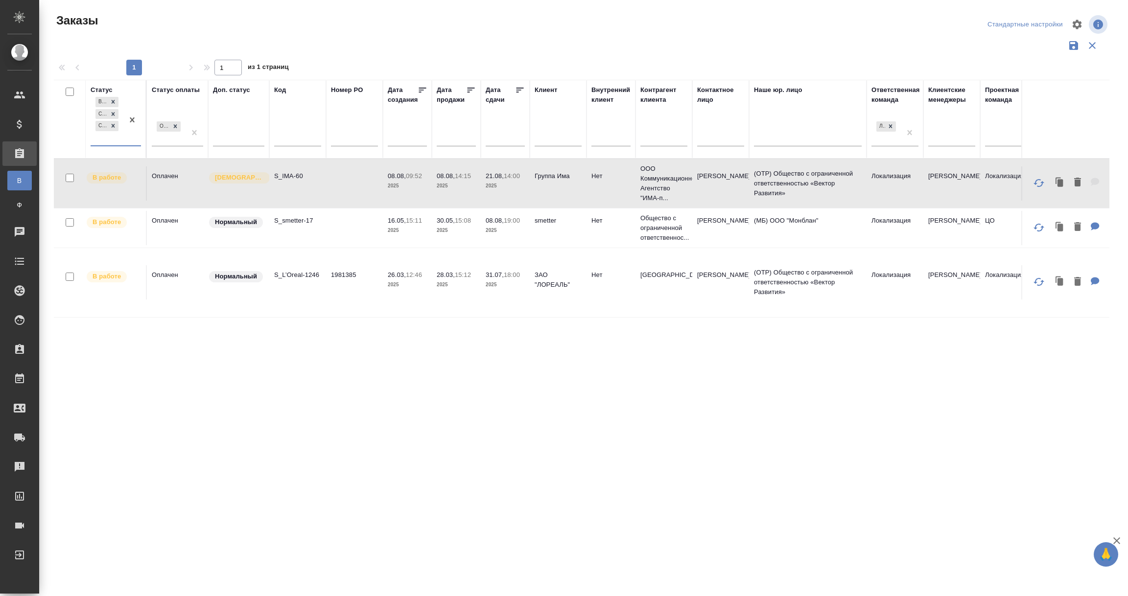
click at [110, 141] on div "В работе Сдан без статистики Создан" at bounding box center [107, 120] width 33 height 50
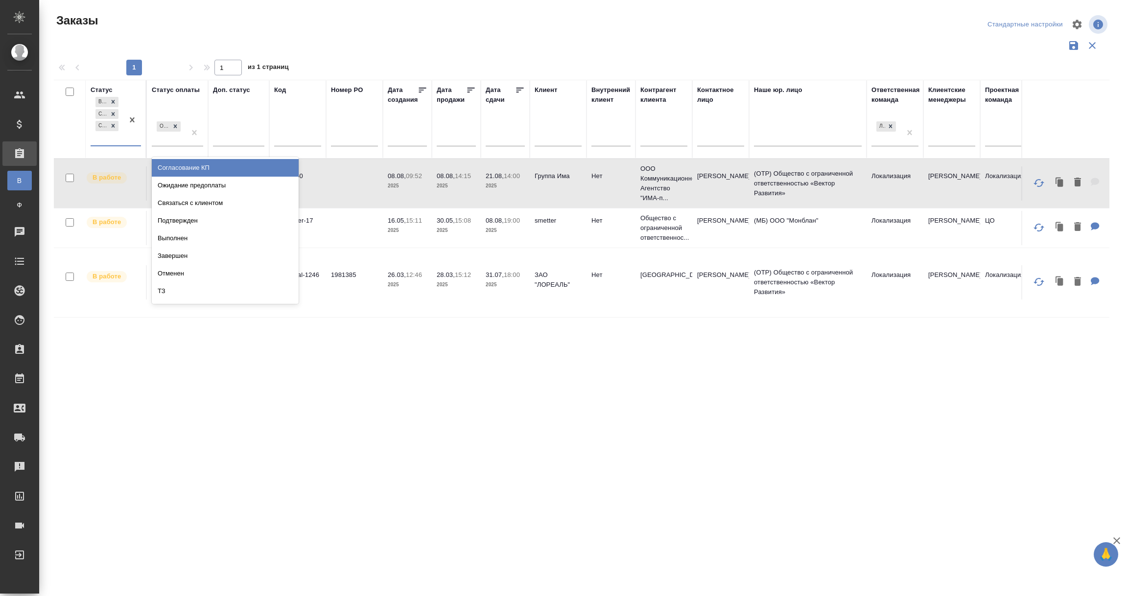
click at [167, 166] on div "Согласование КП" at bounding box center [225, 168] width 147 height 18
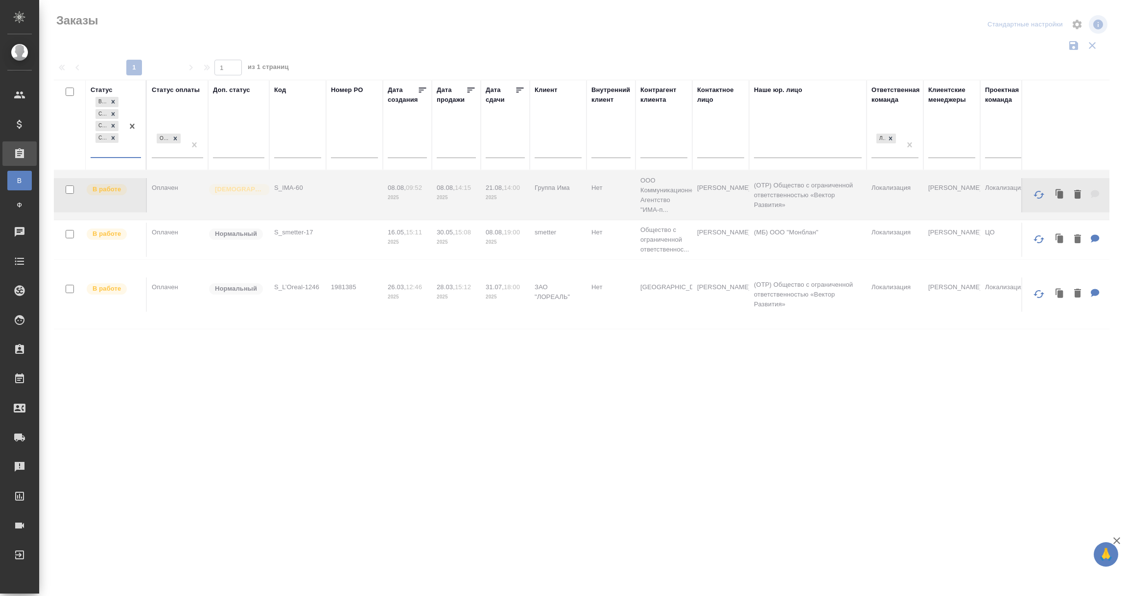
click at [107, 151] on div "В работе Сдан без статистики Создан Согласование КП" at bounding box center [107, 126] width 33 height 62
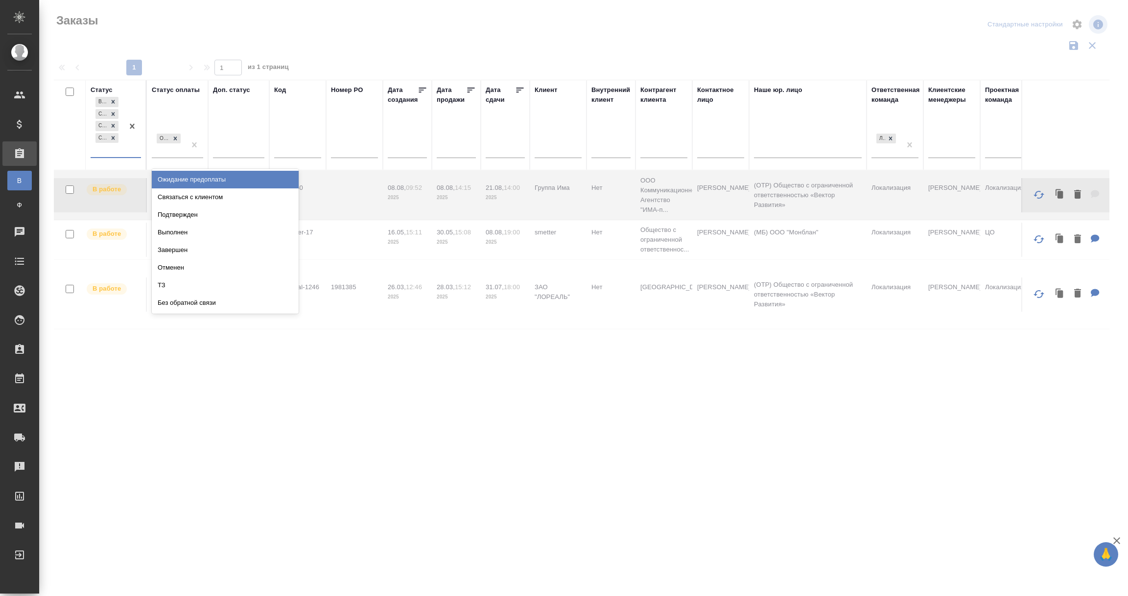
click at [177, 180] on div "Ожидание предоплаты" at bounding box center [225, 180] width 147 height 18
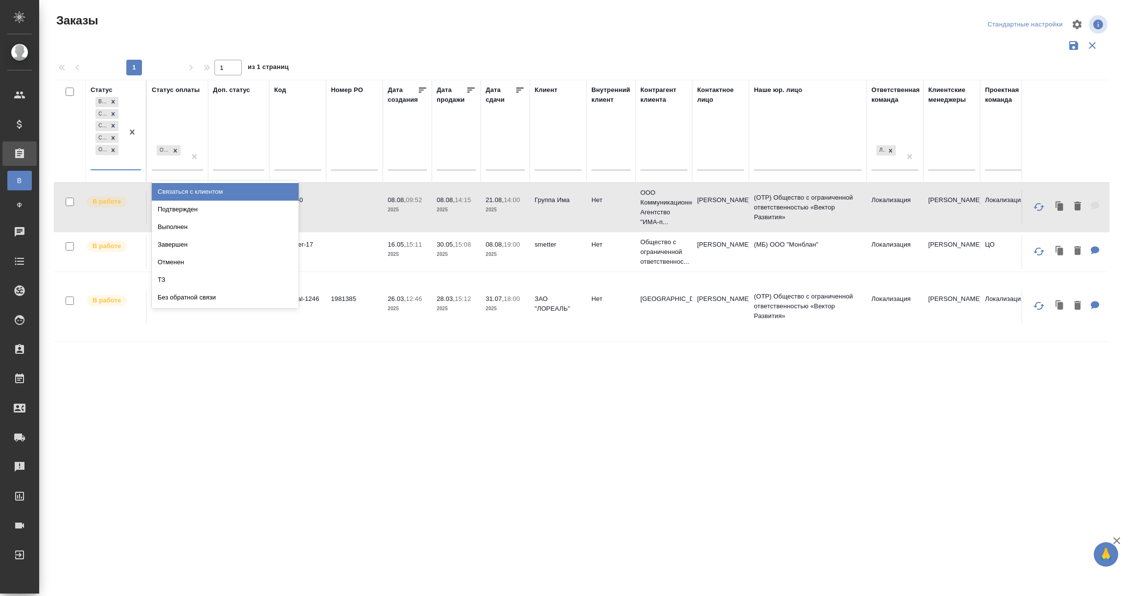
click at [110, 164] on div "В работе Сдан без статистики Создан Согласование КП Ожидание предоплаты" at bounding box center [107, 132] width 33 height 74
click at [172, 194] on div "Связаться с клиентом" at bounding box center [225, 192] width 147 height 18
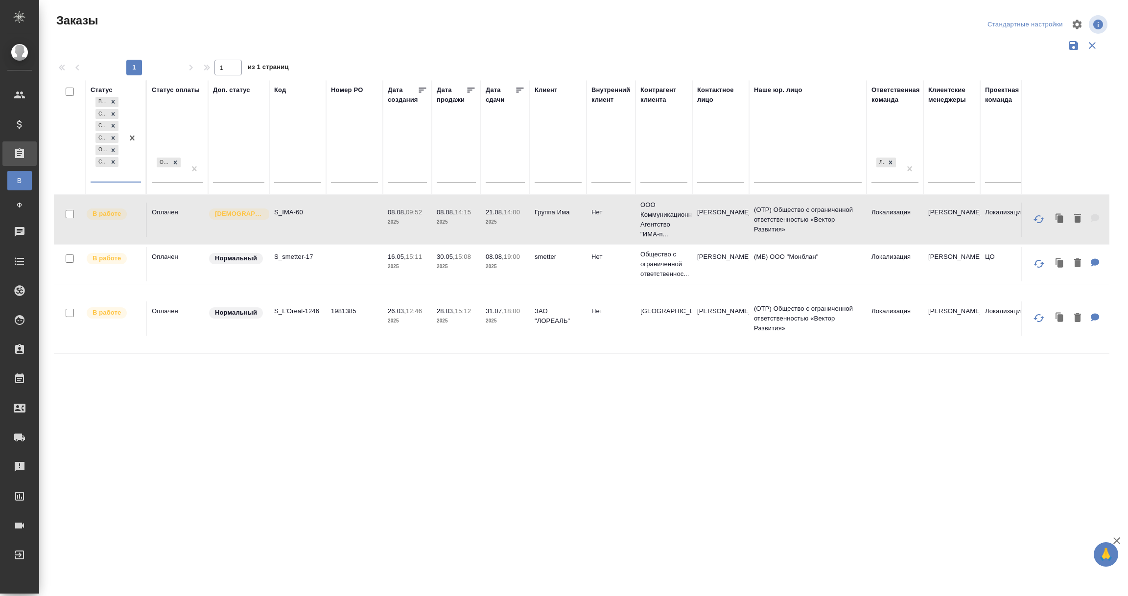
click at [110, 175] on div "В работе Сдан без статистики Создан Согласование КП Ожидание предоплаты Связать…" at bounding box center [107, 138] width 33 height 87
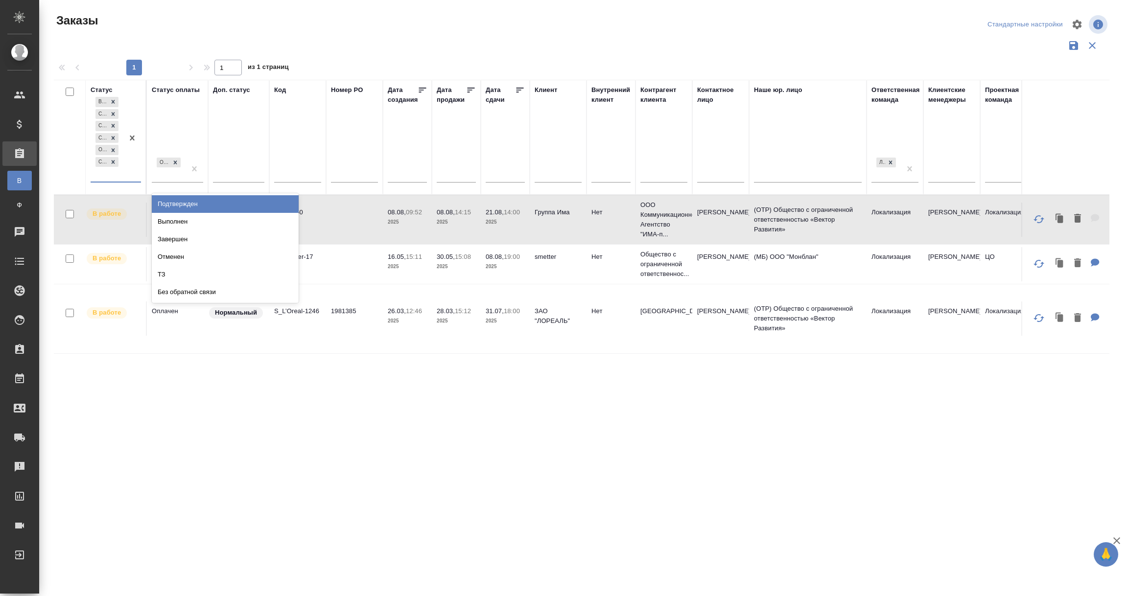
click at [180, 208] on div "Подтвержден" at bounding box center [225, 204] width 147 height 18
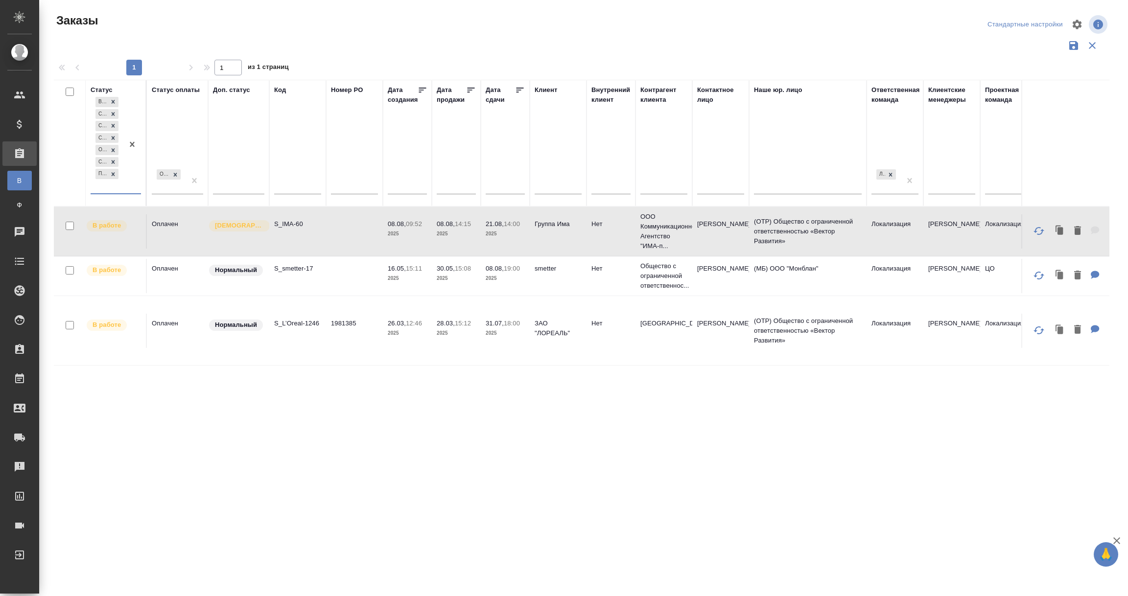
click at [102, 186] on div "В работе Сдан без статистики Создан Согласование КП Ожидание предоплаты Связать…" at bounding box center [107, 144] width 33 height 98
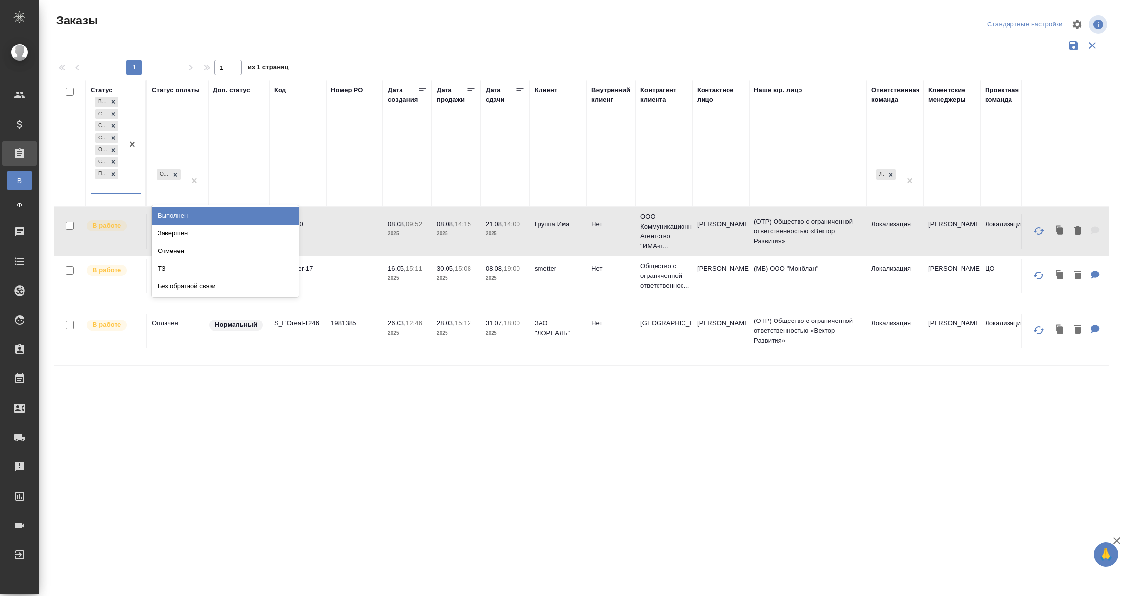
click at [181, 213] on div "Выполнен" at bounding box center [225, 216] width 147 height 18
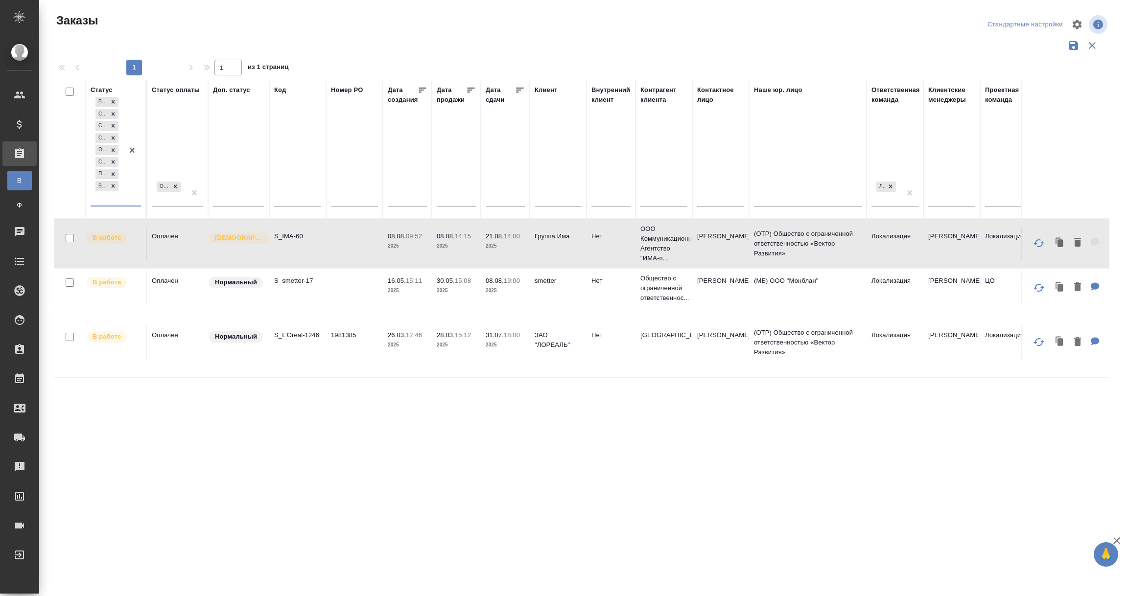
click at [114, 199] on div "В работе Сдан без статистики Создан Согласование КП Ожидание предоплаты Связать…" at bounding box center [107, 150] width 33 height 111
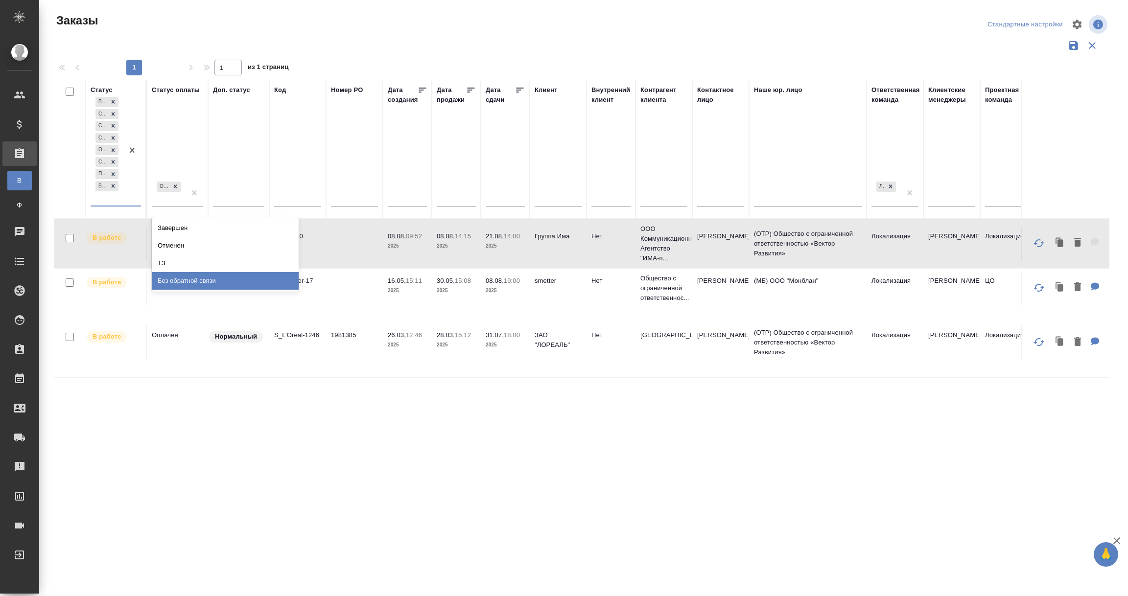
click at [248, 509] on div ".cls-1 fill:#fff; AWATERA Vorobyova Ekaterina Клиенты Спецификации Заказы В Все…" at bounding box center [564, 298] width 1128 height 596
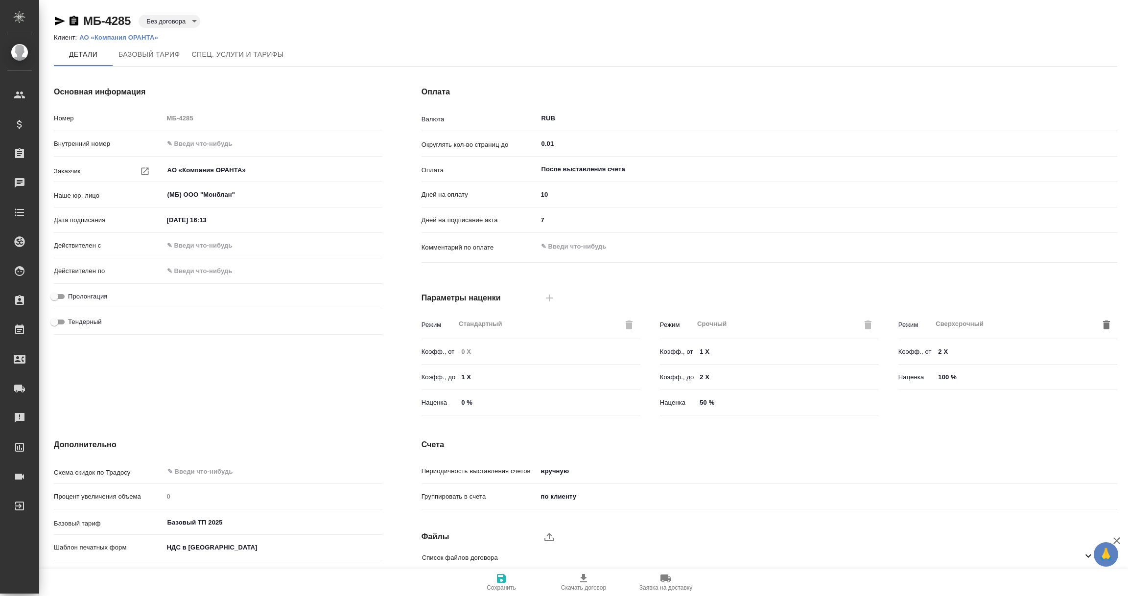
scroll to position [69, 0]
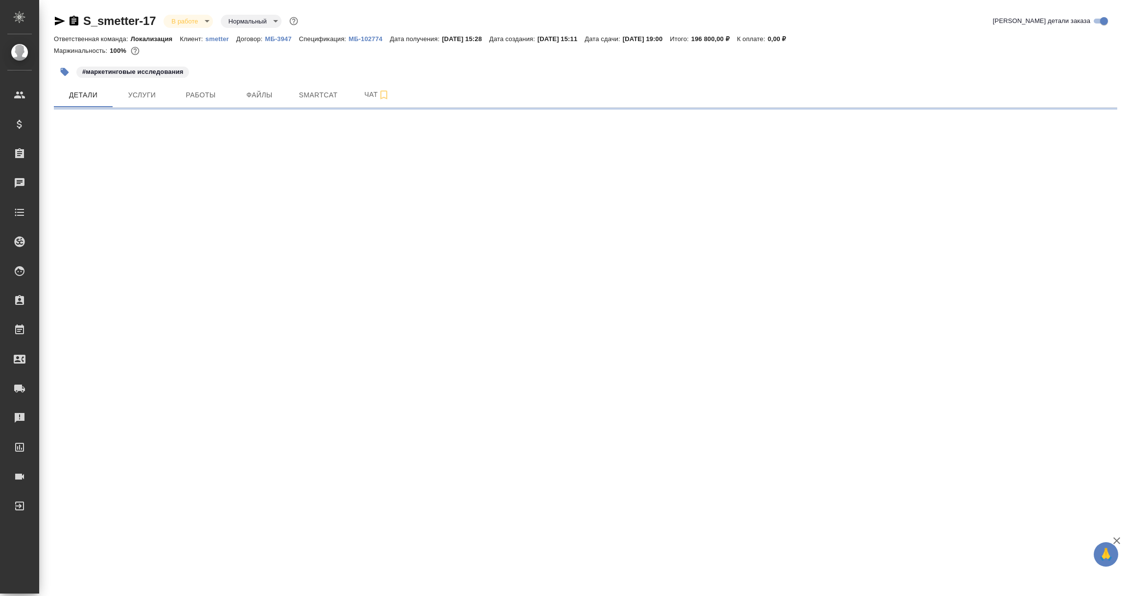
select select "RU"
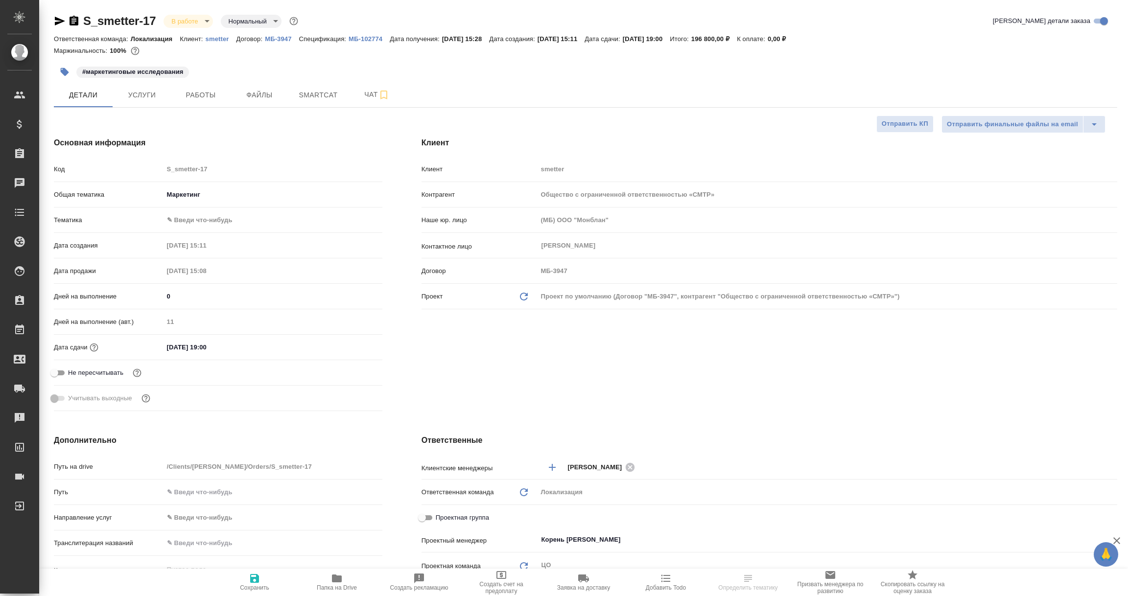
type textarea "x"
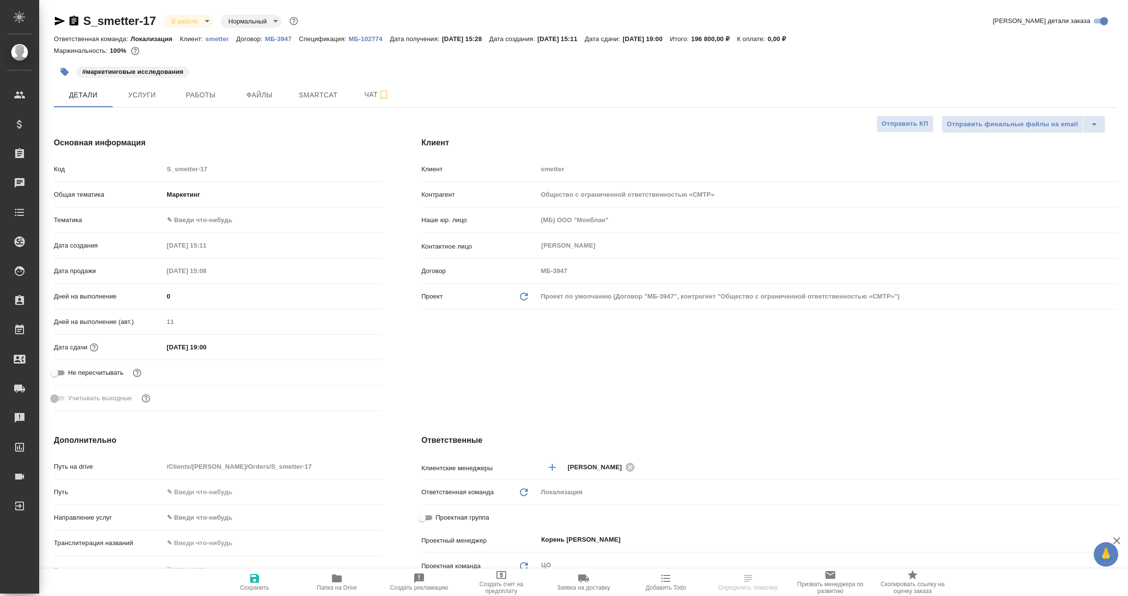
type textarea "x"
click at [58, 22] on icon "button" at bounding box center [60, 21] width 10 height 9
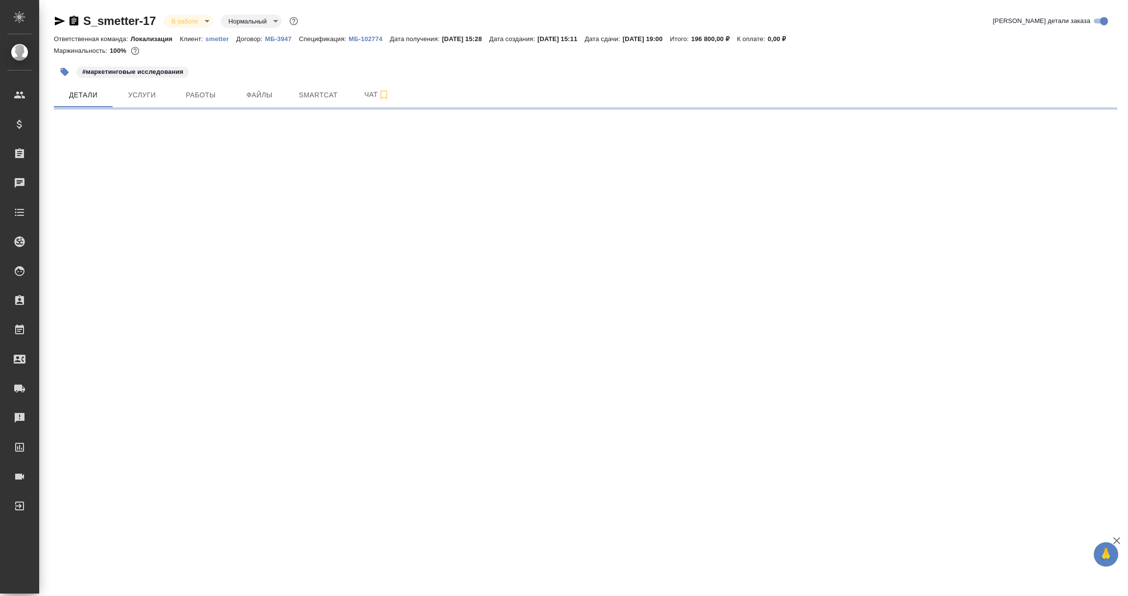
select select "RU"
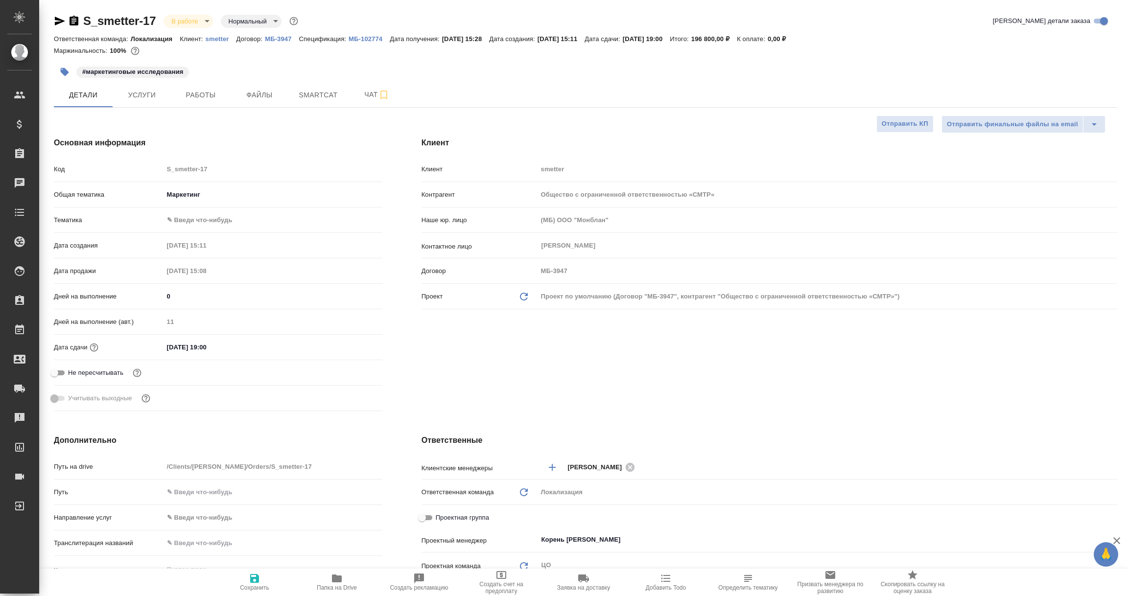
type textarea "x"
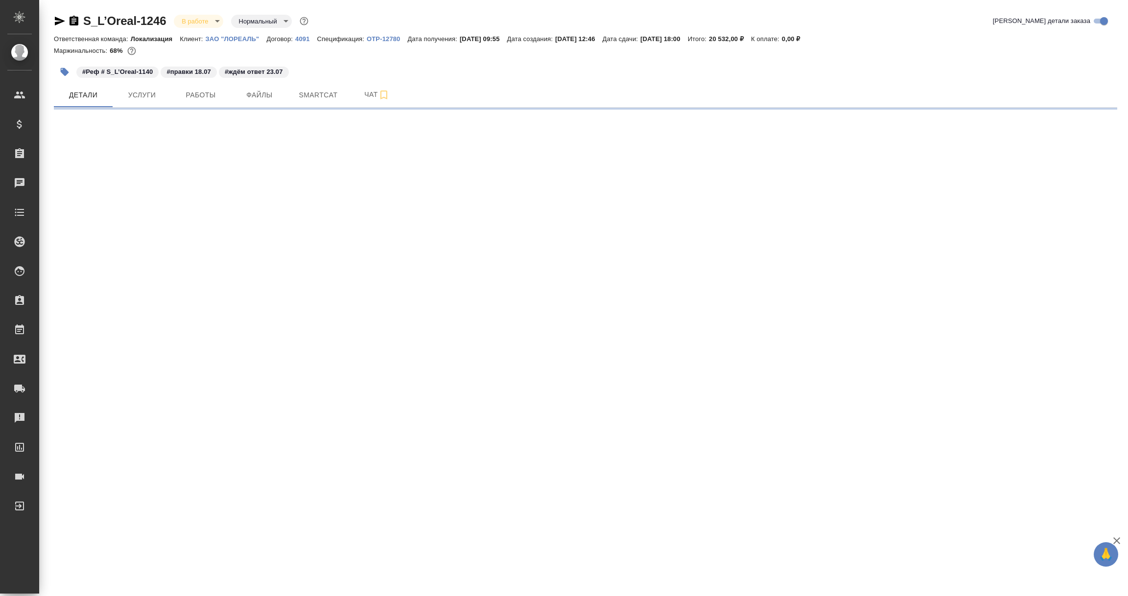
select select "RU"
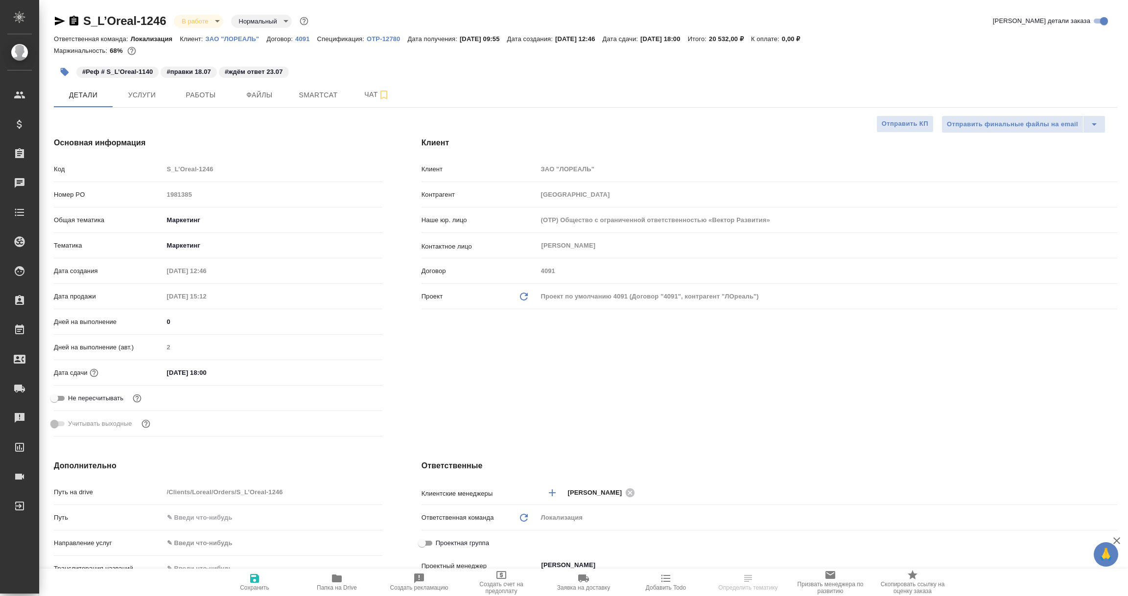
type textarea "x"
click at [58, 17] on icon "button" at bounding box center [60, 21] width 12 height 12
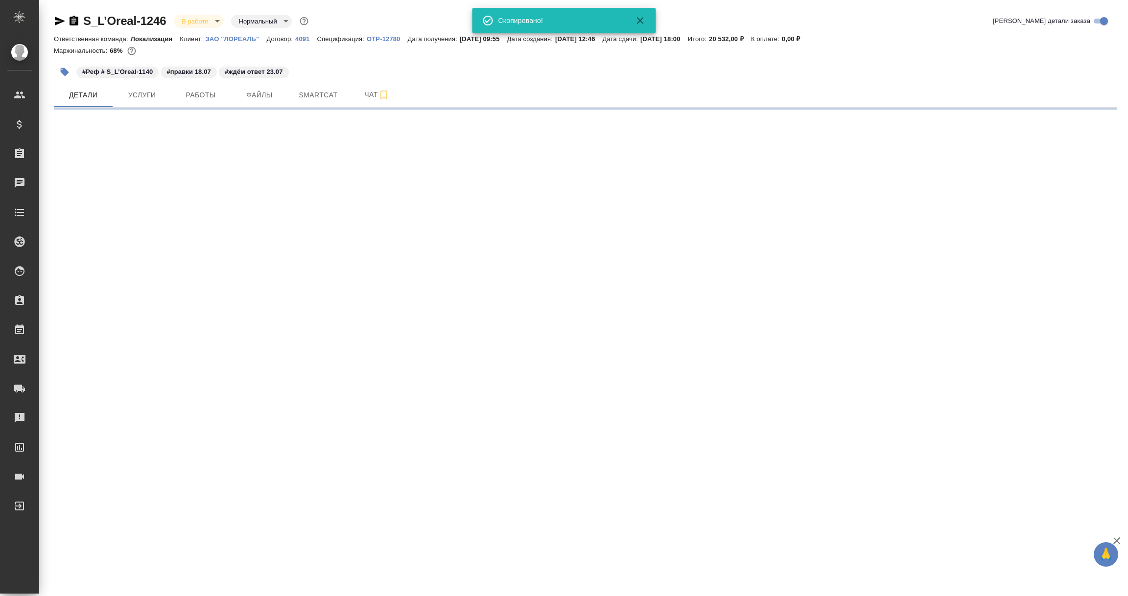
select select "RU"
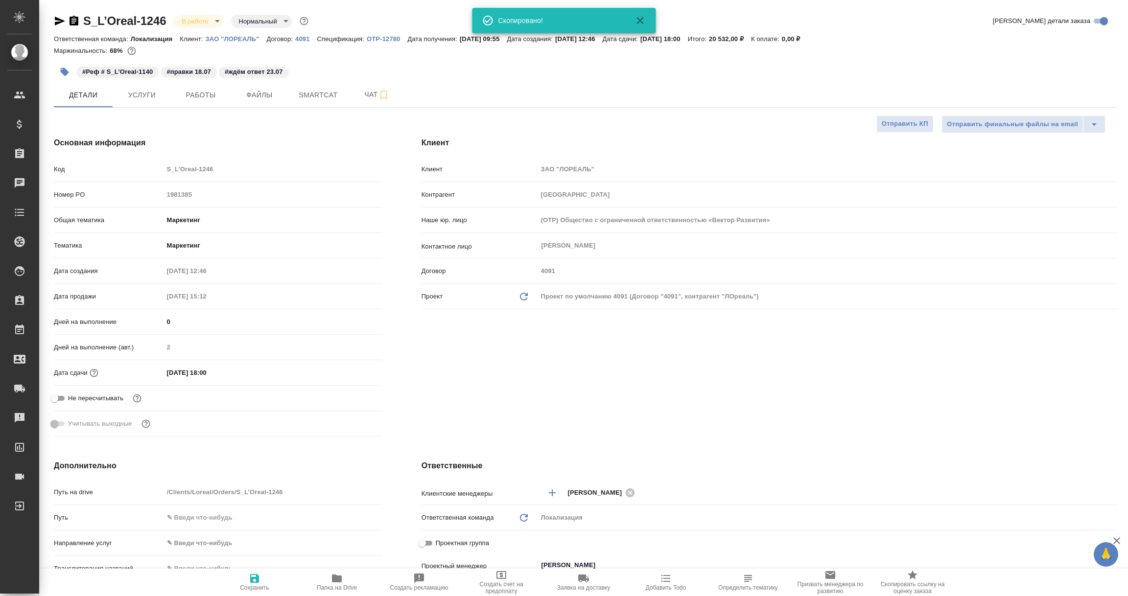
type textarea "x"
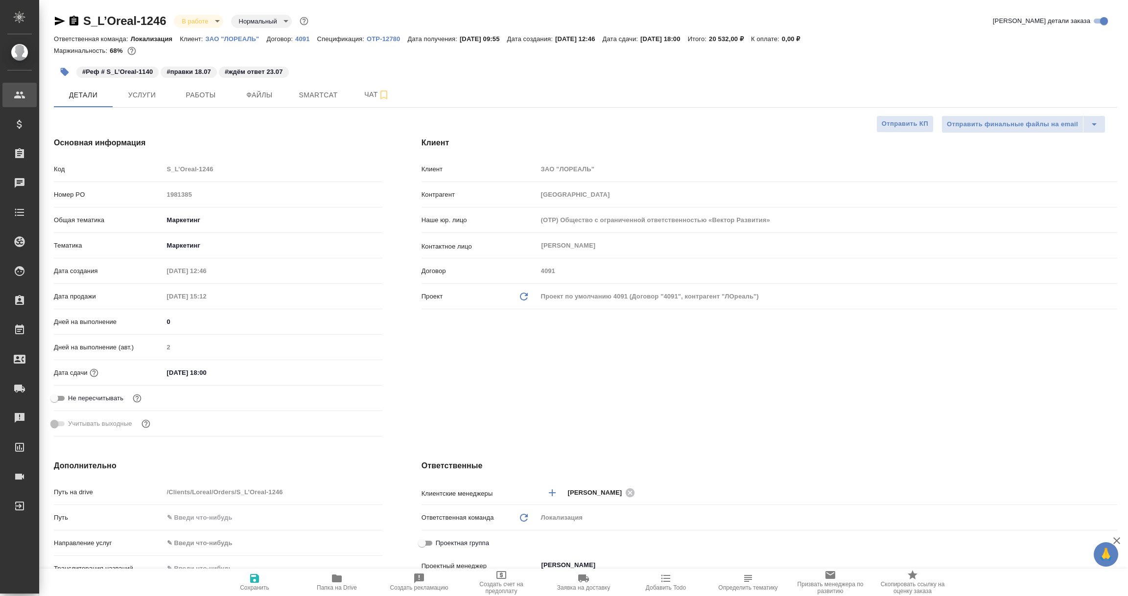
type textarea "x"
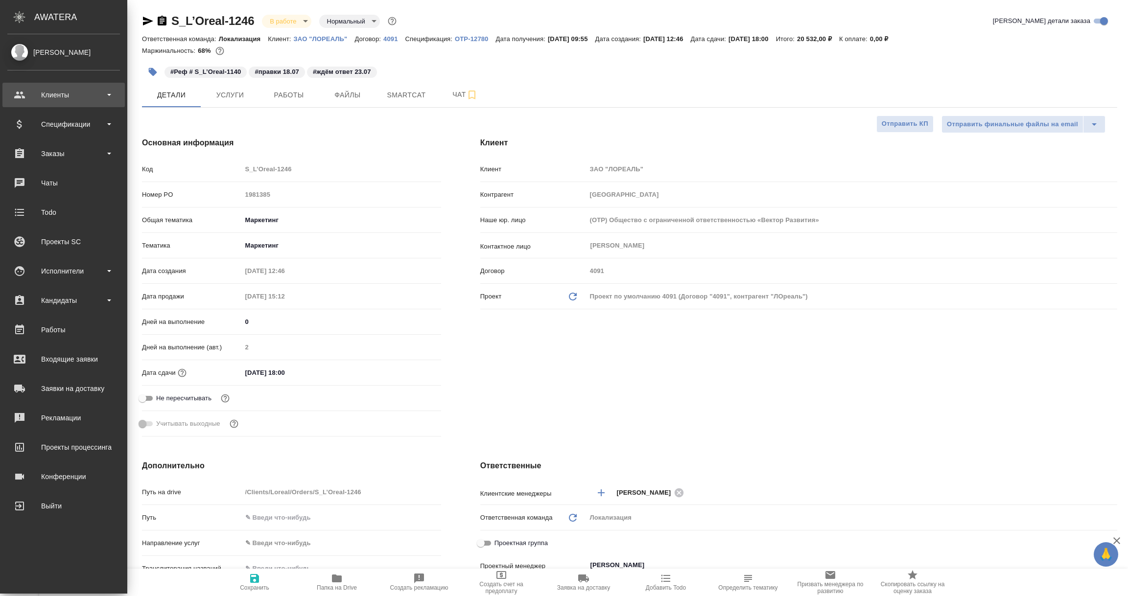
click at [63, 96] on div "Клиенты" at bounding box center [63, 95] width 113 height 15
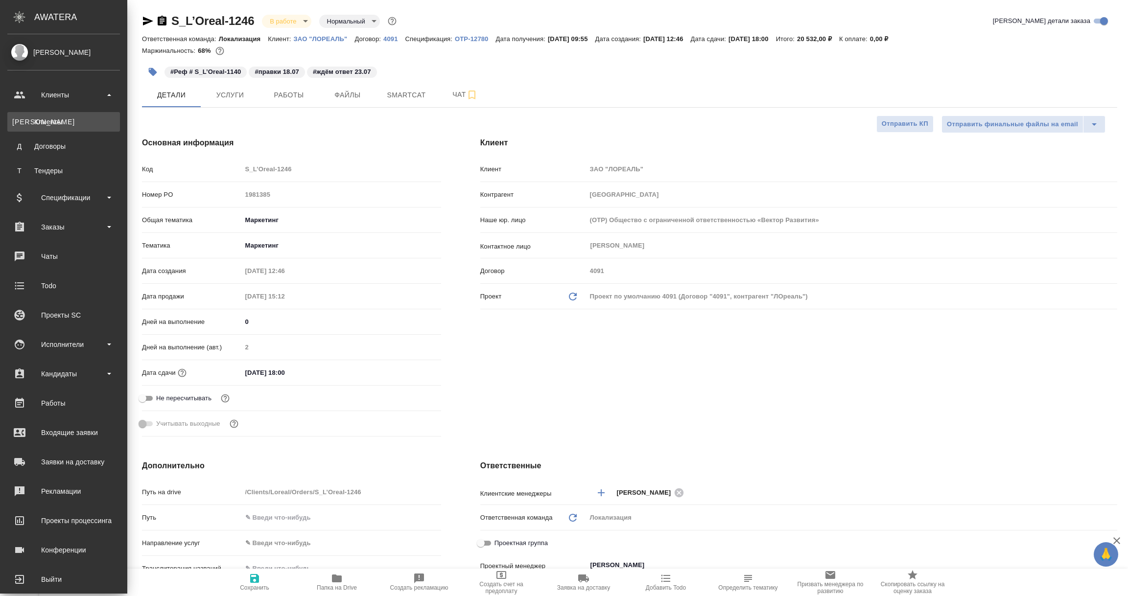
type textarea "x"
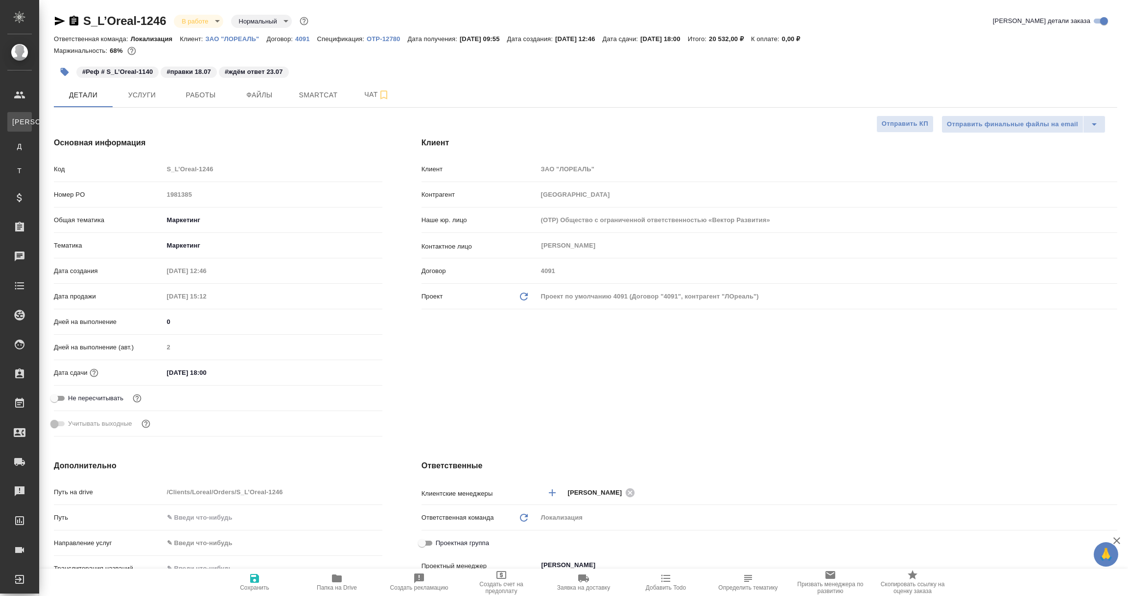
click at [15, 118] on div "Клиенты" at bounding box center [7, 122] width 15 height 10
select select "RU"
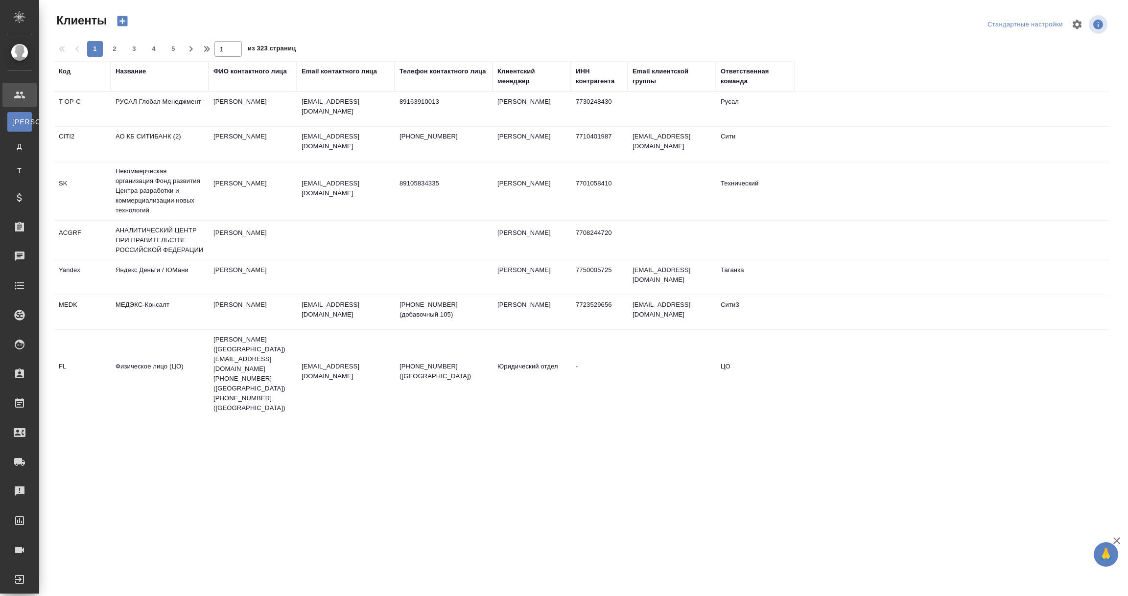
click at [135, 67] on div "Название" at bounding box center [131, 72] width 30 height 10
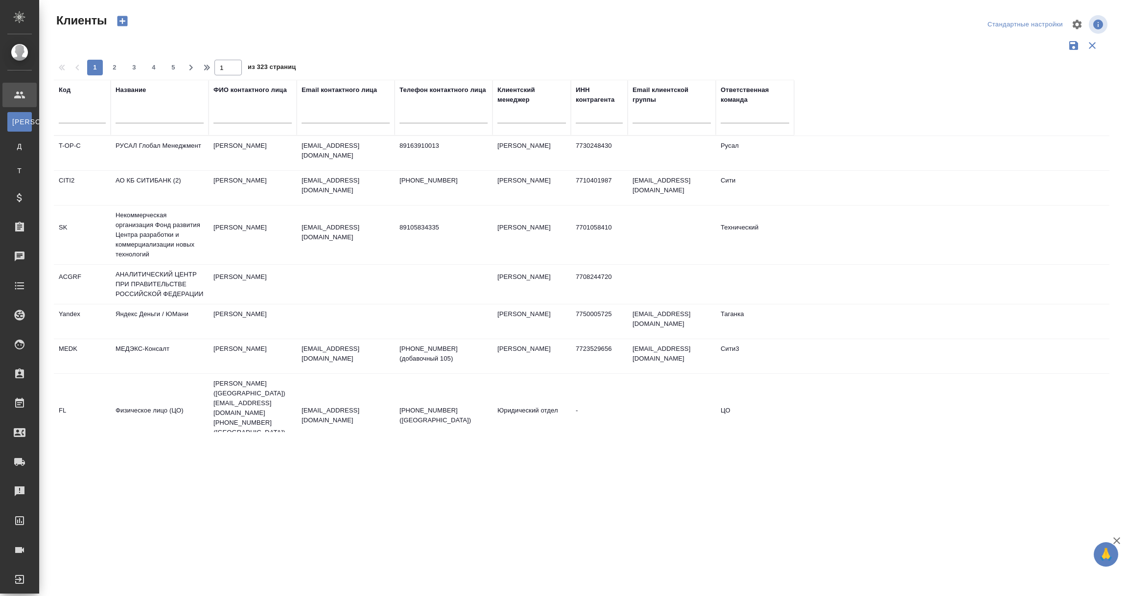
click at [134, 116] on input "text" at bounding box center [160, 117] width 88 height 12
paste input "ЗАО "ЛОРЕАЛЬ""
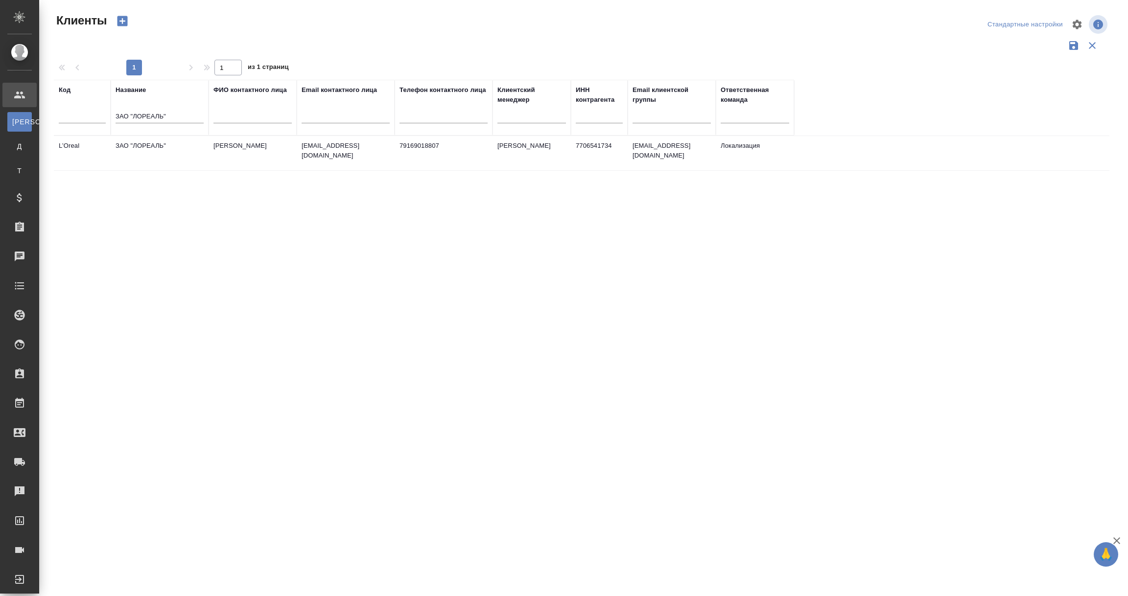
click at [137, 149] on td "ЗАО "ЛОРЕАЛЬ"" at bounding box center [160, 153] width 98 height 34
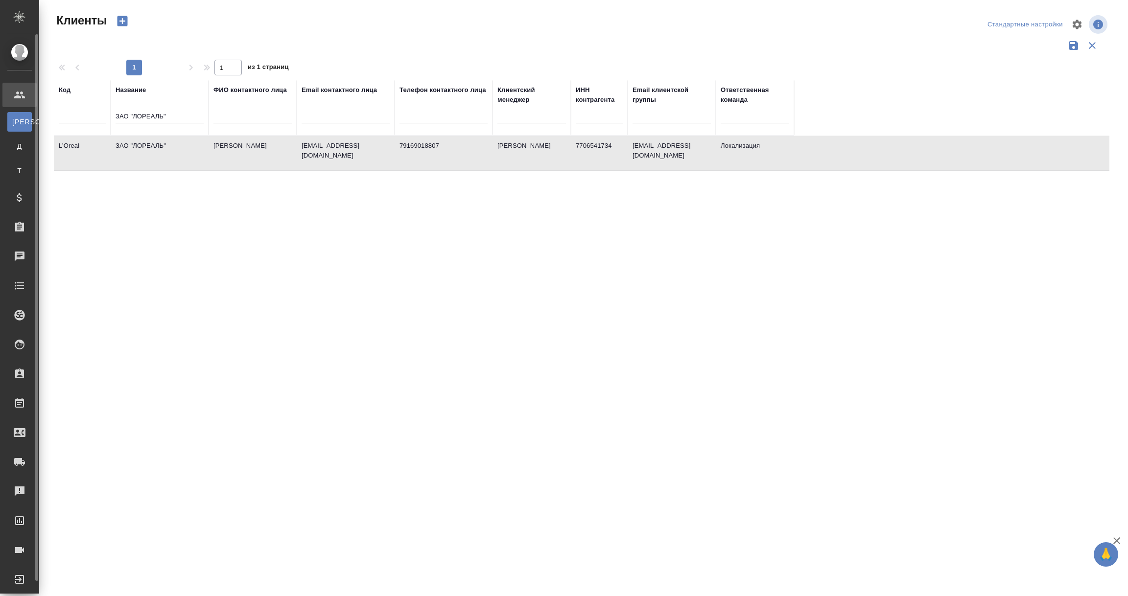
drag, startPoint x: 177, startPoint y: 117, endPoint x: 14, endPoint y: 119, distance: 162.5
click at [14, 119] on div ".cls-1 fill:#fff; AWATERA Vorobyova Ekaterina Клиенты К Клиенты Д Договоры Т Те…" at bounding box center [564, 298] width 1128 height 596
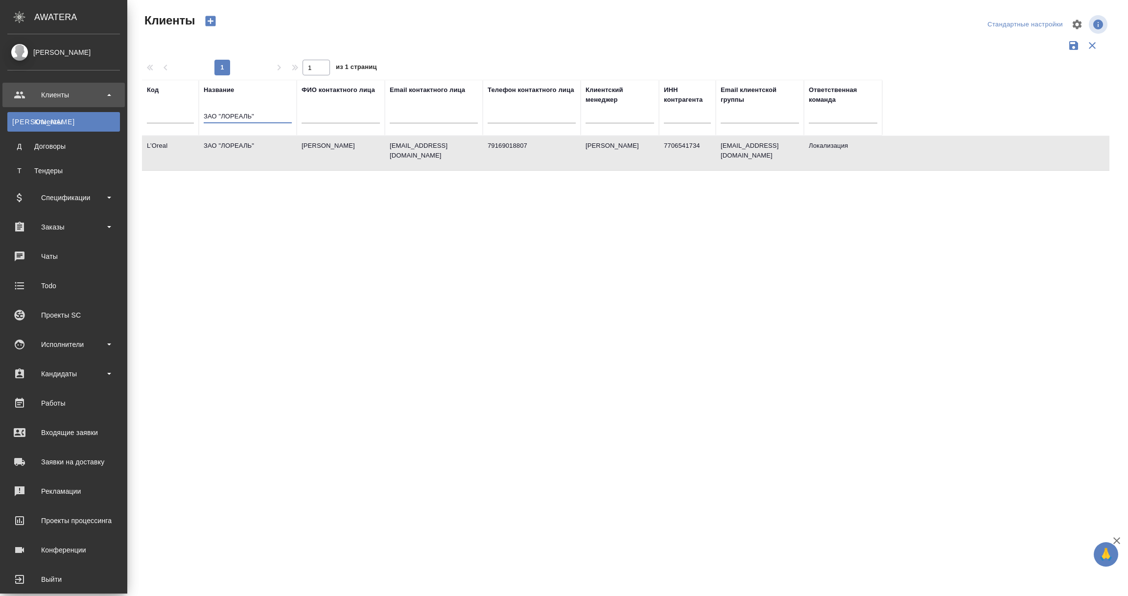
paste input "ОЮЗ ИЗДАТЕЛЕЙ (ГИПП)"
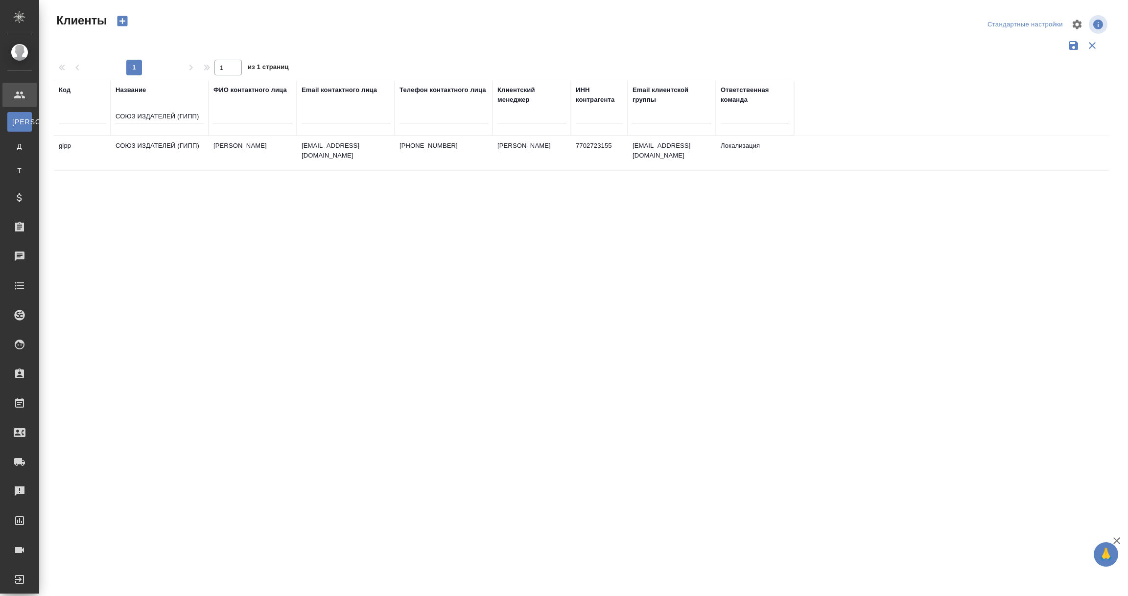
click at [172, 145] on td "СОЮЗ ИЗДАТЕЛЕЙ (ГИПП)" at bounding box center [160, 153] width 98 height 34
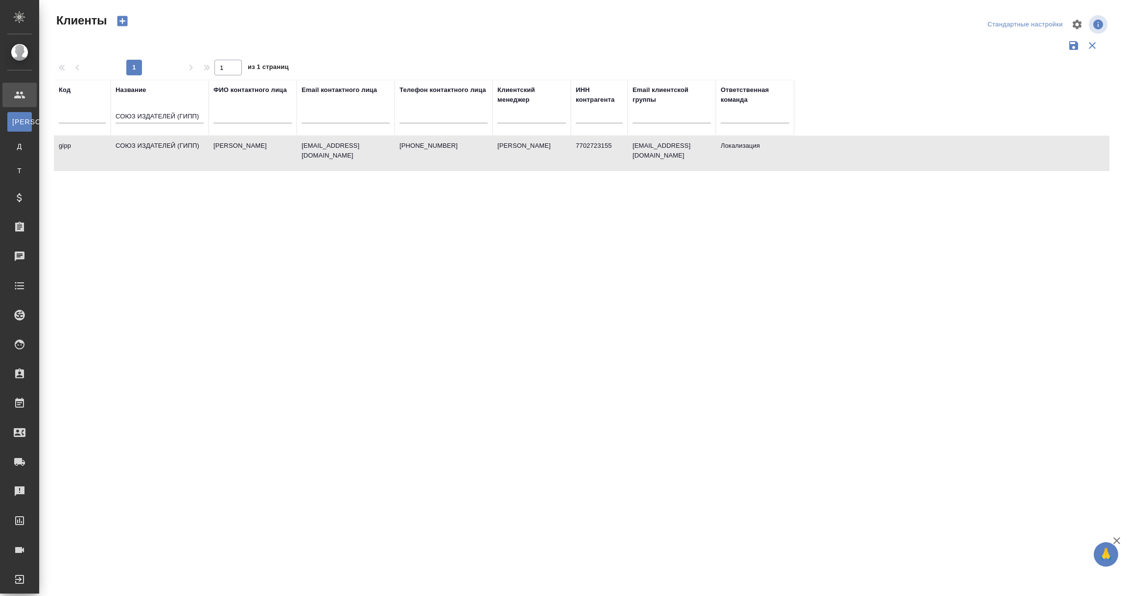
click at [172, 145] on td "СОЮЗ ИЗДАТЕЛЕЙ (ГИПП)" at bounding box center [160, 153] width 98 height 34
click at [136, 148] on td "СОЮЗ ИЗДАТЕЛЕЙ (ГИПП)" at bounding box center [160, 153] width 98 height 34
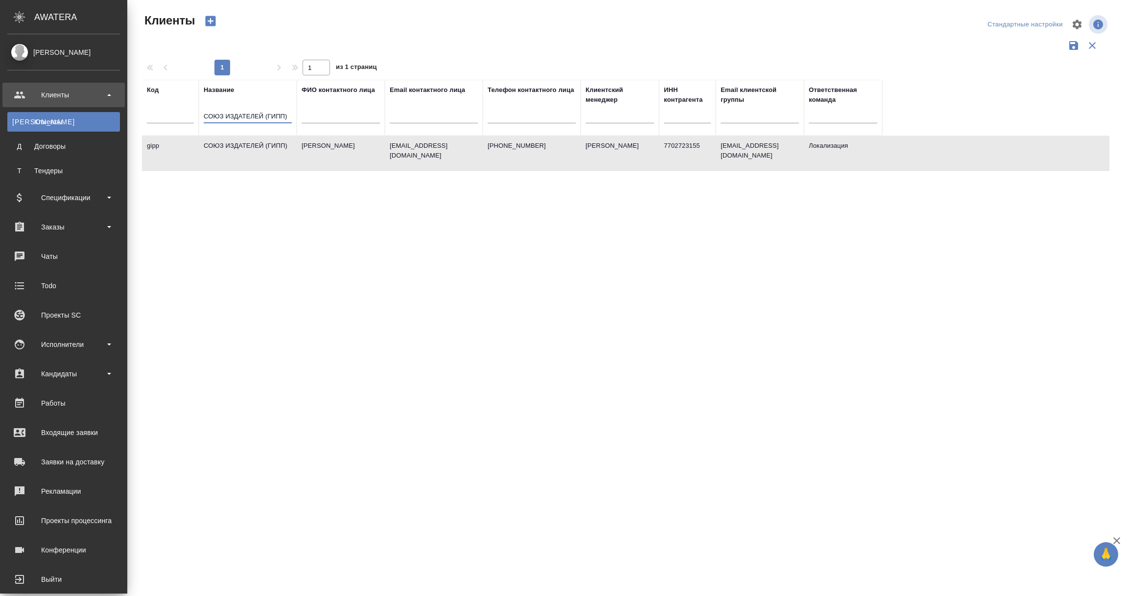
drag, startPoint x: 201, startPoint y: 116, endPoint x: 0, endPoint y: 104, distance: 201.6
click at [0, 104] on div ".cls-1 fill:#fff; AWATERA Vorobyova Ekaterina Клиенты К Клиенты Д Договоры Т Те…" at bounding box center [564, 298] width 1128 height 596
paste input "Onpoint"
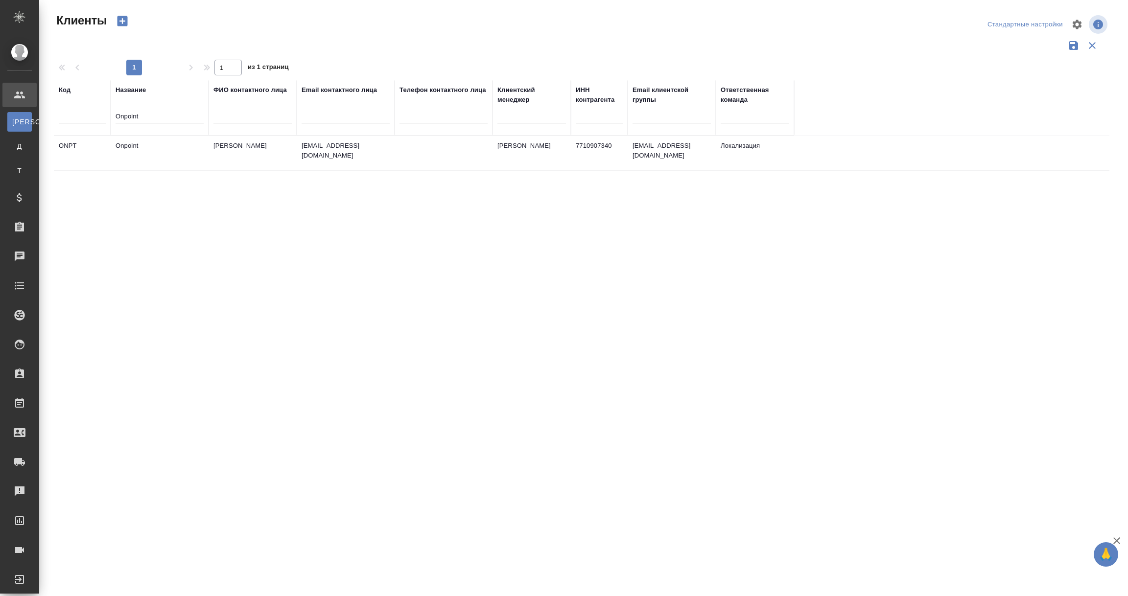
click at [144, 146] on td "Onpoint" at bounding box center [160, 153] width 98 height 34
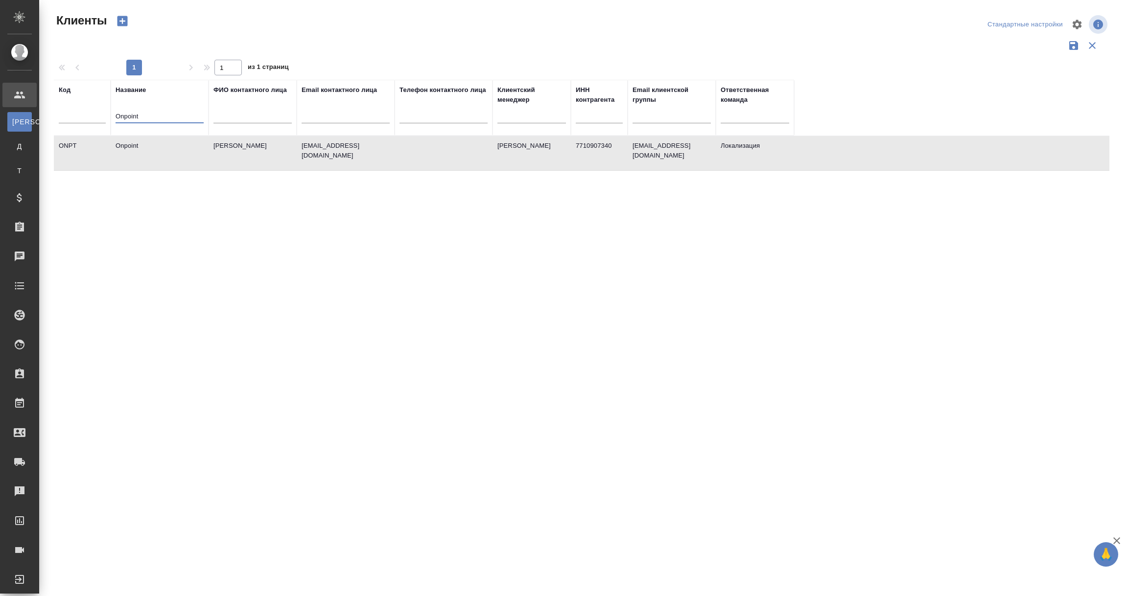
drag, startPoint x: 152, startPoint y: 114, endPoint x: 14, endPoint y: 115, distance: 138.0
click at [16, 116] on div ".cls-1 fill:#fff; AWATERA Vorobyova Ekaterina Клиенты К Клиенты Д Договоры Т Те…" at bounding box center [564, 298] width 1128 height 596
paste input "City World"
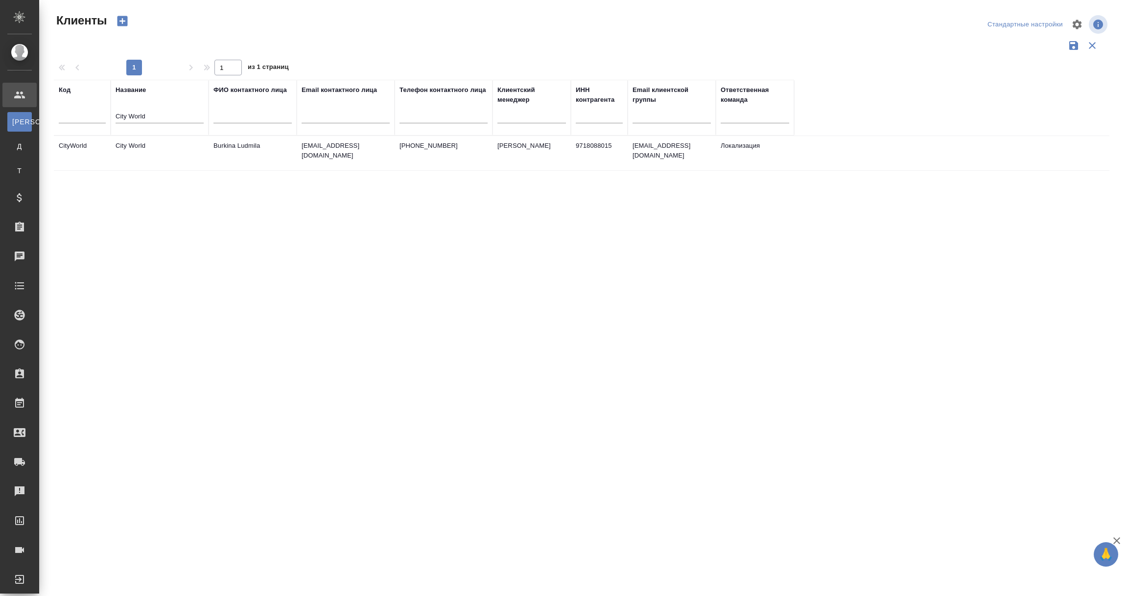
click at [141, 144] on td "City World" at bounding box center [160, 153] width 98 height 34
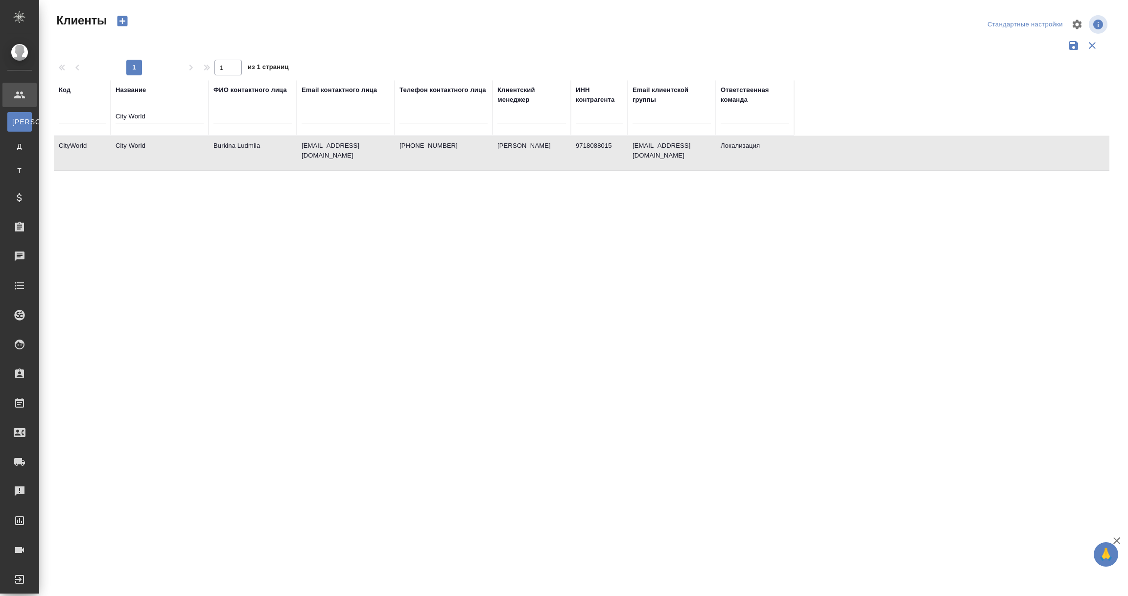
click at [54, 121] on tr "Код Название City World ФИО контактного лица Email контактного лица Телефон кон…" at bounding box center [424, 108] width 740 height 56
paste input "Kimberly-Clark"
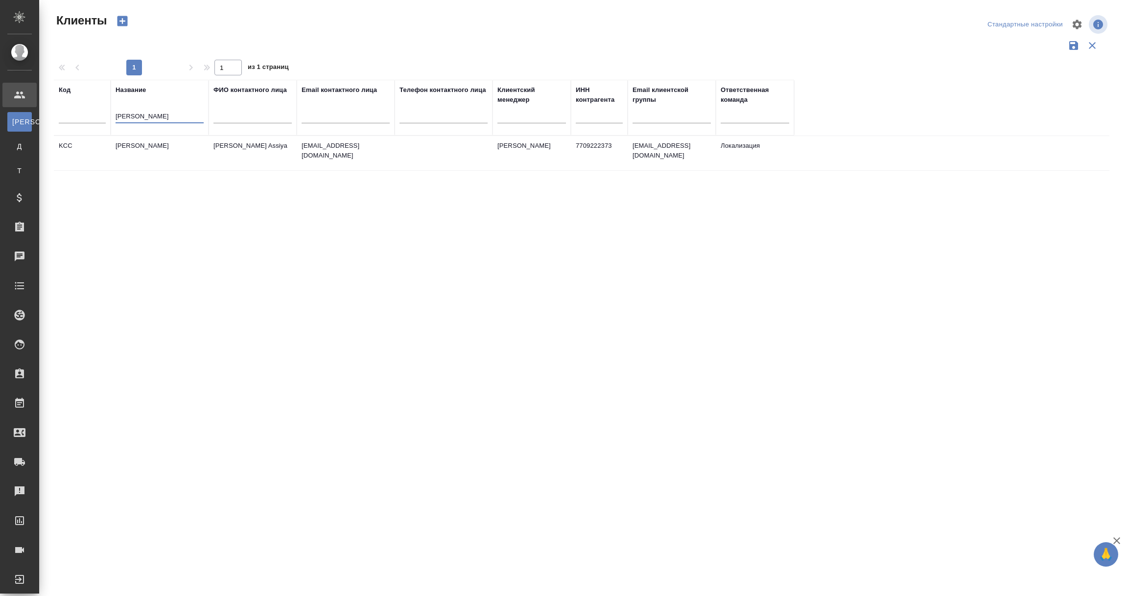
click at [148, 150] on td "Kimberly-Clark" at bounding box center [160, 153] width 98 height 34
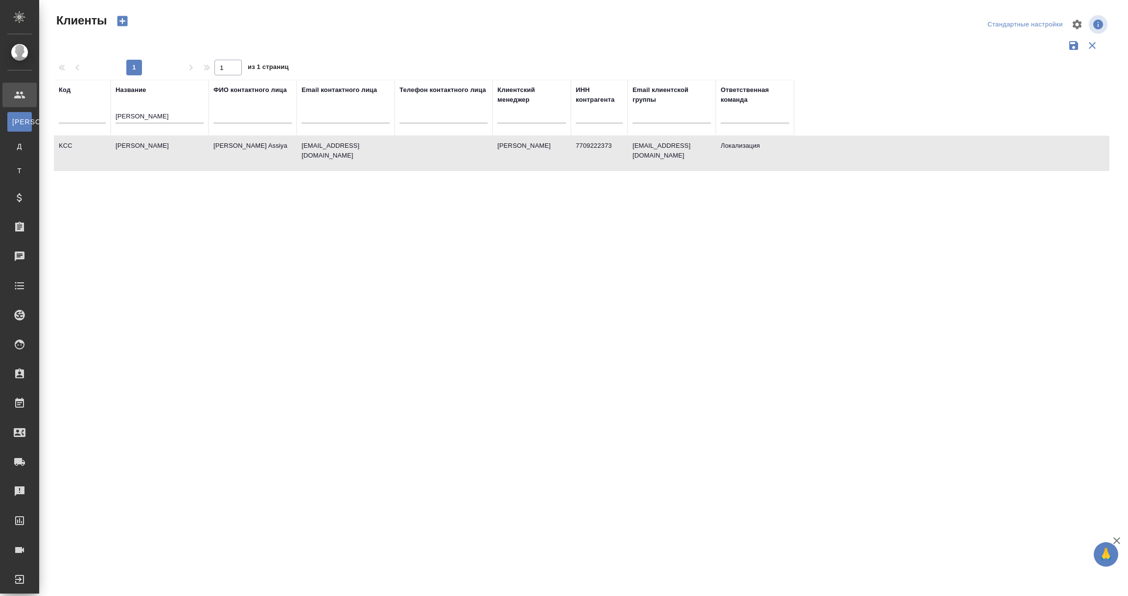
click at [148, 150] on td "Kimberly-Clark" at bounding box center [160, 153] width 98 height 34
drag, startPoint x: 167, startPoint y: 119, endPoint x: 23, endPoint y: 119, distance: 144.4
click at [25, 119] on div ".cls-1 fill:#fff; AWATERA Vorobyova Ekaterina Клиенты К Клиенты Д Договоры Т Те…" at bounding box center [564, 298] width 1128 height 596
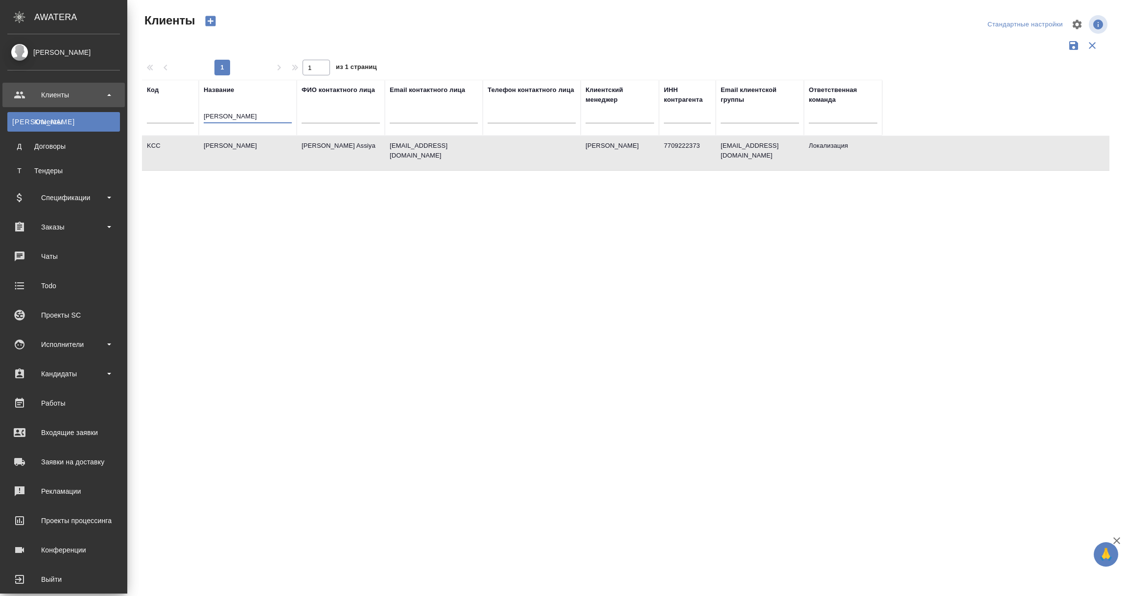
paste input "L'OCCITANE"
type input "L'OCCITANE"
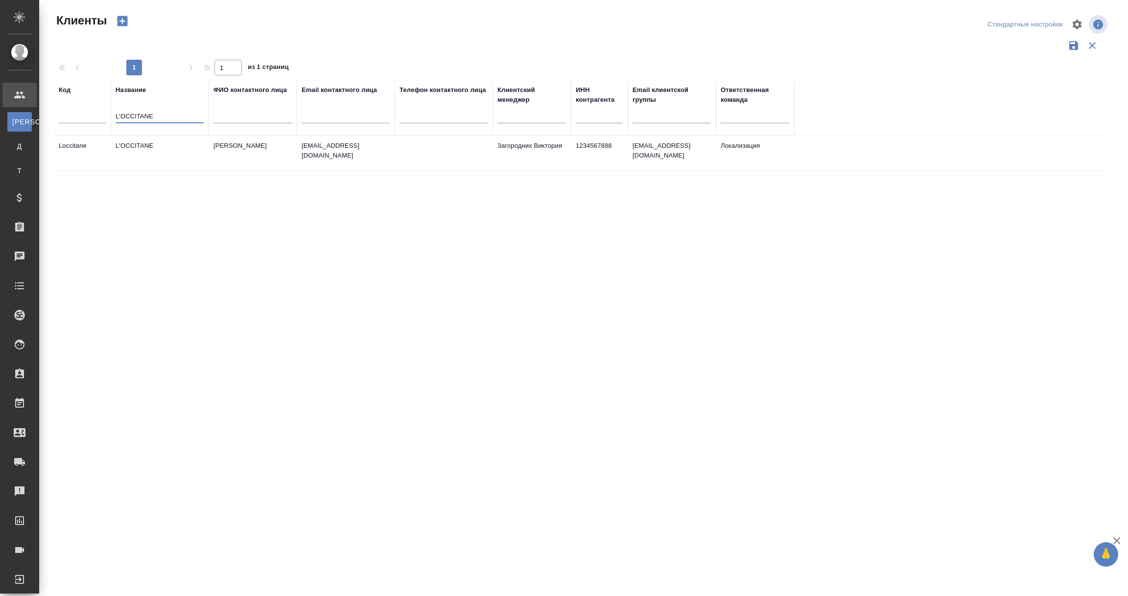
click at [135, 145] on td "L'OCCITANE" at bounding box center [160, 153] width 98 height 34
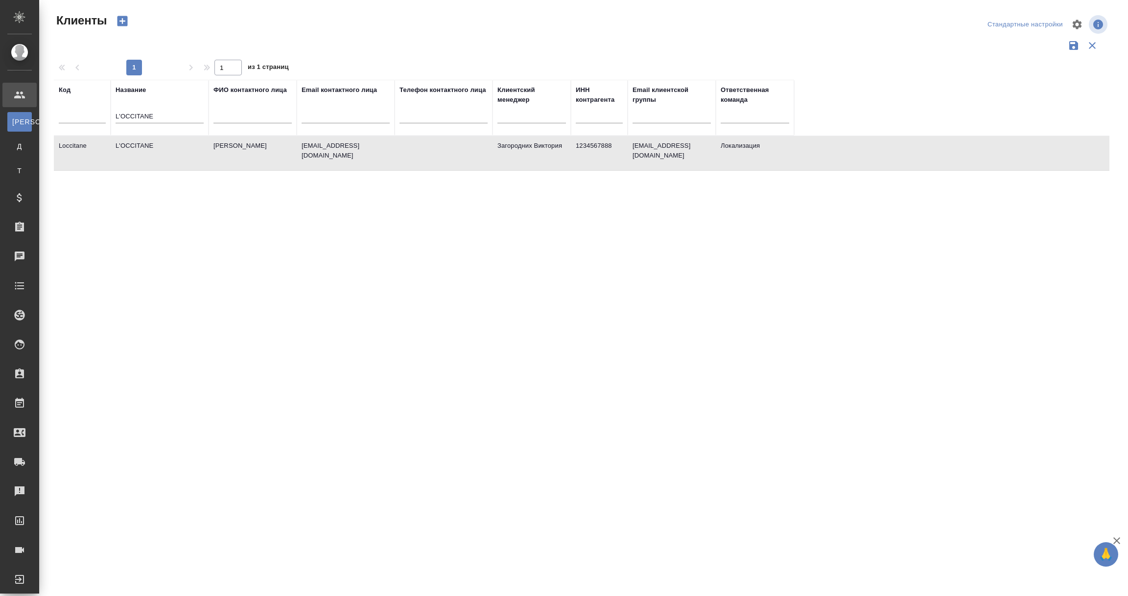
click at [135, 145] on td "L'OCCITANE" at bounding box center [160, 153] width 98 height 34
drag, startPoint x: 163, startPoint y: 117, endPoint x: 58, endPoint y: 111, distance: 104.9
click at [58, 111] on tr "Код Название L'OCCITANE ФИО контактного лица Email контактного лица Телефон кон…" at bounding box center [424, 108] width 740 height 56
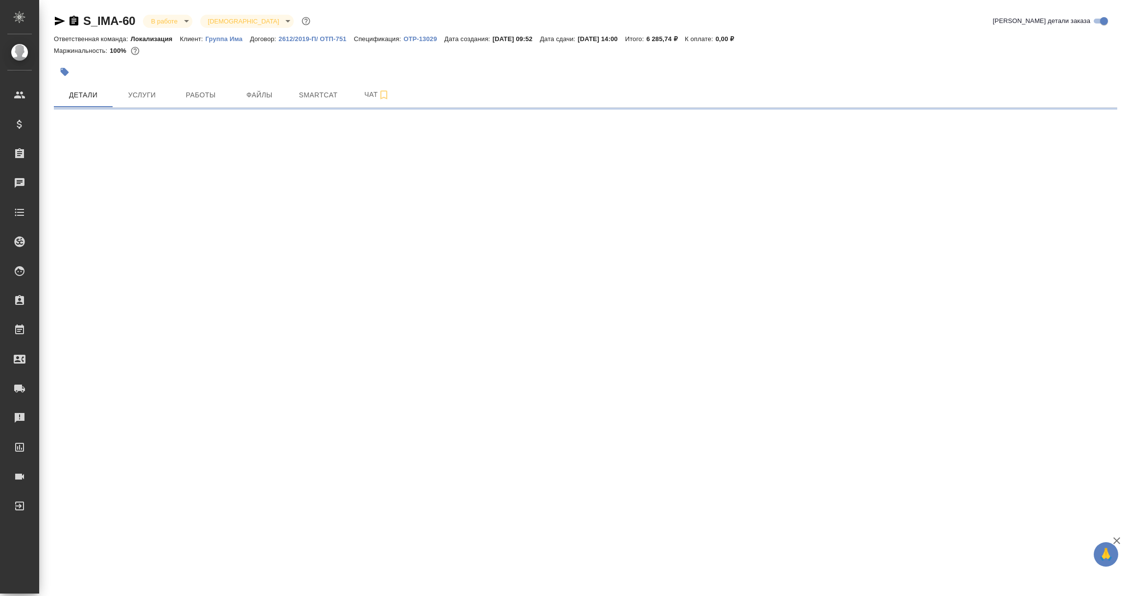
select select "RU"
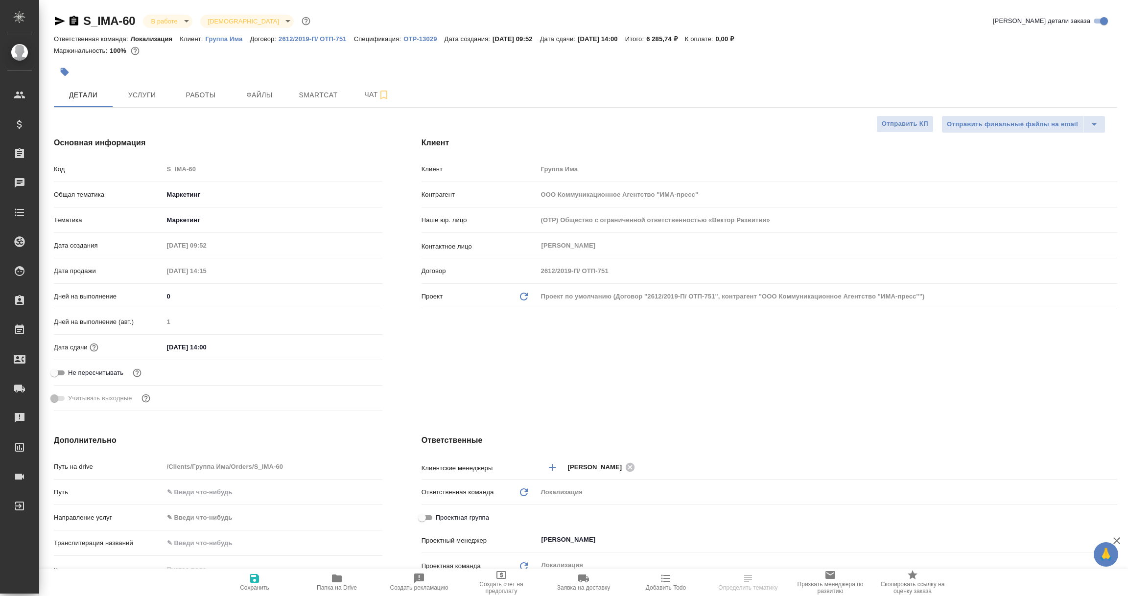
type textarea "x"
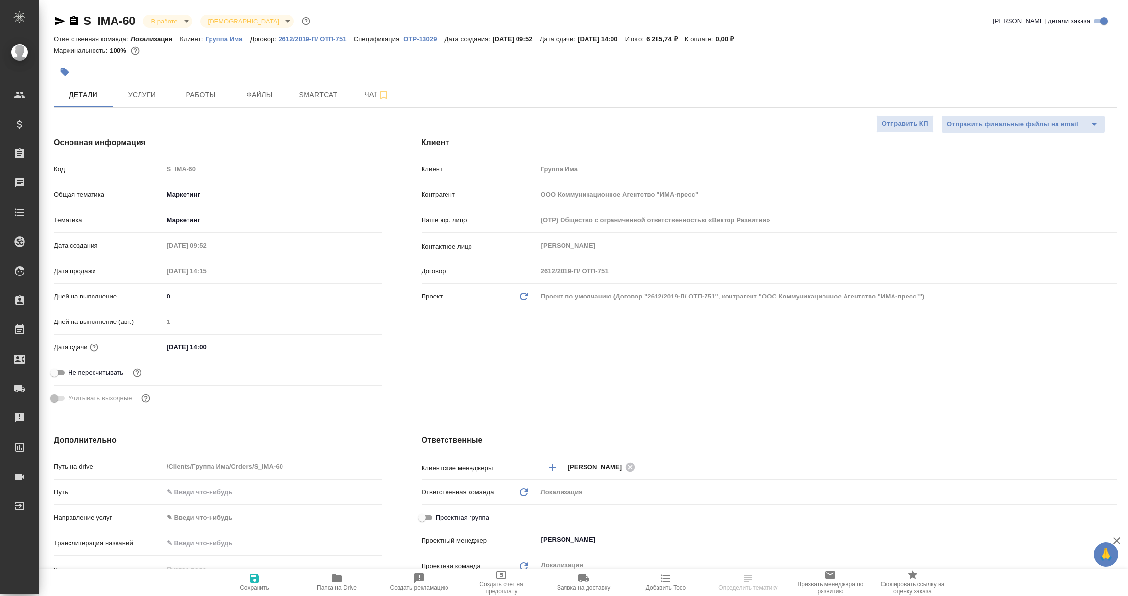
type textarea "x"
click at [54, 16] on icon "button" at bounding box center [60, 21] width 12 height 12
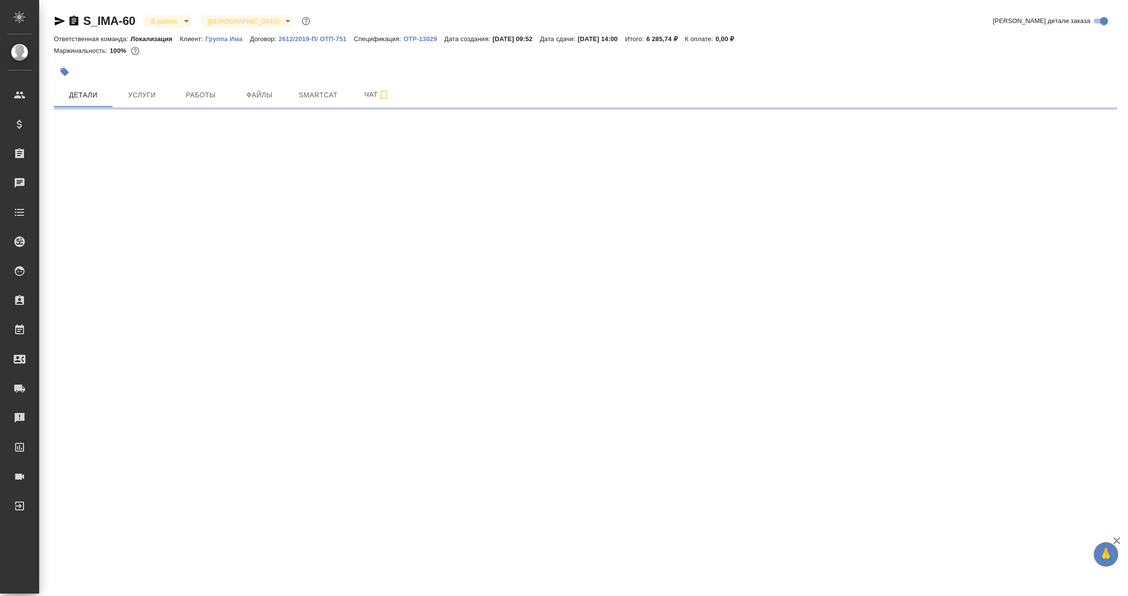
select select "RU"
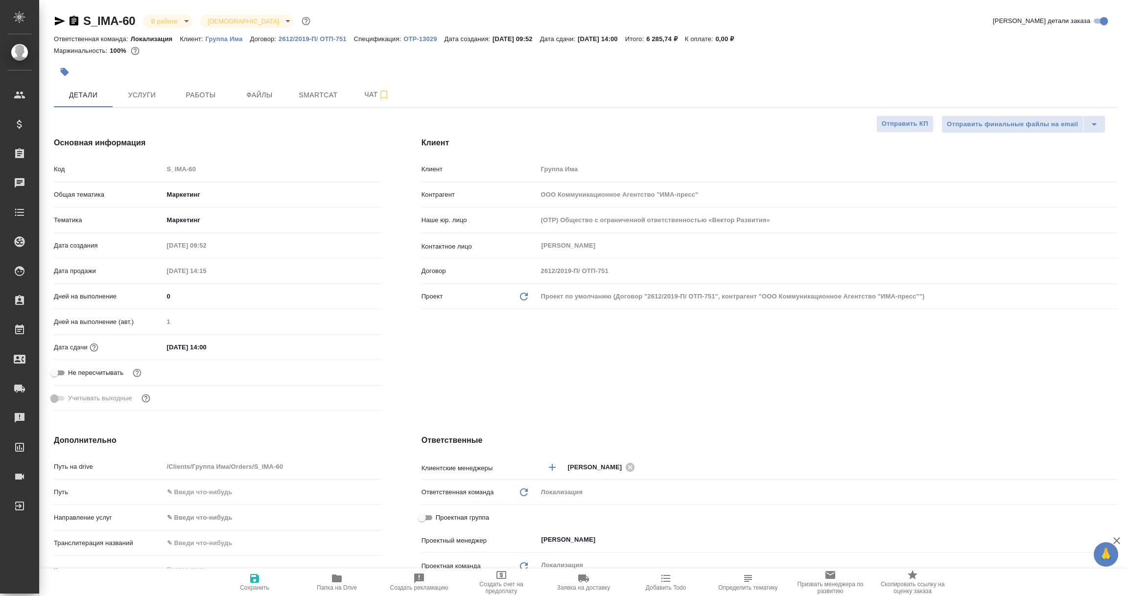
type textarea "x"
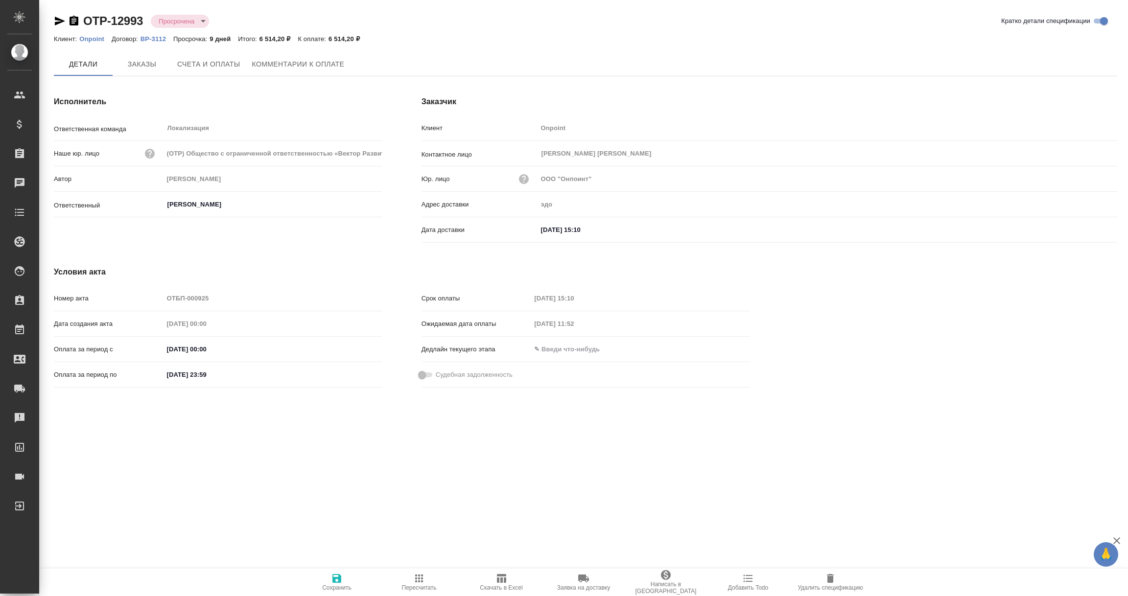
drag, startPoint x: 0, startPoint y: 0, endPoint x: 307, endPoint y: 77, distance: 316.9
click at [307, 77] on div "Исполнитель Ответственная команда Локализация ​ Наше юр. лицо (OTP) Общество с …" at bounding box center [218, 171] width 368 height 190
click at [307, 65] on span "Комментарии к оплате" at bounding box center [298, 64] width 92 height 12
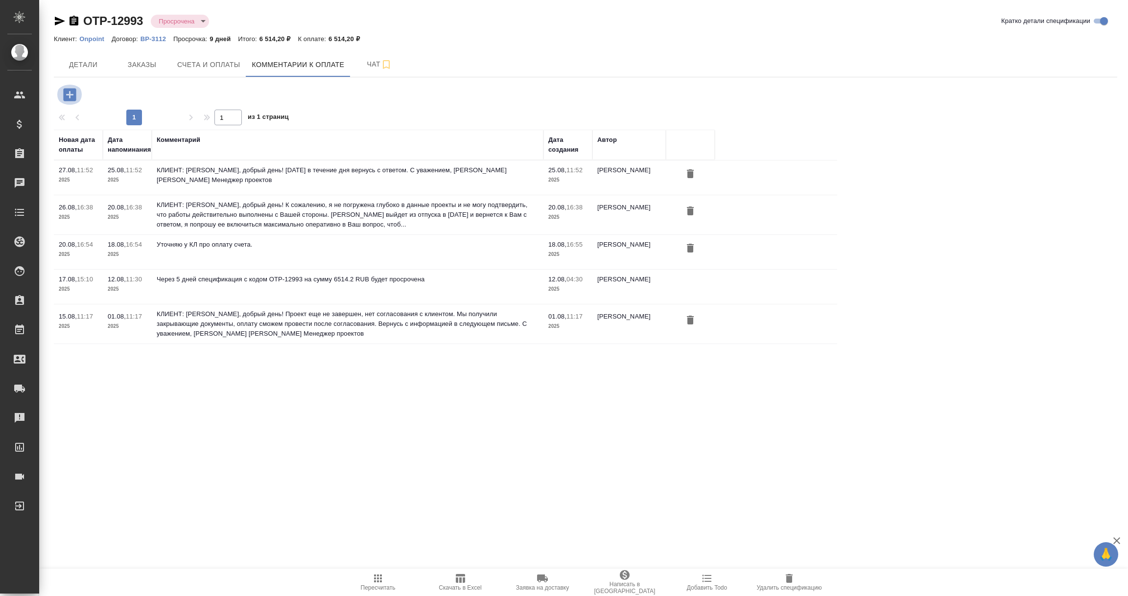
click at [70, 96] on icon "button" at bounding box center [69, 94] width 13 height 13
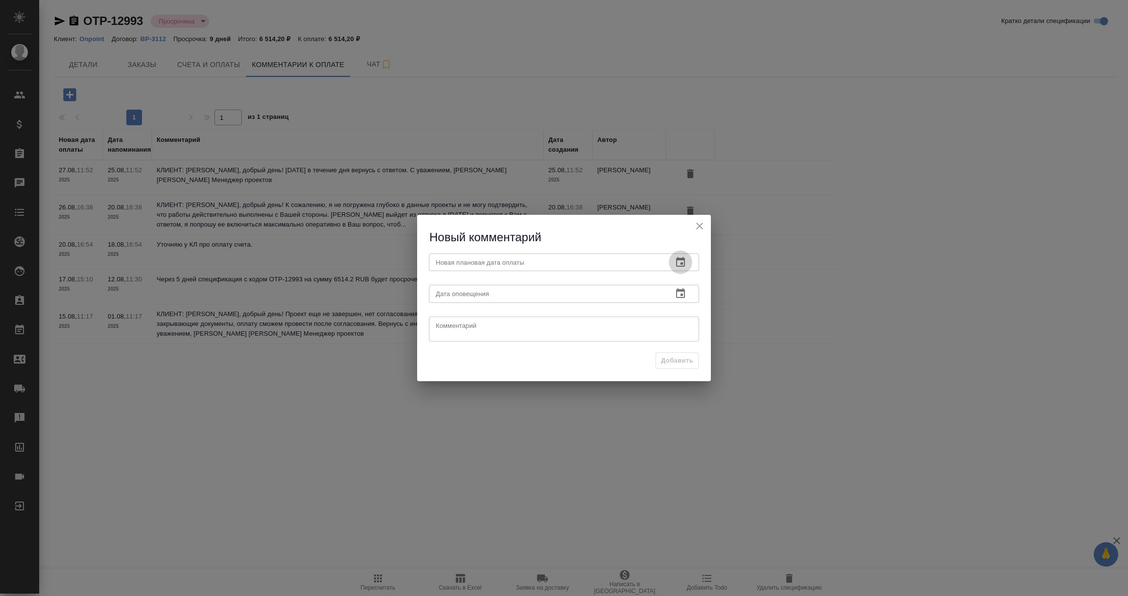
click at [681, 260] on icon "button" at bounding box center [680, 262] width 9 height 10
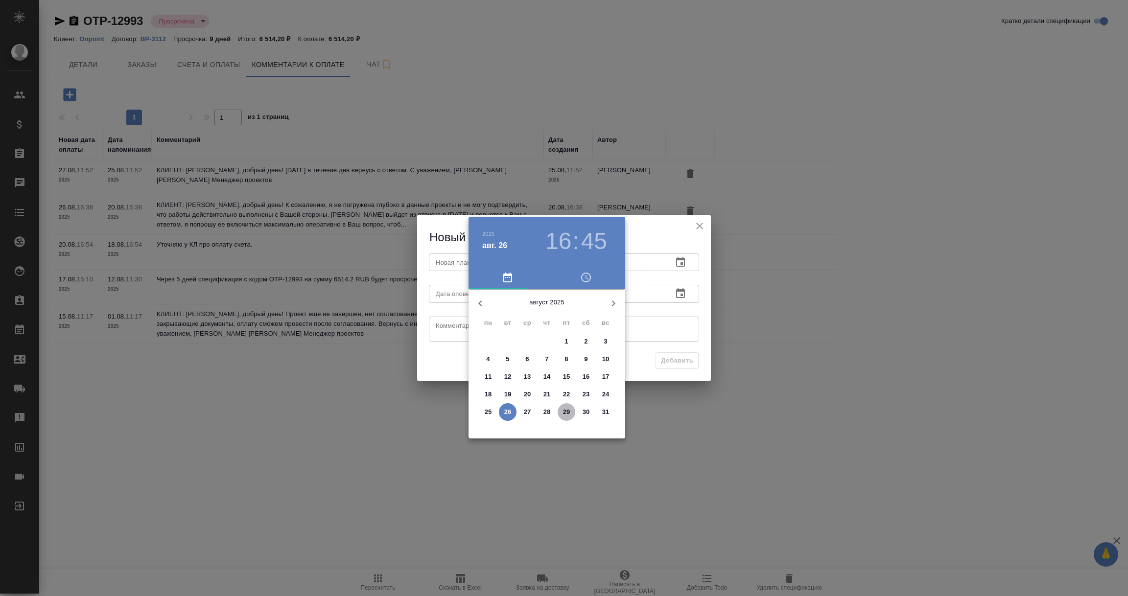
click at [568, 412] on p "29" at bounding box center [566, 412] width 7 height 10
type input "29.08.2025 16:45"
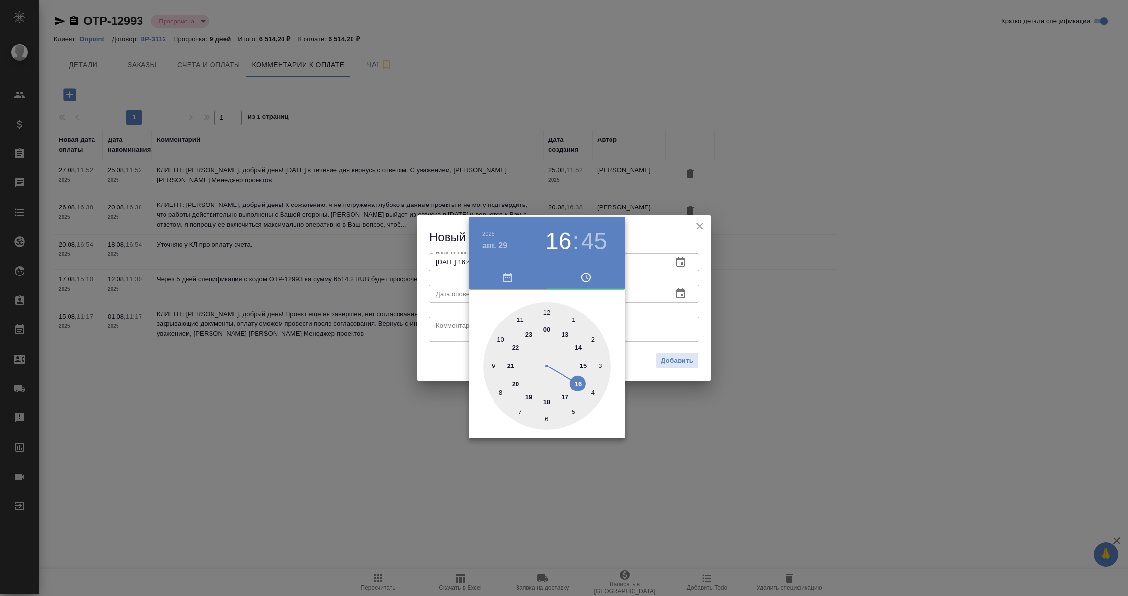
click at [648, 313] on div at bounding box center [564, 298] width 1128 height 596
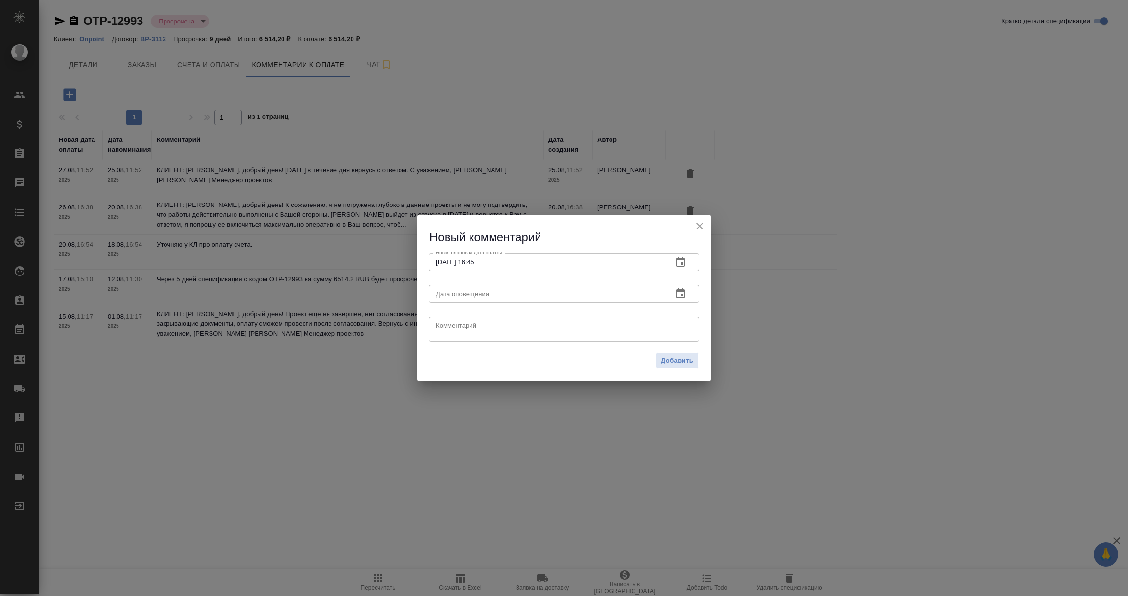
click at [677, 290] on icon "button" at bounding box center [680, 293] width 9 height 10
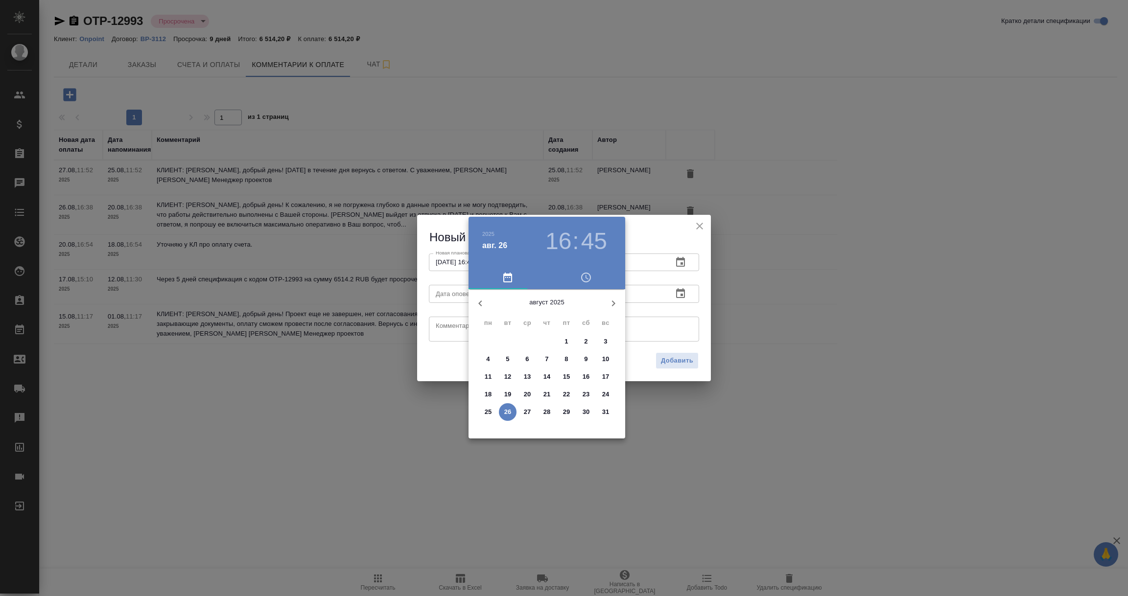
click at [507, 410] on p "26" at bounding box center [507, 412] width 7 height 10
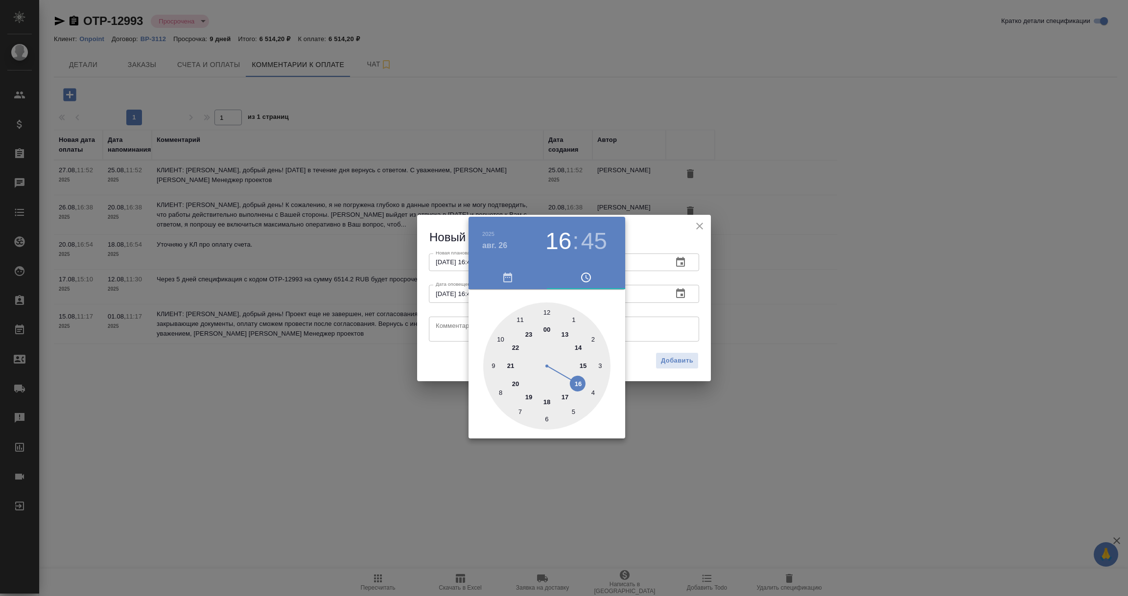
type input "26.08.2025 16:45"
click at [445, 322] on div at bounding box center [564, 298] width 1128 height 596
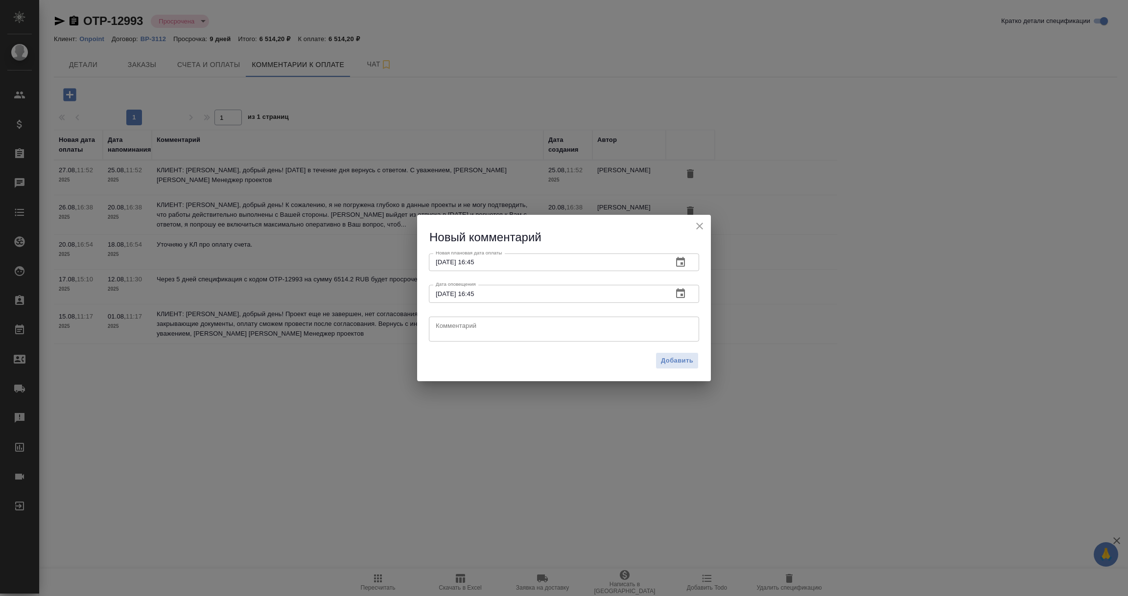
click at [445, 326] on textarea at bounding box center [564, 329] width 256 height 15
paste textarea "Екатерина, добрый день! Прошу прощения за задержку с ответом. В ближайшее время…"
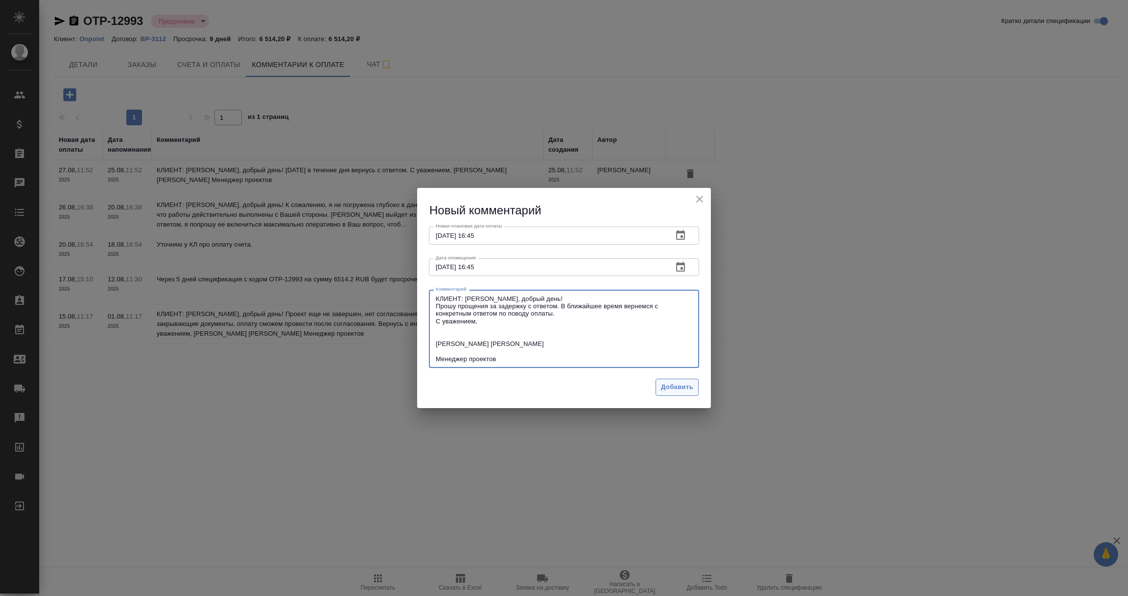
type textarea "КЛИЕНТ: Екатерина, добрый день! Прошу прощения за задержку с ответом. В ближайш…"
click at [677, 385] on span "Добавить" at bounding box center [677, 387] width 32 height 11
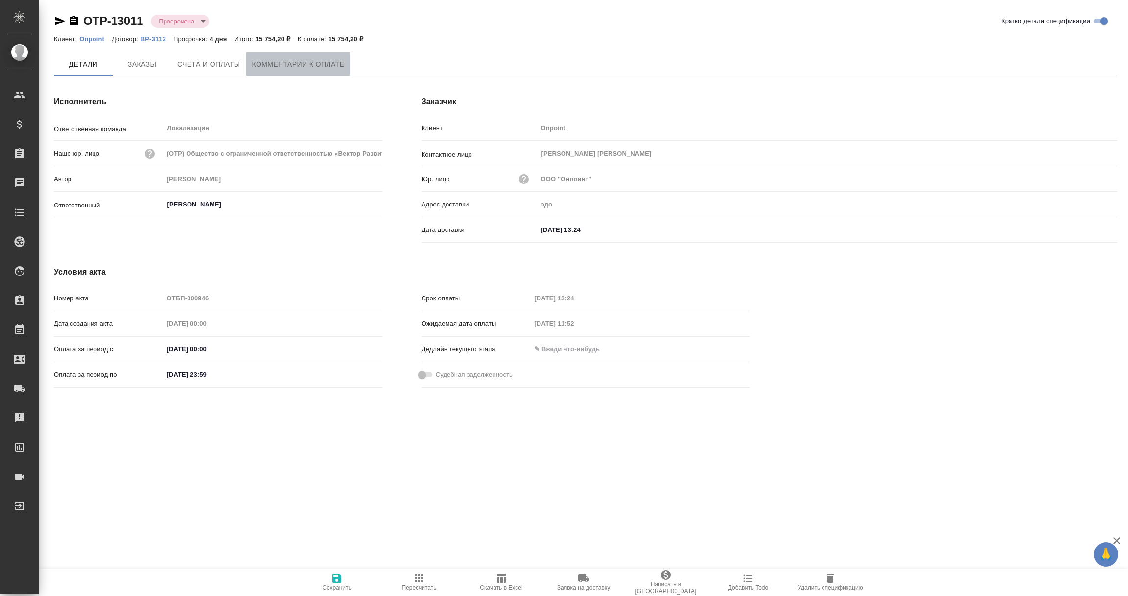
click at [297, 66] on span "Комментарии к оплате" at bounding box center [298, 64] width 92 height 12
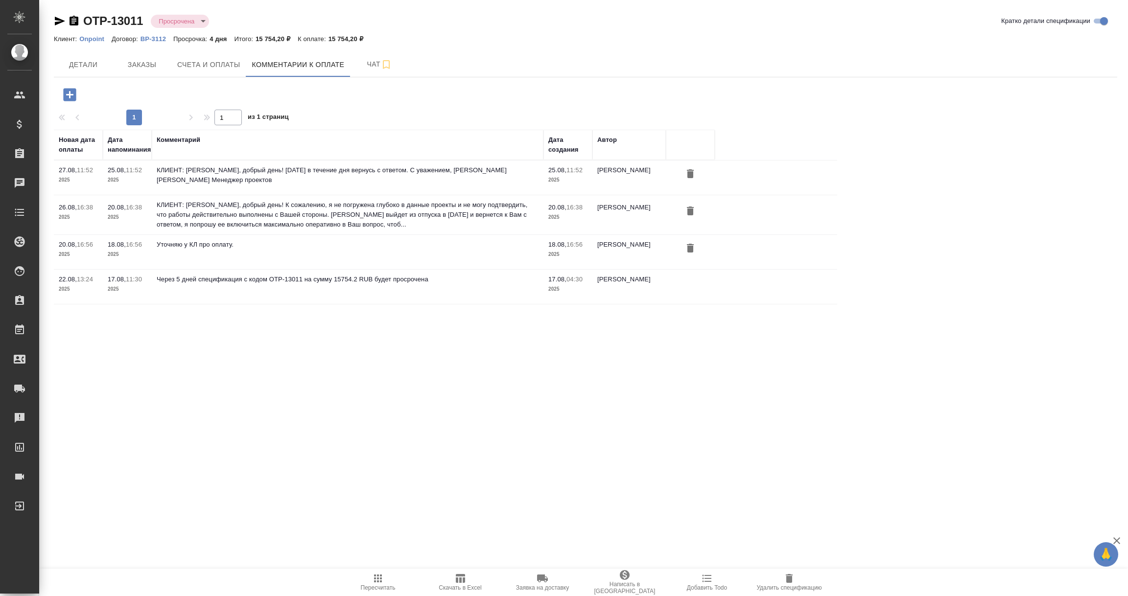
click at [66, 92] on icon "button" at bounding box center [69, 94] width 13 height 13
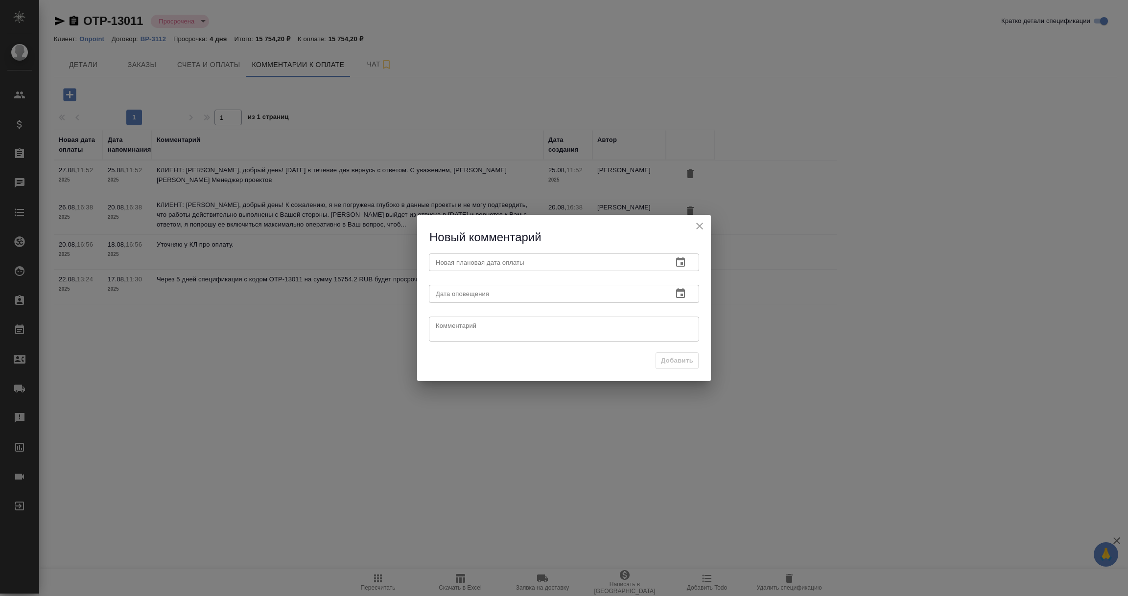
click at [684, 257] on icon "button" at bounding box center [680, 262] width 12 height 12
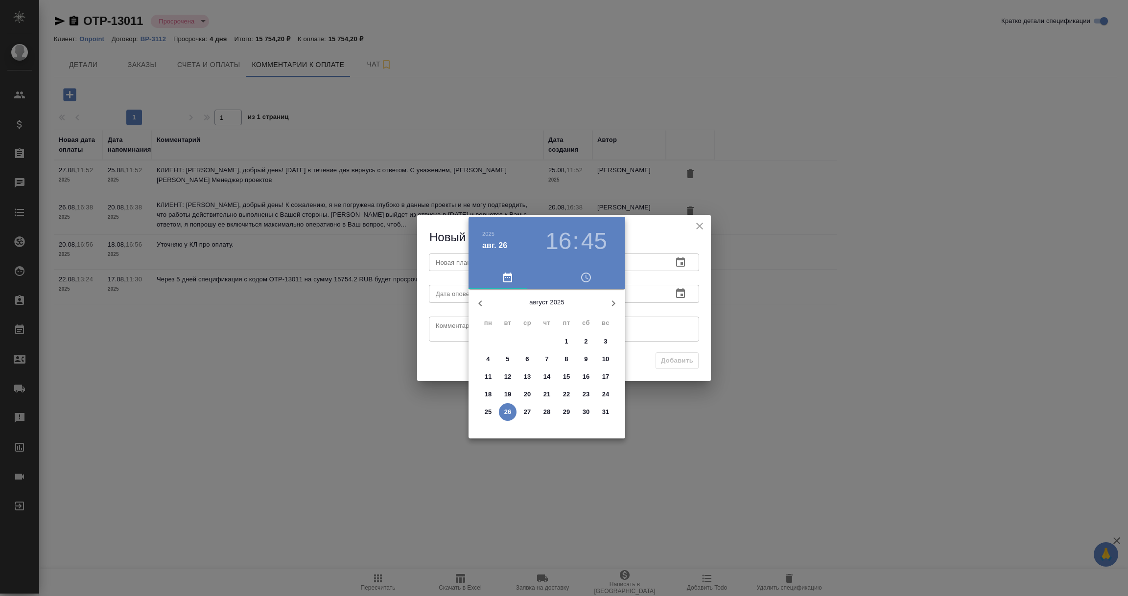
click at [569, 415] on p "29" at bounding box center [566, 412] width 7 height 10
type input "[DATE] 16:45"
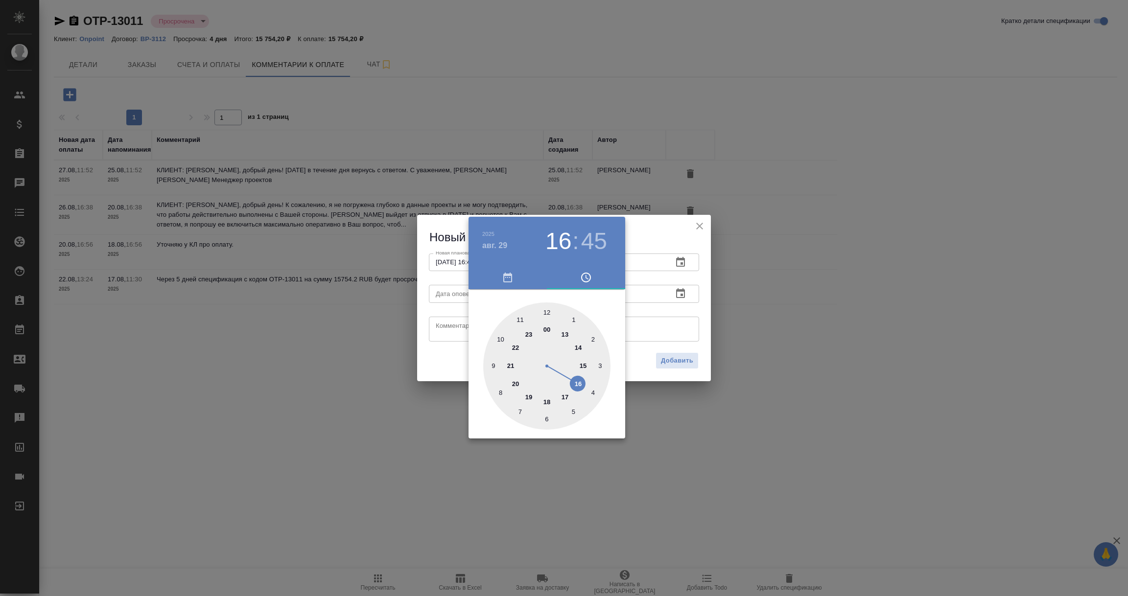
click at [695, 309] on div at bounding box center [564, 298] width 1128 height 596
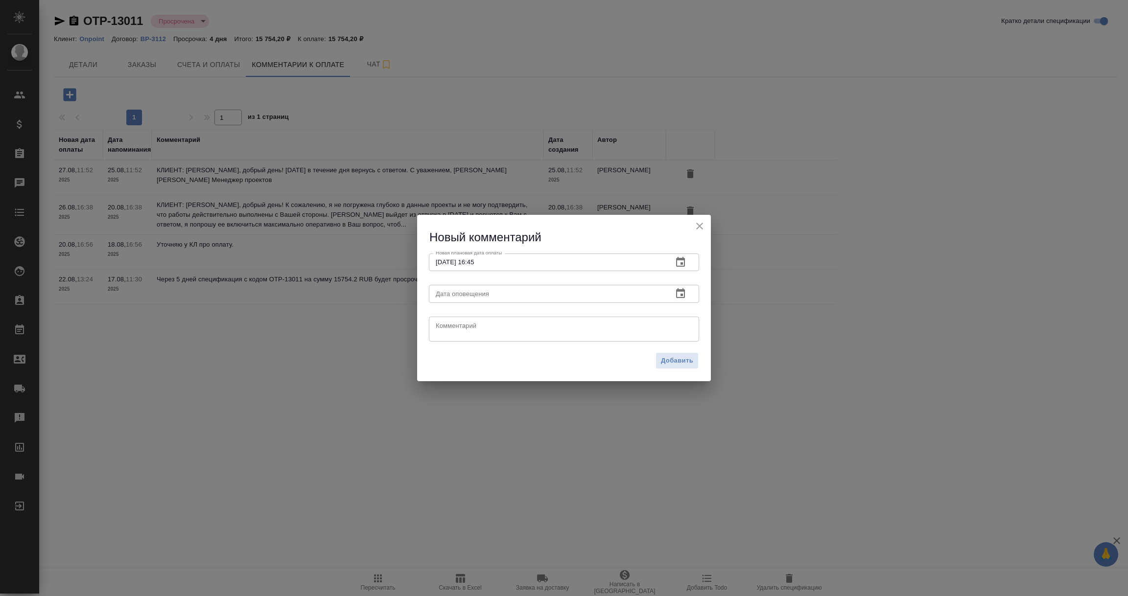
click at [680, 295] on icon "button" at bounding box center [680, 294] width 12 height 12
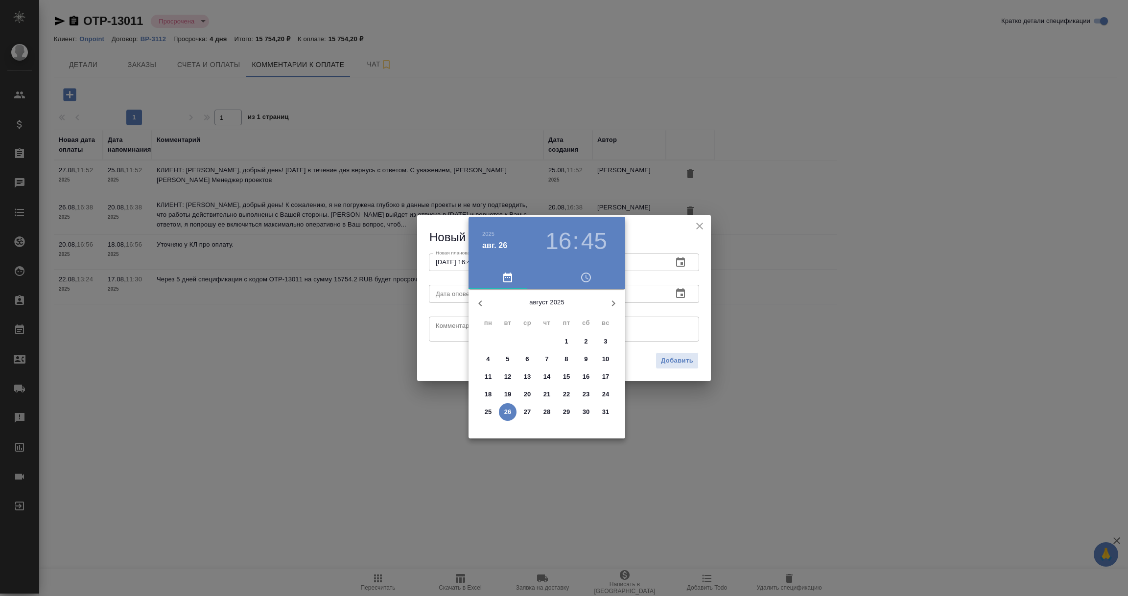
click at [508, 414] on p "26" at bounding box center [507, 412] width 7 height 10
type input "26.08.2025 16:45"
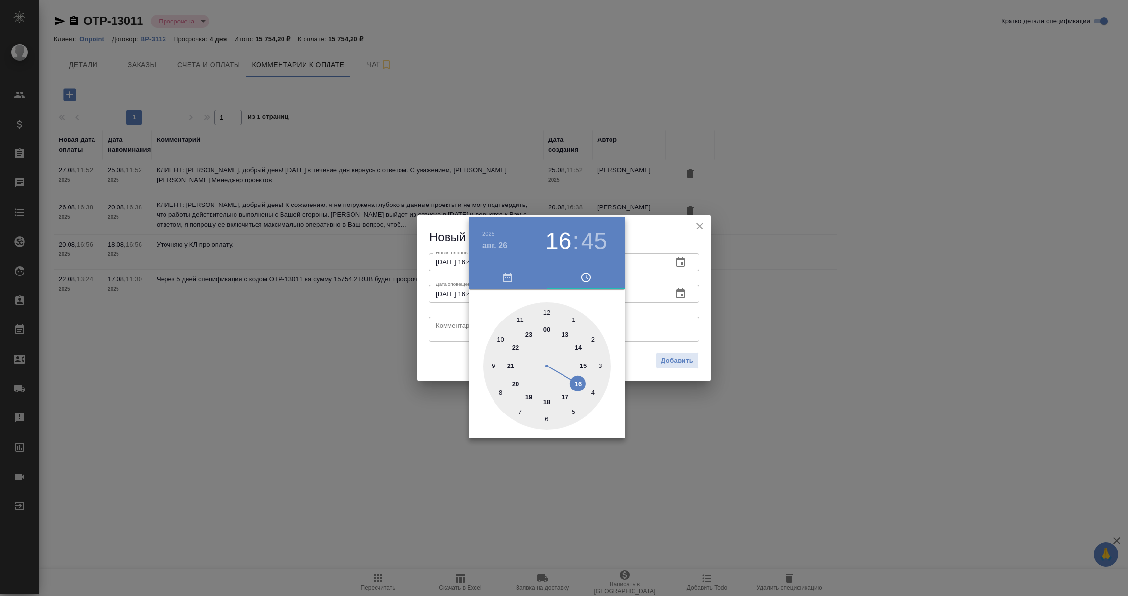
click at [447, 328] on div at bounding box center [564, 298] width 1128 height 596
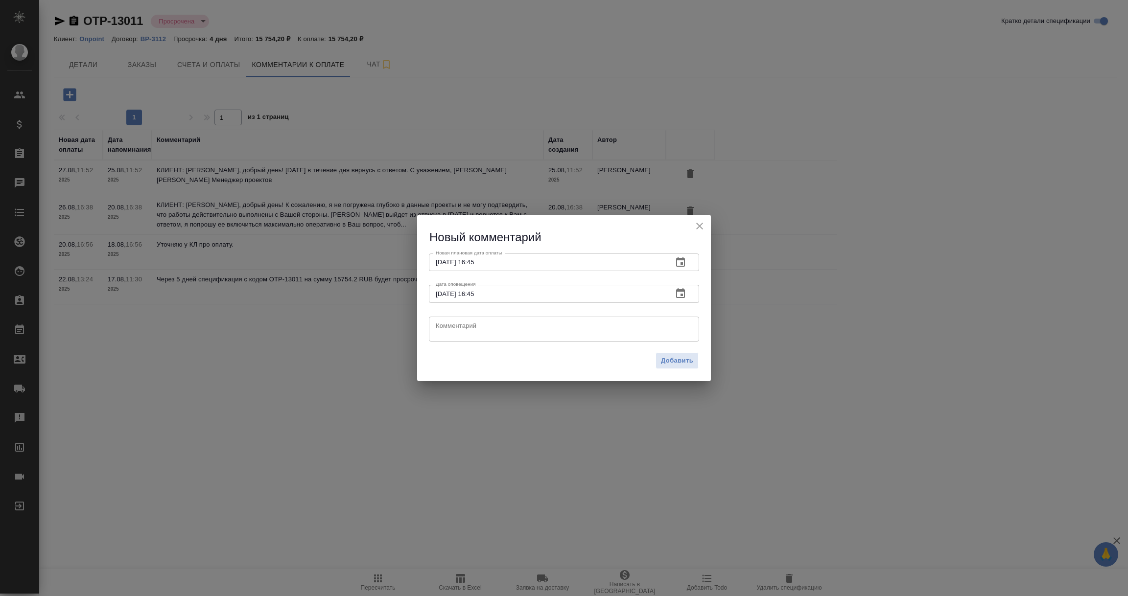
click at [447, 327] on textarea at bounding box center [564, 329] width 256 height 15
paste textarea "Екатерина, добрый день! Прошу прощения за задержку с ответом. В ближайшее время…"
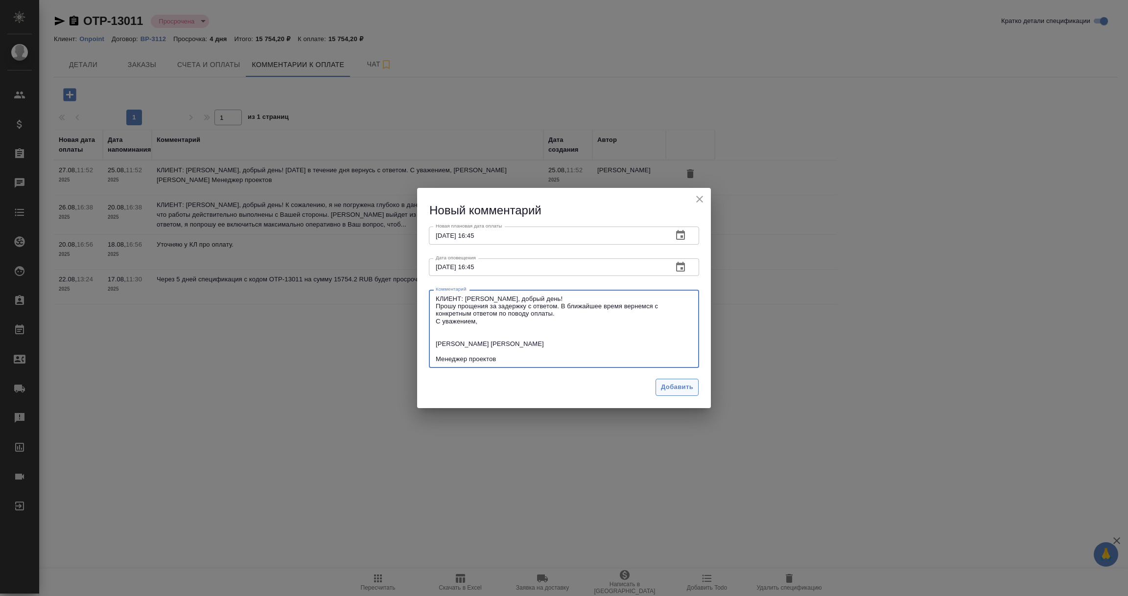
type textarea "КЛИЕНТ: Екатерина, добрый день! Прошу прощения за задержку с ответом. В ближайш…"
click at [671, 387] on span "Добавить" at bounding box center [677, 387] width 32 height 11
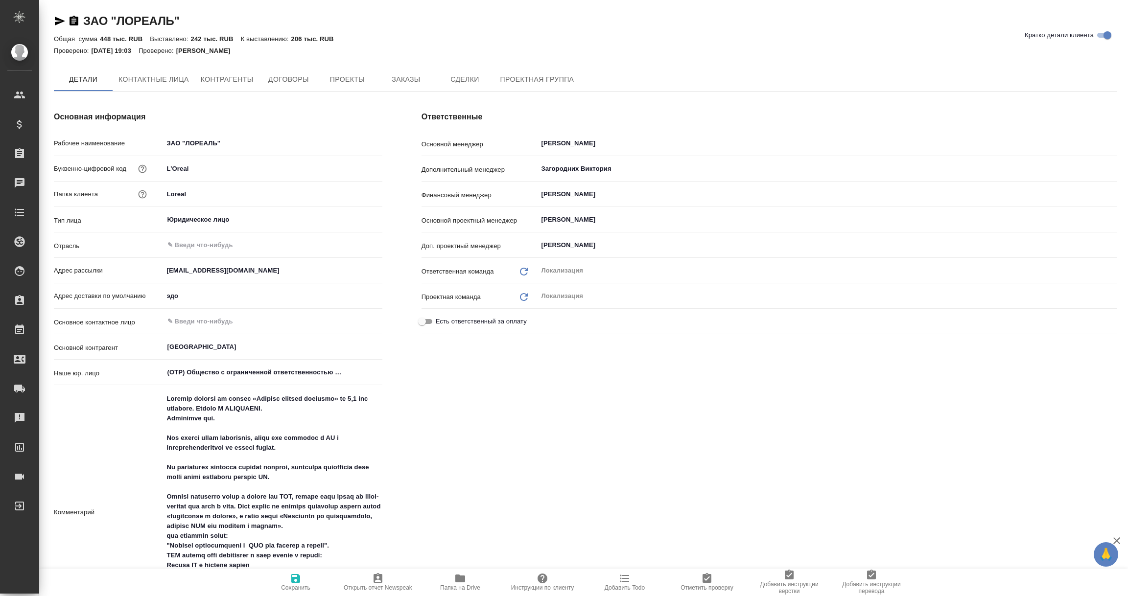
type textarea "x"
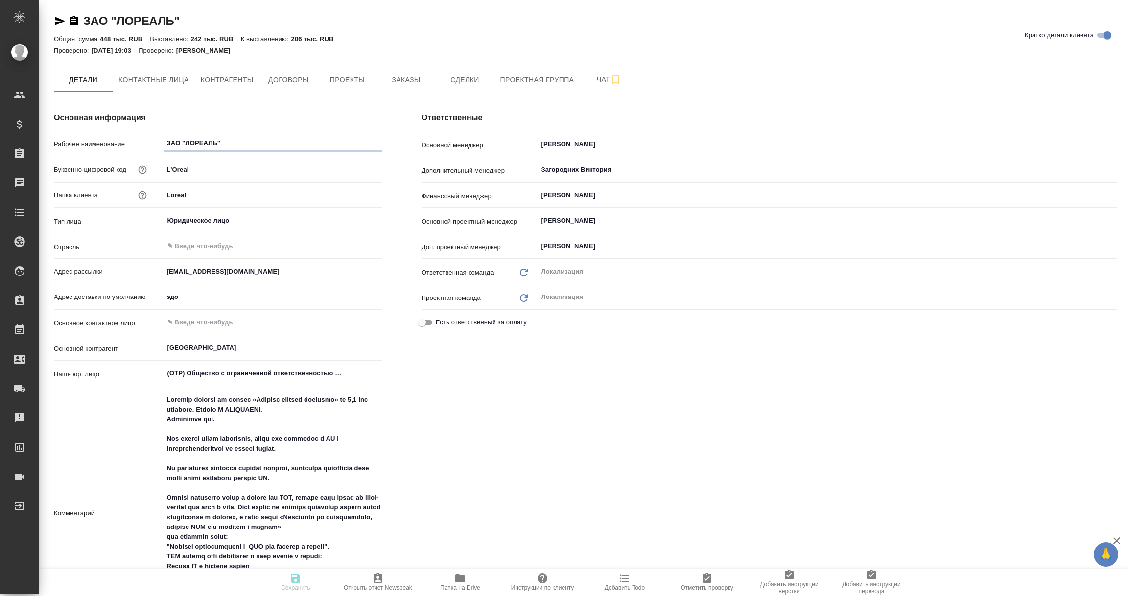
type textarea "x"
click at [163, 80] on span "Контактные лица" at bounding box center [153, 80] width 70 height 12
select select "RU"
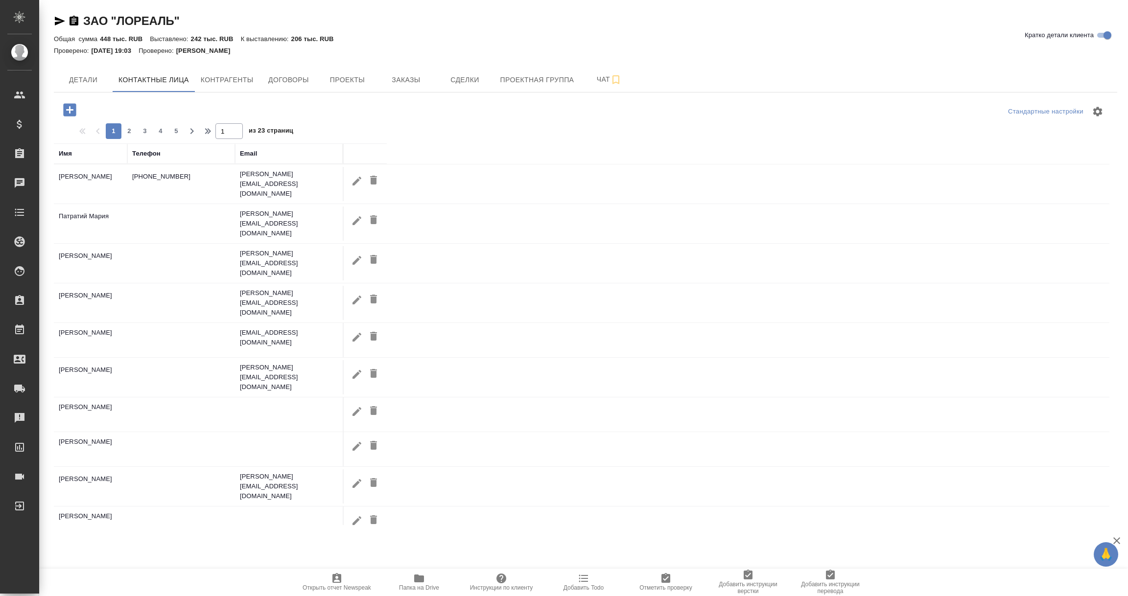
click at [354, 216] on icon "button" at bounding box center [356, 220] width 9 height 9
type input "Мария"
type input "[PERSON_NAME]"
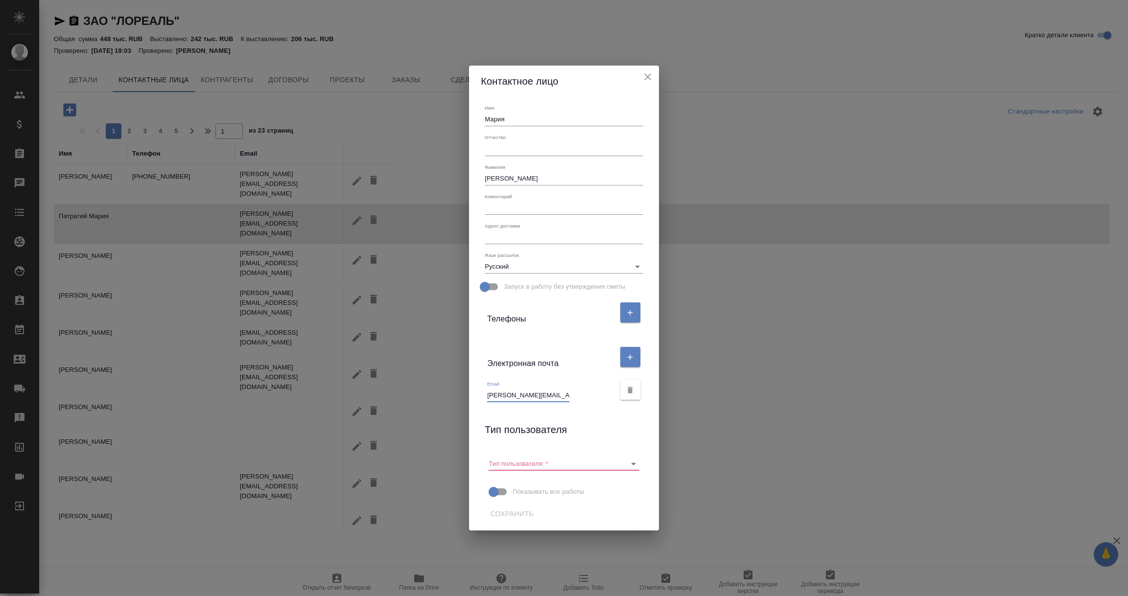
scroll to position [0, 10]
drag, startPoint x: 486, startPoint y: 394, endPoint x: 605, endPoint y: 401, distance: 119.2
click at [605, 401] on div "Email Mariya.PATRATIY@loreal.com" at bounding box center [550, 392] width 127 height 22
click at [646, 77] on icon "close" at bounding box center [648, 77] width 12 height 12
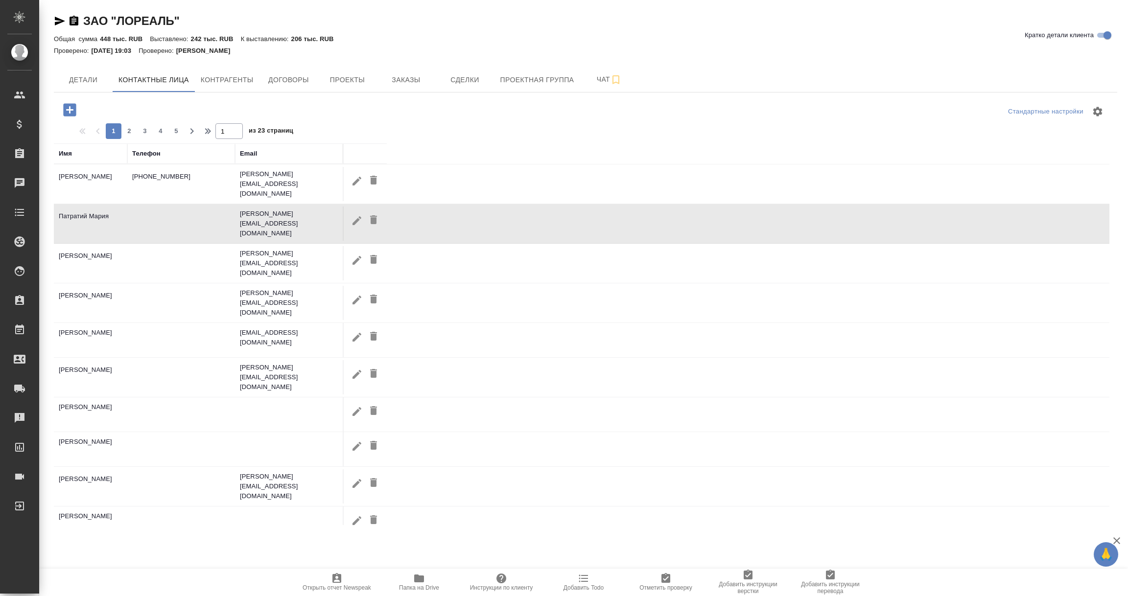
click at [357, 178] on icon "button" at bounding box center [356, 180] width 9 height 9
type input "Алексей"
type input "Комаров"
type input "Пользователь"
type input "aleksey.komarov@loreal.com"
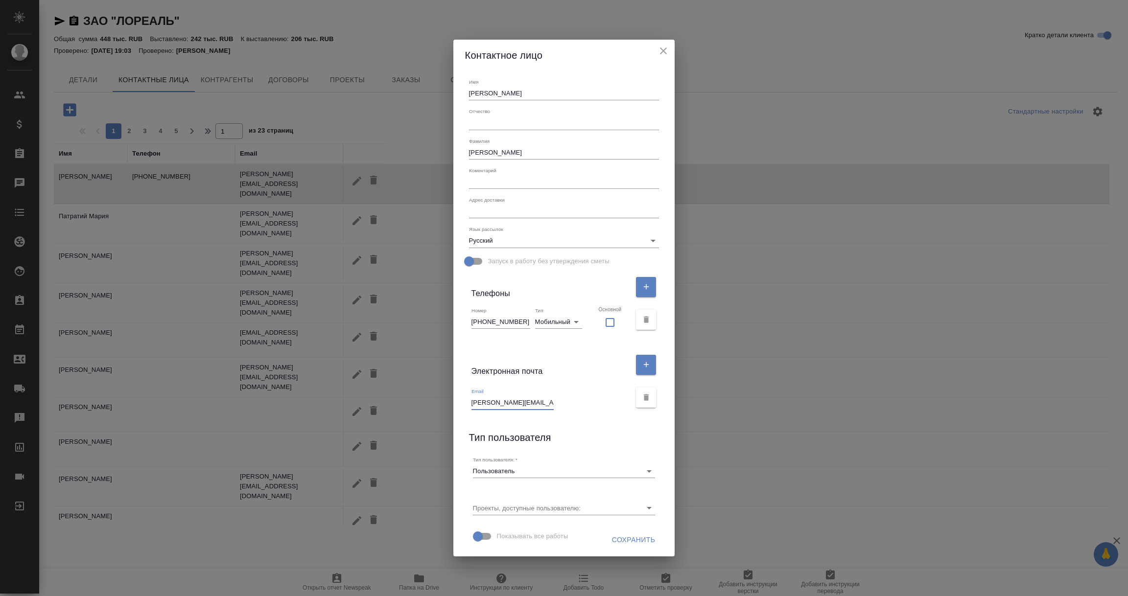
scroll to position [0, 7]
drag, startPoint x: 483, startPoint y: 400, endPoint x: 600, endPoint y: 406, distance: 117.1
click at [600, 406] on div "Email aleksey.komarov@loreal.com" at bounding box center [551, 399] width 160 height 22
click at [660, 53] on icon "close" at bounding box center [663, 50] width 7 height 7
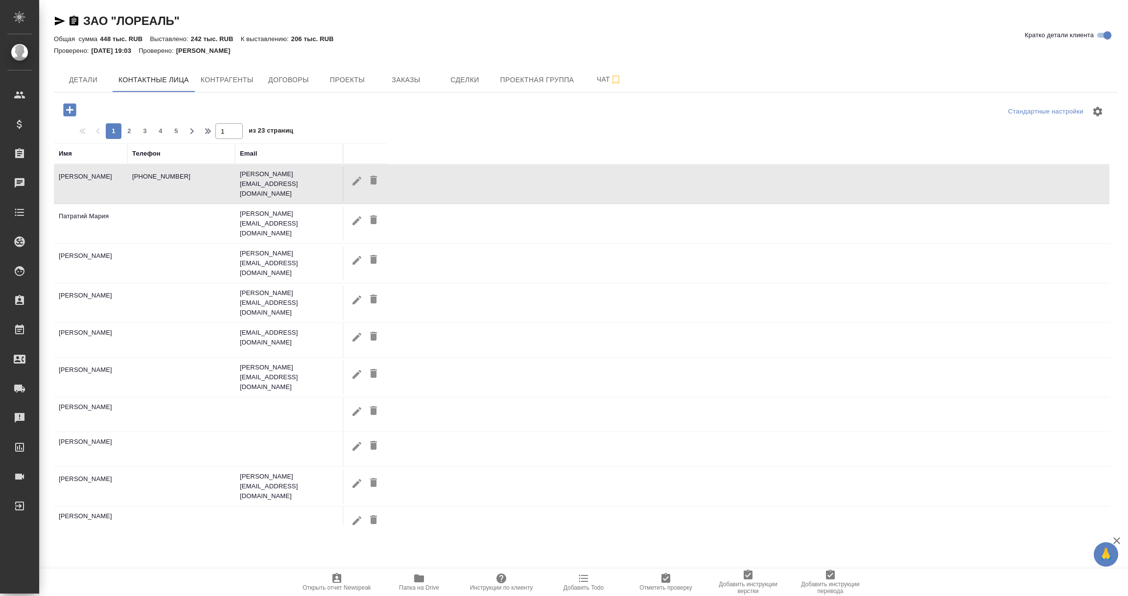
drag, startPoint x: 66, startPoint y: 154, endPoint x: 71, endPoint y: 155, distance: 5.5
click at [66, 154] on div "Имя" at bounding box center [65, 154] width 13 height 10
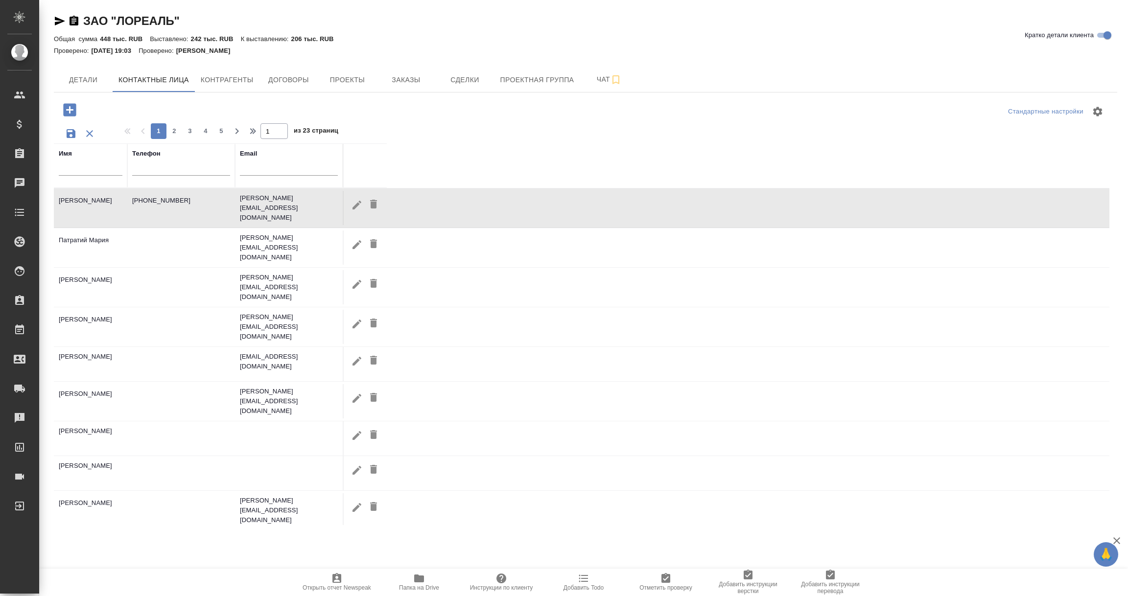
click at [83, 174] on input "text" at bounding box center [91, 169] width 64 height 12
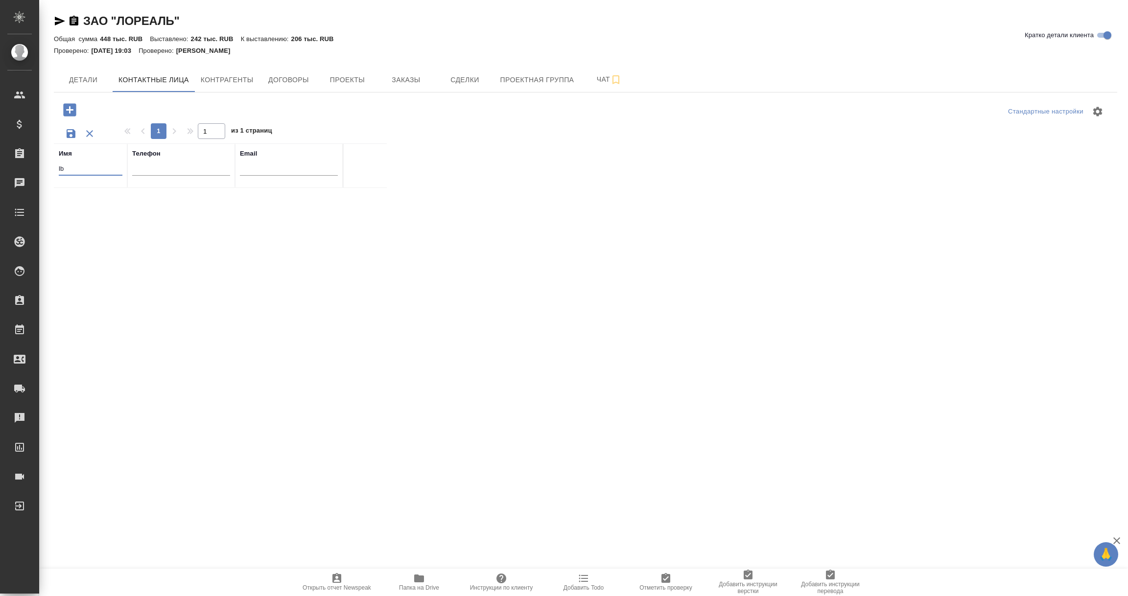
type input "l"
type input "димова"
click at [354, 203] on icon "button" at bounding box center [357, 205] width 12 height 12
type input "Кристина"
type input "Димова"
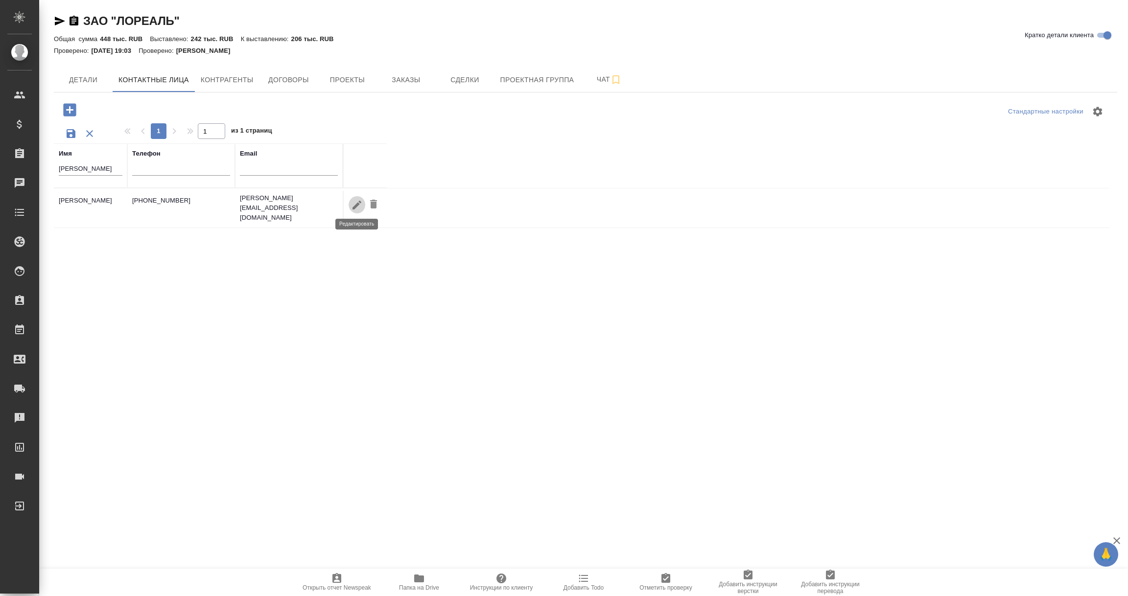
type input "kristina.dimova@loreal.com"
type input "+79220575392"
checkbox input "false"
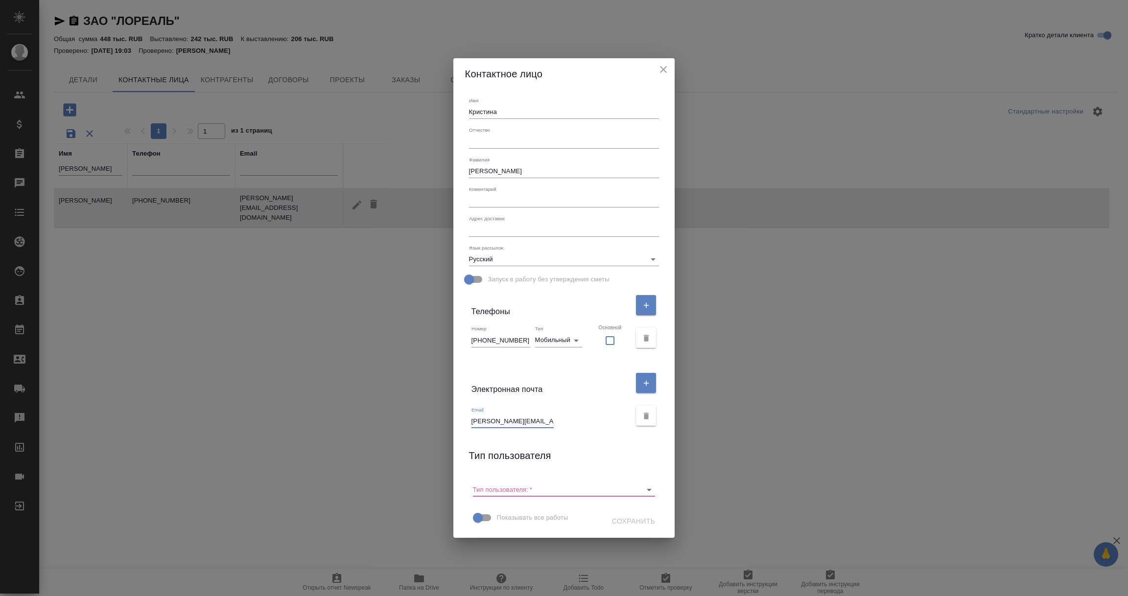
scroll to position [0, 2]
drag, startPoint x: 484, startPoint y: 420, endPoint x: 584, endPoint y: 422, distance: 100.3
click at [584, 422] on div "Email kristina.dimova@loreal.com" at bounding box center [551, 418] width 160 height 22
click at [657, 70] on icon "close" at bounding box center [663, 70] width 12 height 12
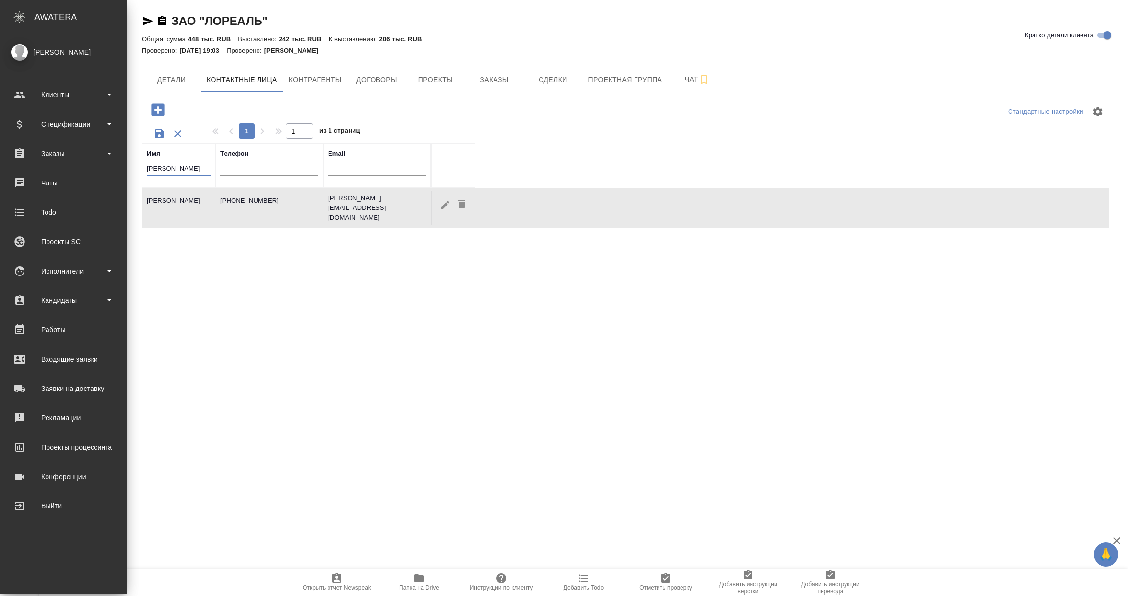
drag, startPoint x: 85, startPoint y: 169, endPoint x: 20, endPoint y: 169, distance: 65.1
click at [20, 169] on div ".cls-1 fill:#fff; AWATERA Vorobyova Ekaterina Клиенты Спецификации Заказы 0 Чат…" at bounding box center [564, 298] width 1128 height 596
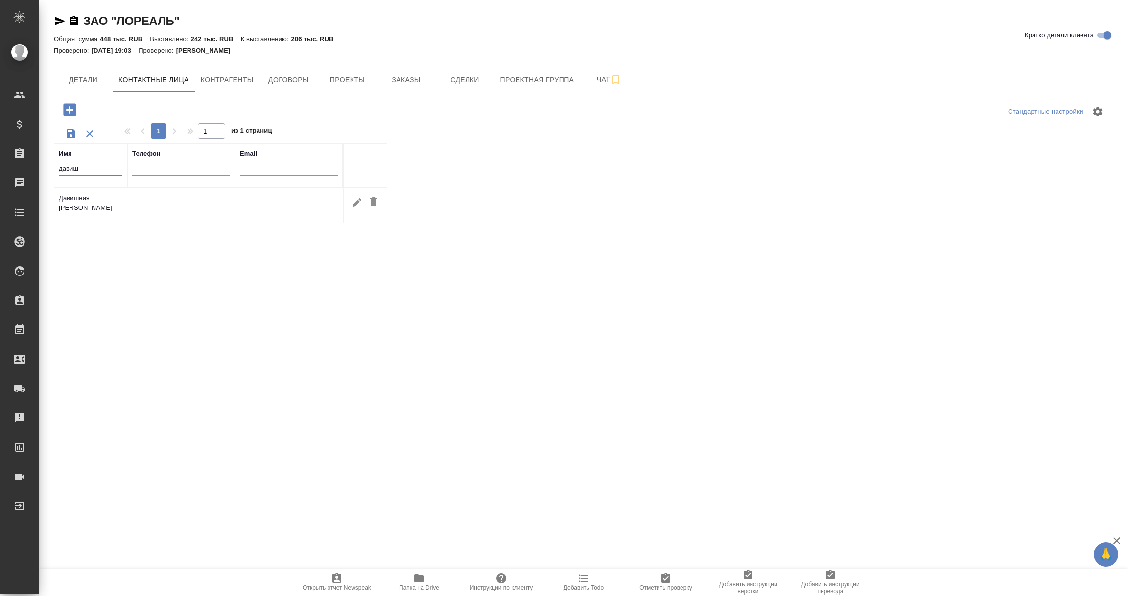
drag, startPoint x: 86, startPoint y: 169, endPoint x: 42, endPoint y: 170, distance: 43.6
click at [42, 170] on div "ЗАО "ЛОРЕАЛЬ" Кратко детали клиента Общая сумма 448 тыс. RUB Выставлено: 242 ты…" at bounding box center [583, 277] width 1088 height 555
type input "жигунова"
click at [354, 201] on icon "button" at bounding box center [357, 205] width 12 height 12
type input "Елена"
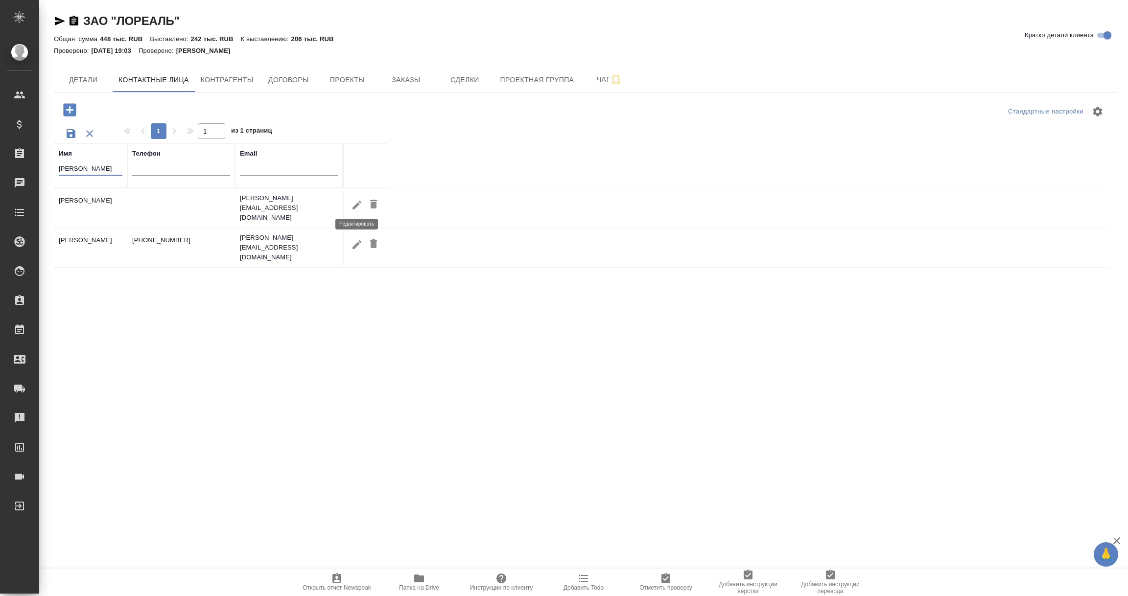
type input "Жигунова"
type input "Пользователь"
type input "elena.gigounova@loreal.com"
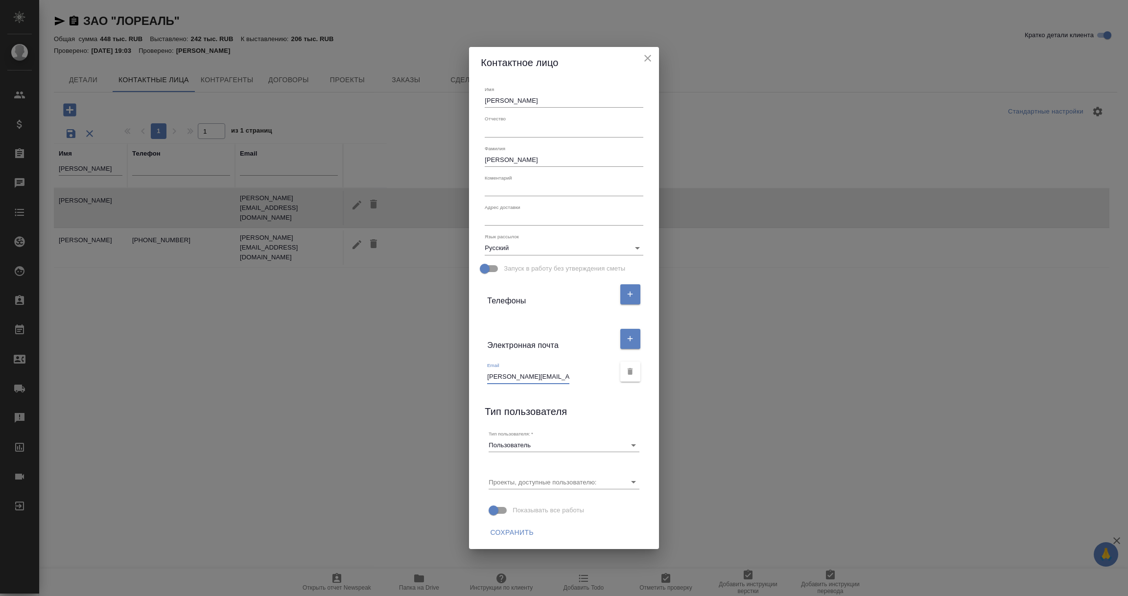
scroll to position [0, 8]
drag, startPoint x: 489, startPoint y: 378, endPoint x: 624, endPoint y: 382, distance: 135.1
click at [624, 382] on div "Email elena.gigounova@loreal.com" at bounding box center [564, 371] width 166 height 33
click at [649, 56] on icon "close" at bounding box center [647, 58] width 7 height 7
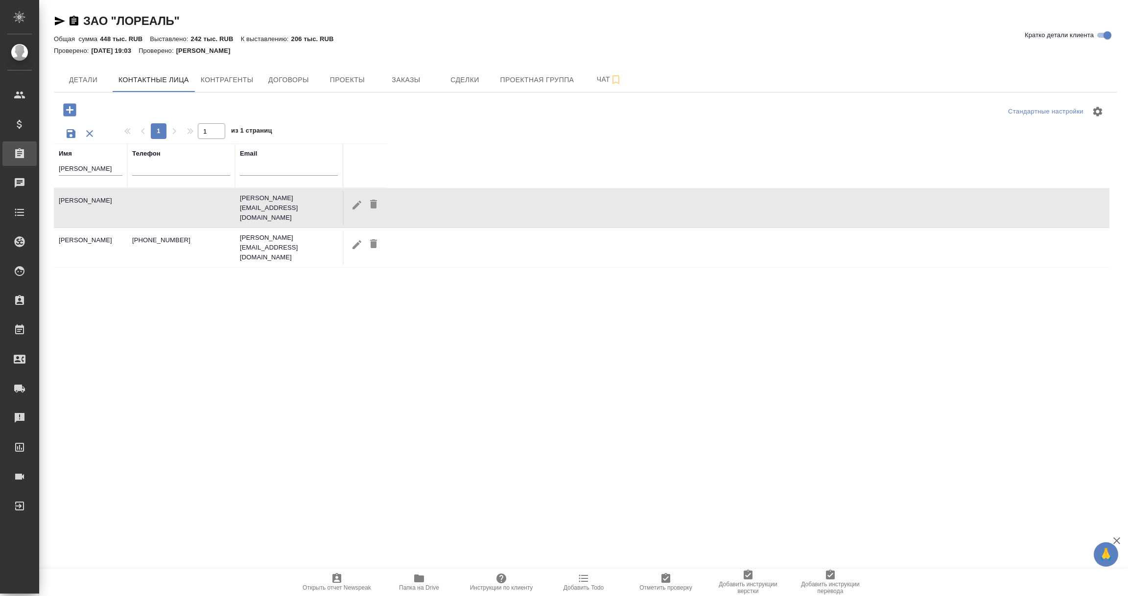
drag, startPoint x: 93, startPoint y: 164, endPoint x: 31, endPoint y: 163, distance: 62.2
click at [31, 163] on div ".cls-1 fill:#fff; AWATERA Vorobyova Ekaterina Клиенты Спецификации Заказы 0 Чат…" at bounding box center [564, 298] width 1128 height 596
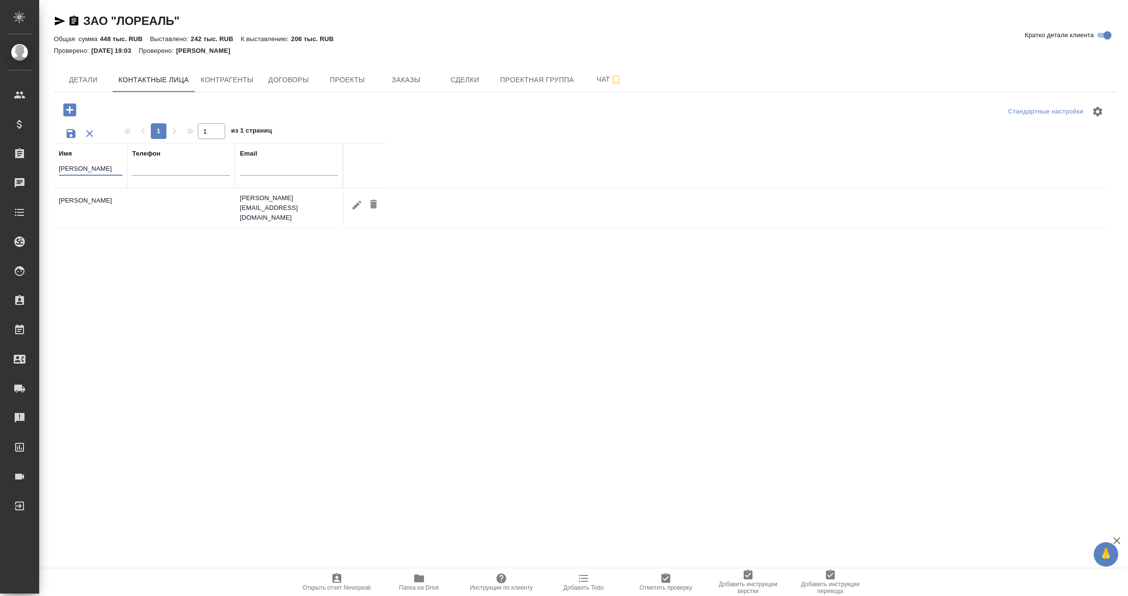
type input "суханова"
click at [259, 221] on td "irina.sukhanova@loreal.com" at bounding box center [289, 207] width 108 height 39
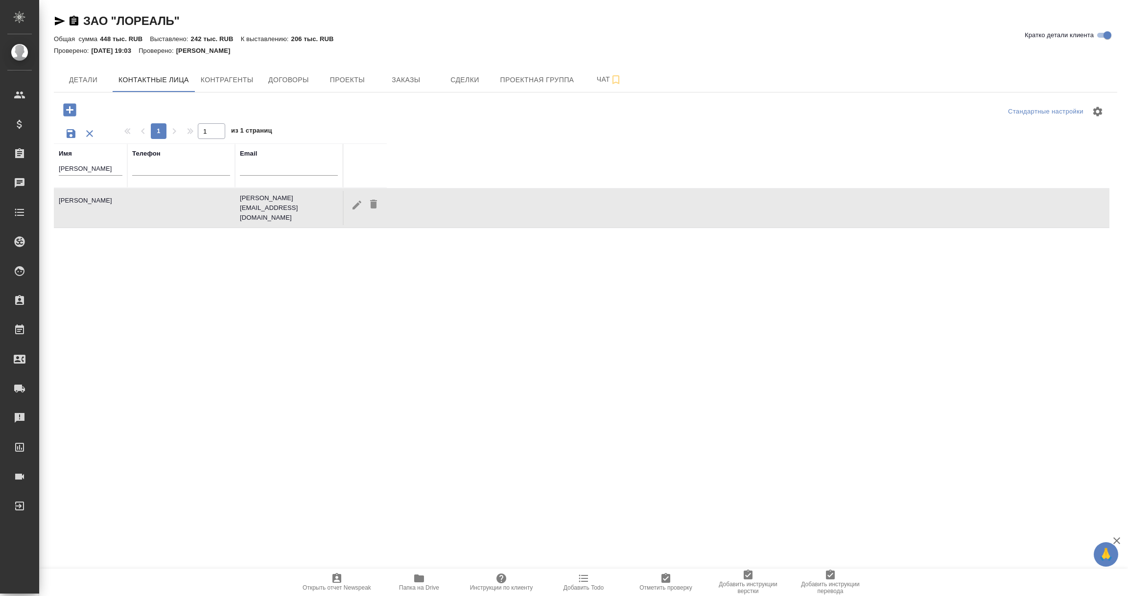
click at [351, 202] on icon "button" at bounding box center [357, 205] width 12 height 12
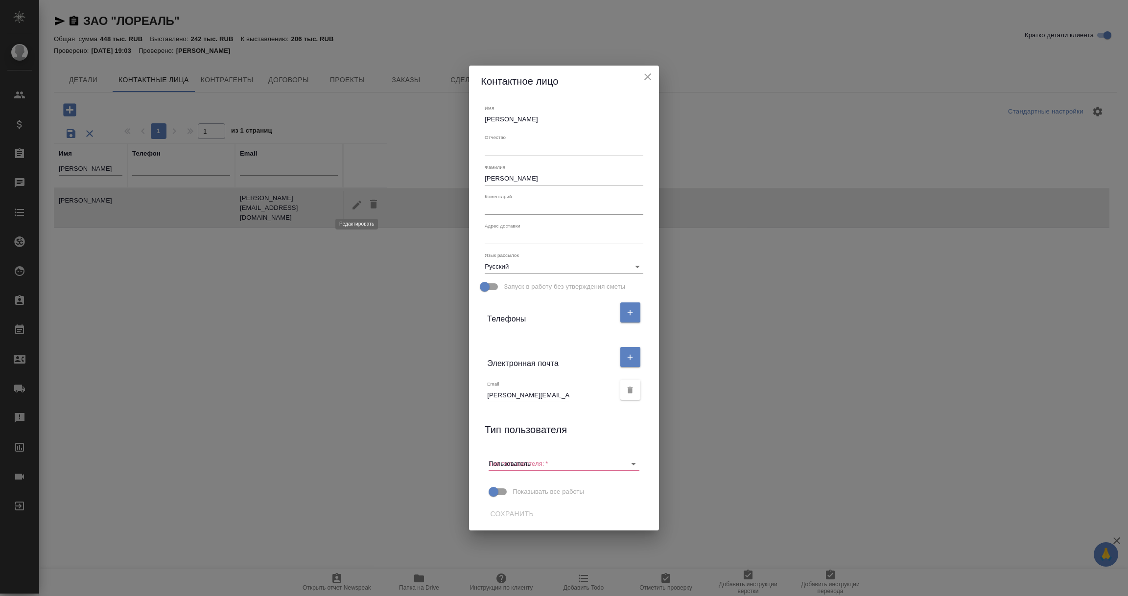
type input "Ирина"
type input "Суханова"
type input "irina.sukhanova@loreal.com"
drag, startPoint x: 488, startPoint y: 397, endPoint x: 612, endPoint y: 404, distance: 124.5
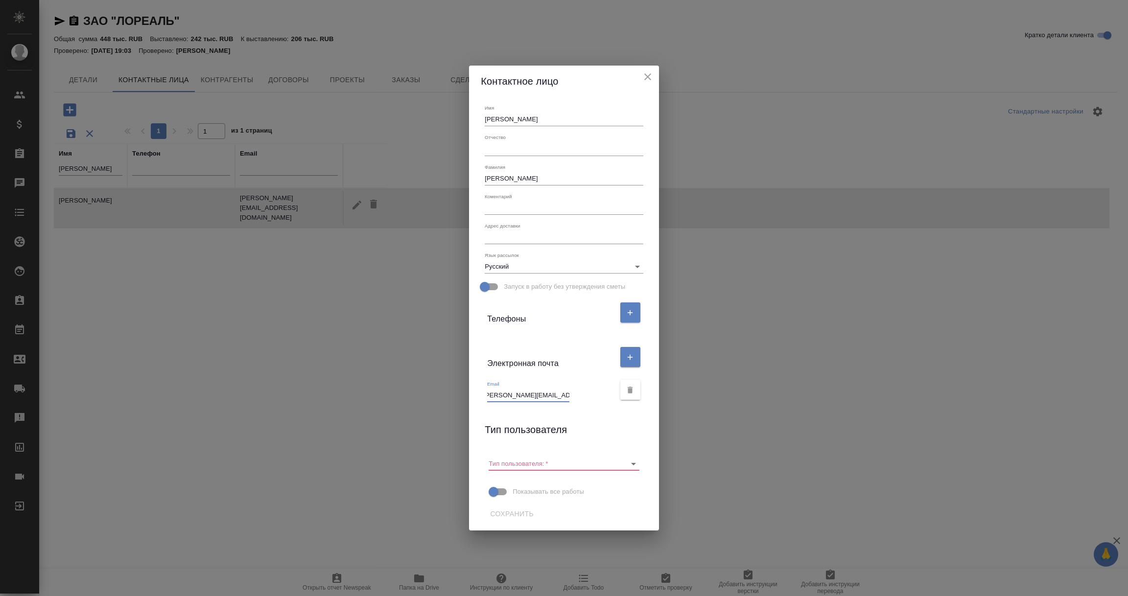
click at [612, 404] on div "Email irina.sukhanova@loreal.com" at bounding box center [564, 389] width 166 height 33
click at [648, 76] on icon "close" at bounding box center [647, 76] width 7 height 7
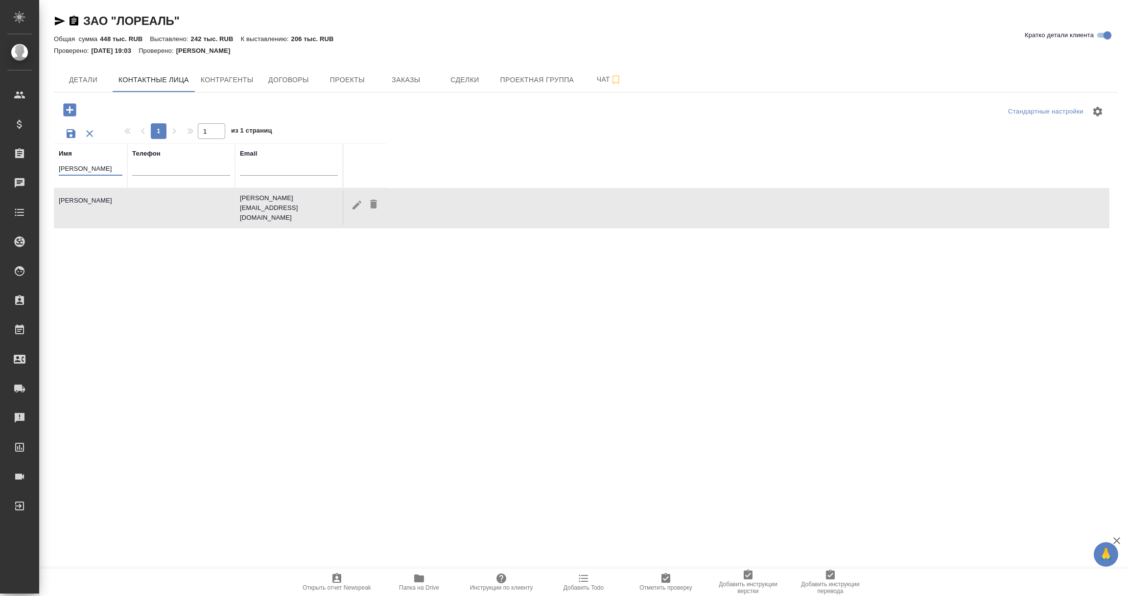
drag, startPoint x: 88, startPoint y: 165, endPoint x: 7, endPoint y: 168, distance: 80.3
click at [7, 168] on div ".cls-1 fill:#fff; AWATERA Vorobyova Ekaterina Клиенты Спецификации Заказы 0 Чат…" at bounding box center [564, 298] width 1128 height 596
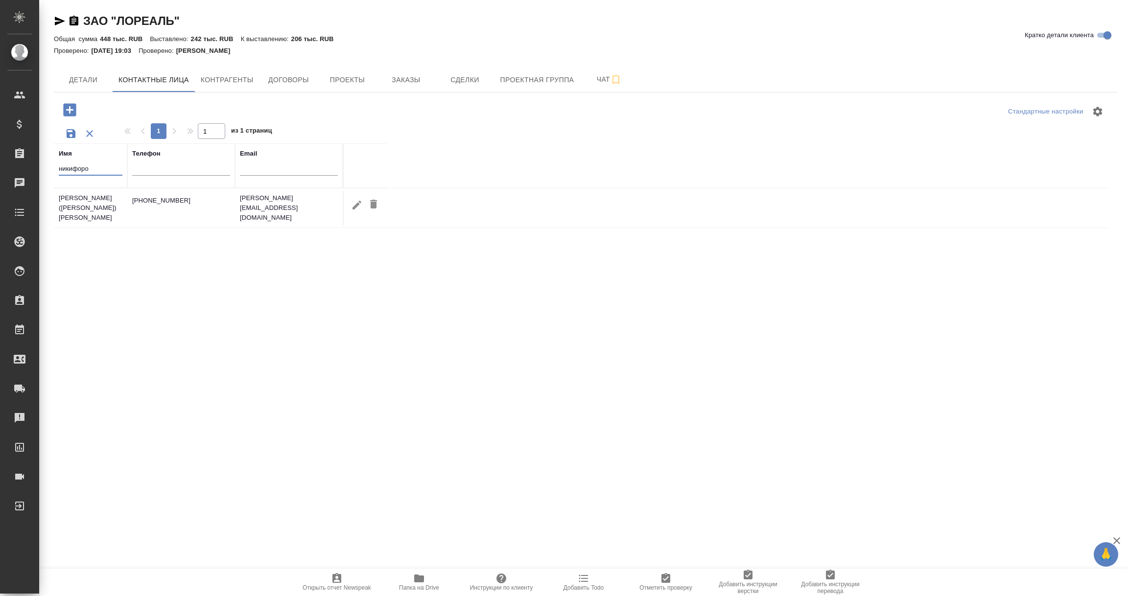
type input "никифоро"
click at [357, 210] on icon "button" at bounding box center [357, 205] width 12 height 12
type input "Екатерина"
type input "Никифорова (Тараканова)"
type input "Ekaterina.TARAKANOVA@gmail.com"
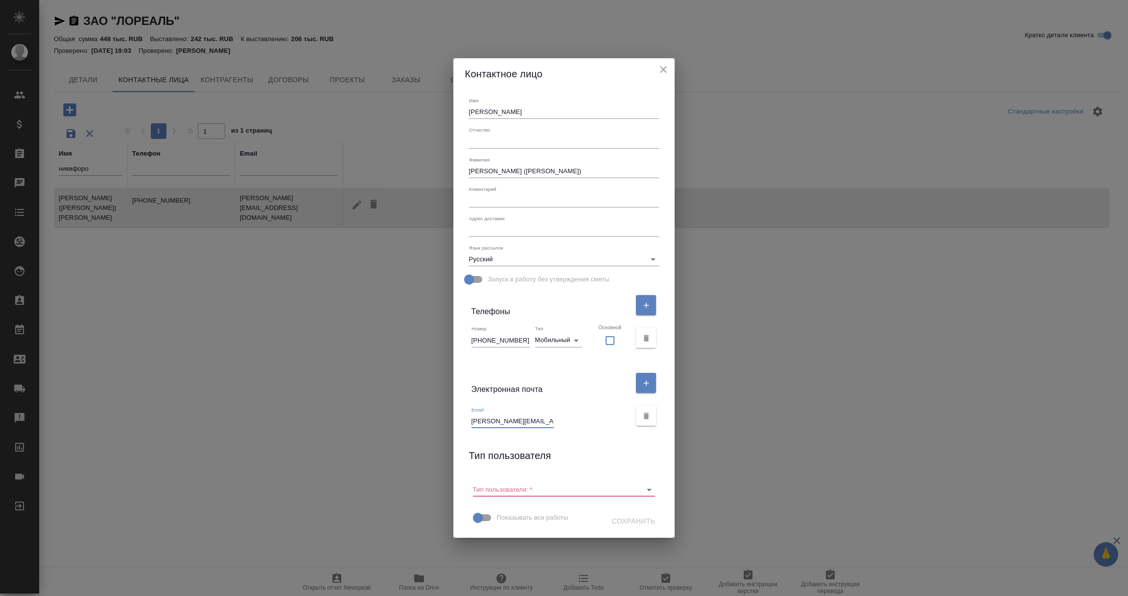
scroll to position [0, 31]
drag, startPoint x: 483, startPoint y: 418, endPoint x: 632, endPoint y: 434, distance: 150.1
click at [632, 434] on div "Имя Екатерина Отчество Фамилия Никифорова (Тараканова) Коментарий x Адрес доста…" at bounding box center [564, 314] width 222 height 449
click at [660, 69] on icon "close" at bounding box center [663, 69] width 7 height 7
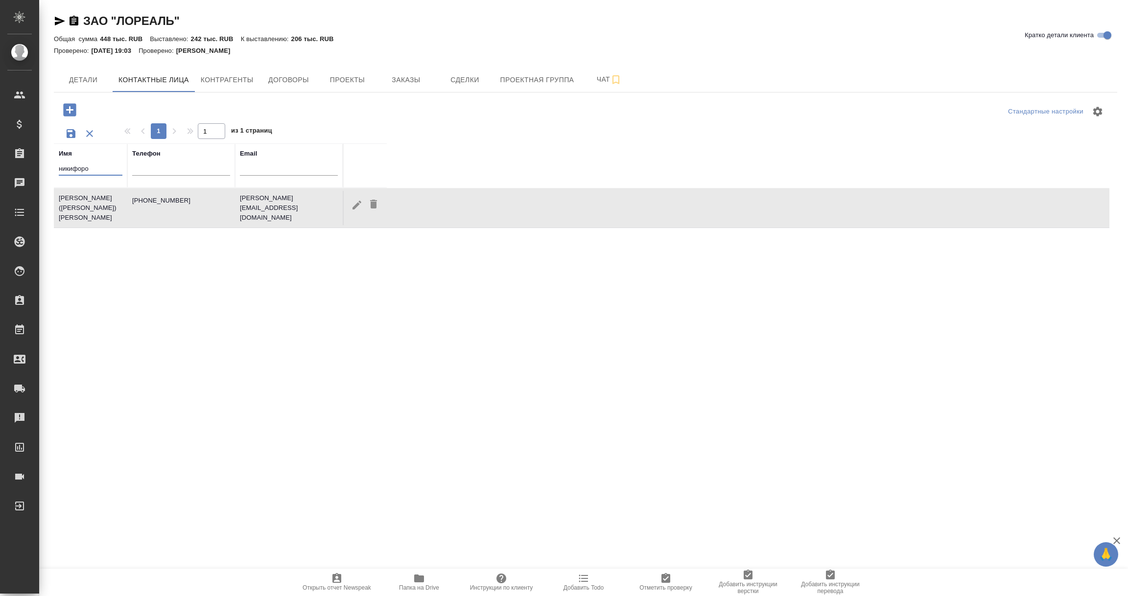
drag, startPoint x: 97, startPoint y: 167, endPoint x: 0, endPoint y: 162, distance: 97.5
click at [0, 162] on div ".cls-1 fill:#fff; AWATERA Vorobyova Ekaterina Клиенты Спецификации Заказы 0 Чат…" at bounding box center [564, 298] width 1128 height 596
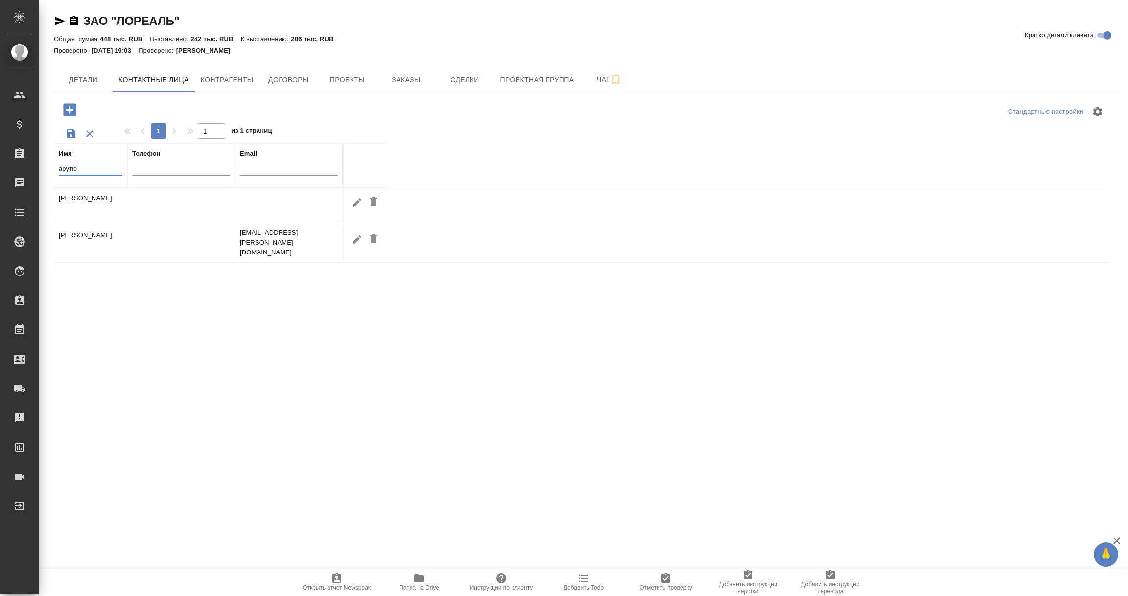
type input "арутю"
click at [354, 237] on icon "button" at bounding box center [357, 240] width 12 height 12
type input "Элен"
type input "Арутюнян"
type input "elen.arutyunyan@loreal.com"
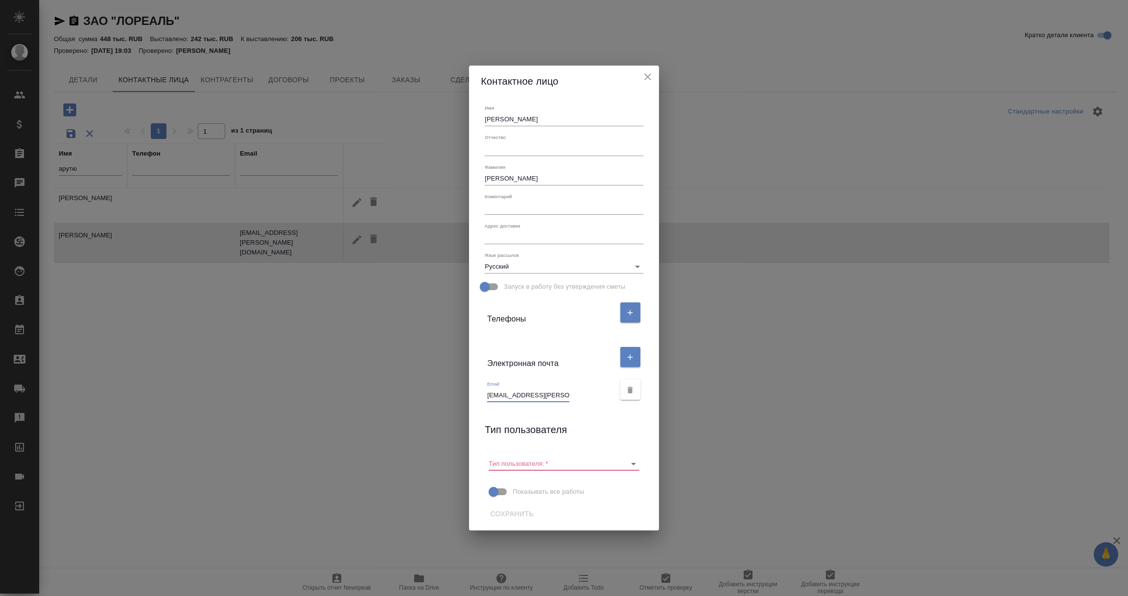
scroll to position [0, 5]
drag, startPoint x: 488, startPoint y: 396, endPoint x: 613, endPoint y: 396, distance: 125.3
click at [613, 396] on div "Email elen.arutyunyan@loreal.com" at bounding box center [550, 392] width 127 height 22
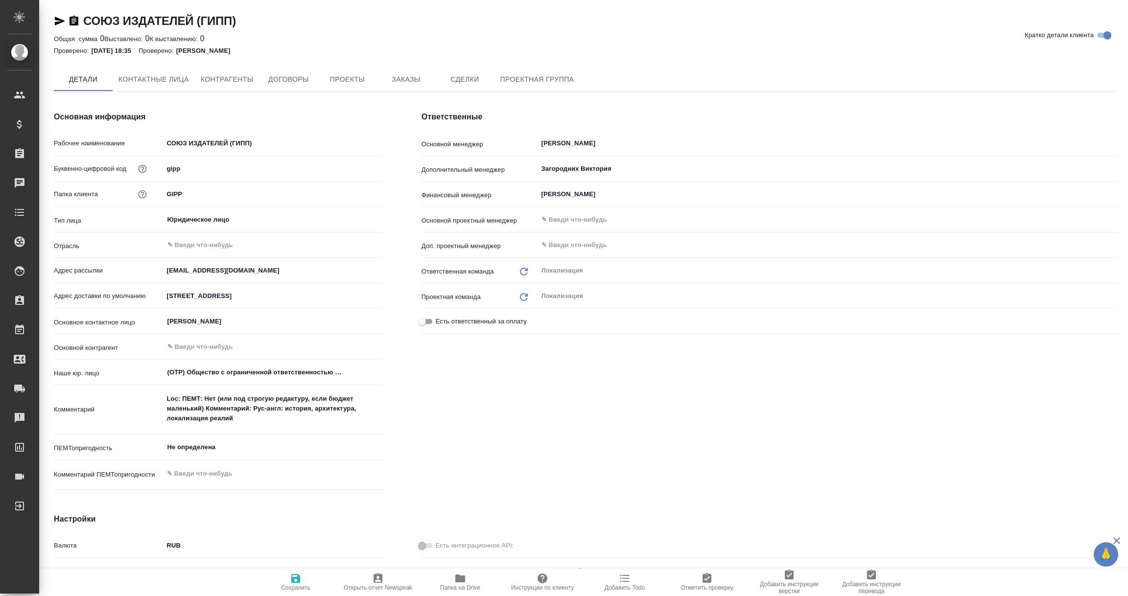
type textarea "x"
click at [228, 78] on span "Контрагенты" at bounding box center [227, 80] width 53 height 12
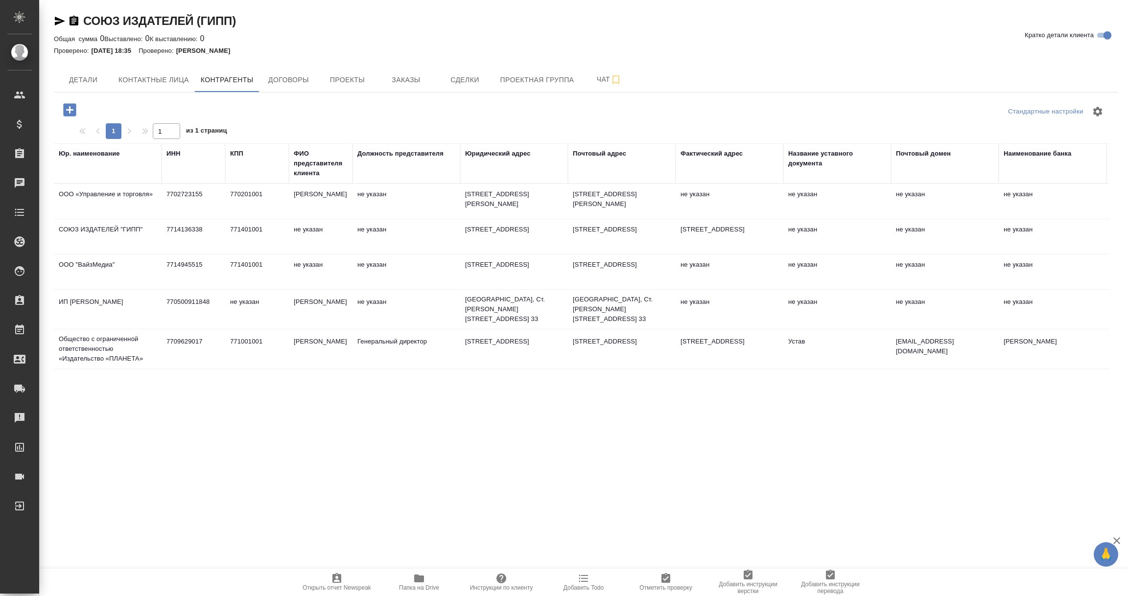
scroll to position [73, 0]
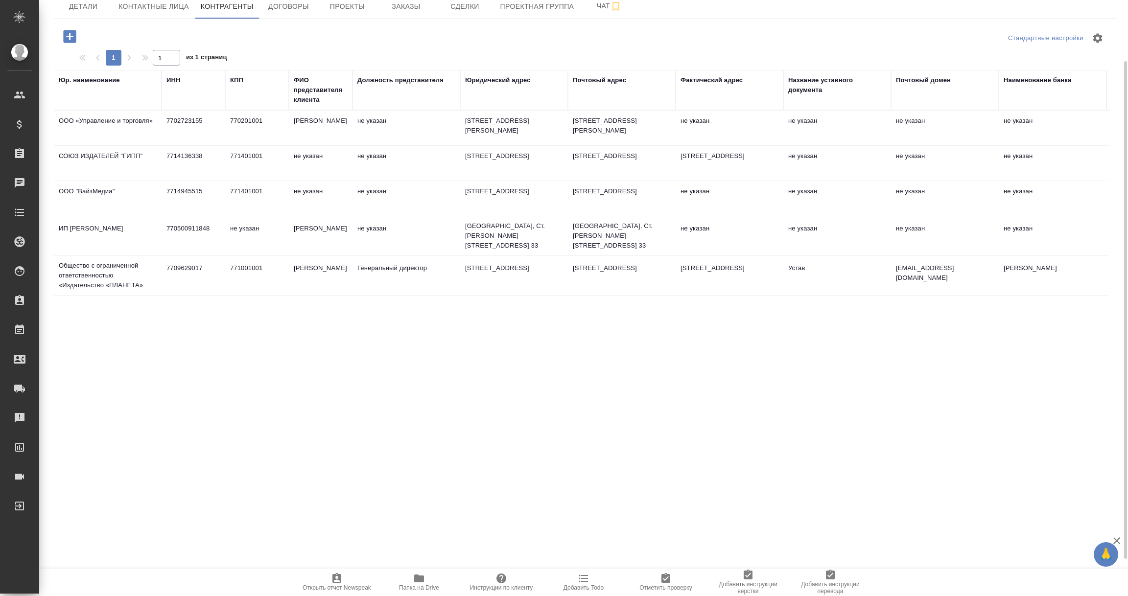
click at [116, 277] on td "Общество с ограниченной ответственностью «Издательство «ПЛАНЕТА»" at bounding box center [108, 275] width 108 height 39
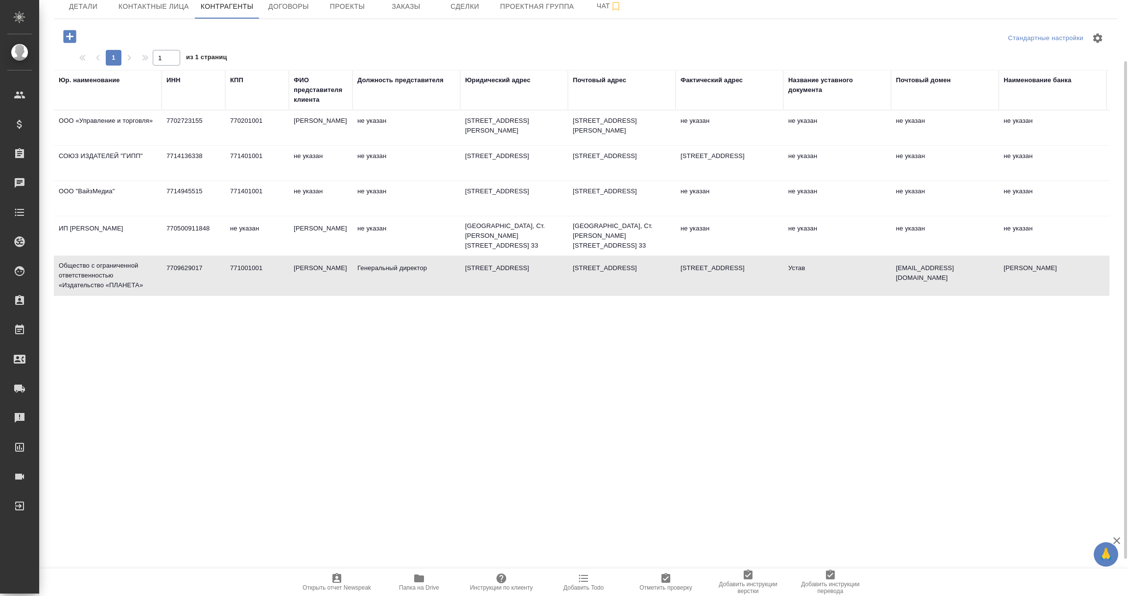
click at [116, 277] on td "Общество с ограниченной ответственностью «Издательство «ПЛАНЕТА»" at bounding box center [108, 275] width 108 height 39
type textarea "Общество с ограниченной ответственностью «Издательство «ПЛАНЕТА»"
type input "7709629017"
type input "771001001"
type input "[PERSON_NAME]"
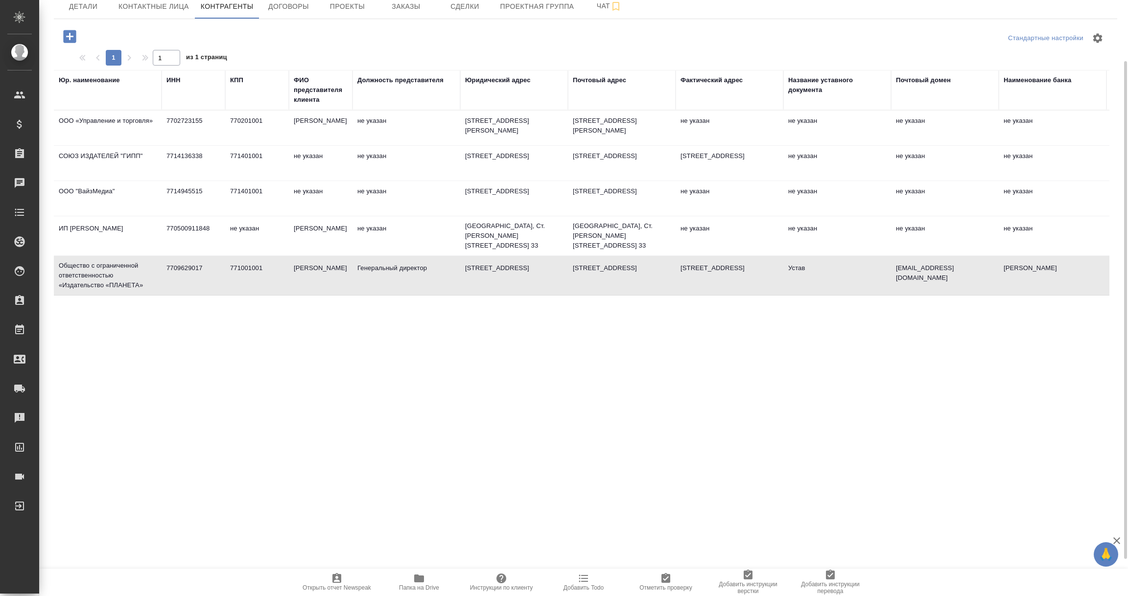
type input "Генеральный директор"
type textarea "[STREET_ADDRESS]"
type input "Устав"
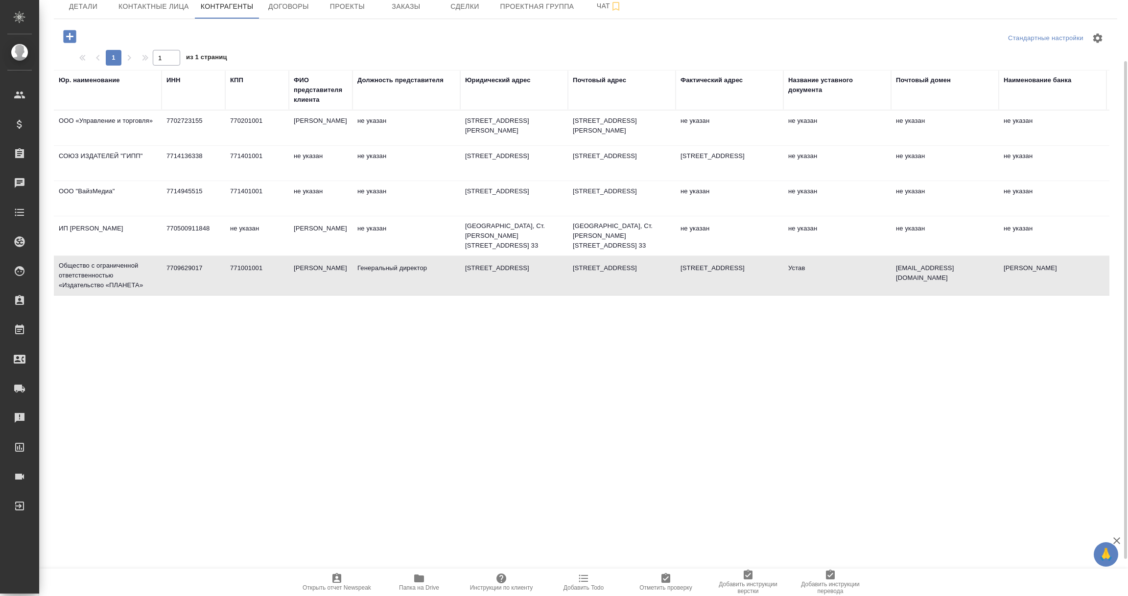
type input "[EMAIL_ADDRESS][DOMAIN_NAME]"
type input "[PERSON_NAME]"
type input "40702810138090002165"
type input "044525225"
type input "30101810400000000225"
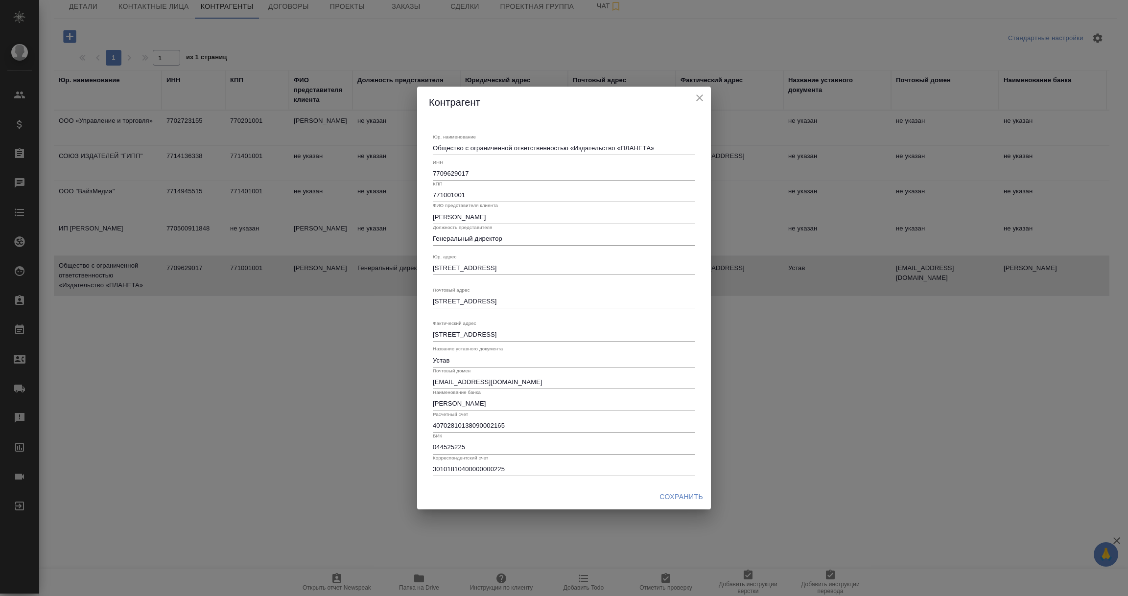
click at [443, 174] on input "7709629017" at bounding box center [564, 174] width 262 height 14
click at [697, 97] on icon "close" at bounding box center [700, 98] width 12 height 12
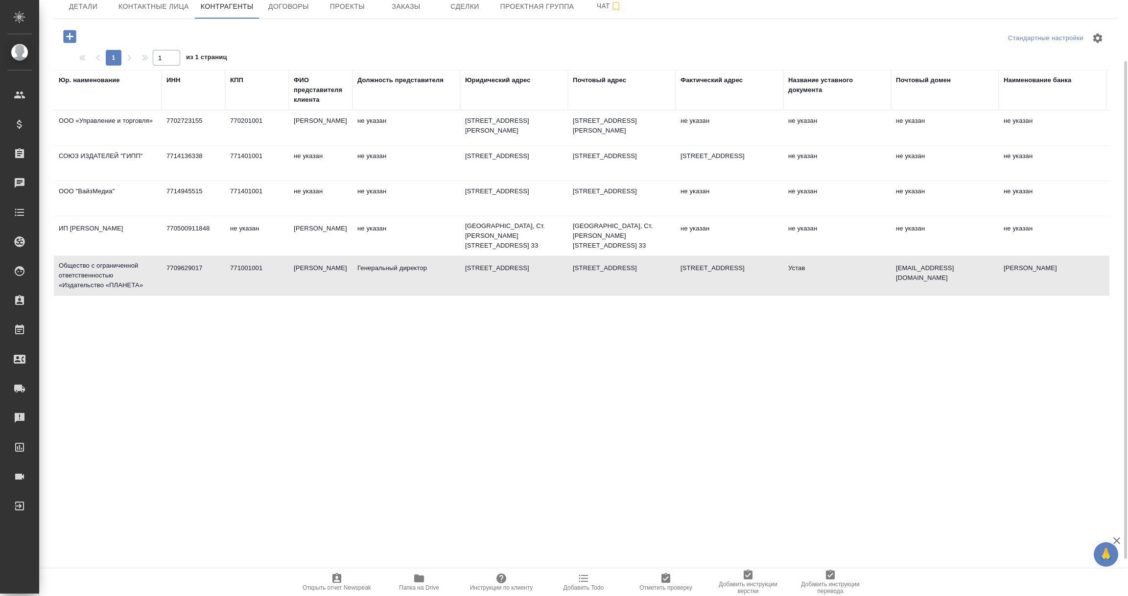
click at [117, 232] on td "ИП [PERSON_NAME]" at bounding box center [108, 236] width 108 height 34
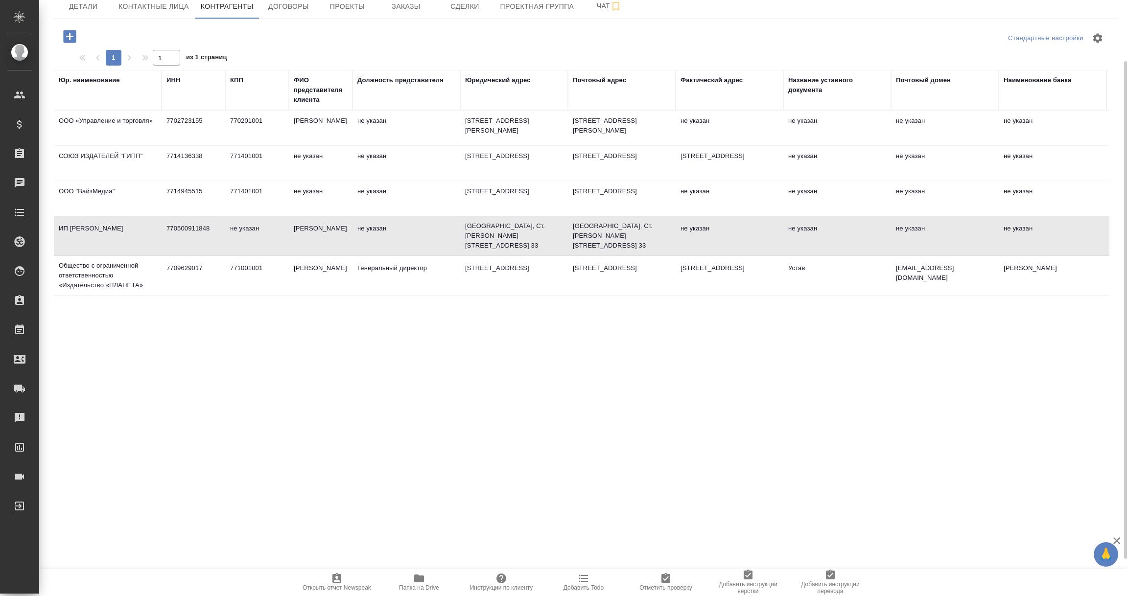
click at [99, 199] on td "ООО "ВайзМедиа"" at bounding box center [108, 199] width 108 height 34
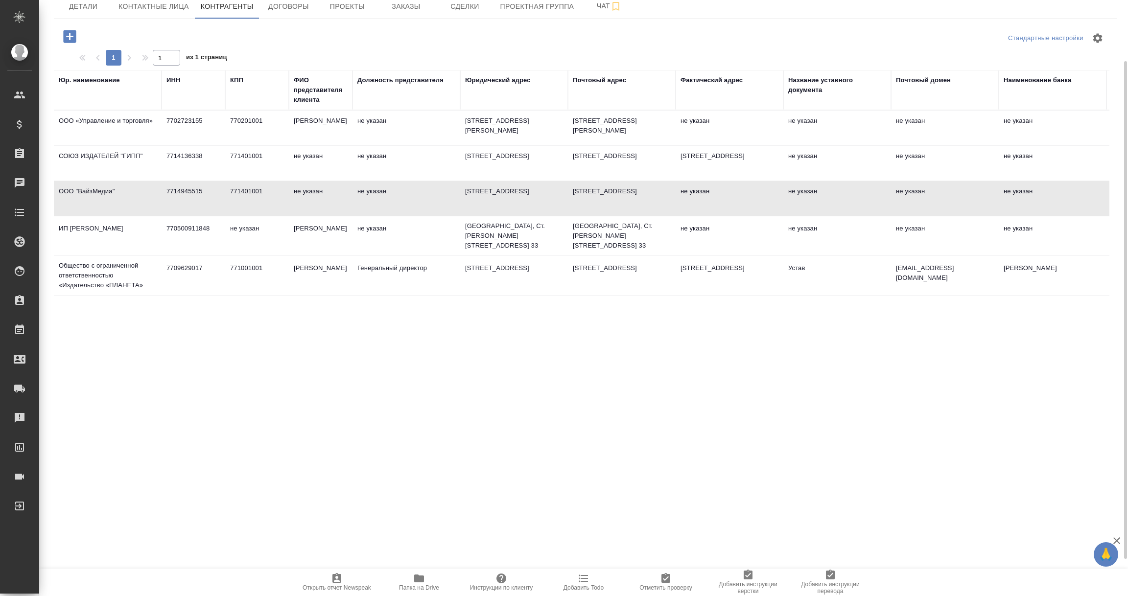
click at [178, 198] on td "7714945515" at bounding box center [194, 199] width 64 height 34
type textarea "ООО "ВайзМедиа""
type input "7714945515"
type input "771401001"
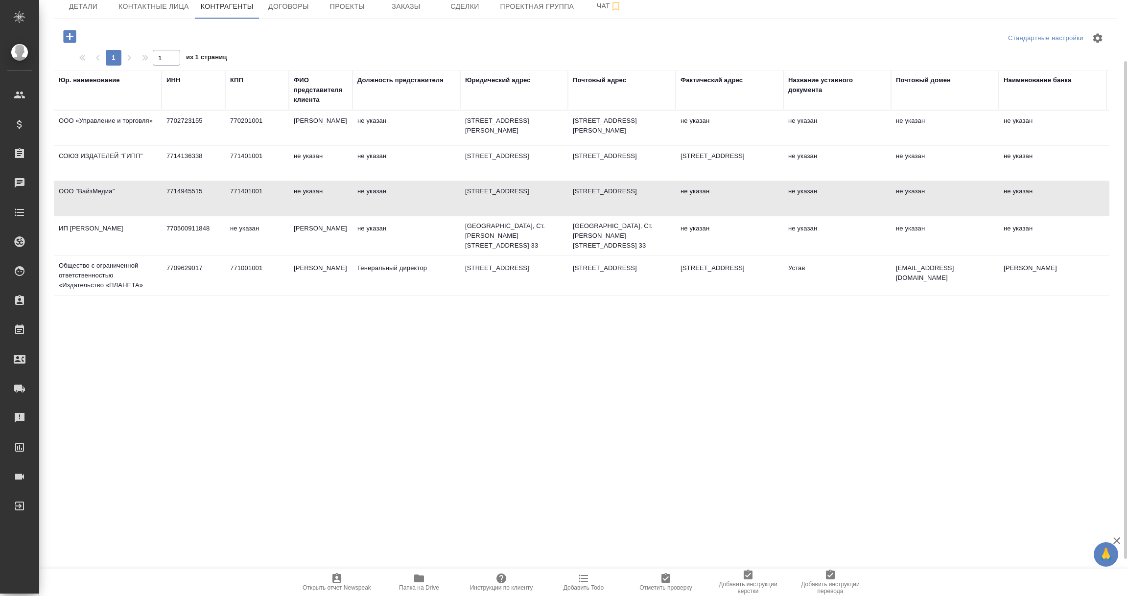
type textarea "[STREET_ADDRESS]"
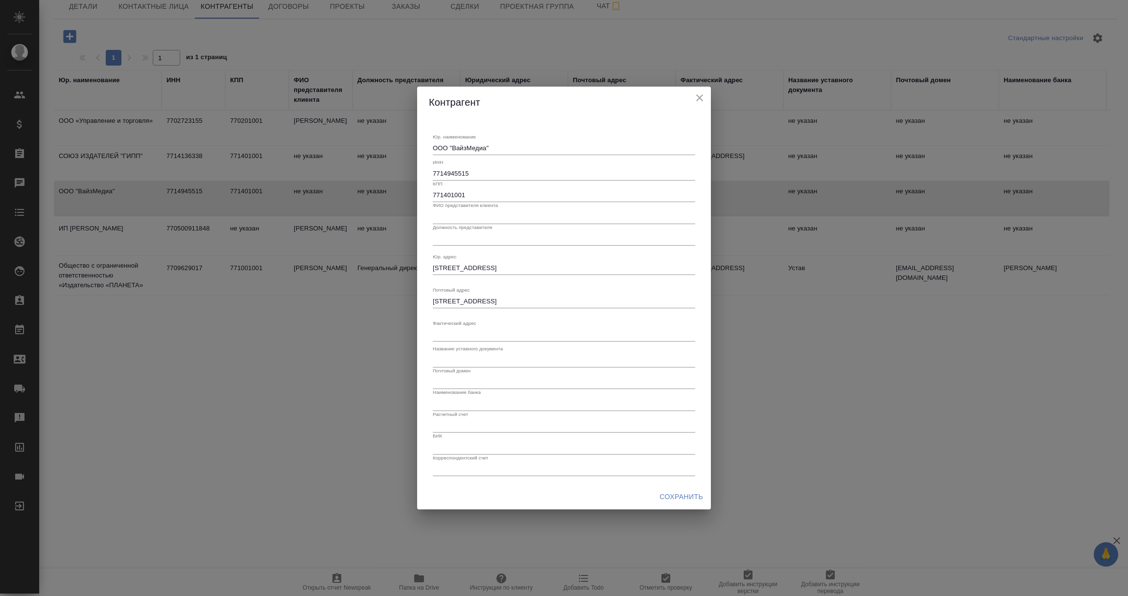
click at [457, 174] on input "7714945515" at bounding box center [564, 174] width 262 height 14
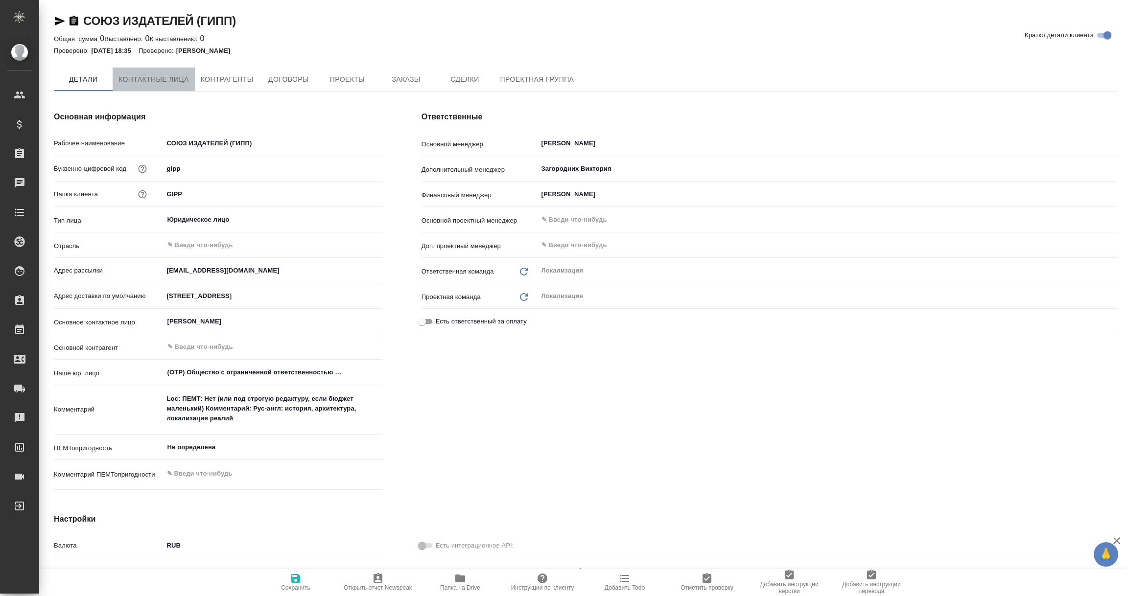
type textarea "x"
click at [120, 79] on span "Контактные лица" at bounding box center [153, 79] width 70 height 12
select select "RU"
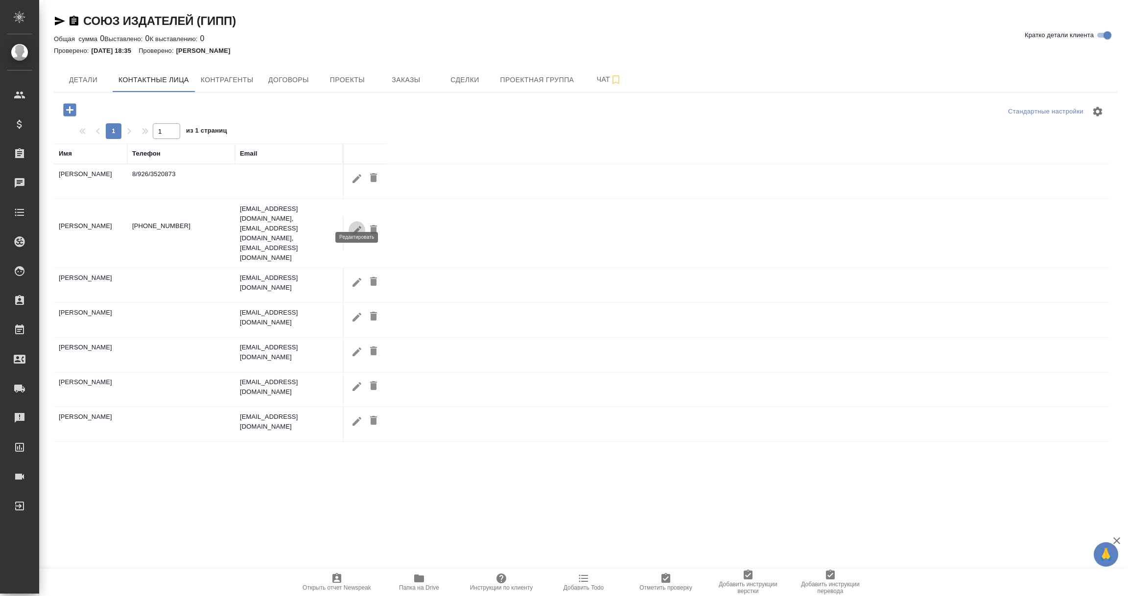
click at [357, 225] on icon "button" at bounding box center [357, 231] width 12 height 12
type input "Елена"
type input "Шитикова"
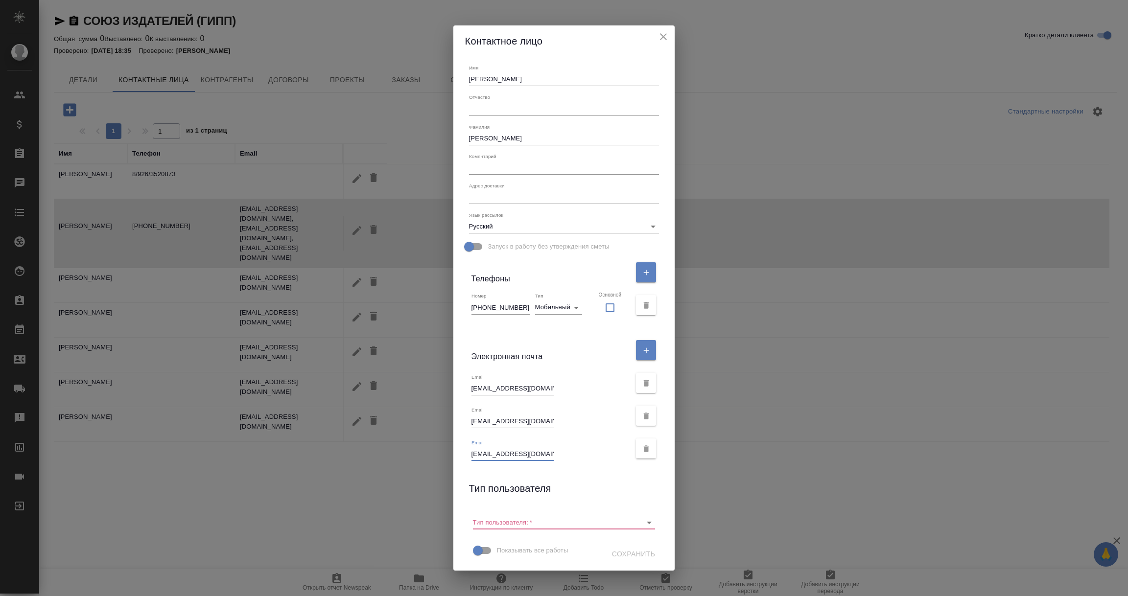
drag, startPoint x: 483, startPoint y: 454, endPoint x: 553, endPoint y: 456, distance: 70.0
click at [553, 456] on input "director@gipp.ru" at bounding box center [512, 454] width 82 height 14
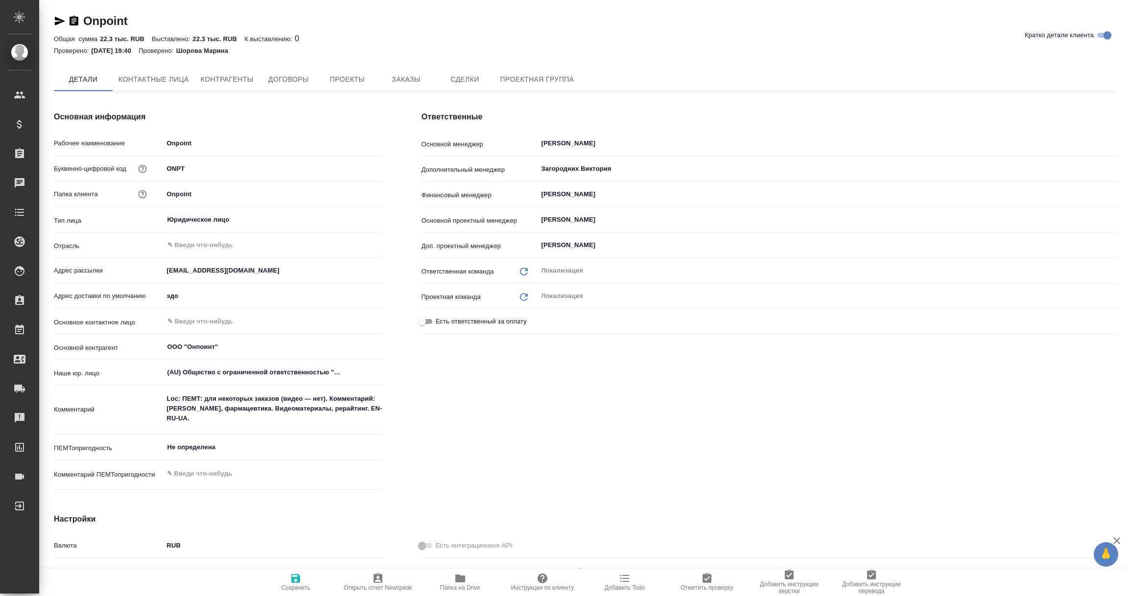
type textarea "x"
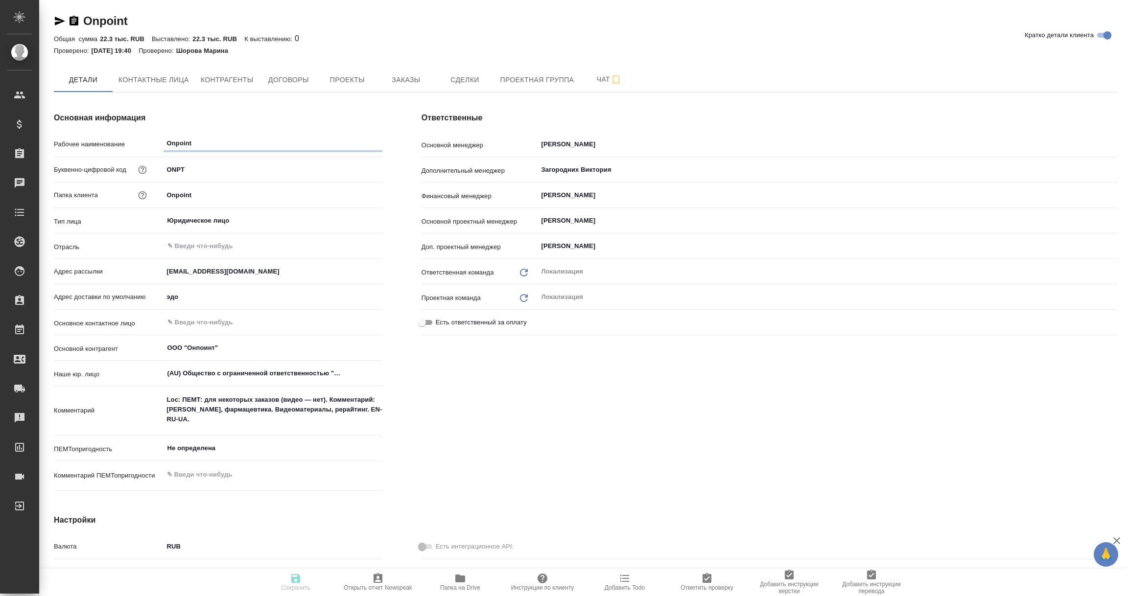
type textarea "x"
click at [210, 80] on span "Контрагенты" at bounding box center [227, 80] width 53 height 12
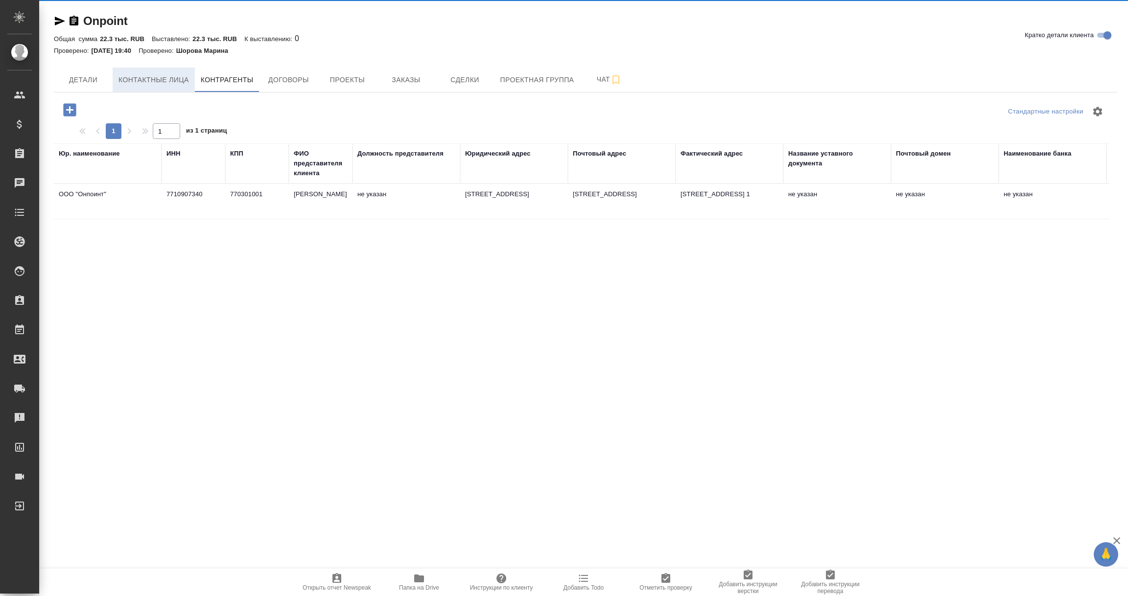
click at [153, 84] on span "Контактные лица" at bounding box center [153, 80] width 70 height 12
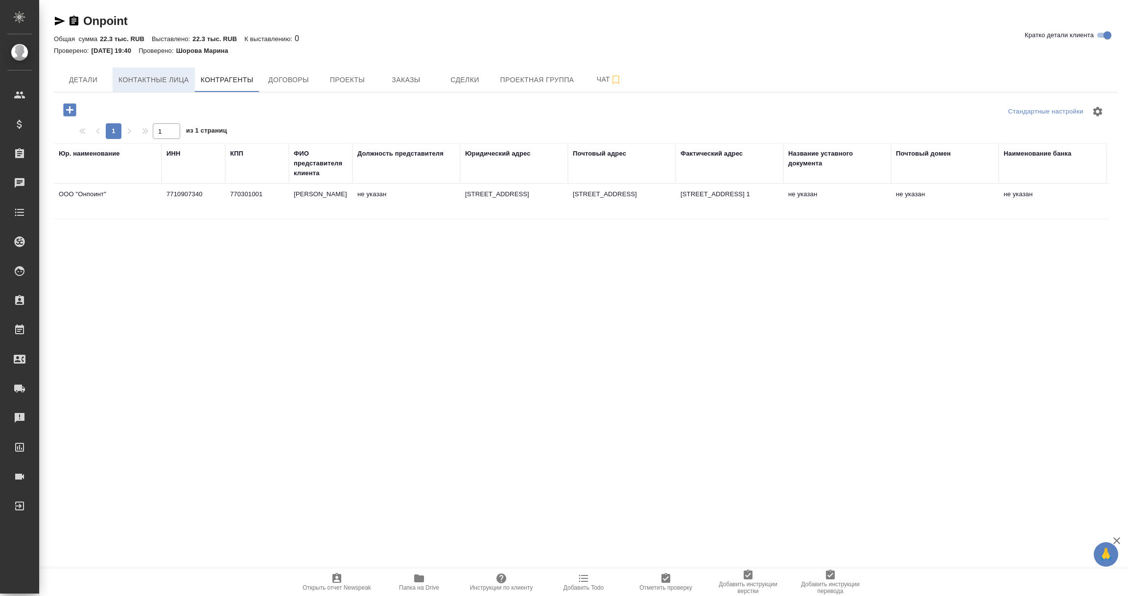
select select "RU"
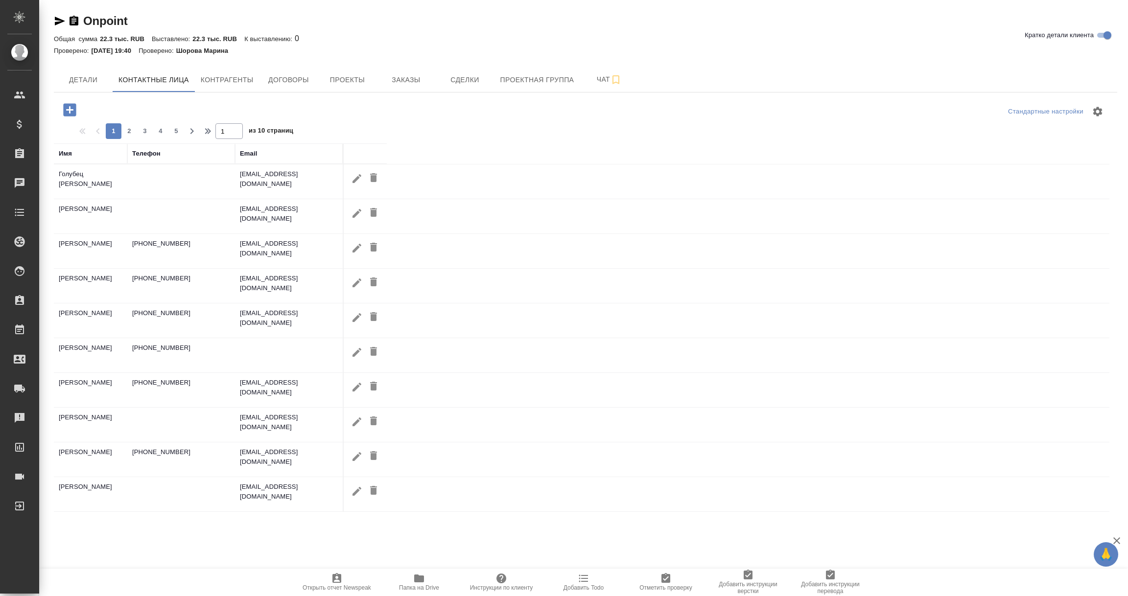
click at [87, 157] on div "Имя" at bounding box center [91, 154] width 64 height 10
click at [63, 153] on div "Имя" at bounding box center [65, 154] width 13 height 10
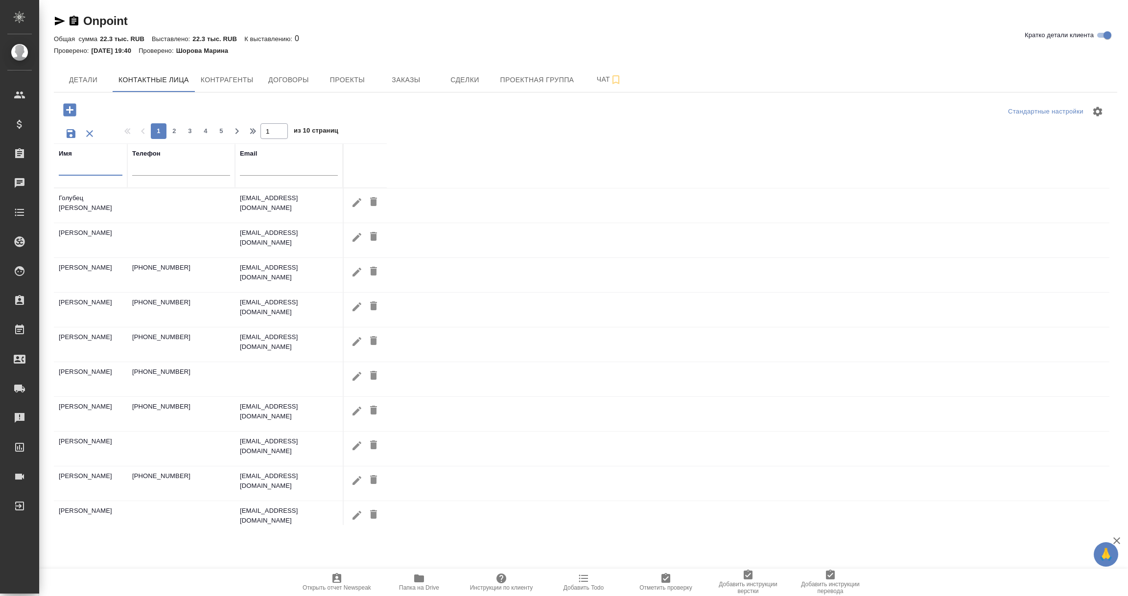
click at [74, 168] on input "text" at bounding box center [91, 169] width 64 height 12
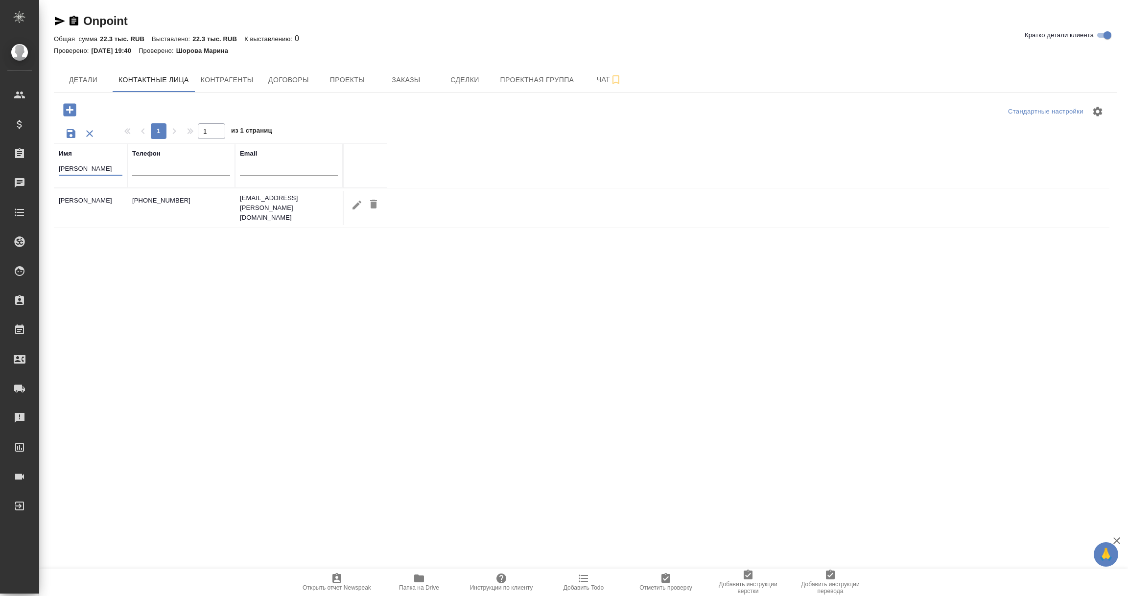
type input "[PERSON_NAME]"
click at [357, 205] on icon "button" at bounding box center [357, 205] width 12 height 12
type input "[PERSON_NAME]"
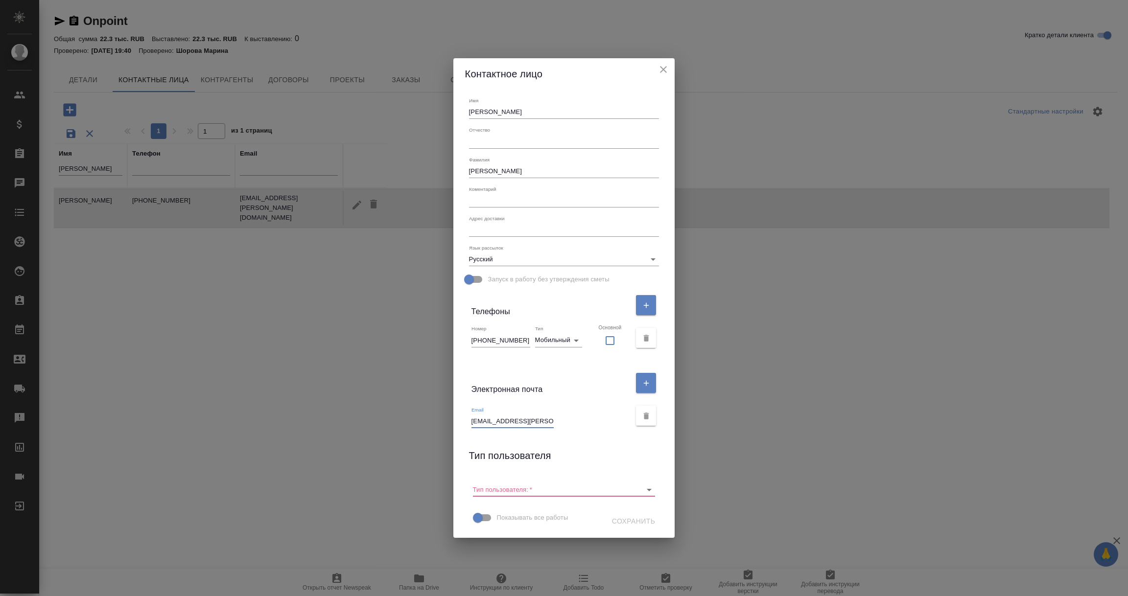
drag, startPoint x: 484, startPoint y: 422, endPoint x: 619, endPoint y: 431, distance: 135.4
click at [619, 431] on div "Email [EMAIL_ADDRESS][PERSON_NAME][DOMAIN_NAME]" at bounding box center [564, 415] width 198 height 33
click at [657, 70] on icon "close" at bounding box center [663, 70] width 12 height 12
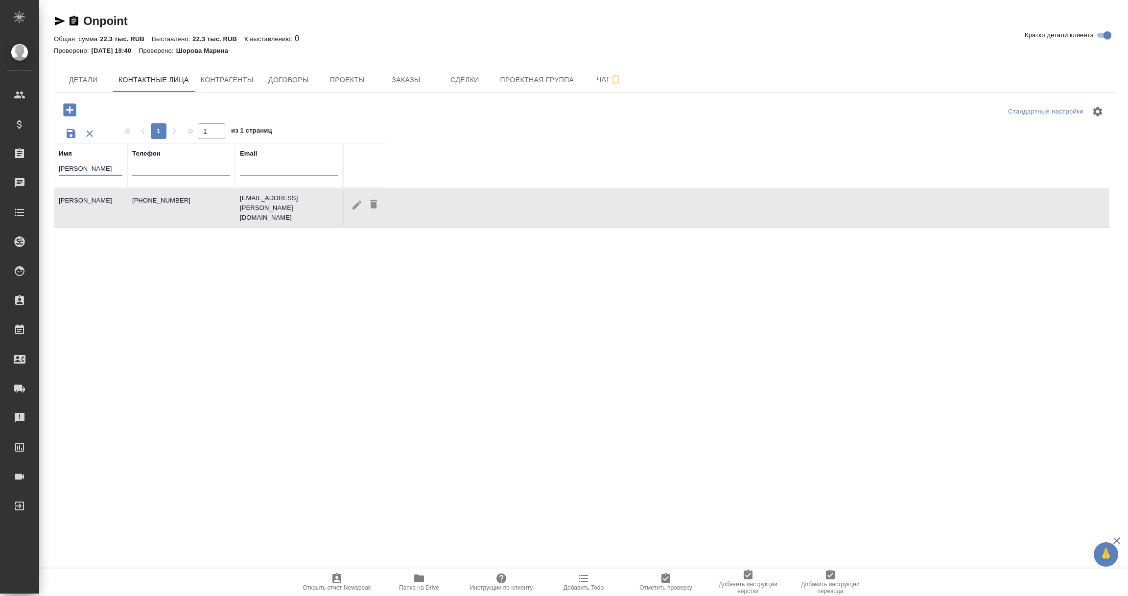
drag, startPoint x: 78, startPoint y: 166, endPoint x: 48, endPoint y: 166, distance: 29.9
click at [48, 166] on div "Onpoint Кратко детали клиента Общая сумма 22.3 тыс. RUB Выставлено: 22.3 тыс. R…" at bounding box center [585, 277] width 1074 height 555
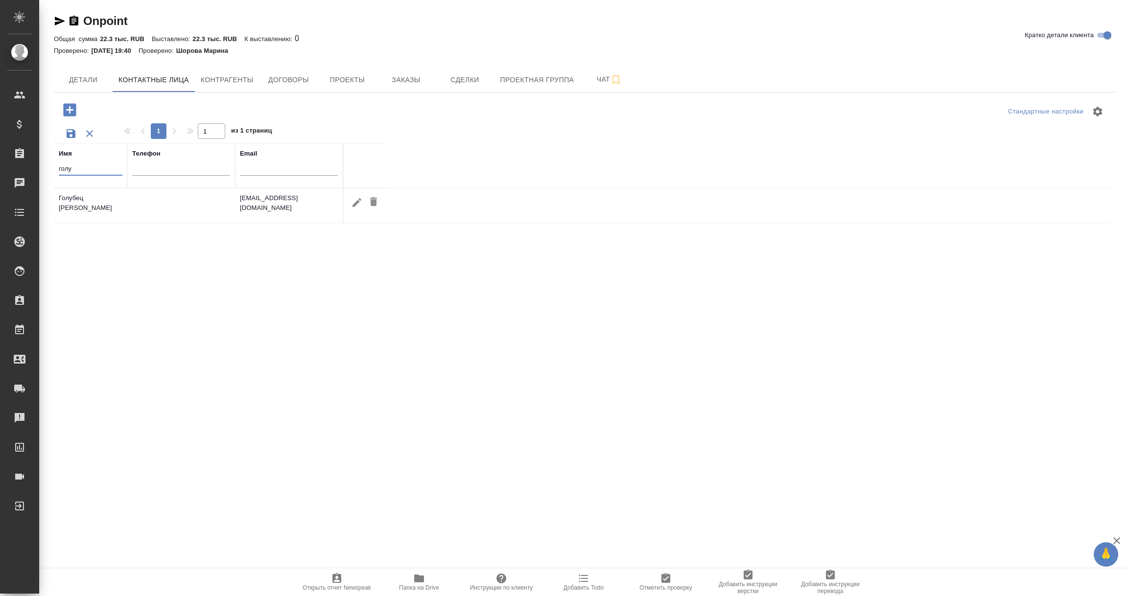
type input "голу"
click at [354, 201] on icon "button" at bounding box center [357, 203] width 12 height 12
type input "[PERSON_NAME]"
type input "Голубец"
type input "[EMAIL_ADDRESS][DOMAIN_NAME]"
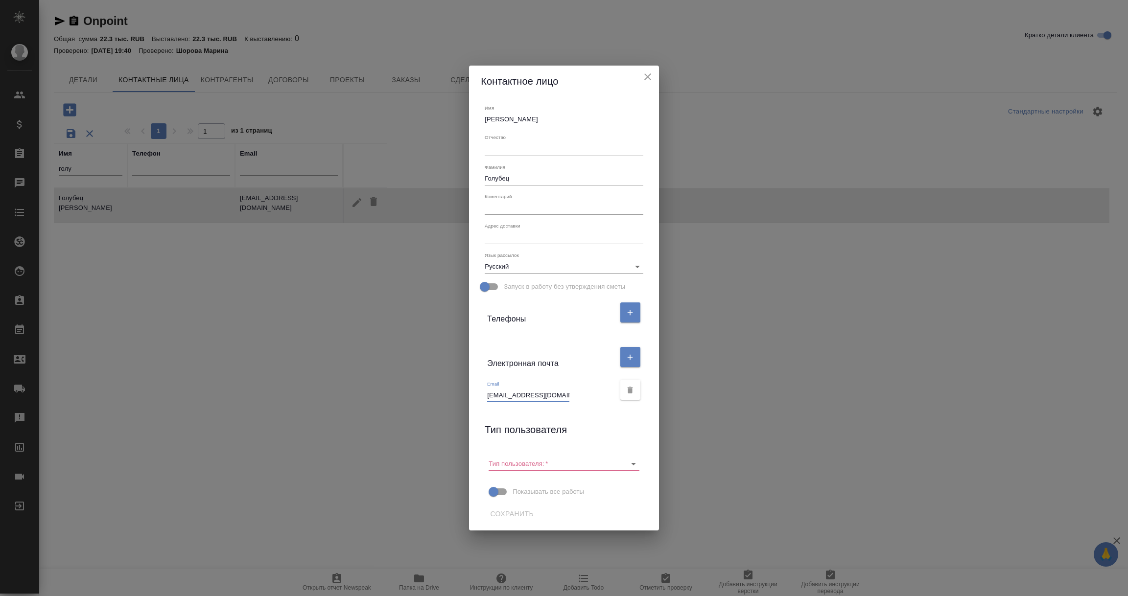
drag, startPoint x: 487, startPoint y: 395, endPoint x: 579, endPoint y: 398, distance: 92.5
click at [579, 398] on div "Email [EMAIL_ADDRESS][DOMAIN_NAME]" at bounding box center [550, 392] width 127 height 22
click at [645, 75] on icon "close" at bounding box center [647, 76] width 7 height 7
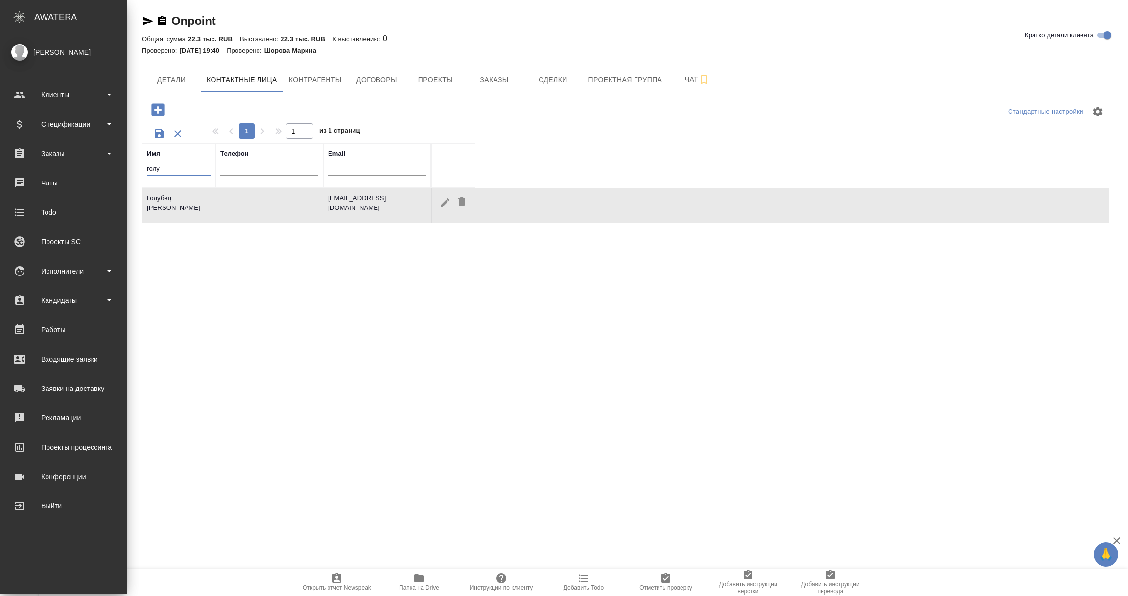
drag, startPoint x: 76, startPoint y: 165, endPoint x: 34, endPoint y: 166, distance: 41.6
click at [34, 166] on div ".cls-1 fill:#fff; AWATERA Vorobyova Ekaterina Клиенты Спецификации Заказы 0 Чат…" at bounding box center [564, 298] width 1128 height 596
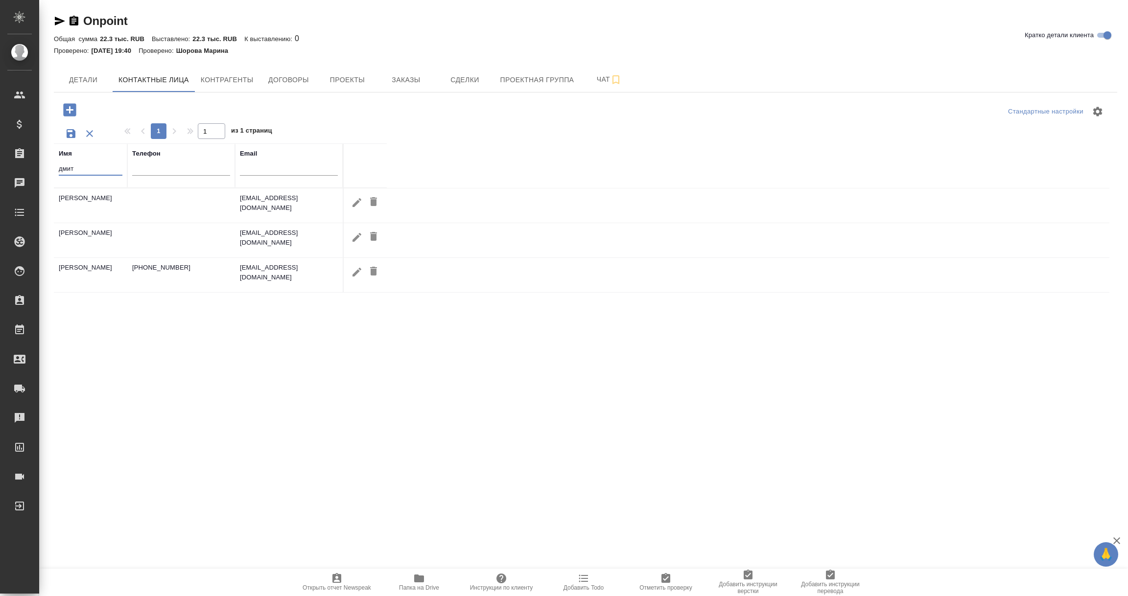
type input "дмит"
click at [356, 239] on icon "button" at bounding box center [356, 237] width 9 height 9
type input "Дмитрий"
type input "Бордюгов"
type input "d.bordugov@onpoint.ru"
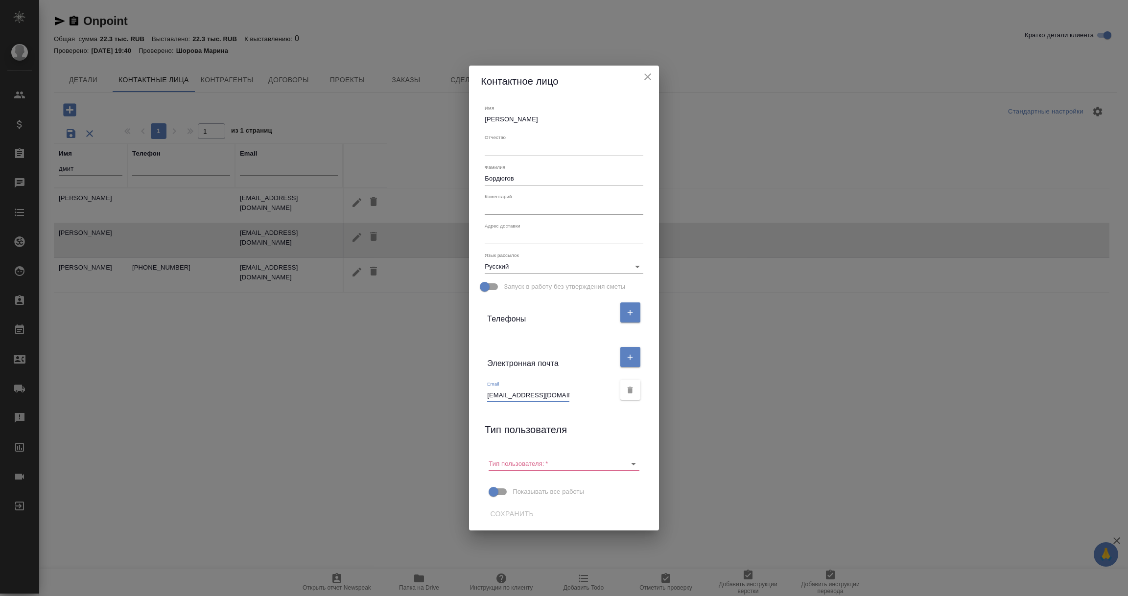
drag, startPoint x: 488, startPoint y: 395, endPoint x: 604, endPoint y: 401, distance: 115.7
click at [604, 401] on div "Email d.bordugov@onpoint.ru" at bounding box center [550, 392] width 127 height 22
click at [647, 77] on icon "close" at bounding box center [647, 76] width 7 height 7
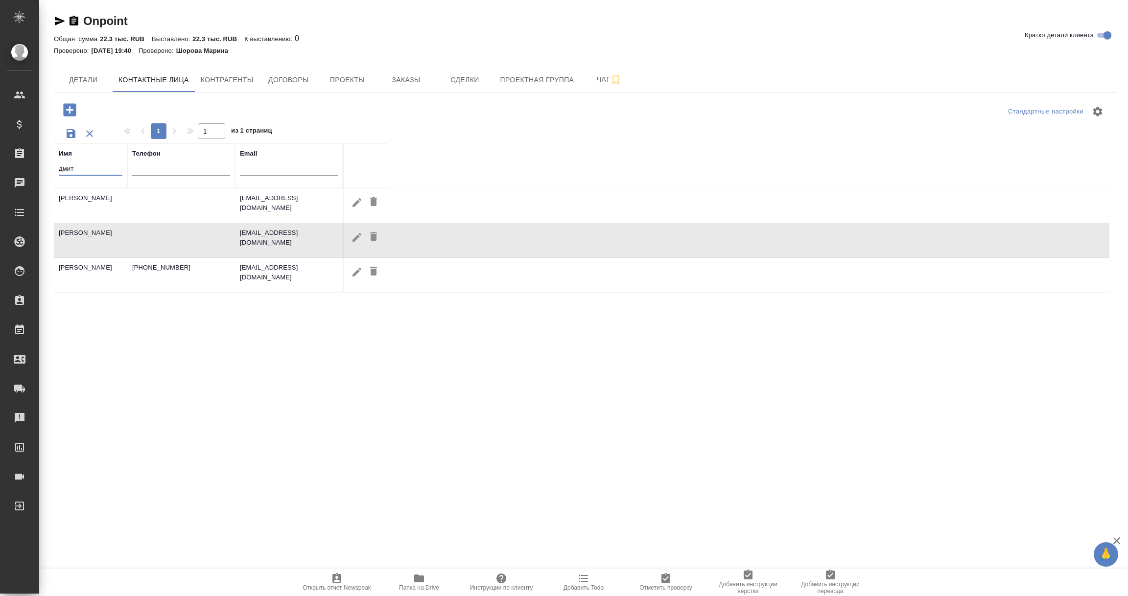
drag, startPoint x: 67, startPoint y: 167, endPoint x: 50, endPoint y: 168, distance: 16.2
click at [50, 168] on div "Onpoint Кратко детали клиента Общая сумма 22.3 тыс. RUB Выставлено: 22.3 тыс. R…" at bounding box center [585, 277] width 1074 height 555
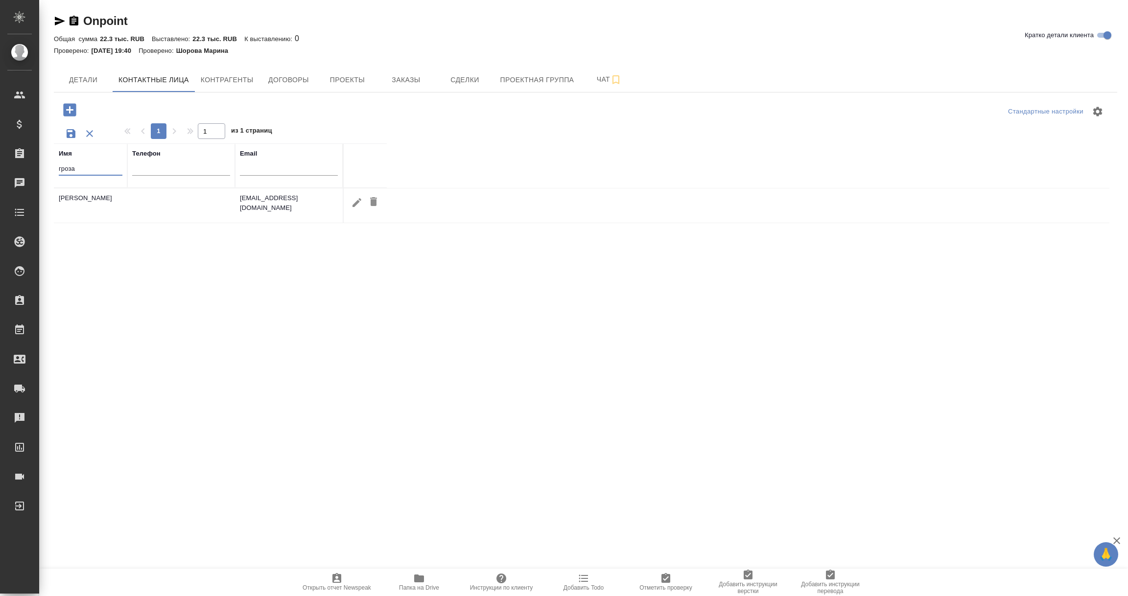
type input "гроза"
click at [356, 201] on icon "button" at bounding box center [356, 202] width 9 height 9
type input "Кристина"
type input "Гроза"
type input "k.groza@onpoint.ru"
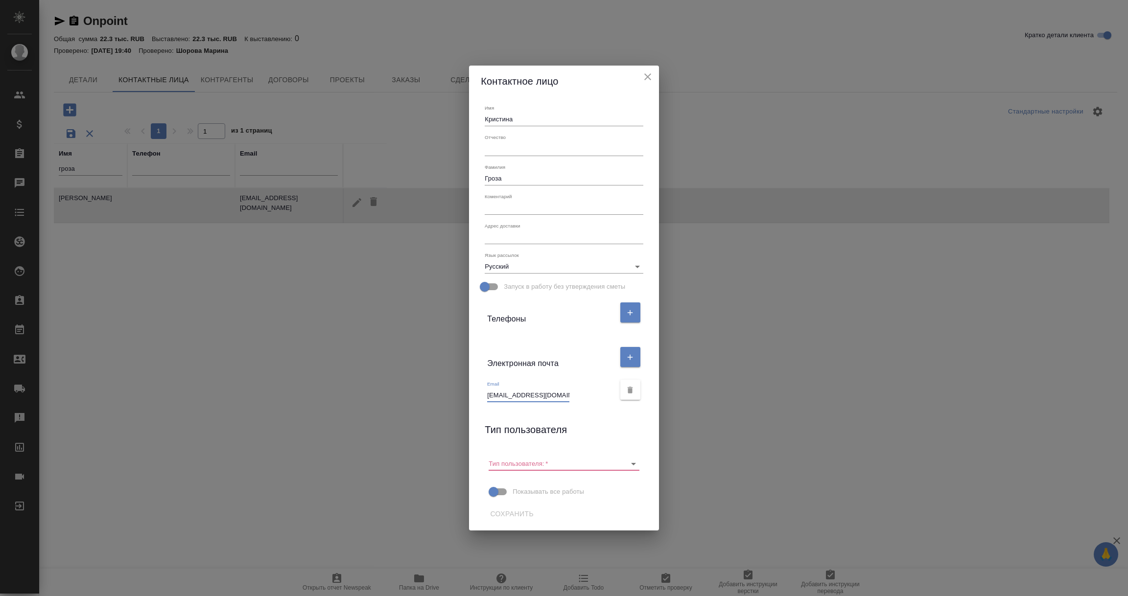
drag, startPoint x: 486, startPoint y: 395, endPoint x: 564, endPoint y: 399, distance: 77.9
click at [564, 399] on input "k.groza@onpoint.ru" at bounding box center [528, 396] width 82 height 14
click at [645, 77] on icon "close" at bounding box center [648, 77] width 12 height 12
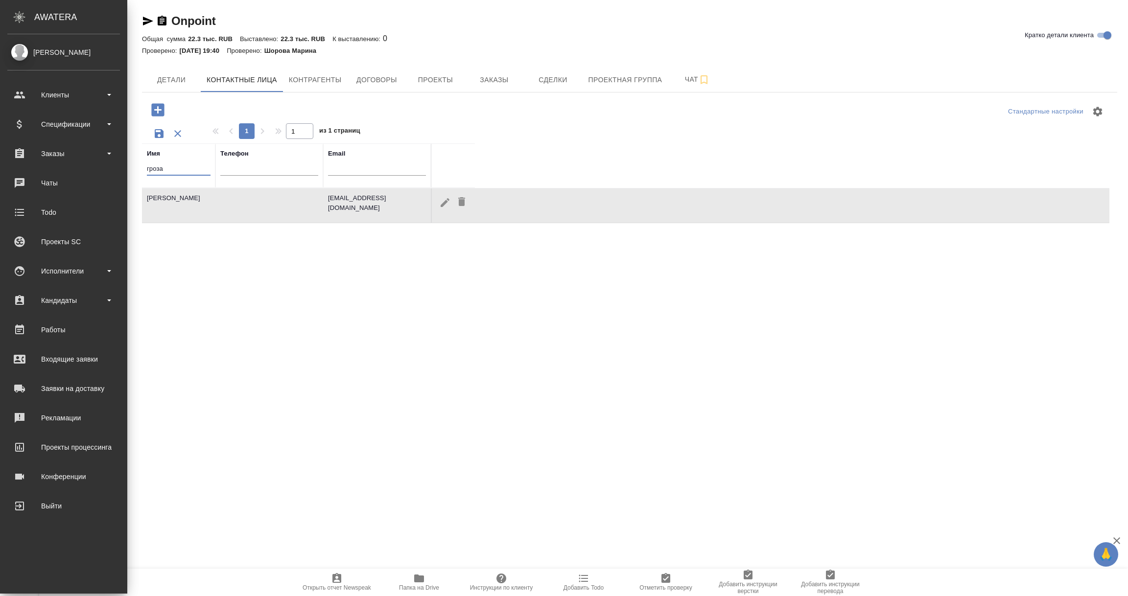
drag, startPoint x: 80, startPoint y: 168, endPoint x: 28, endPoint y: 169, distance: 51.9
click at [28, 169] on div ".cls-1 fill:#fff; AWATERA Vorobyova Ekaterina Клиенты Спецификации Заказы 0 Чат…" at bounding box center [564, 298] width 1128 height 596
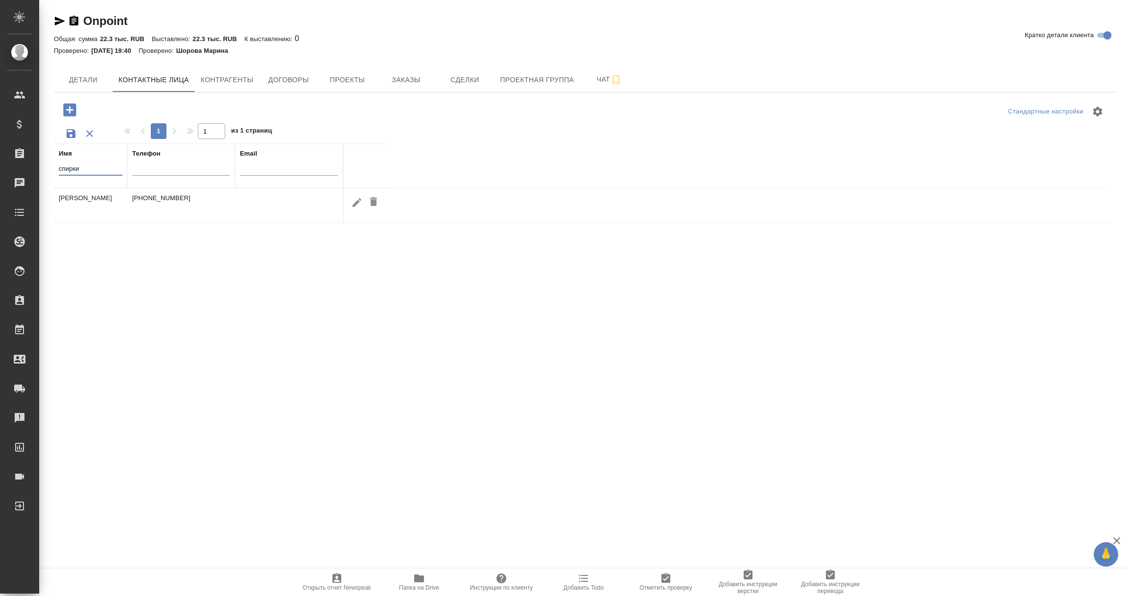
drag, startPoint x: 58, startPoint y: 168, endPoint x: 23, endPoint y: 168, distance: 34.8
click at [23, 168] on div ".cls-1 fill:#fff; AWATERA Vorobyova Ekaterina Клиенты Спецификации Заказы 0 Чат…" at bounding box center [564, 298] width 1128 height 596
type input "бабаева"
click at [357, 202] on icon "button" at bounding box center [356, 202] width 9 height 9
type input "Анастасия"
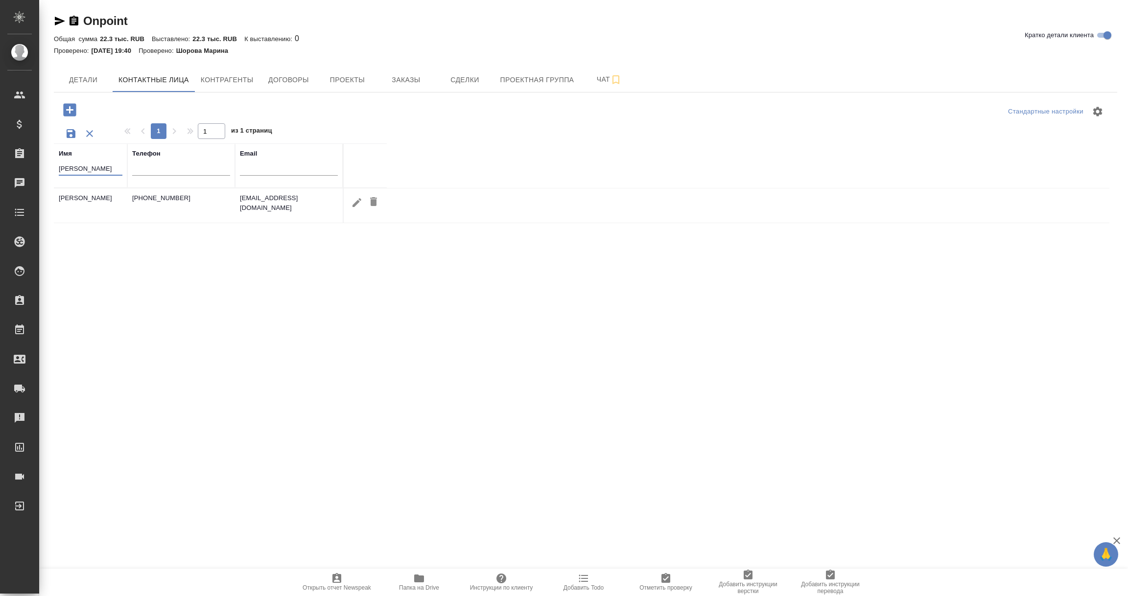
type input "Бабаева"
type input "a.babaeva@onpoint.ru"
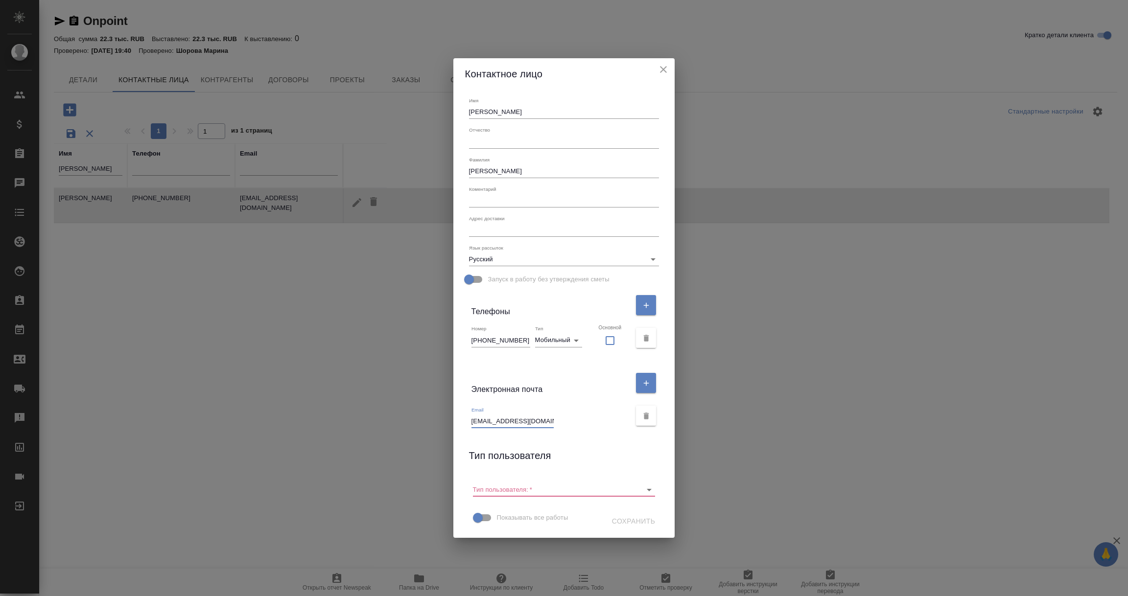
drag, startPoint x: 483, startPoint y: 421, endPoint x: 570, endPoint y: 421, distance: 87.6
click at [570, 421] on div "Email a.babaeva@onpoint.ru" at bounding box center [551, 418] width 160 height 22
click at [657, 71] on icon "close" at bounding box center [663, 70] width 12 height 12
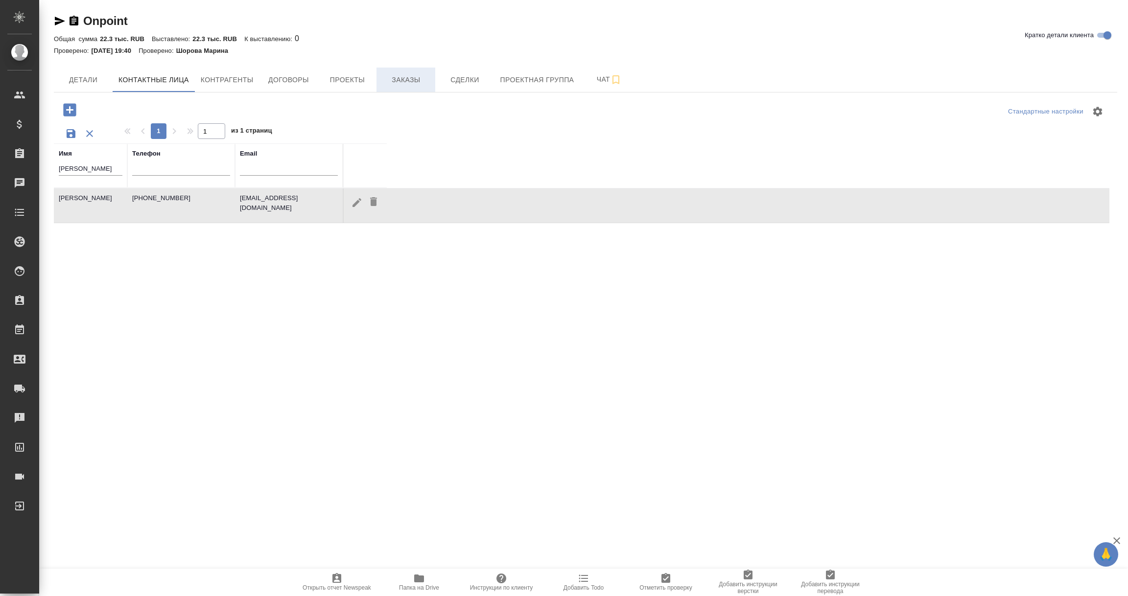
click at [404, 78] on span "Заказы" at bounding box center [405, 80] width 47 height 12
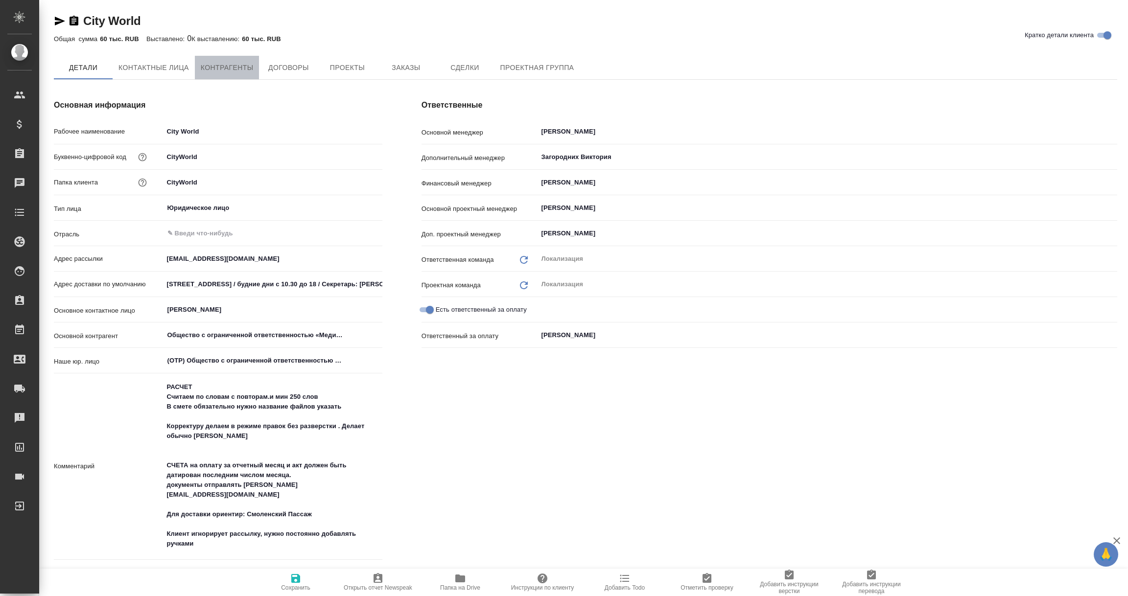
click at [224, 64] on span "Контрагенты" at bounding box center [227, 68] width 53 height 12
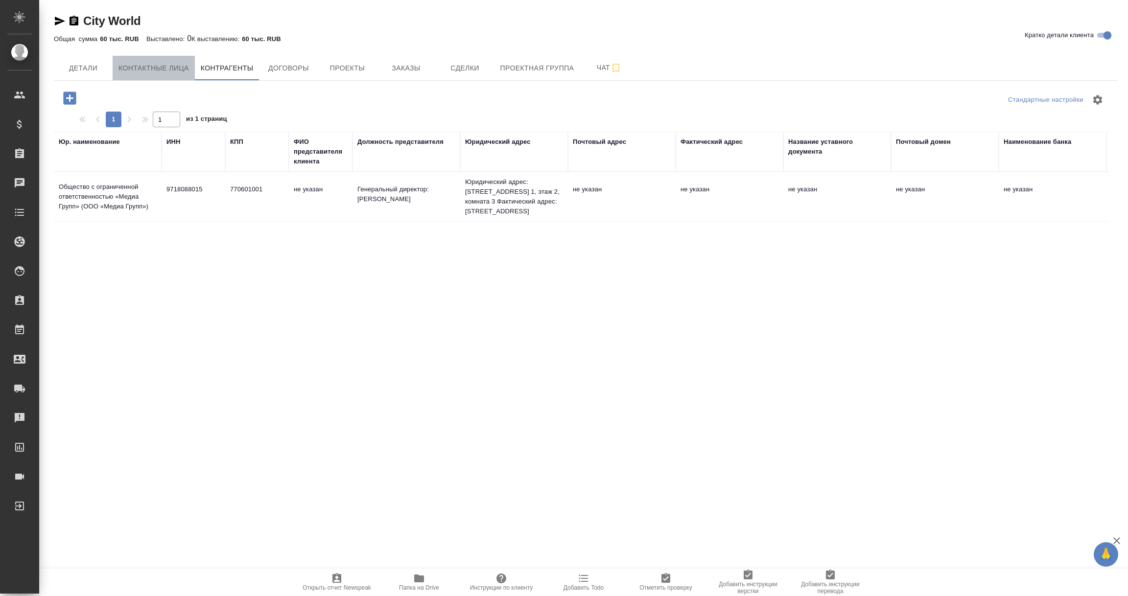
click at [160, 66] on span "Контактные лица" at bounding box center [153, 68] width 70 height 12
select select "RU"
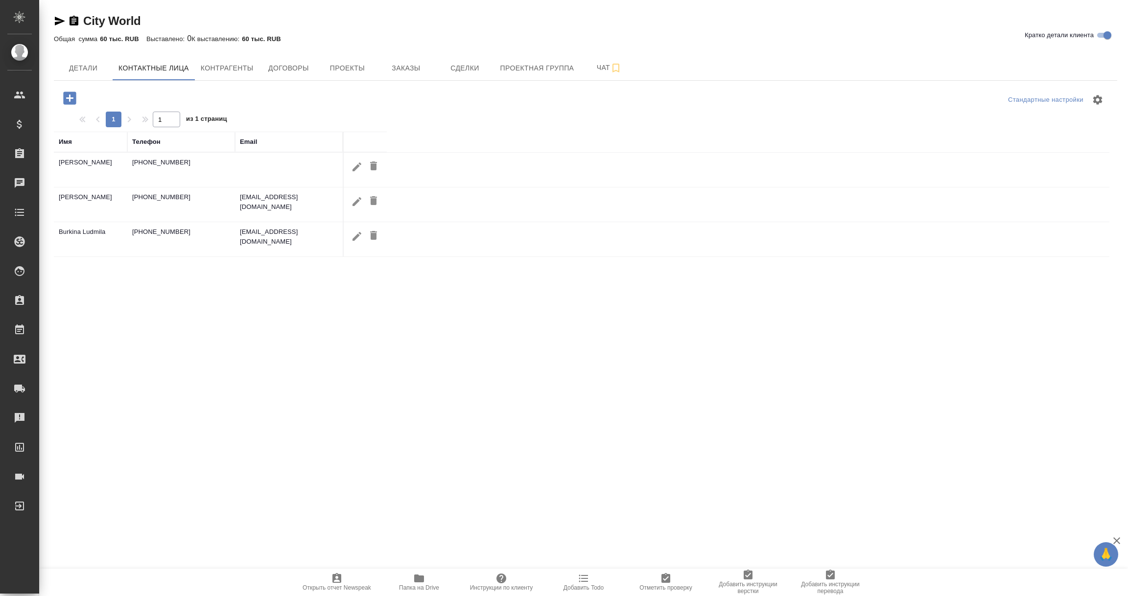
click at [353, 239] on icon "button" at bounding box center [356, 235] width 9 height 9
type input "Ludmila"
type input "Burkina"
type input "Пользователь"
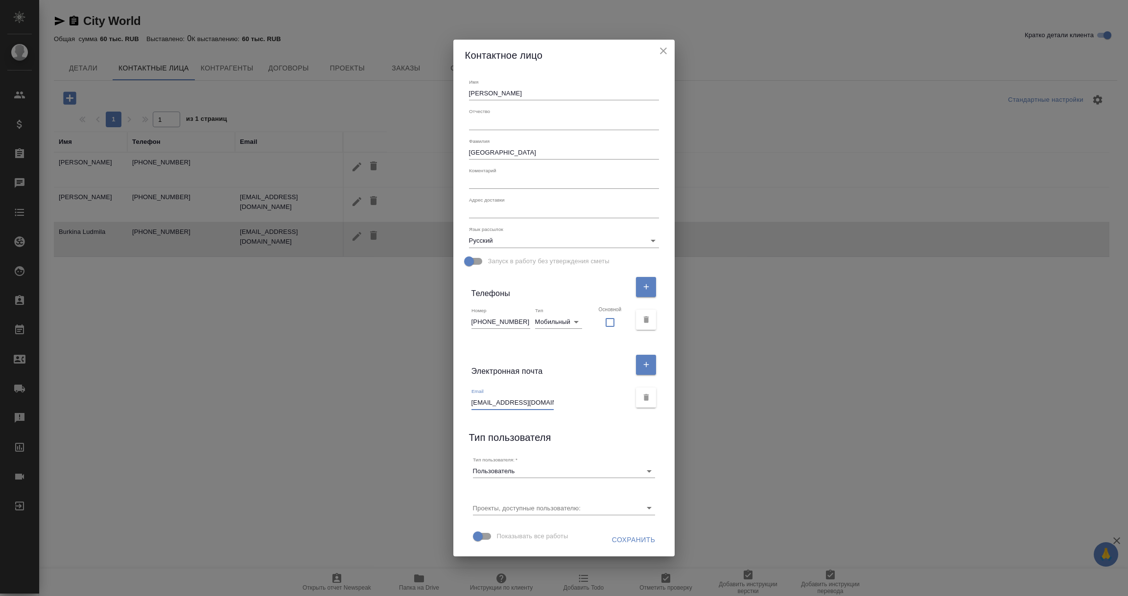
scroll to position [0, 0]
drag, startPoint x: 483, startPoint y: 403, endPoint x: 601, endPoint y: 403, distance: 117.9
click at [601, 403] on div "Email ludmilaburkina@gmail.com" at bounding box center [551, 399] width 160 height 22
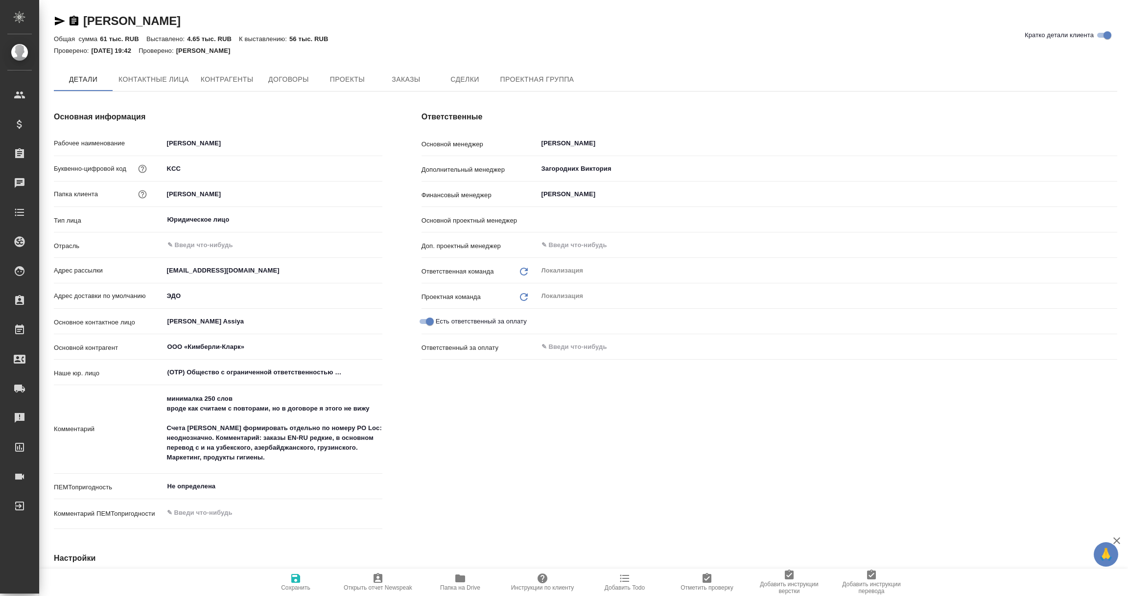
type input "[PERSON_NAME]"
type textarea "x"
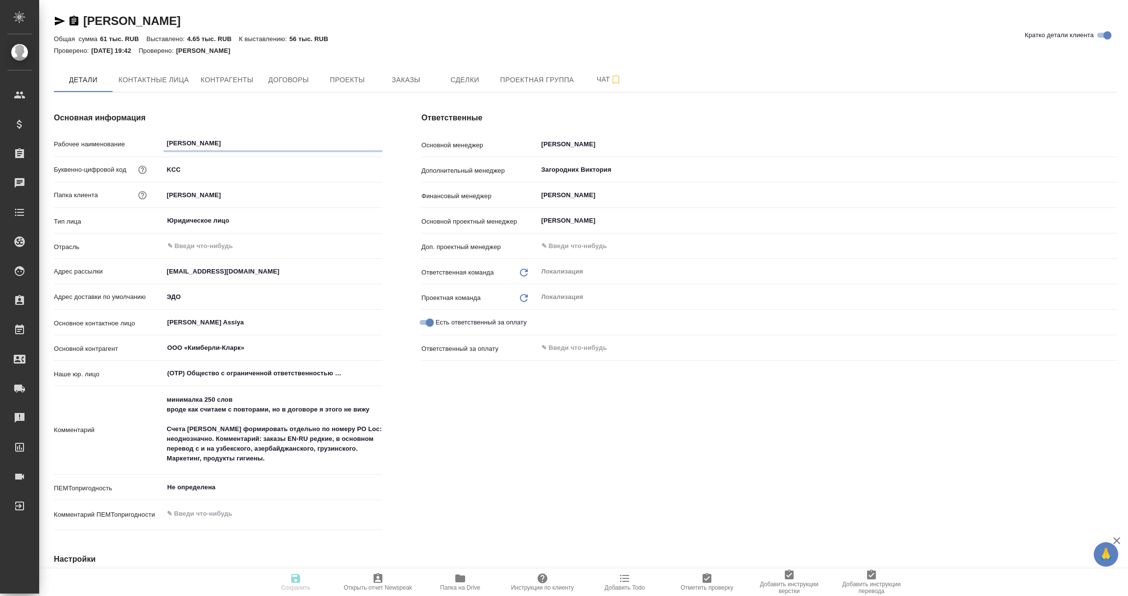
type textarea "x"
click at [159, 79] on span "Контактные лица" at bounding box center [153, 80] width 70 height 12
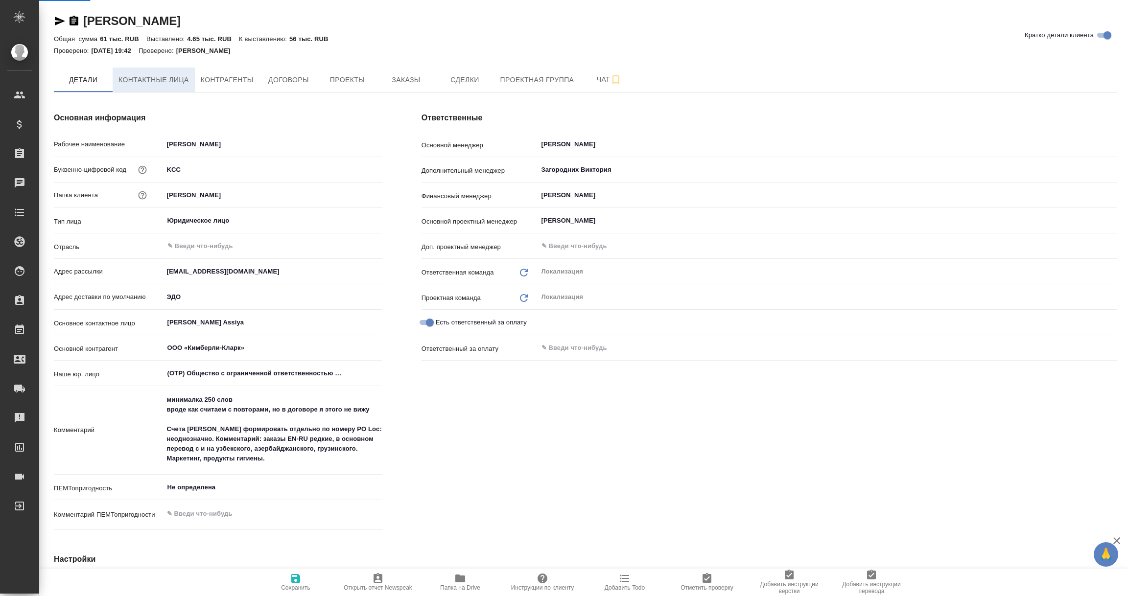
select select "RU"
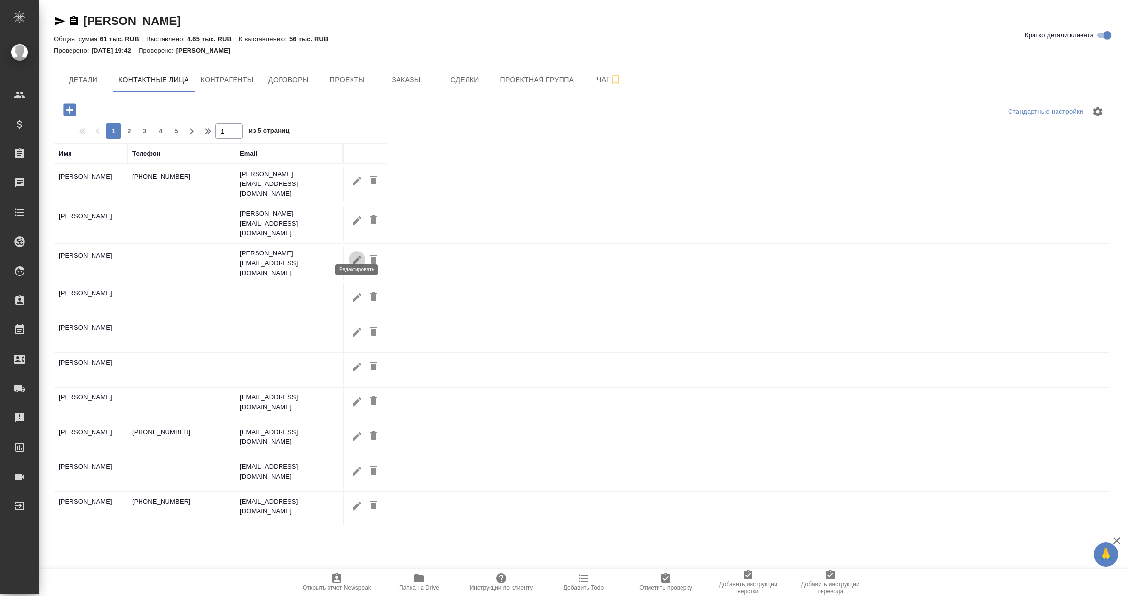
click at [357, 255] on icon "button" at bounding box center [356, 259] width 9 height 9
type input "[PERSON_NAME]"
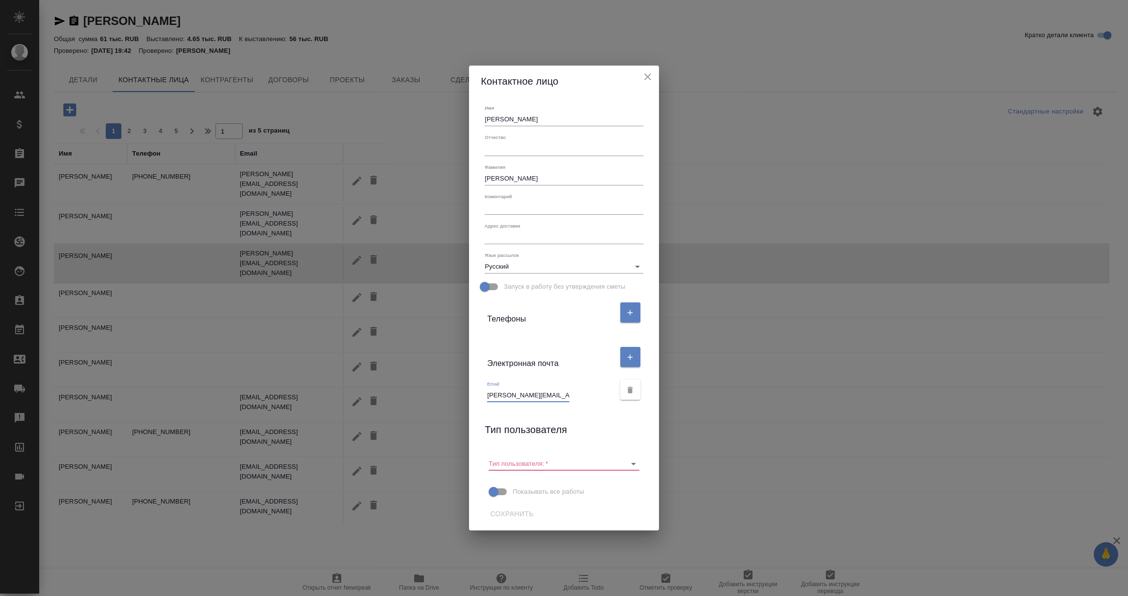
scroll to position [0, 1]
drag, startPoint x: 488, startPoint y: 397, endPoint x: 577, endPoint y: 397, distance: 88.6
click at [577, 397] on div "Email Ekaterina.Garbul@kcc.com" at bounding box center [550, 392] width 127 height 22
click at [647, 74] on icon "close" at bounding box center [648, 77] width 12 height 12
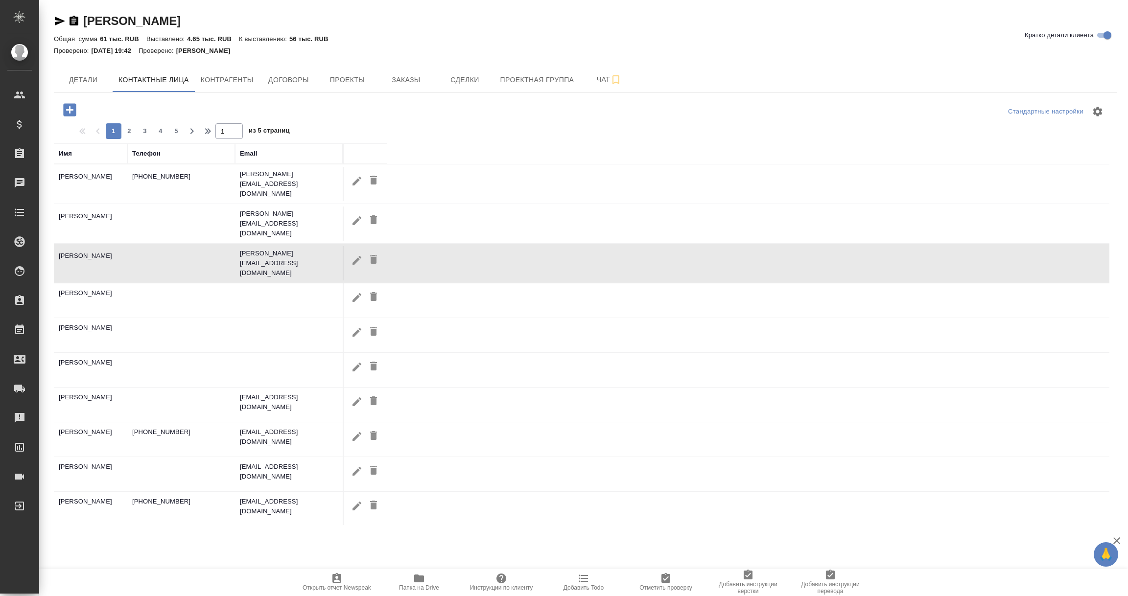
click at [356, 466] on icon "button" at bounding box center [356, 470] width 9 height 9
type input "Алексей"
type input "Гончаров"
type input "alexey.goncharov1@kcc.com"
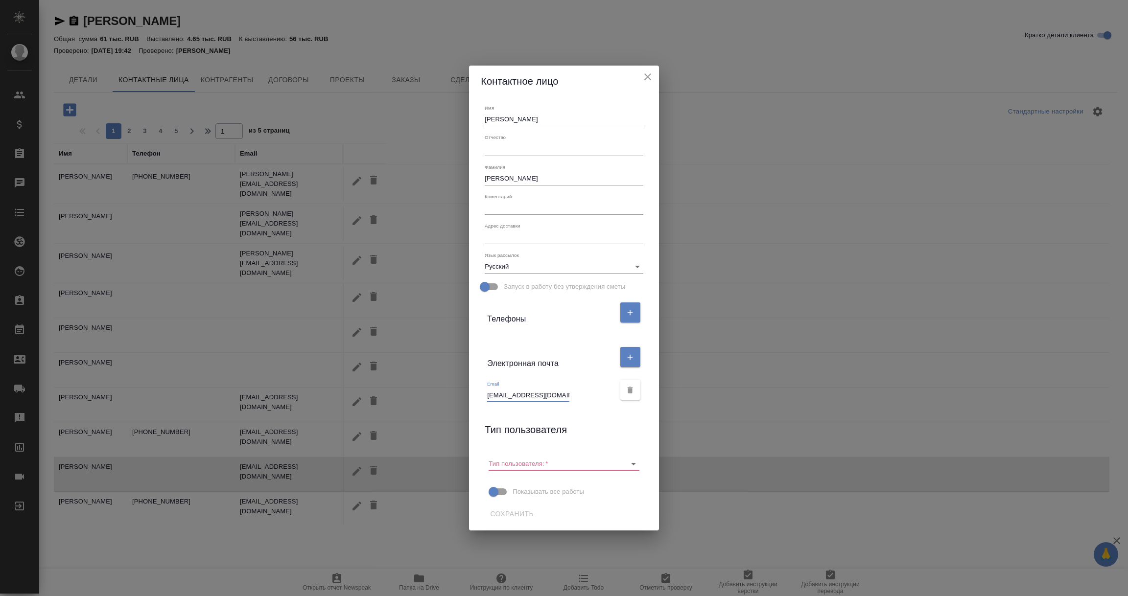
scroll to position [0, 6]
drag, startPoint x: 487, startPoint y: 396, endPoint x: 590, endPoint y: 404, distance: 103.1
click at [590, 404] on div "Email alexey.goncharov1@kcc.com" at bounding box center [564, 389] width 166 height 33
click at [647, 79] on icon "close" at bounding box center [648, 77] width 12 height 12
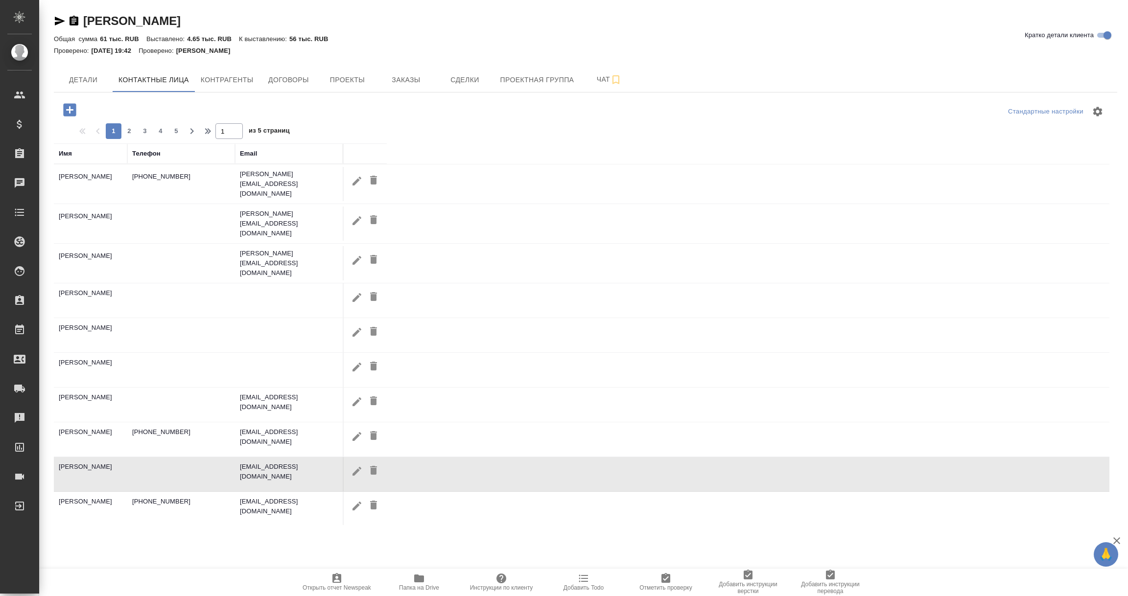
click at [84, 154] on div "Имя" at bounding box center [91, 154] width 64 height 10
drag, startPoint x: 60, startPoint y: 152, endPoint x: 71, endPoint y: 160, distance: 13.9
click at [60, 153] on div "Имя" at bounding box center [65, 154] width 13 height 10
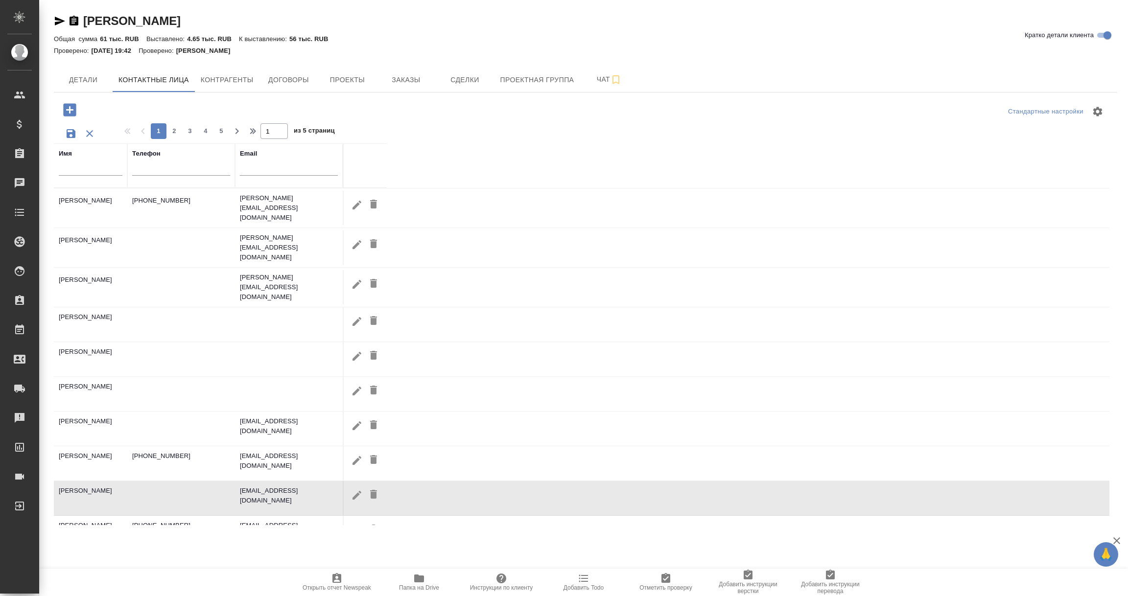
click at [81, 168] on input "text" at bounding box center [91, 169] width 64 height 12
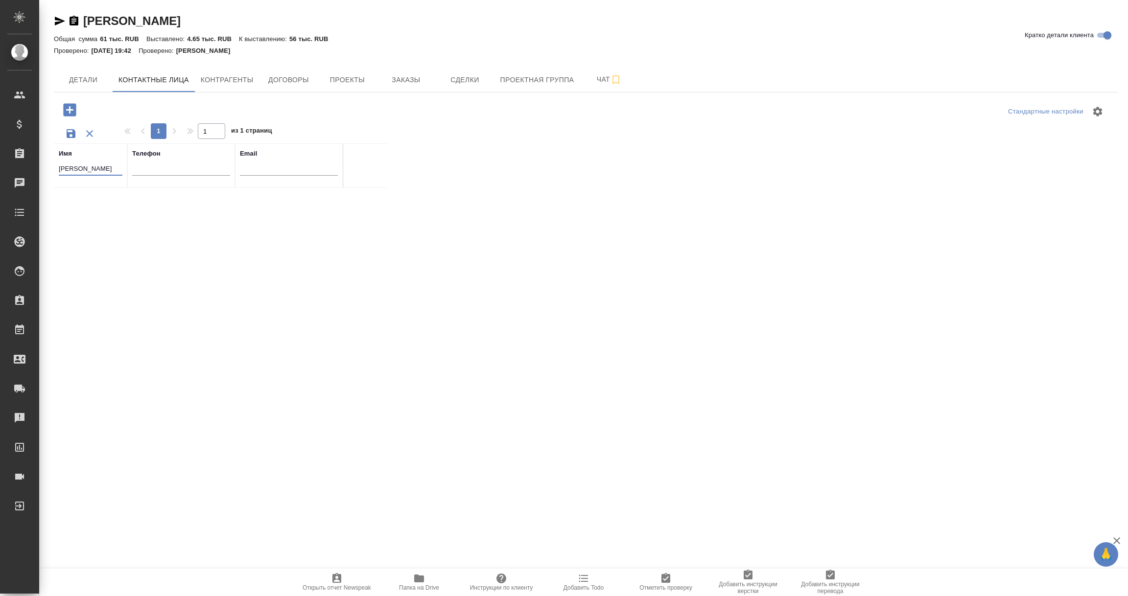
type input "диана"
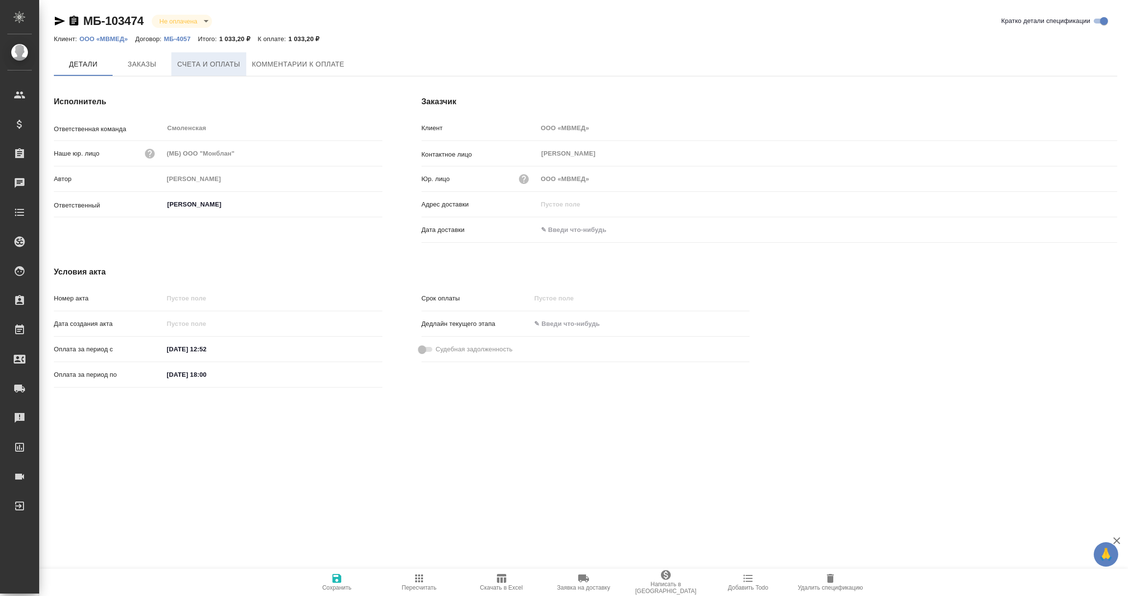
click at [209, 64] on span "Счета и оплаты" at bounding box center [208, 64] width 63 height 12
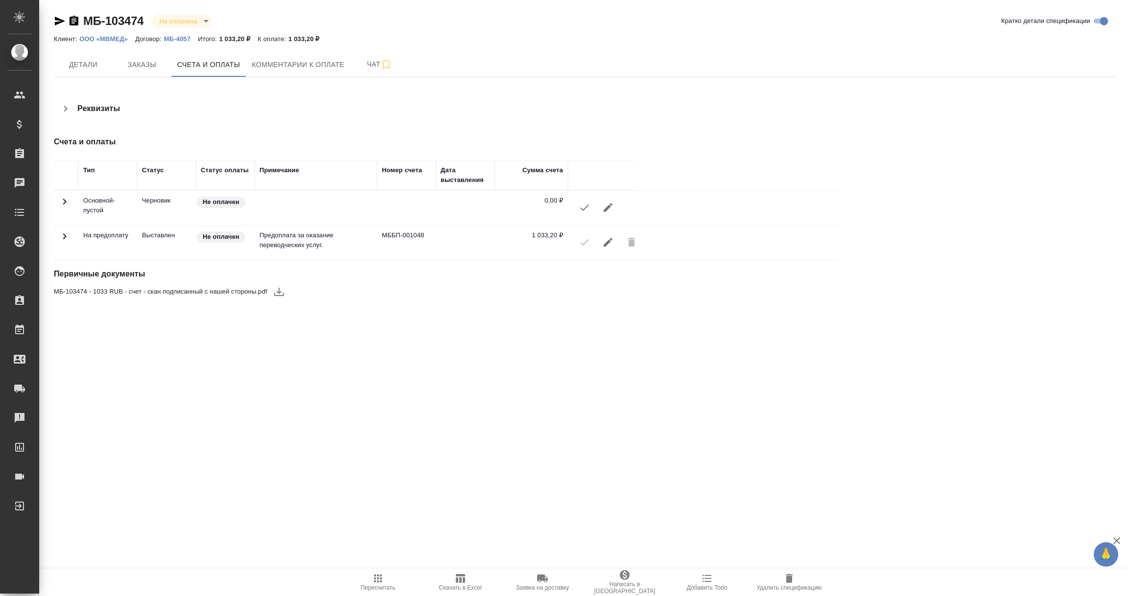
click at [603, 206] on icon "button" at bounding box center [608, 208] width 12 height 12
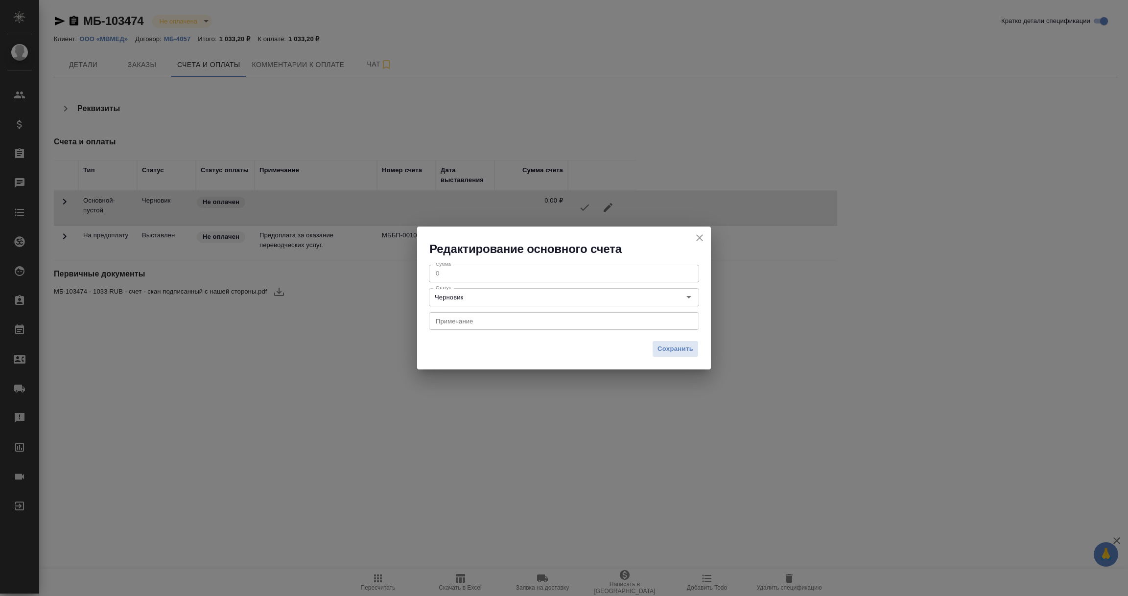
click at [700, 238] on icon "close" at bounding box center [699, 237] width 7 height 7
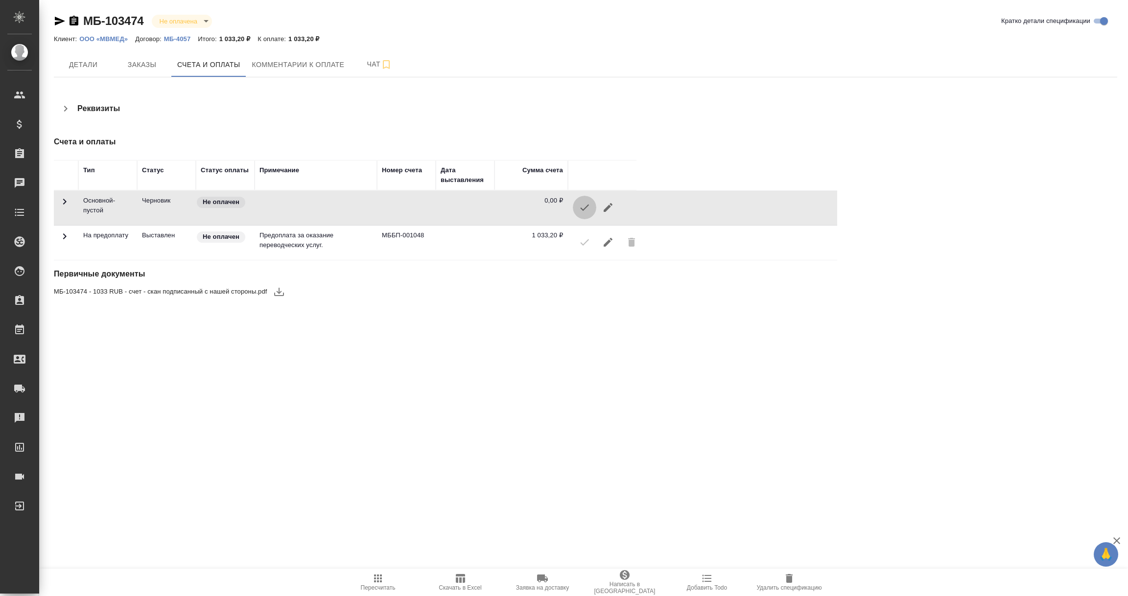
click at [582, 208] on icon "button" at bounding box center [584, 208] width 12 height 12
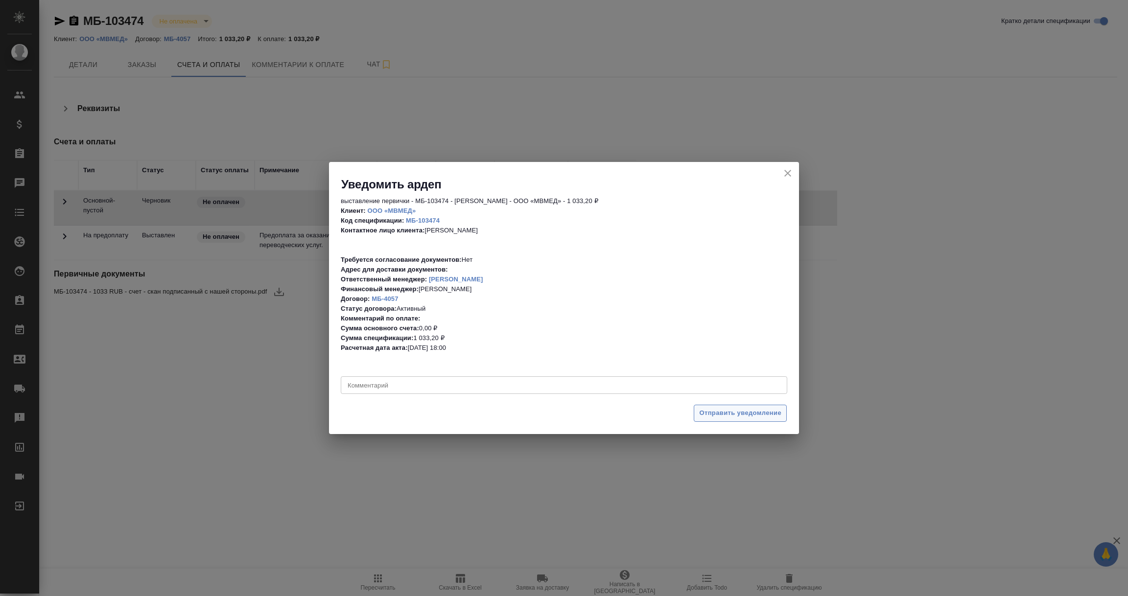
click at [740, 410] on span "Отправить уведомление" at bounding box center [740, 413] width 82 height 11
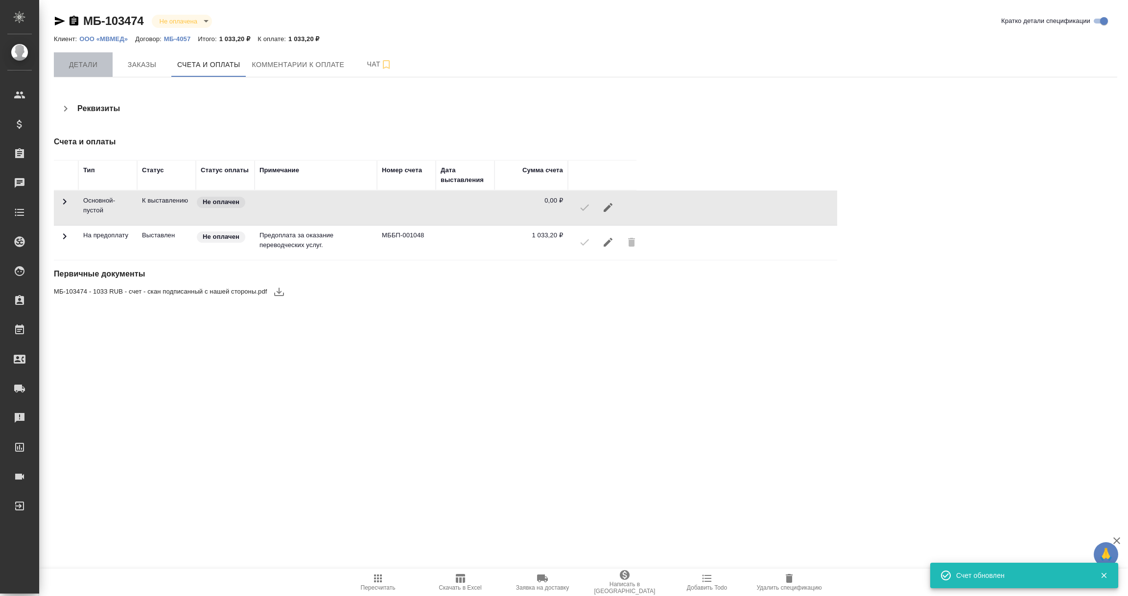
click at [90, 66] on span "Детали" at bounding box center [83, 65] width 47 height 12
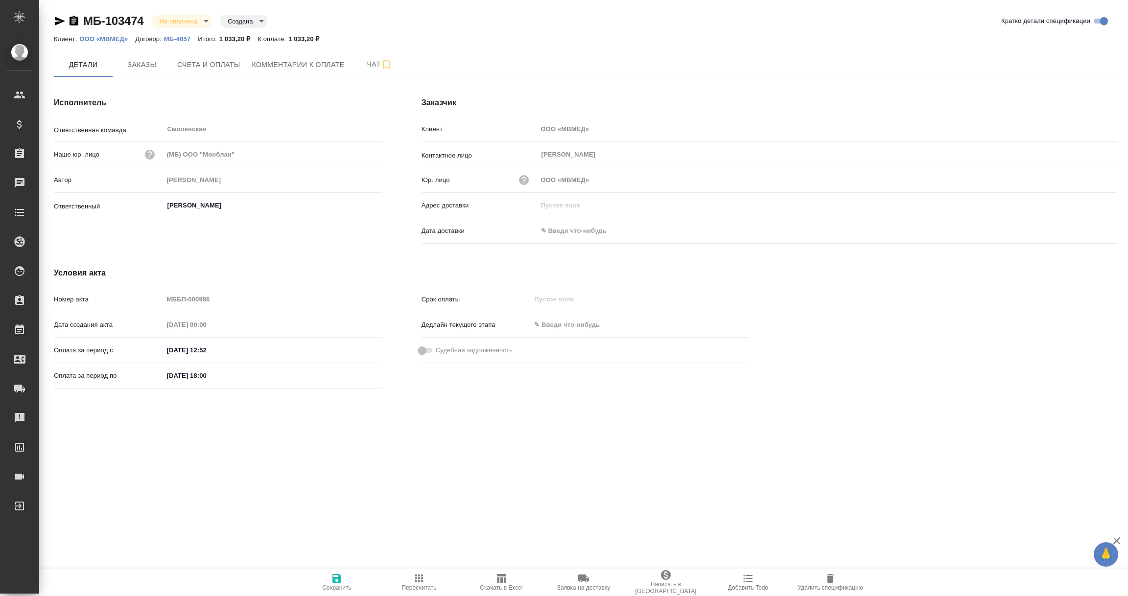
click at [564, 230] on input "text" at bounding box center [580, 231] width 86 height 14
click at [1088, 228] on icon "button" at bounding box center [1089, 230] width 12 height 12
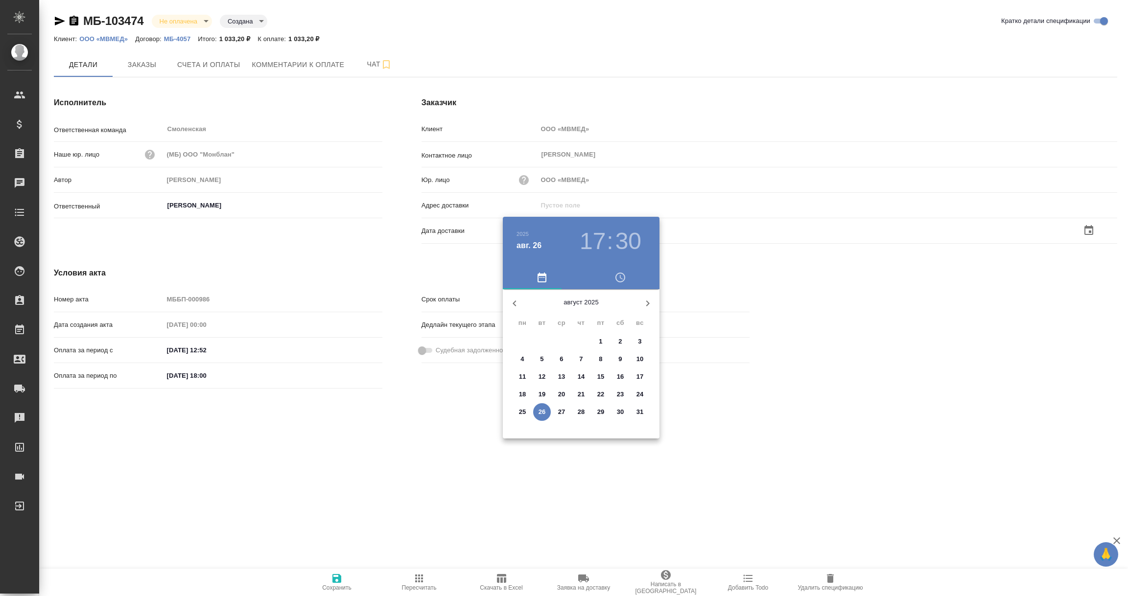
click at [541, 412] on p "26" at bounding box center [541, 412] width 7 height 10
type input "26.08.2025 17:30"
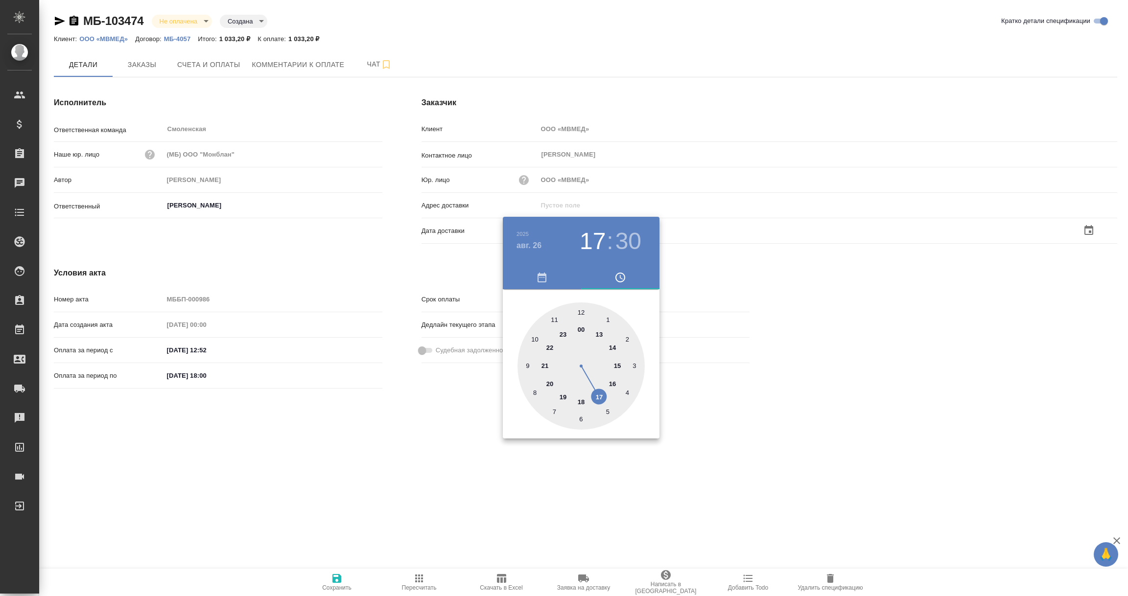
click at [490, 498] on div at bounding box center [564, 298] width 1128 height 596
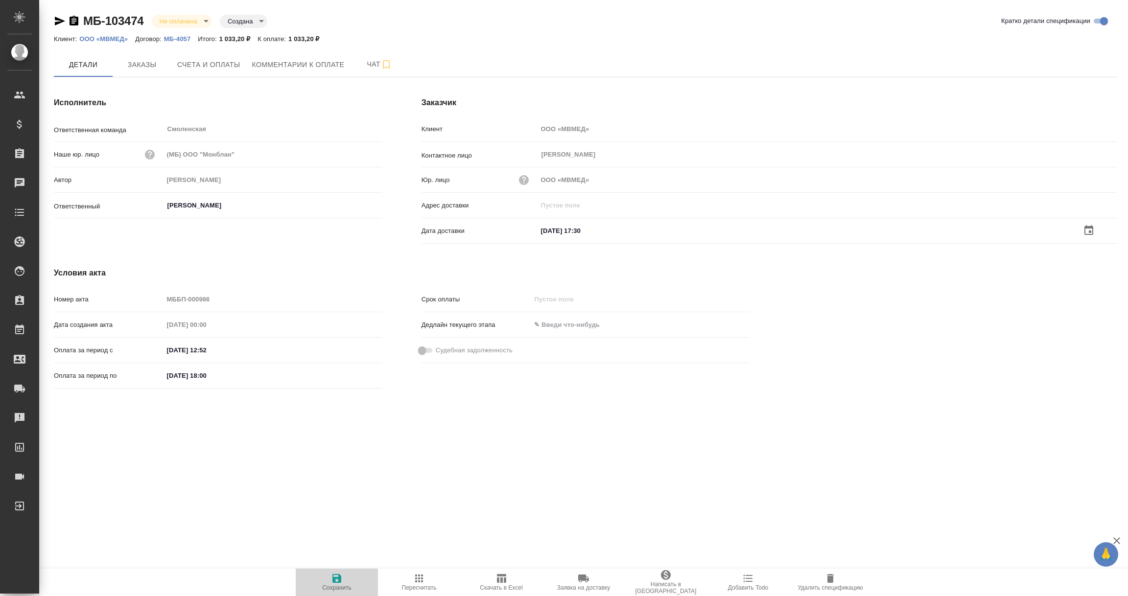
click at [331, 580] on icon "button" at bounding box center [337, 579] width 12 height 12
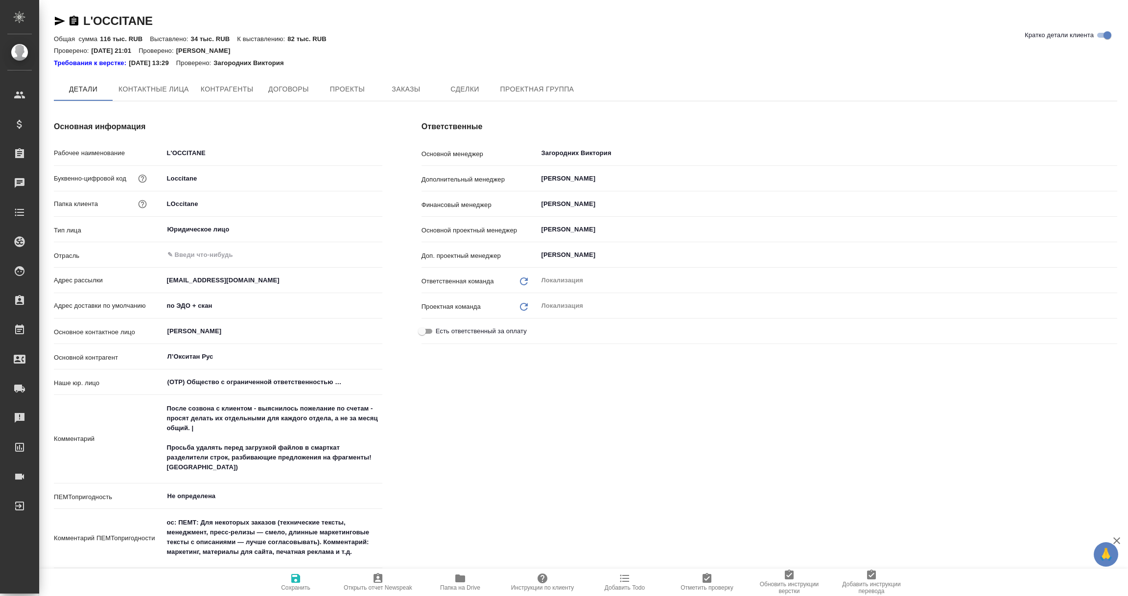
type textarea "x"
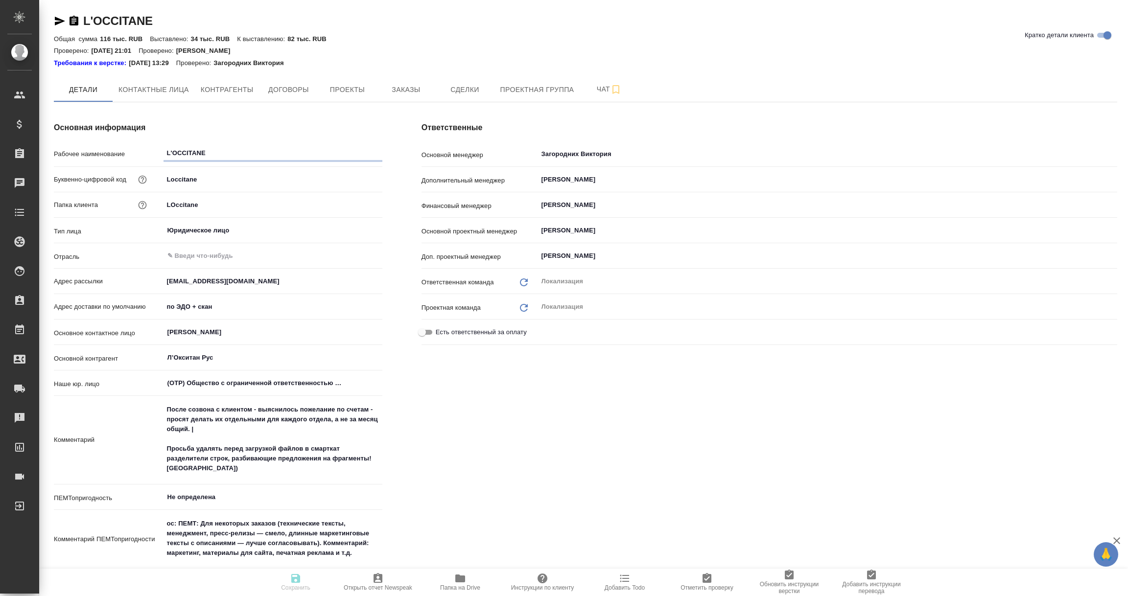
type textarea "x"
click at [237, 90] on span "Контрагенты" at bounding box center [227, 90] width 53 height 12
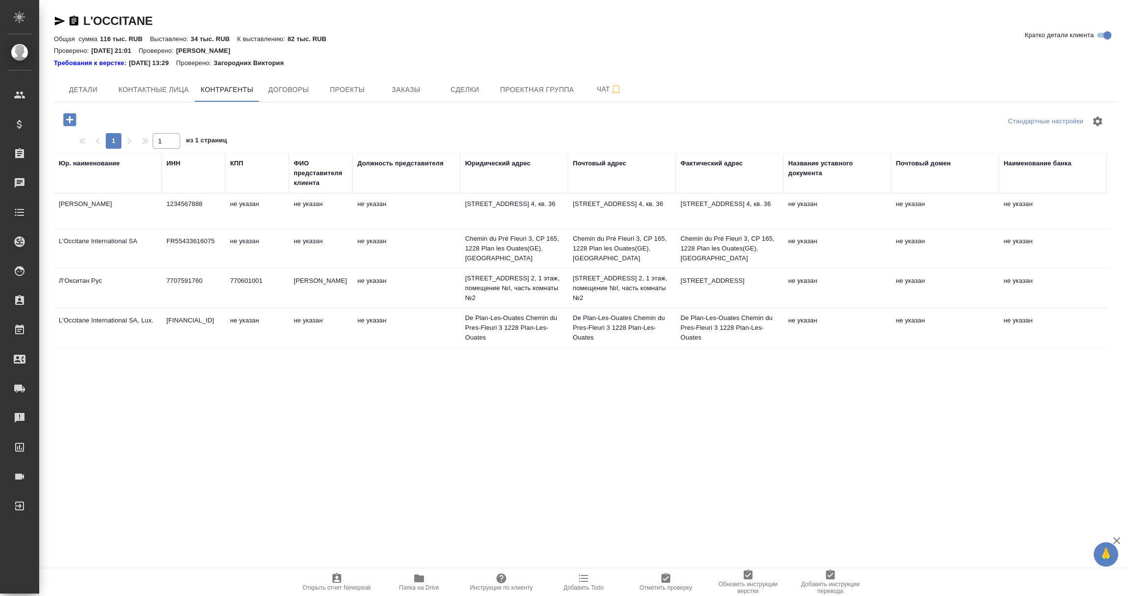
click at [186, 295] on td "7707591760" at bounding box center [194, 288] width 64 height 34
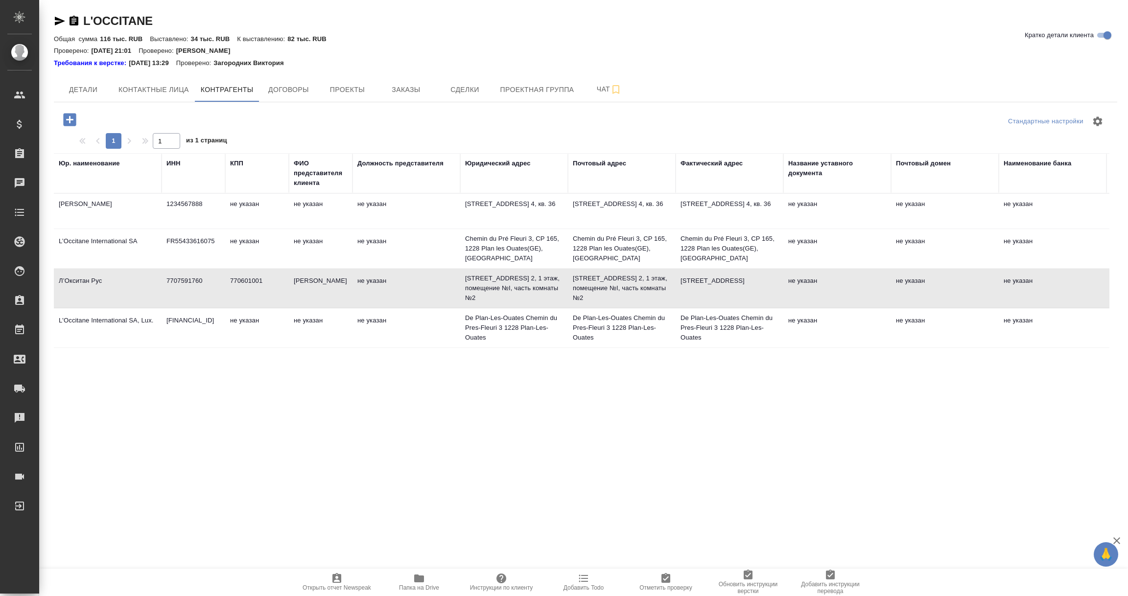
click at [186, 295] on td "7707591760" at bounding box center [194, 288] width 64 height 34
type textarea "Л’Окситан Рус"
type input "7707591760"
type input "770601001"
type input "[PERSON_NAME]"
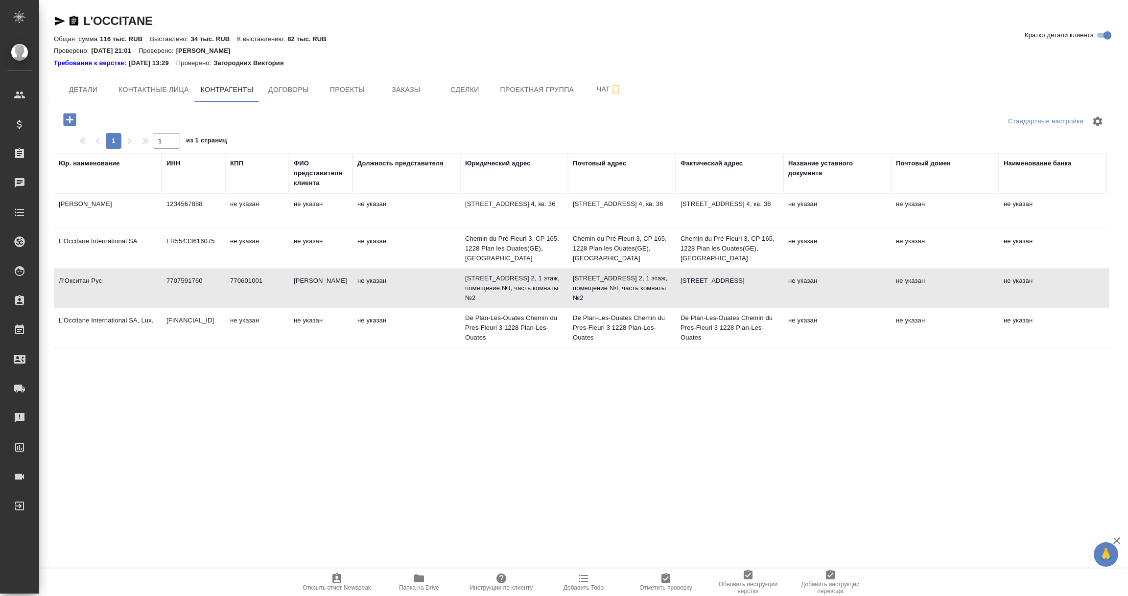
type textarea "[STREET_ADDRESS] 2, 1 этаж, помещение №I, часть комнаты №2"
type textarea "[STREET_ADDRESS]"
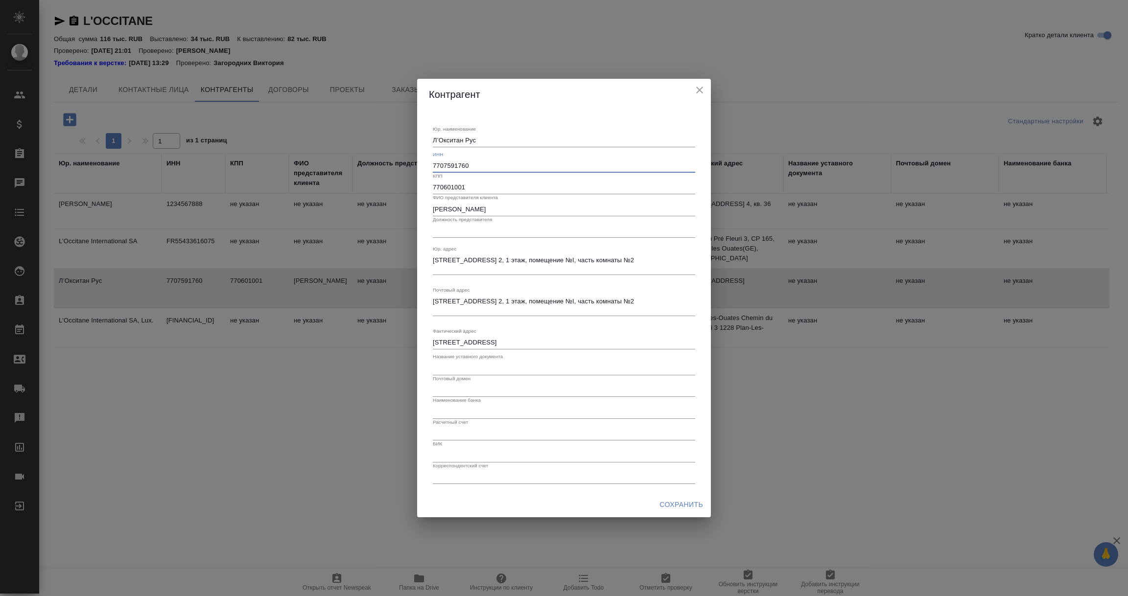
click at [455, 165] on input "7707591760" at bounding box center [564, 166] width 262 height 14
click at [704, 89] on icon "close" at bounding box center [700, 90] width 12 height 12
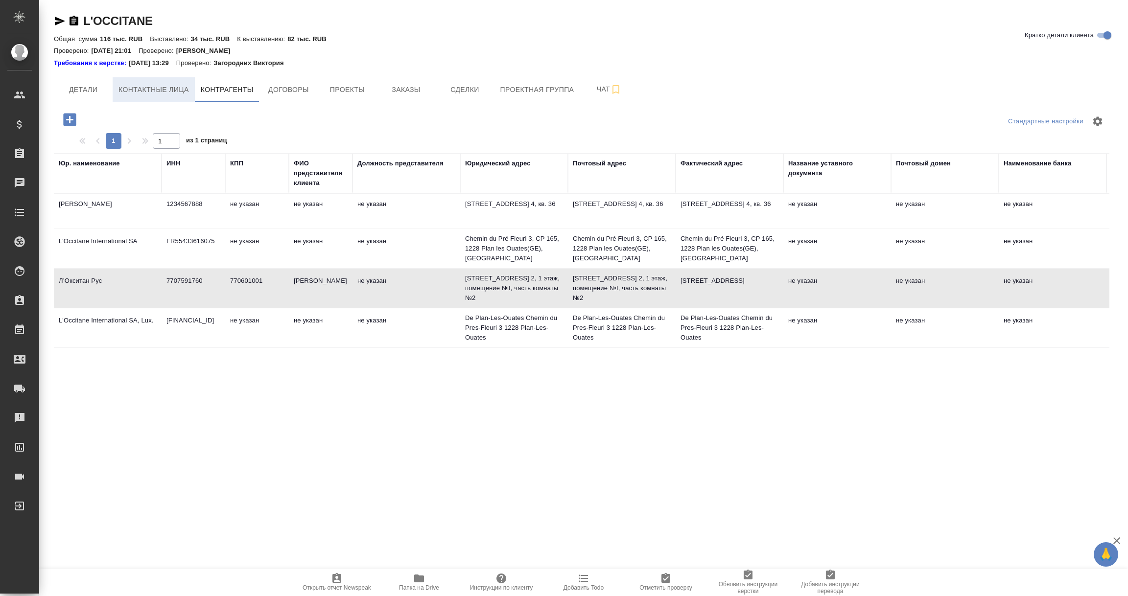
click at [168, 87] on span "Контактные лица" at bounding box center [153, 90] width 70 height 12
select select "RU"
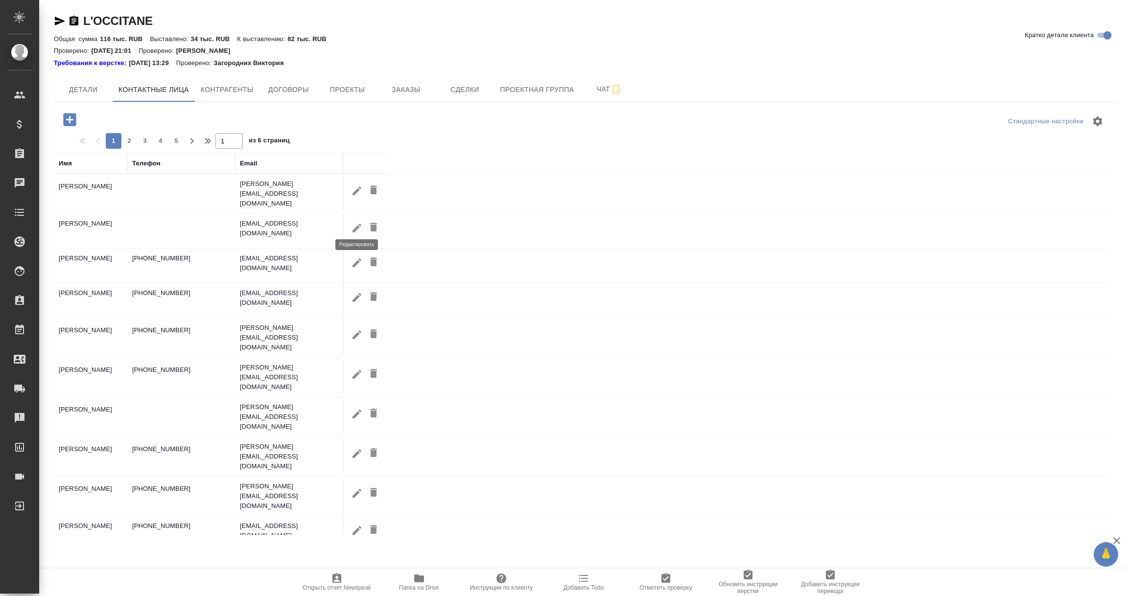
click at [357, 227] on icon "button" at bounding box center [357, 228] width 12 height 12
type input "[PERSON_NAME]"
type input "Пользователь"
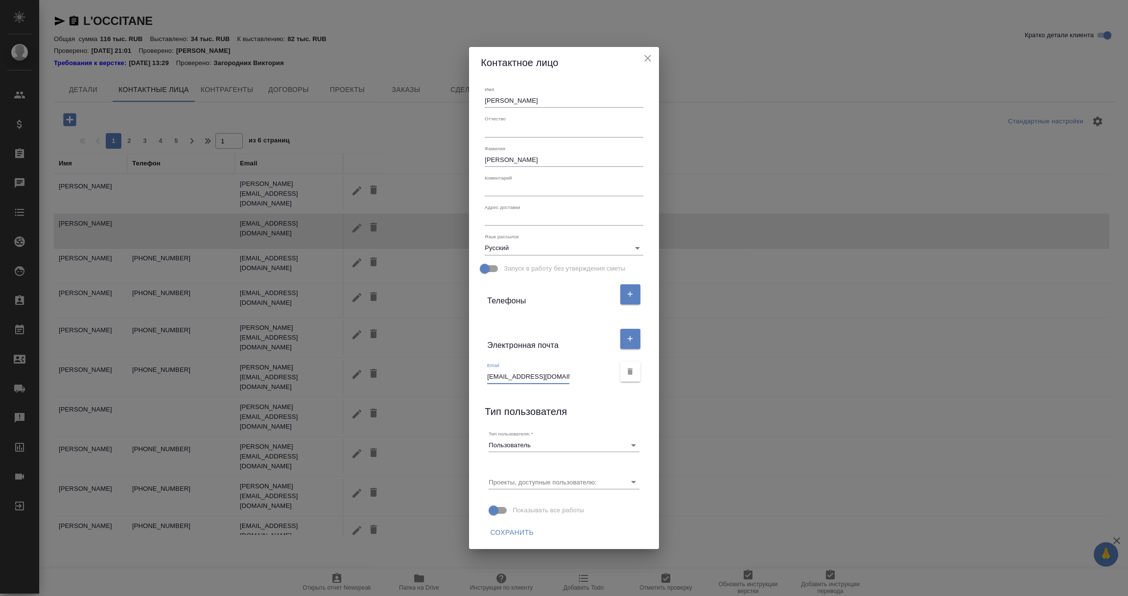
scroll to position [0, 10]
drag, startPoint x: 488, startPoint y: 378, endPoint x: 596, endPoint y: 382, distance: 107.7
click at [596, 382] on div "Email [EMAIL_ADDRESS][DOMAIN_NAME]" at bounding box center [550, 373] width 127 height 22
click at [647, 57] on icon "close" at bounding box center [647, 58] width 7 height 7
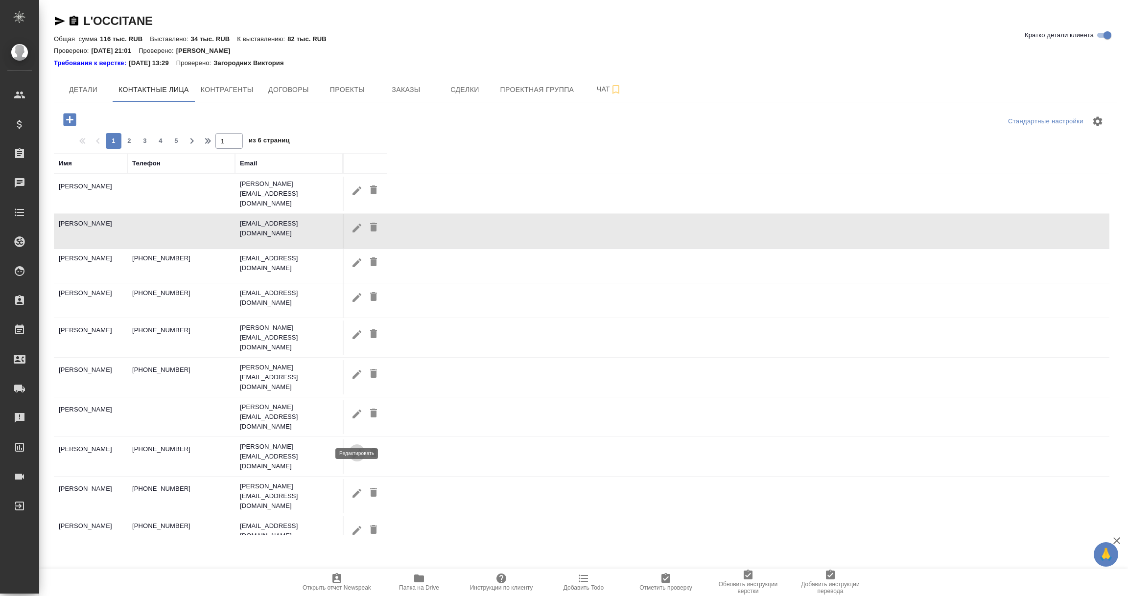
click at [356, 449] on icon "button" at bounding box center [356, 453] width 9 height 9
type input "Мария"
type input "[PERSON_NAME]"
type input "[PERSON_NAME][EMAIL_ADDRESS][DOMAIN_NAME]"
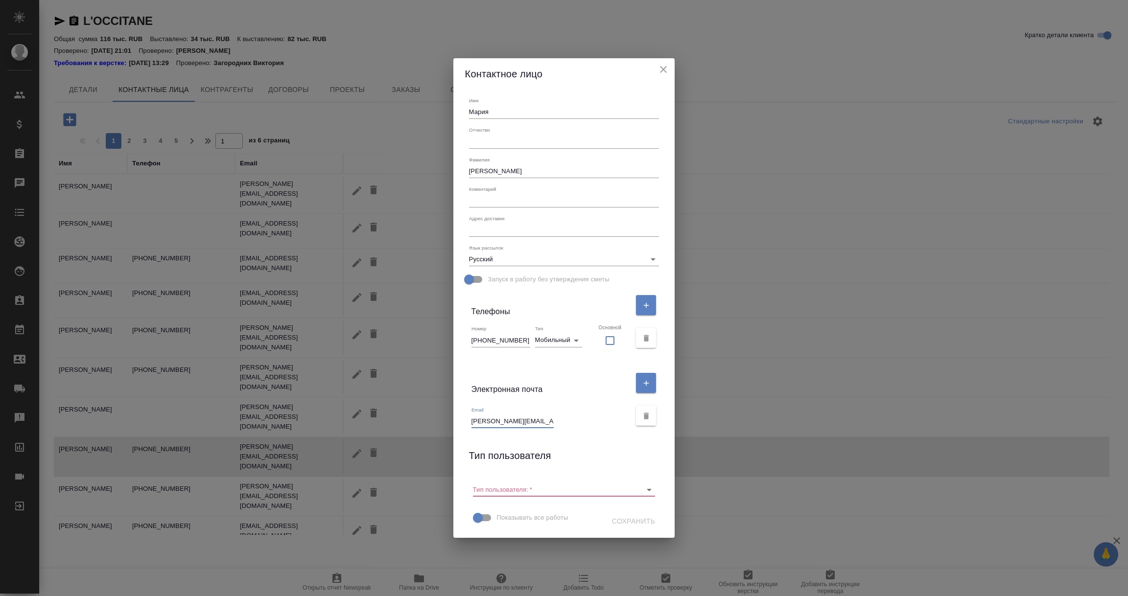
scroll to position [0, 26]
drag, startPoint x: 483, startPoint y: 422, endPoint x: 597, endPoint y: 426, distance: 114.1
click at [597, 426] on div "Email [PERSON_NAME][EMAIL_ADDRESS][DOMAIN_NAME]" at bounding box center [551, 418] width 160 height 22
click at [657, 69] on icon "close" at bounding box center [663, 70] width 12 height 12
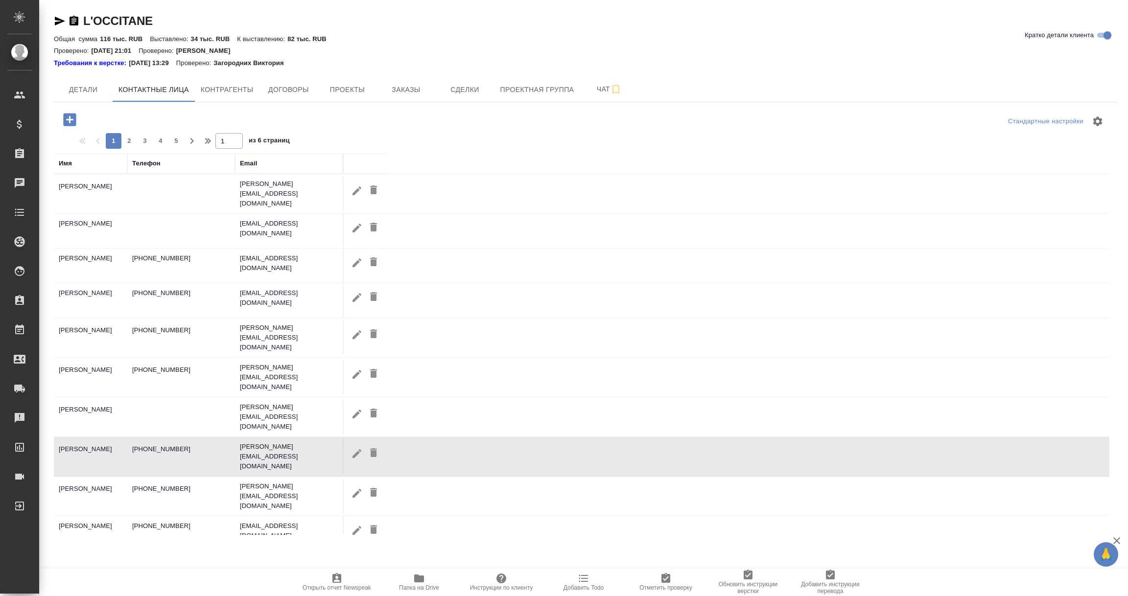
click at [67, 162] on div "Имя" at bounding box center [65, 164] width 13 height 10
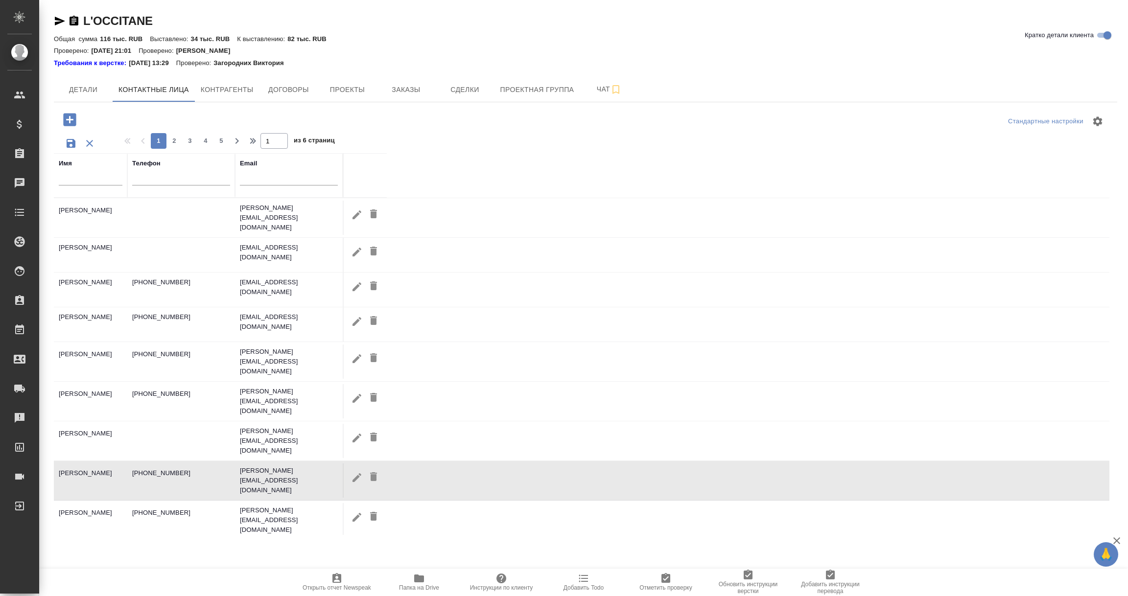
click at [80, 184] on input "text" at bounding box center [91, 179] width 64 height 12
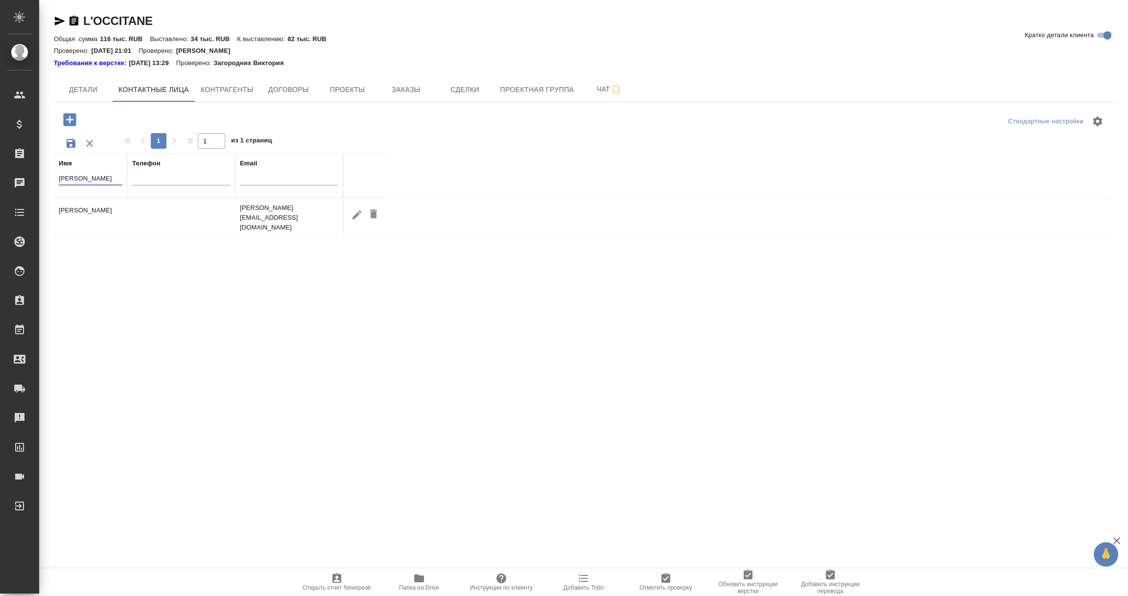
type input "[PERSON_NAME]"
click at [355, 213] on icon "button" at bounding box center [356, 214] width 9 height 9
type input "[PERSON_NAME]"
type input "[PERSON_NAME][EMAIL_ADDRESS][DOMAIN_NAME]"
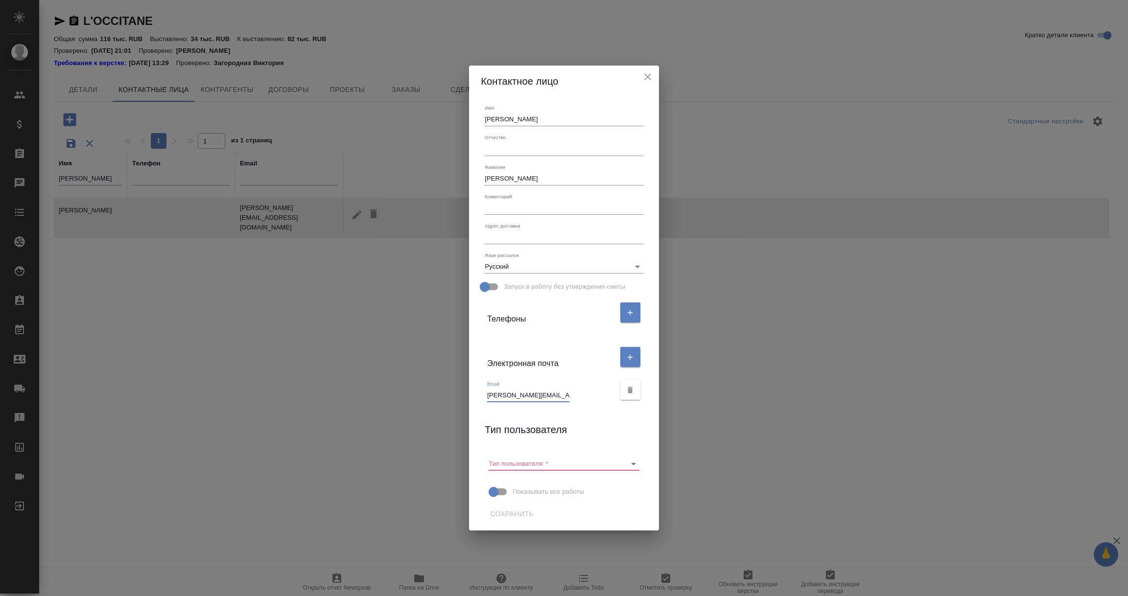
scroll to position [0, 11]
drag, startPoint x: 486, startPoint y: 396, endPoint x: 609, endPoint y: 400, distance: 122.9
click at [609, 400] on div "Email [PERSON_NAME][EMAIL_ADDRESS][DOMAIN_NAME]" at bounding box center [550, 392] width 127 height 22
click at [647, 74] on icon "close" at bounding box center [648, 77] width 12 height 12
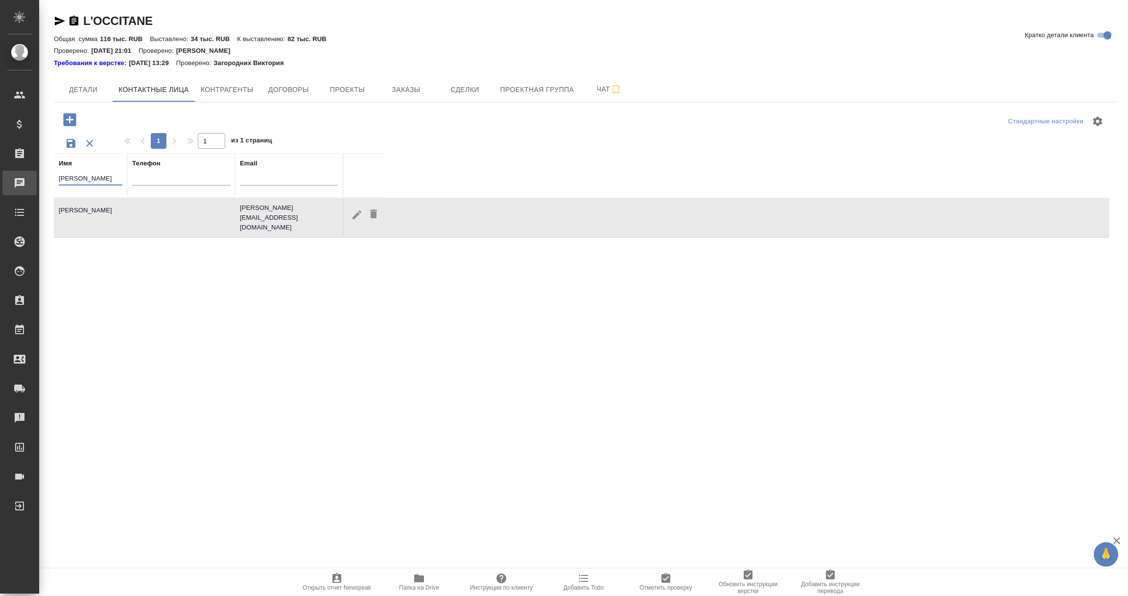
drag, startPoint x: 88, startPoint y: 175, endPoint x: 16, endPoint y: 174, distance: 71.5
click at [16, 174] on div ".cls-1 fill:#fff; AWATERA [PERSON_NAME] Спецификации Заказы 0 Чаты Todo Проекты…" at bounding box center [564, 298] width 1128 height 596
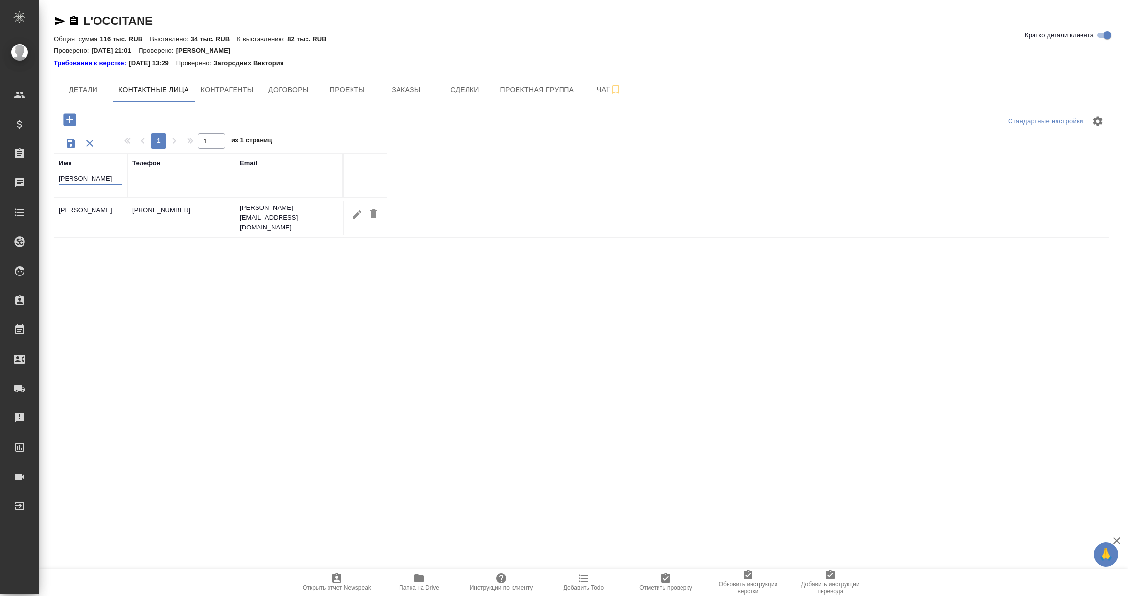
type input "[PERSON_NAME]"
click at [352, 210] on button "button" at bounding box center [356, 215] width 17 height 18
type input "[PERSON_NAME]"
type input "[PERSON_NAME][EMAIL_ADDRESS][DOMAIN_NAME]"
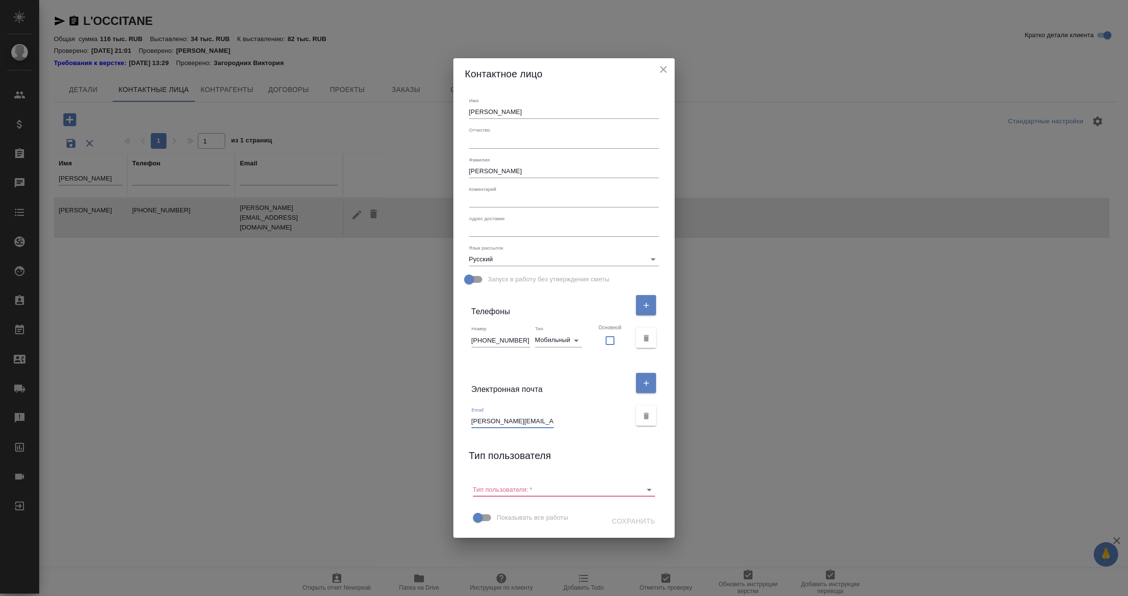
scroll to position [0, 11]
drag, startPoint x: 484, startPoint y: 421, endPoint x: 597, endPoint y: 426, distance: 113.7
click at [597, 426] on div "Email [PERSON_NAME][EMAIL_ADDRESS][DOMAIN_NAME]" at bounding box center [551, 418] width 160 height 22
click at [657, 69] on icon "close" at bounding box center [663, 70] width 12 height 12
